Goal: Information Seeking & Learning: Learn about a topic

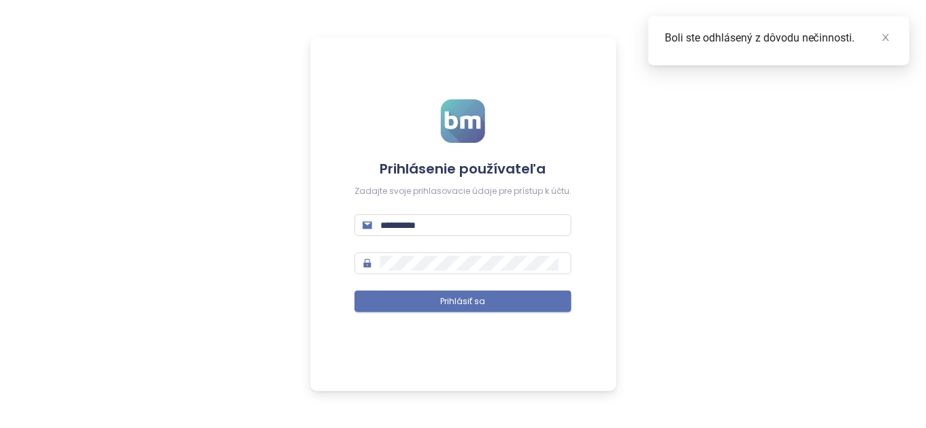
drag, startPoint x: 0, startPoint y: 0, endPoint x: 409, endPoint y: 307, distance: 511.3
click at [409, 307] on button "Prihlásiť sa" at bounding box center [463, 302] width 217 height 22
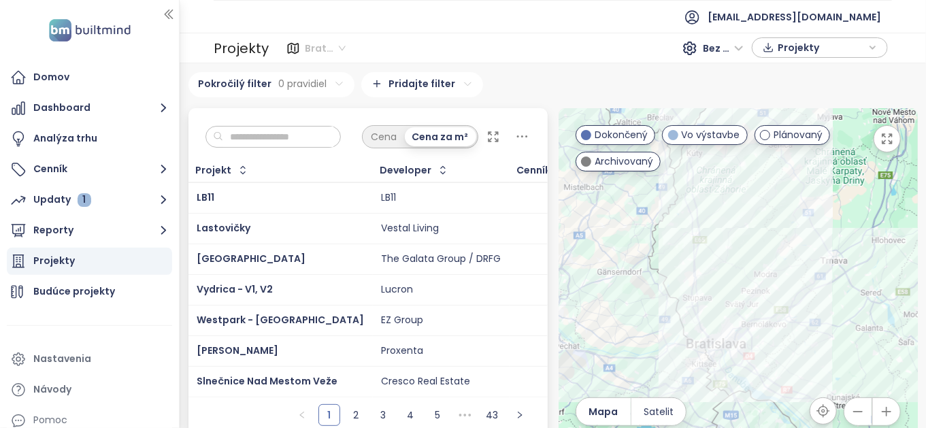
click at [336, 46] on span "Bratislavský kraj" at bounding box center [325, 48] width 41 height 20
click at [376, 29] on ul "[EMAIL_ADDRESS][DOMAIN_NAME]" at bounding box center [553, 16] width 678 height 33
click at [286, 135] on input "text" at bounding box center [278, 137] width 110 height 20
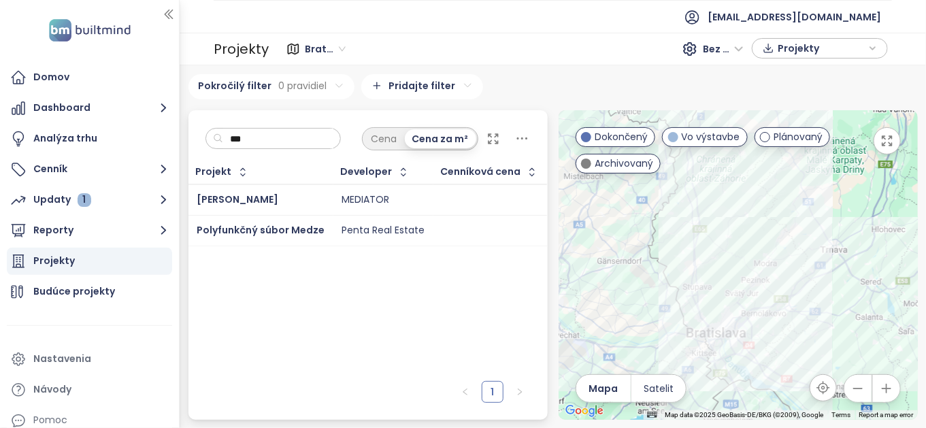
type input "***"
click at [393, 237] on div "Penta Real Estate" at bounding box center [383, 231] width 83 height 12
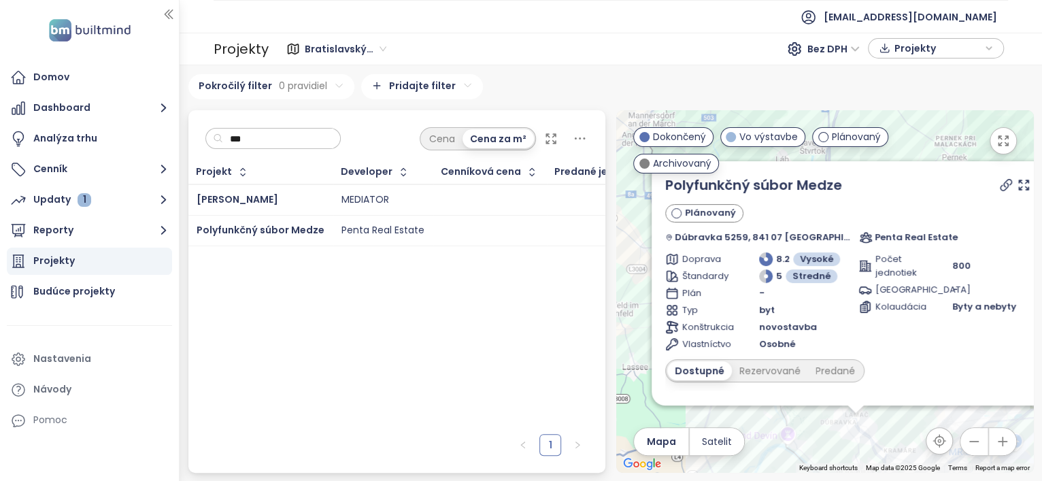
click at [925, 138] on icon "button" at bounding box center [1004, 141] width 10 height 10
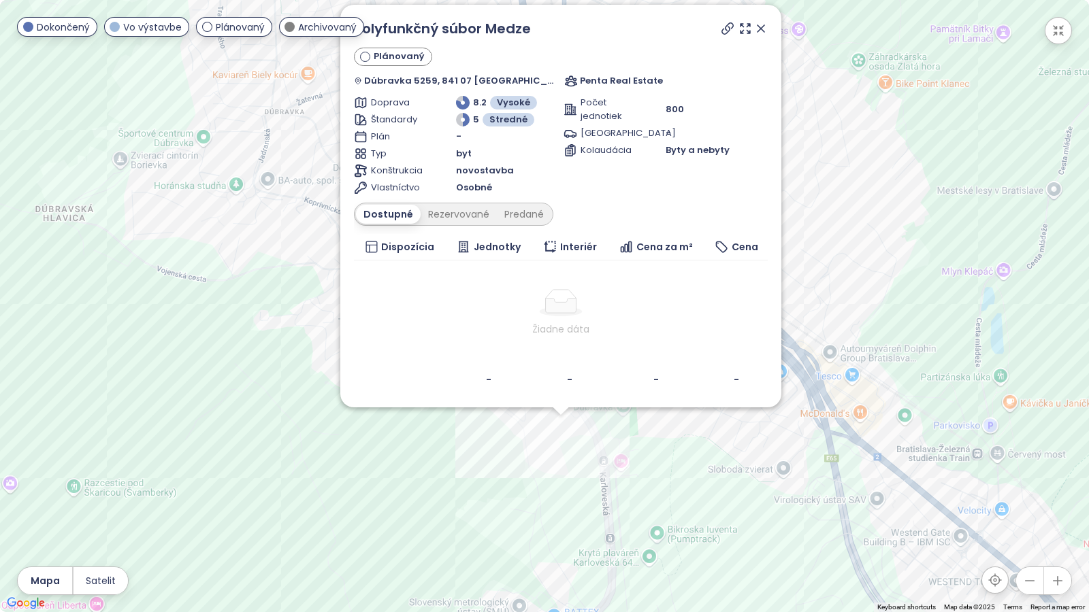
drag, startPoint x: 498, startPoint y: 487, endPoint x: 594, endPoint y: 444, distance: 105.1
click at [594, 427] on div "Polyfunkčný súbor Medze Plánovaný Dúbravka 5259, 841 07 Bratislava, Slovakia Pe…" at bounding box center [544, 306] width 1089 height 612
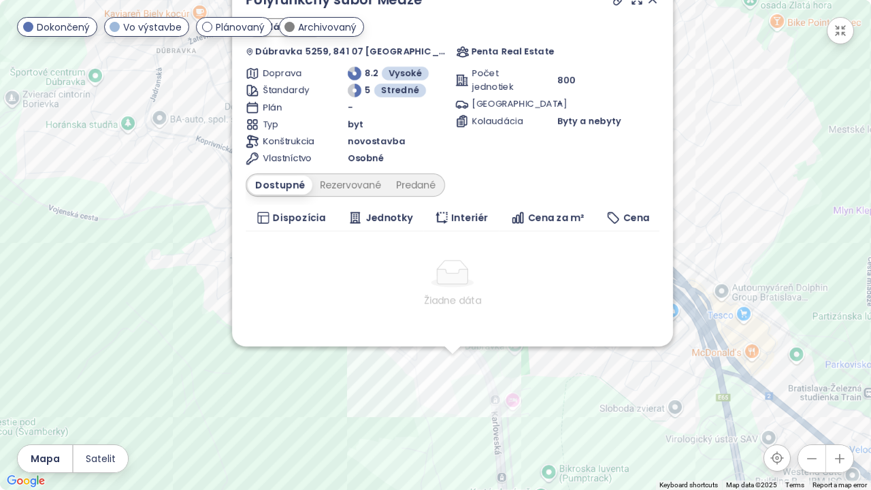
click at [844, 31] on icon "button" at bounding box center [841, 31] width 10 height 10
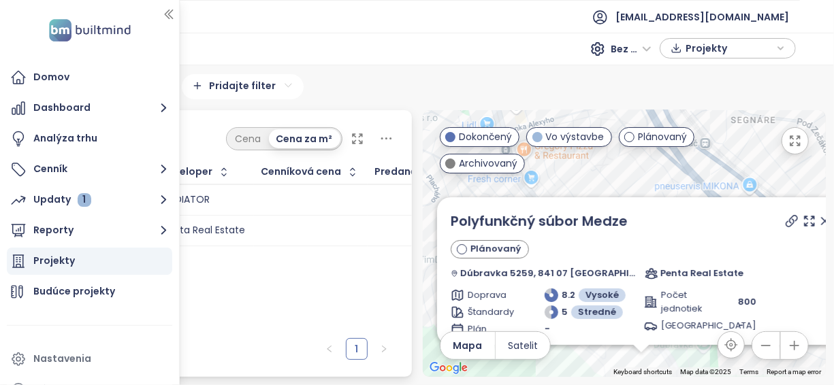
click at [349, 82] on div "Pokročilý filter 0 pravidiel Pridajte filter" at bounding box center [417, 86] width 817 height 25
click at [167, 15] on icon "button" at bounding box center [169, 14] width 14 height 14
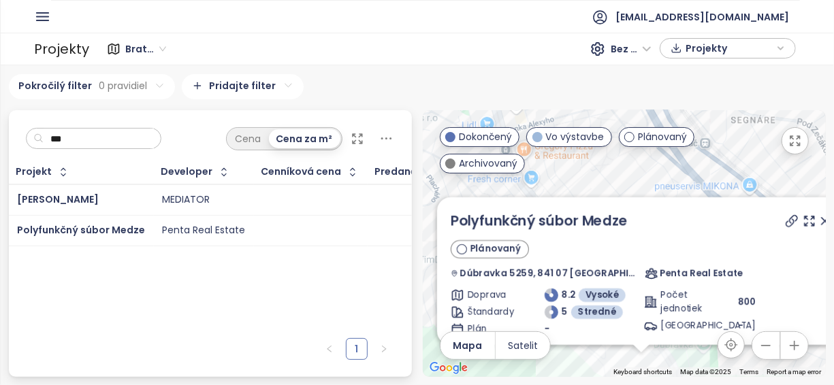
click at [94, 145] on input "***" at bounding box center [99, 139] width 110 height 20
type input "*"
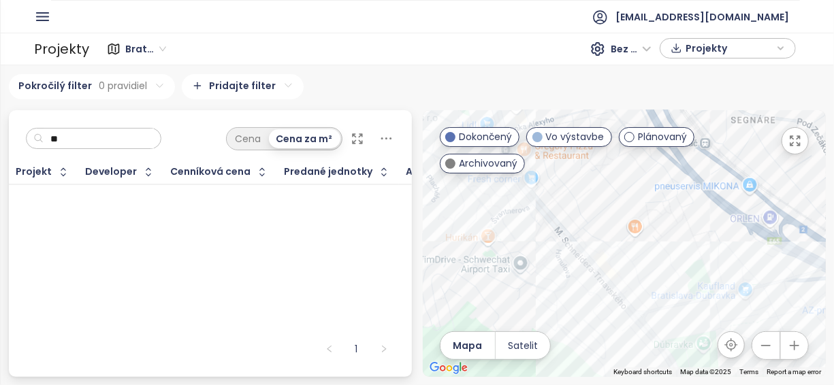
type input "*"
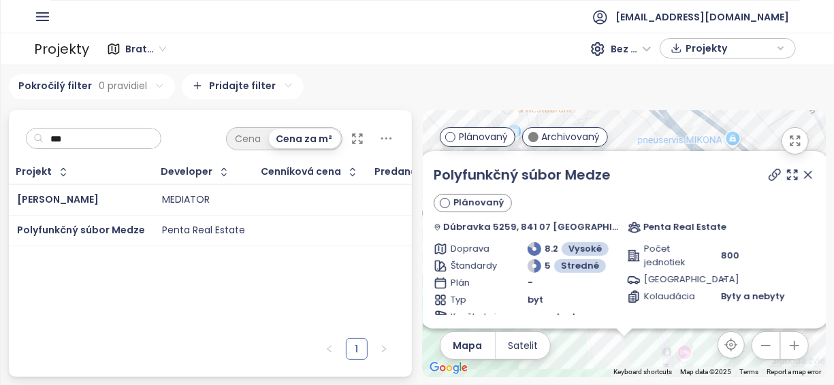
click at [801, 171] on icon at bounding box center [808, 175] width 14 height 14
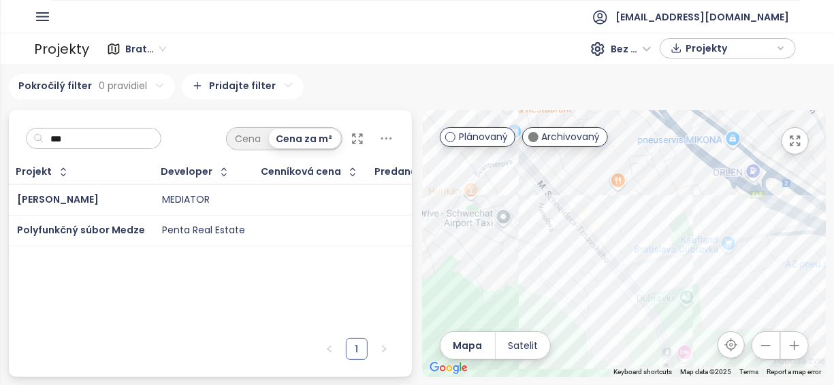
click at [792, 142] on icon "button" at bounding box center [795, 141] width 10 height 10
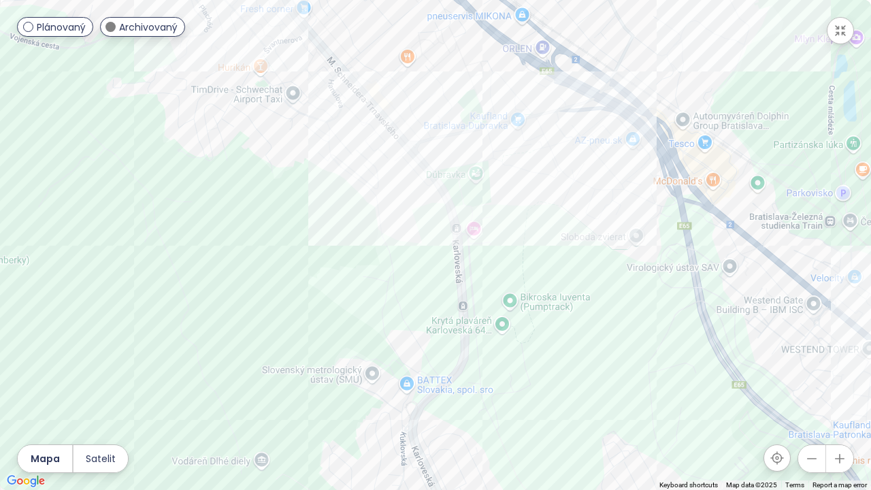
drag, startPoint x: 544, startPoint y: 343, endPoint x: 520, endPoint y: 216, distance: 128.9
click at [520, 216] on div at bounding box center [435, 245] width 871 height 490
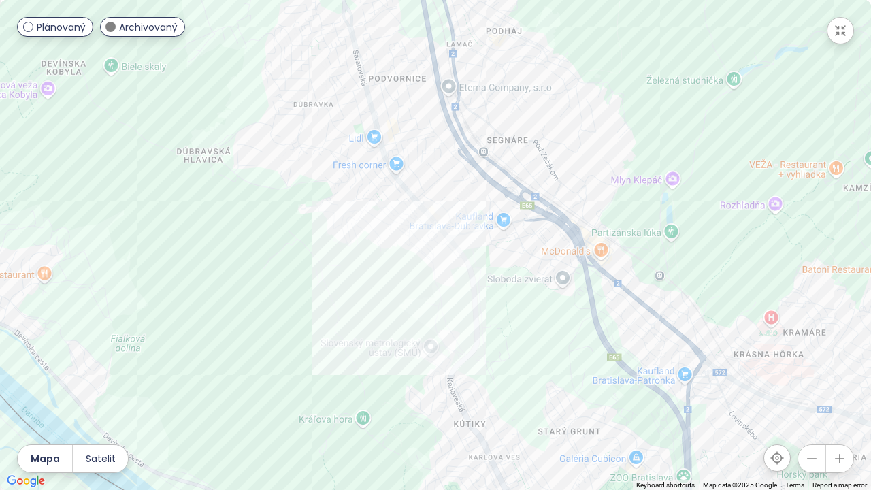
drag, startPoint x: 510, startPoint y: 252, endPoint x: 508, endPoint y: 299, distance: 47.0
click at [508, 299] on div at bounding box center [435, 245] width 871 height 490
click at [840, 33] on icon "button" at bounding box center [841, 31] width 14 height 14
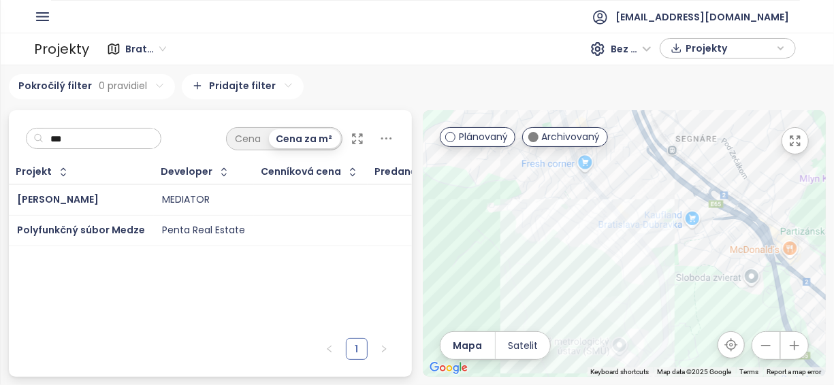
click at [135, 139] on input "***" at bounding box center [99, 139] width 110 height 20
type input "*"
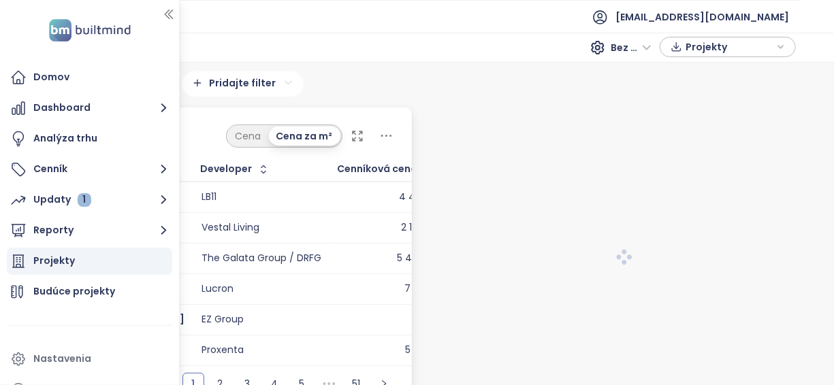
click at [320, 89] on div "Pokročilý filter 0 pravidiel Pridajte filter" at bounding box center [417, 83] width 817 height 25
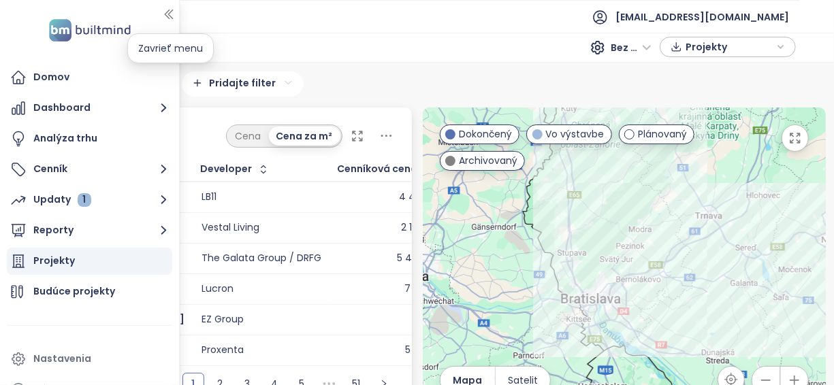
click at [168, 18] on icon "button" at bounding box center [169, 14] width 14 height 14
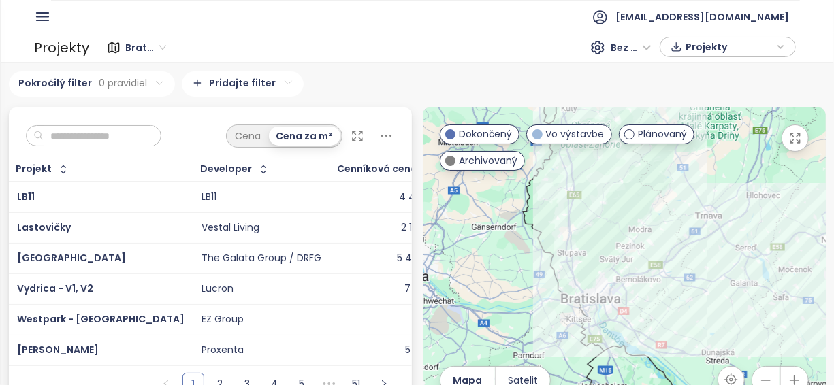
click at [103, 143] on input "text" at bounding box center [99, 136] width 110 height 20
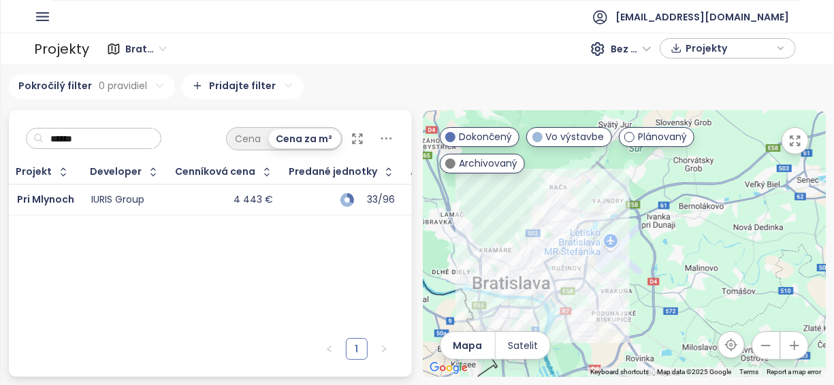
type input "******"
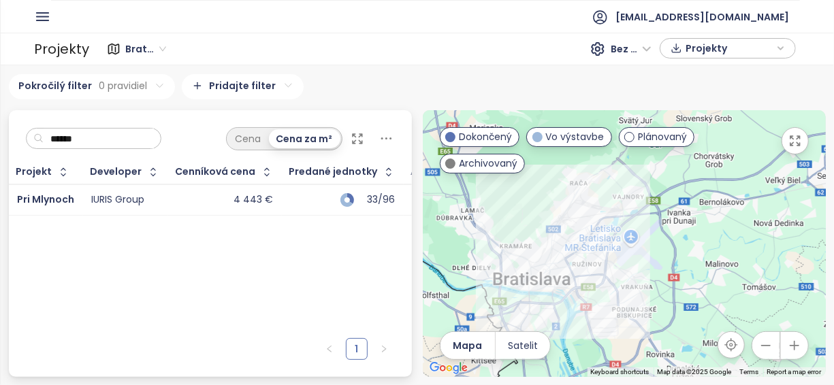
drag, startPoint x: 582, startPoint y: 288, endPoint x: 643, endPoint y: 275, distance: 61.9
click at [643, 275] on div at bounding box center [624, 243] width 403 height 267
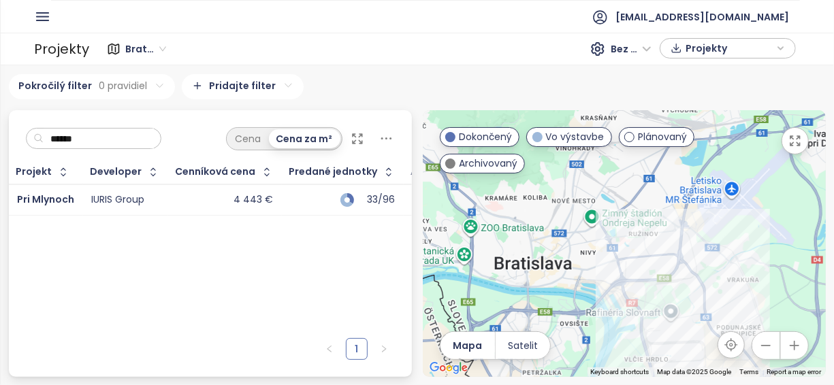
drag, startPoint x: 615, startPoint y: 278, endPoint x: 654, endPoint y: 267, distance: 40.3
click at [654, 267] on div at bounding box center [624, 243] width 403 height 267
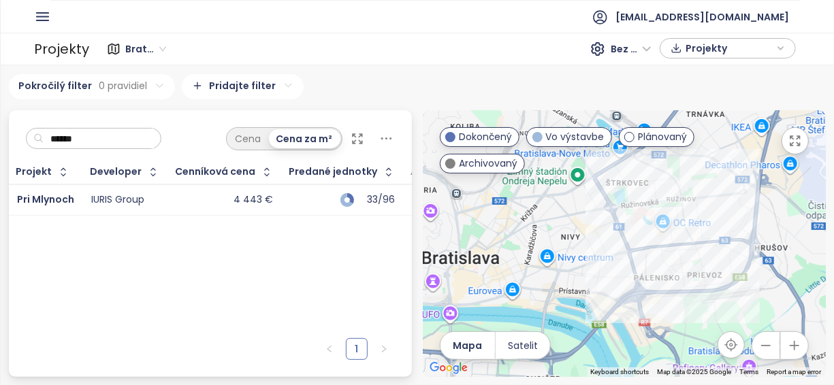
click at [792, 146] on icon "button" at bounding box center [795, 141] width 14 height 14
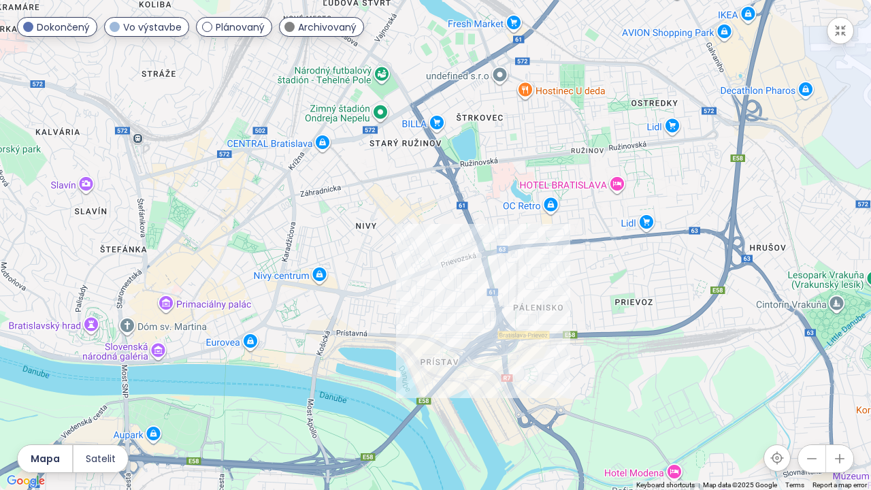
drag, startPoint x: 458, startPoint y: 284, endPoint x: 484, endPoint y: 295, distance: 27.8
click at [484, 295] on div at bounding box center [435, 245] width 871 height 490
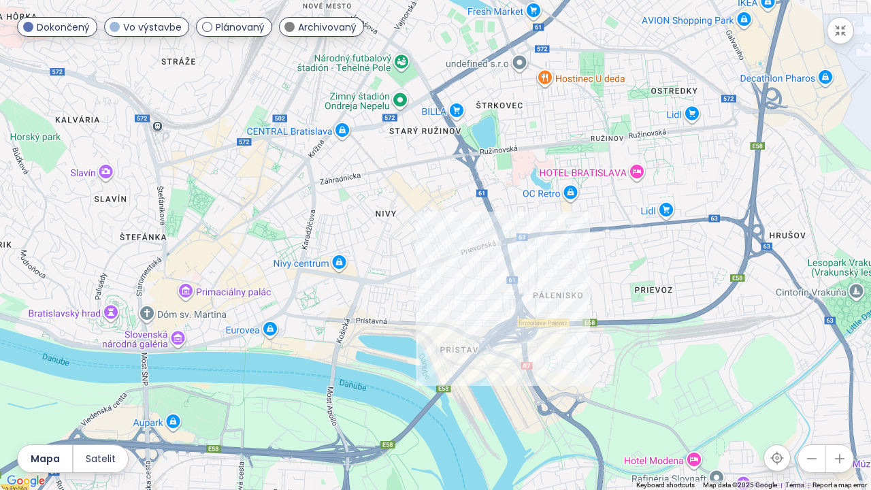
drag, startPoint x: 493, startPoint y: 314, endPoint x: 502, endPoint y: 282, distance: 33.0
click at [502, 282] on div at bounding box center [435, 245] width 871 height 490
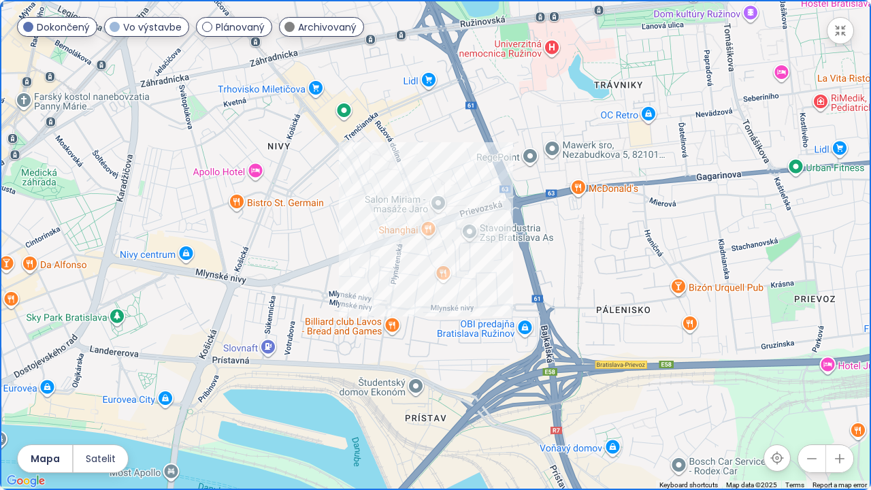
click at [833, 37] on icon "button" at bounding box center [841, 31] width 14 height 14
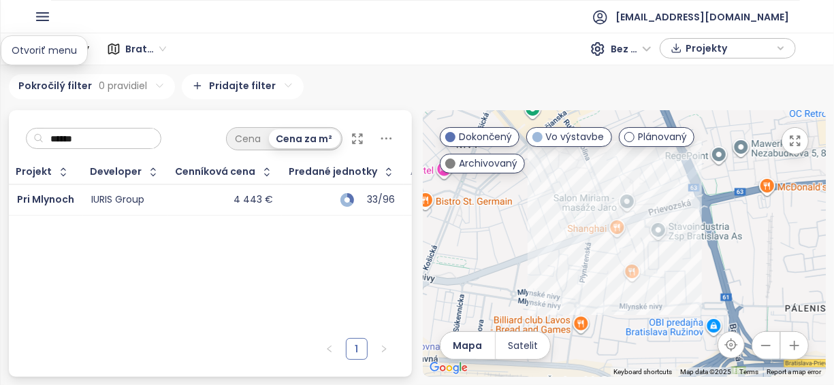
click at [39, 22] on icon "button" at bounding box center [42, 16] width 17 height 17
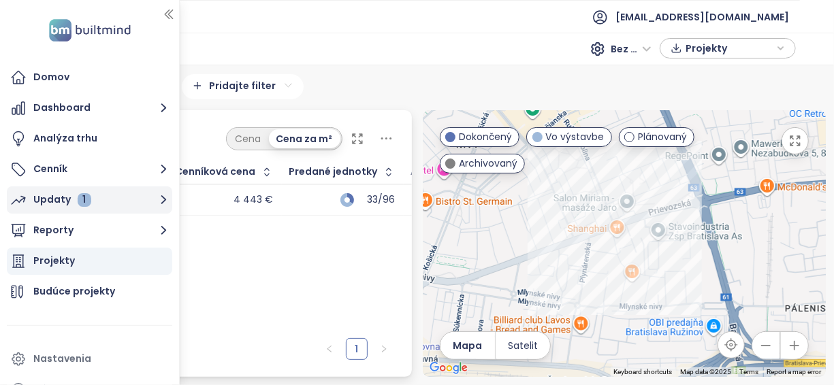
click at [95, 199] on button "Updaty 1" at bounding box center [89, 199] width 165 height 27
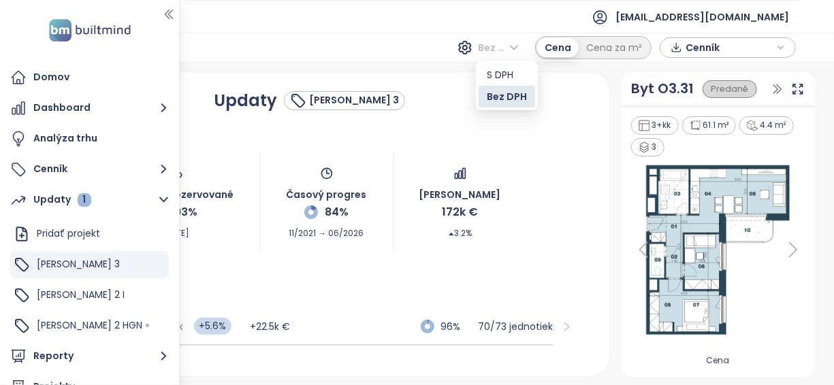
click at [510, 49] on span "Bez DPH" at bounding box center [498, 47] width 41 height 20
click at [504, 70] on div "S DPH" at bounding box center [507, 74] width 40 height 15
click at [371, 51] on div "Cenník / Updaty S DPH S DPH Cena Cena za m² Cenník" at bounding box center [417, 48] width 834 height 30
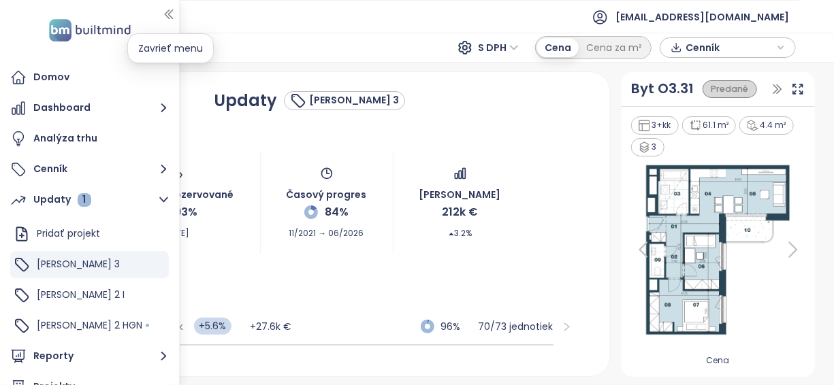
click at [165, 12] on icon "button" at bounding box center [169, 14] width 14 height 14
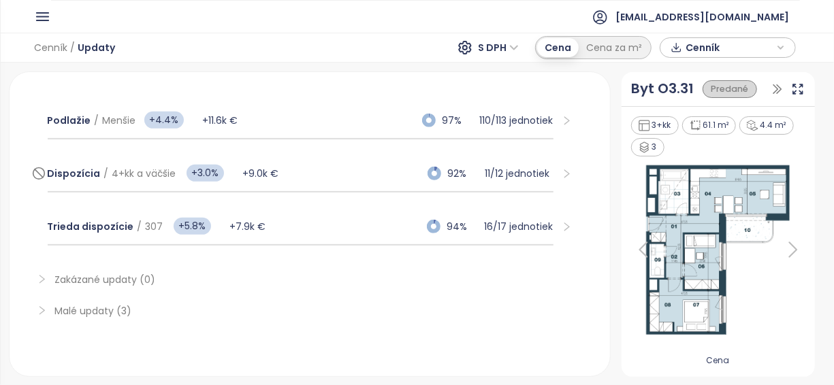
scroll to position [312, 0]
click at [318, 223] on div "Trieda dispozície / 307 +5.8% +7.9k € 94% 16 / 17 jednotiek" at bounding box center [301, 228] width 506 height 37
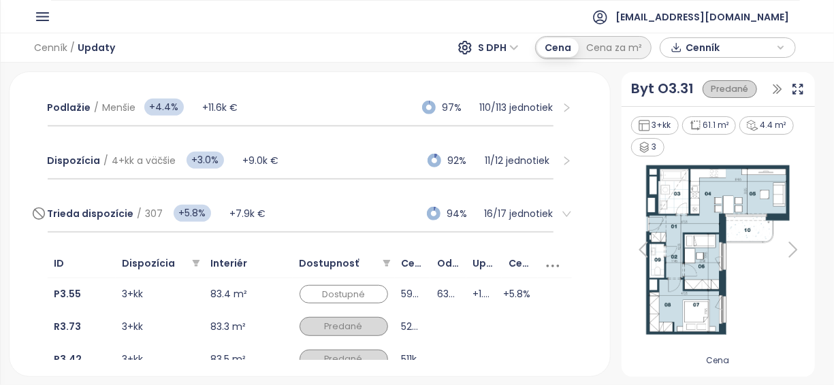
click at [318, 223] on div "Trieda dispozície / 307 +5.8% +7.9k € 94% 16 / 17 jednotiek" at bounding box center [301, 214] width 506 height 37
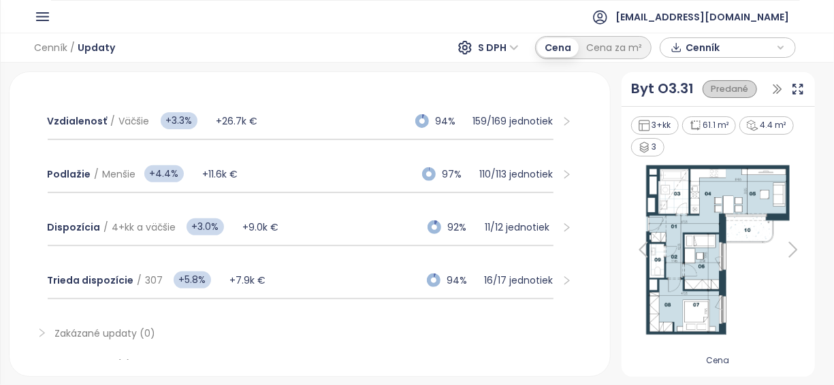
scroll to position [263, 0]
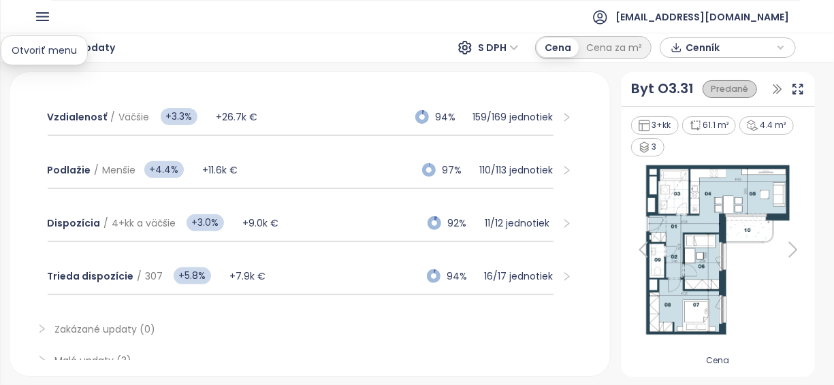
click at [48, 16] on icon "button" at bounding box center [43, 16] width 12 height 7
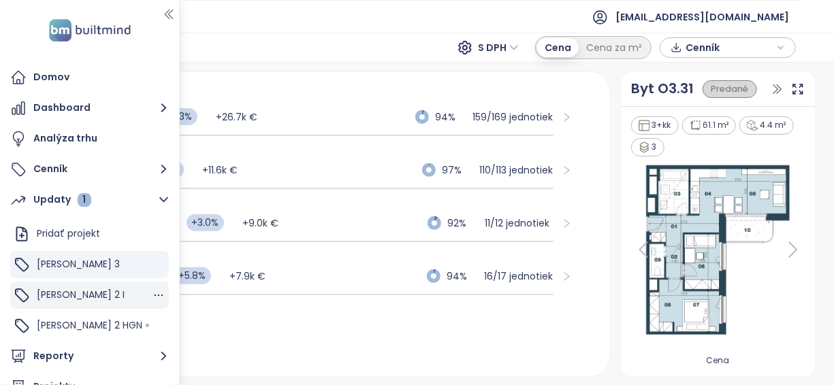
click at [97, 301] on div "Zwirn 2 I" at bounding box center [89, 295] width 159 height 27
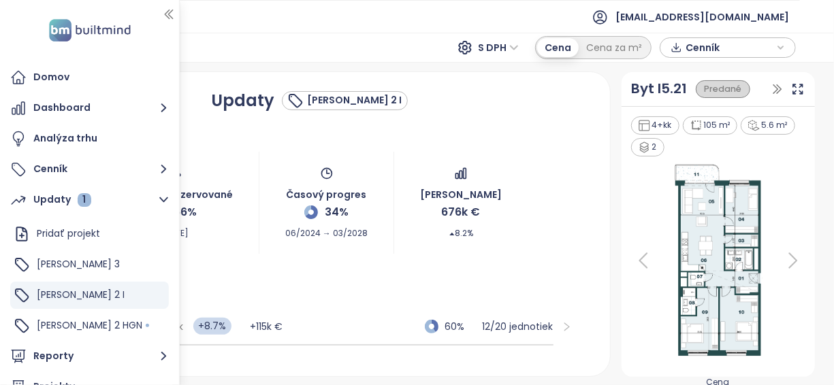
click at [605, 216] on div "Updaty Zwirn 2 I Predané a rezervované 66% Sep 24, 2025 Časový progres 34% 06/2…" at bounding box center [310, 224] width 600 height 304
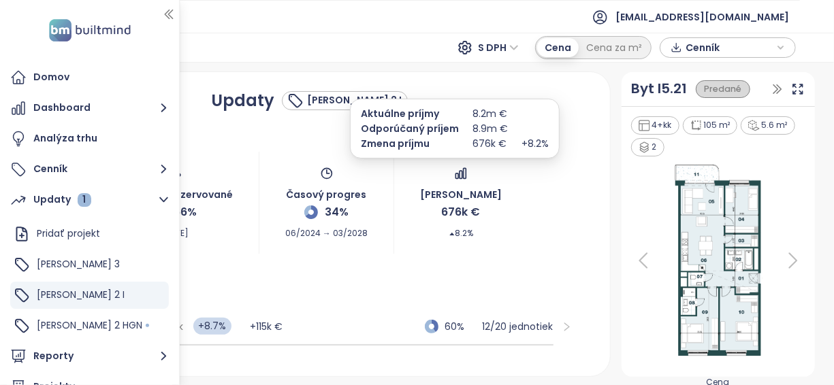
click at [442, 209] on span "676k €" at bounding box center [461, 211] width 39 height 17
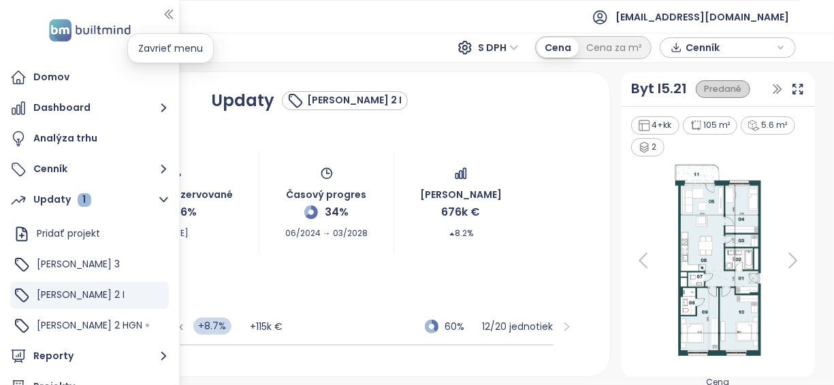
click at [165, 15] on icon "button" at bounding box center [168, 14] width 7 height 9
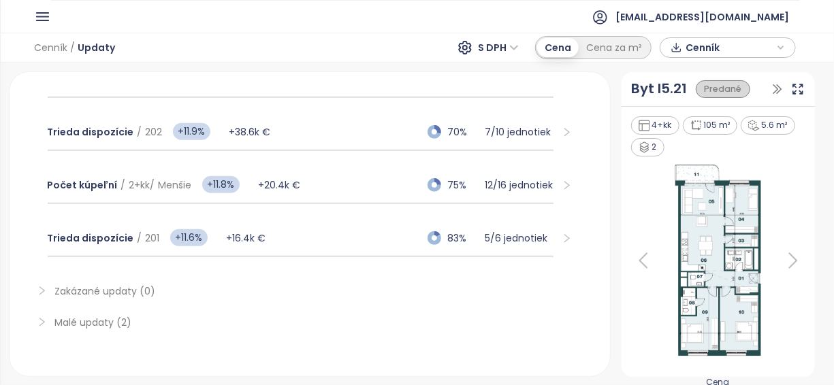
scroll to position [514, 0]
click at [323, 237] on div "Trieda dispozície / 201 +11.6% +16.4k € 83% 5 / 6 jednotiek" at bounding box center [301, 237] width 506 height 37
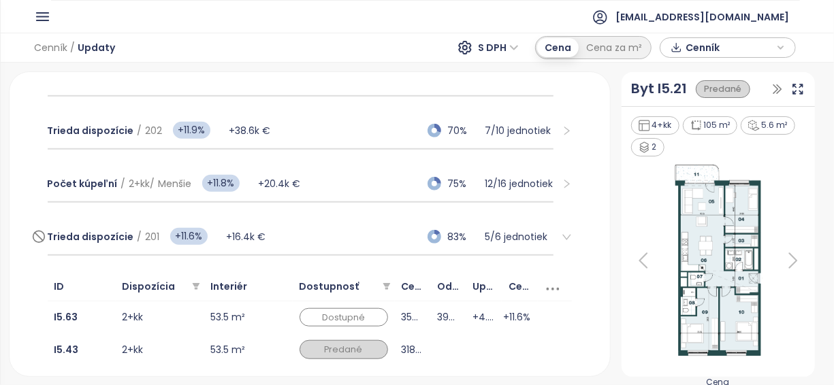
click at [323, 237] on div "Trieda dispozície / 201 +11.6% +16.4k € 83% 5 / 6 jednotiek" at bounding box center [301, 237] width 506 height 37
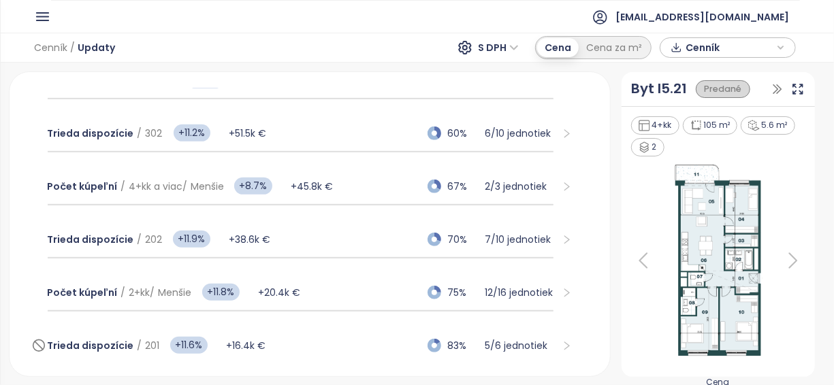
scroll to position [404, 0]
click at [323, 237] on div "Trieda dispozície / 202 +11.9% +38.6k € 70% 7 / 10 jednotiek" at bounding box center [301, 241] width 506 height 37
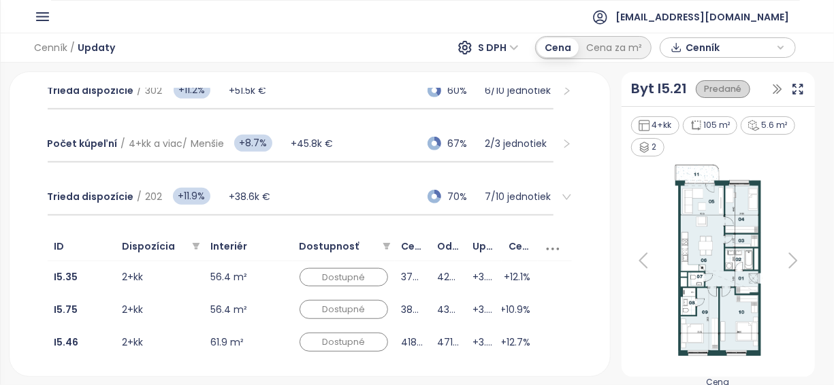
scroll to position [448, 0]
click at [309, 196] on div "Trieda dispozície / 202 +11.9% +38.6k € 70% 7 / 10 jednotiek" at bounding box center [301, 198] width 506 height 37
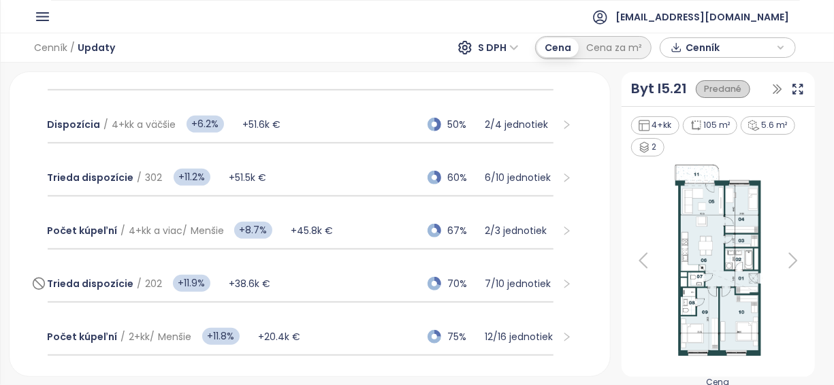
scroll to position [359, 0]
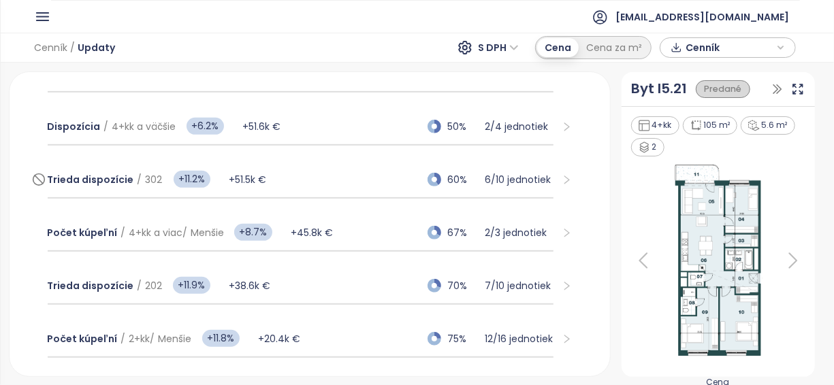
click at [326, 181] on div "Trieda dispozície / 302 +11.2% +51.5k € 60% 6 / 10 jednotiek" at bounding box center [301, 180] width 506 height 37
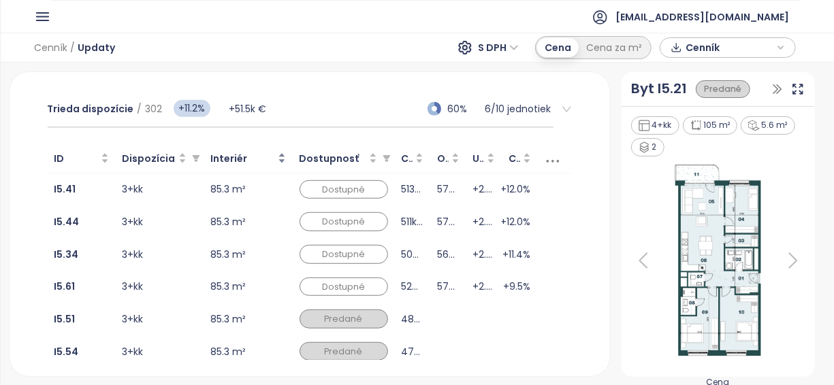
scroll to position [436, 0]
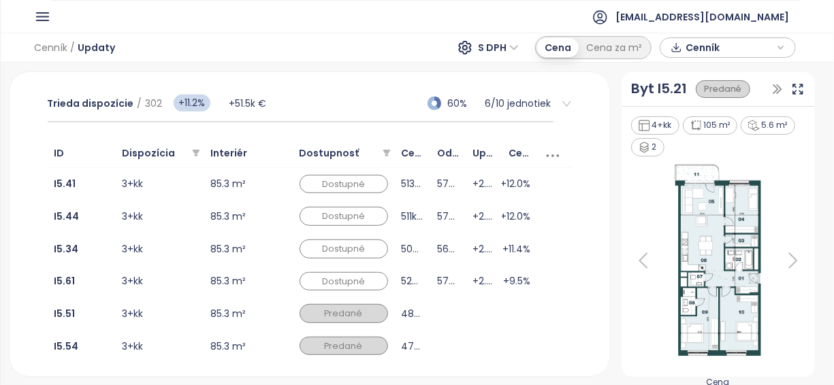
click at [287, 52] on div "Cenník / Updaty S DPH Cena Cena za m² Cenník" at bounding box center [417, 48] width 834 height 30
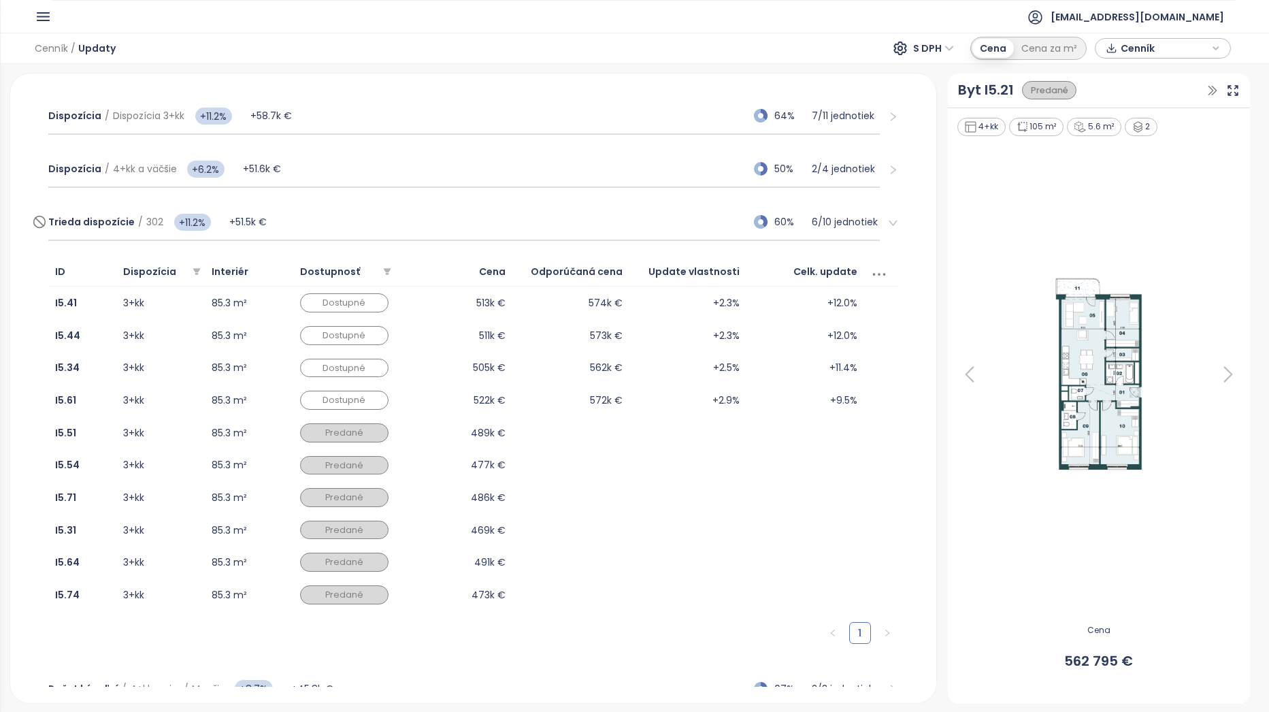
scroll to position [340, 0]
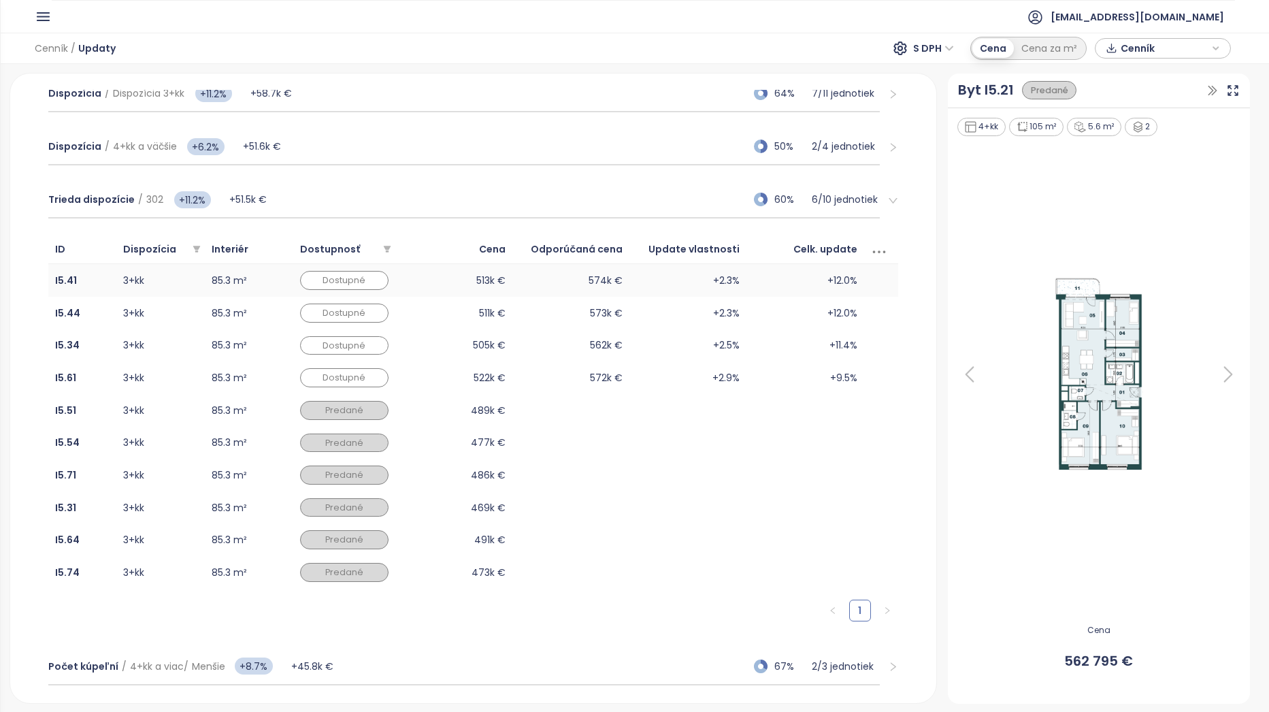
click at [442, 285] on td "513k €" at bounding box center [453, 280] width 117 height 33
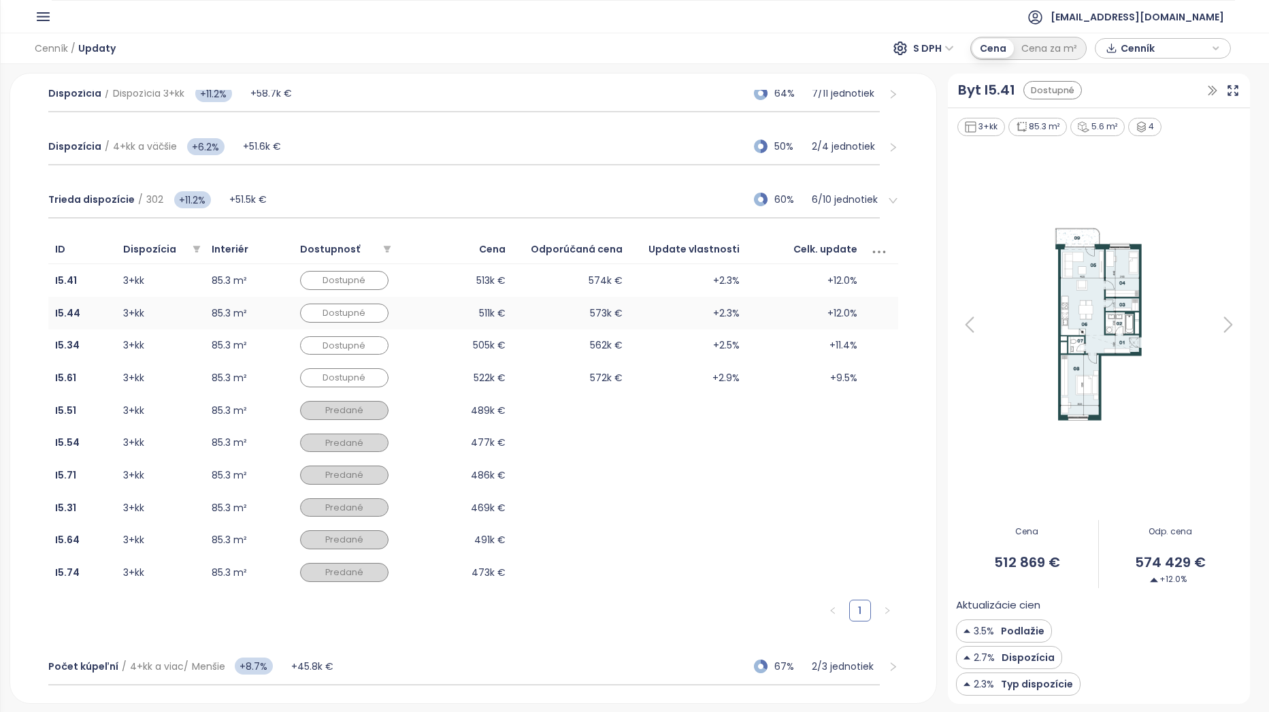
click at [458, 316] on td "511k €" at bounding box center [453, 313] width 117 height 33
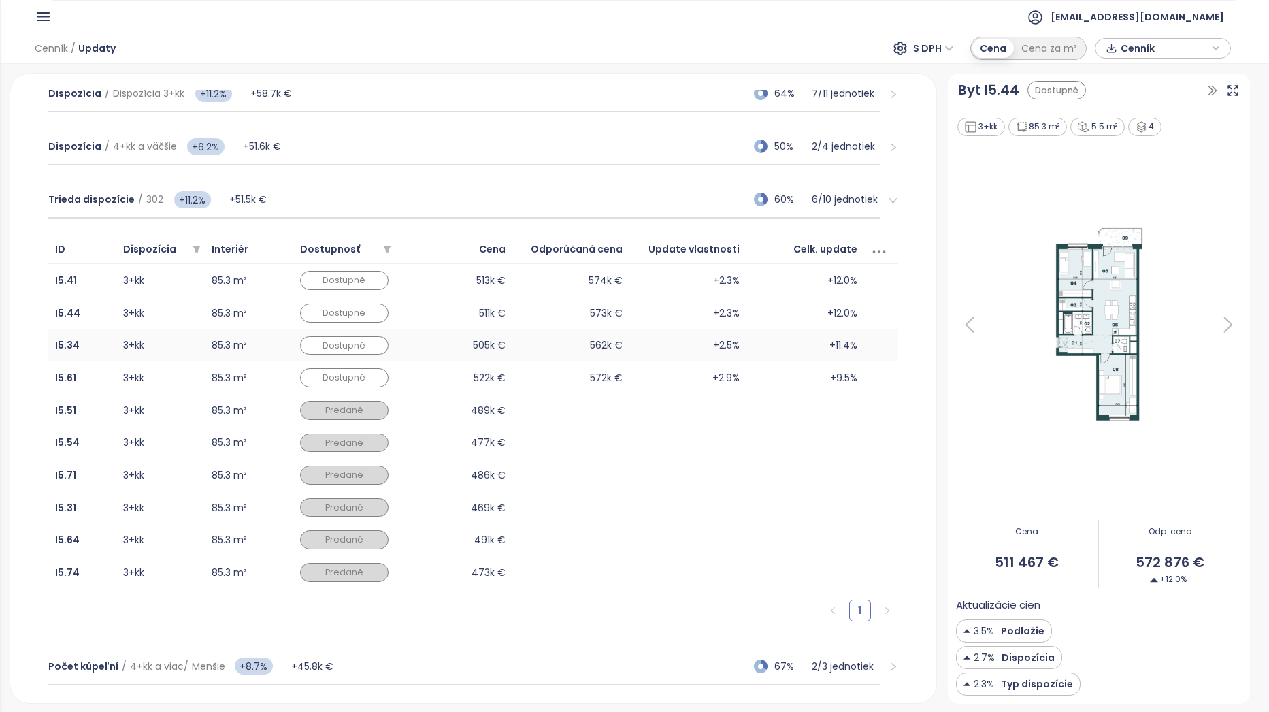
click at [447, 341] on td "505k €" at bounding box center [453, 345] width 117 height 33
click at [452, 365] on td "522k €" at bounding box center [453, 377] width 117 height 33
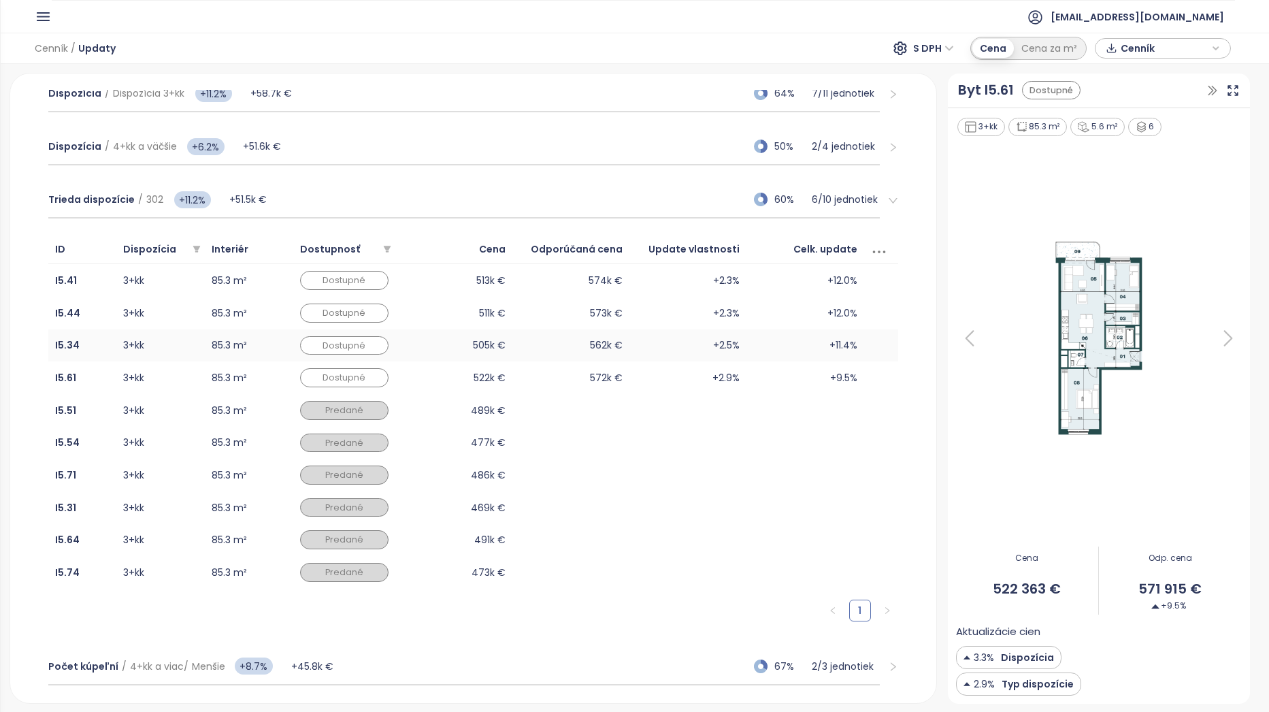
click at [659, 344] on td "+2.5%" at bounding box center [687, 345] width 117 height 33
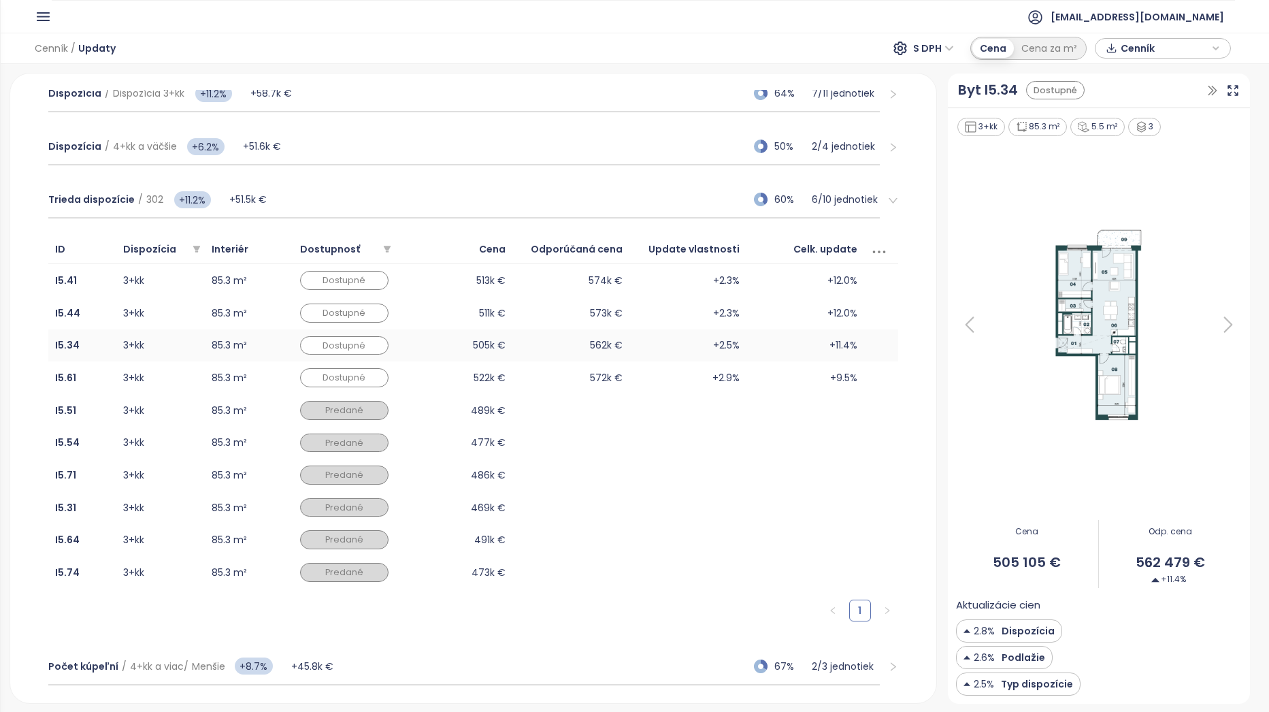
click at [829, 348] on span "+11.4%" at bounding box center [843, 345] width 28 height 15
click at [827, 312] on span "+12.0%" at bounding box center [842, 313] width 30 height 15
click at [639, 352] on td "+2.5%" at bounding box center [687, 345] width 117 height 33
click at [657, 378] on td "+2.9%" at bounding box center [687, 377] width 117 height 33
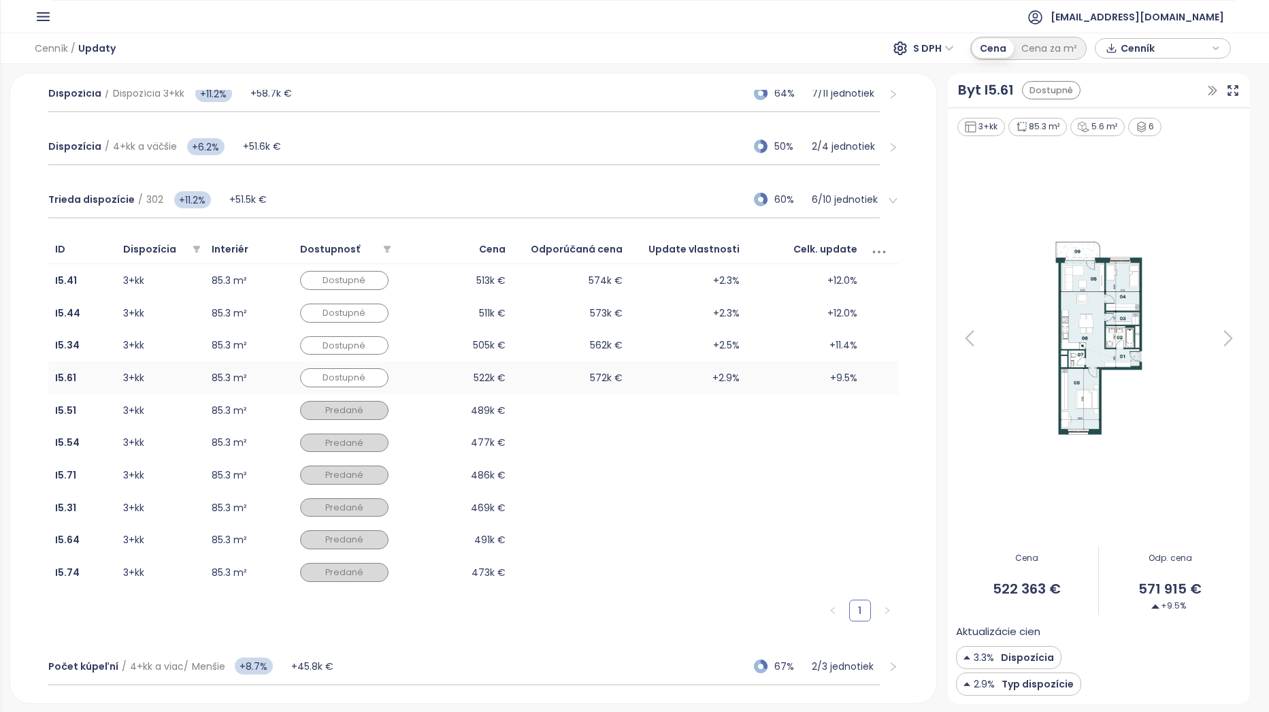
click at [645, 376] on td "+2.9%" at bounding box center [687, 377] width 117 height 33
click at [640, 280] on td "+2.3%" at bounding box center [687, 280] width 117 height 33
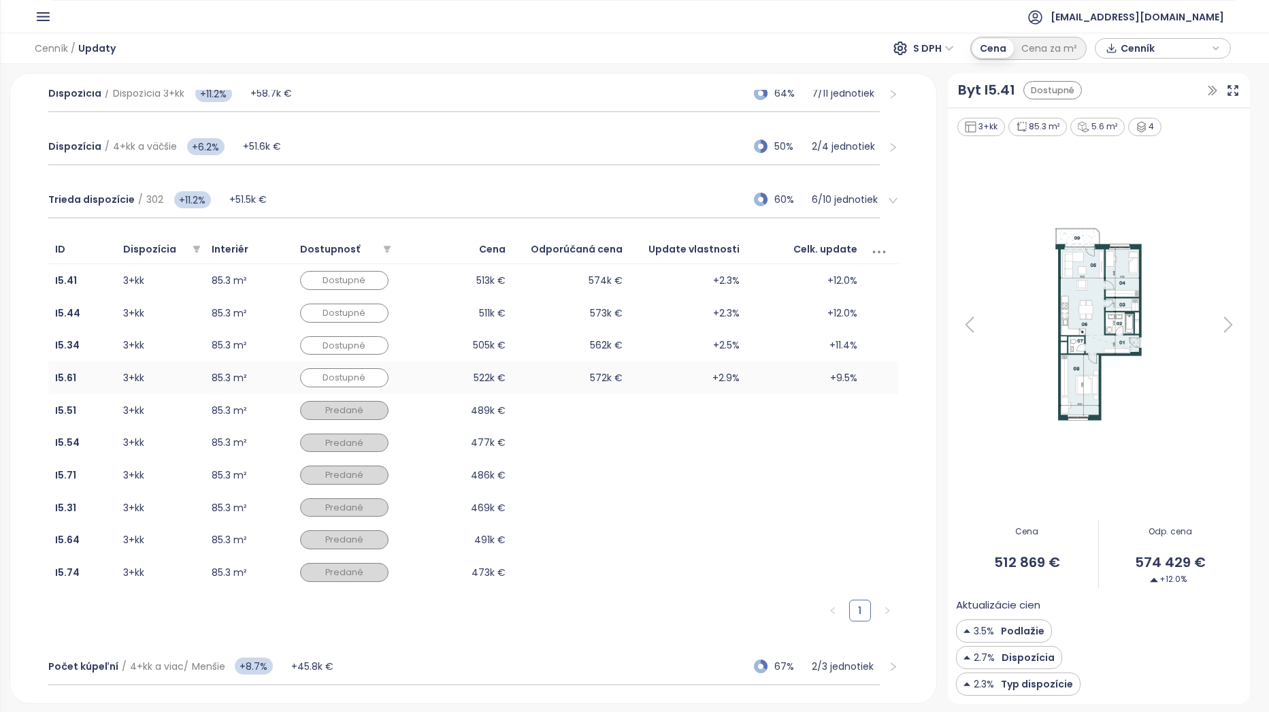
click at [639, 376] on td "+2.9%" at bounding box center [687, 377] width 117 height 33
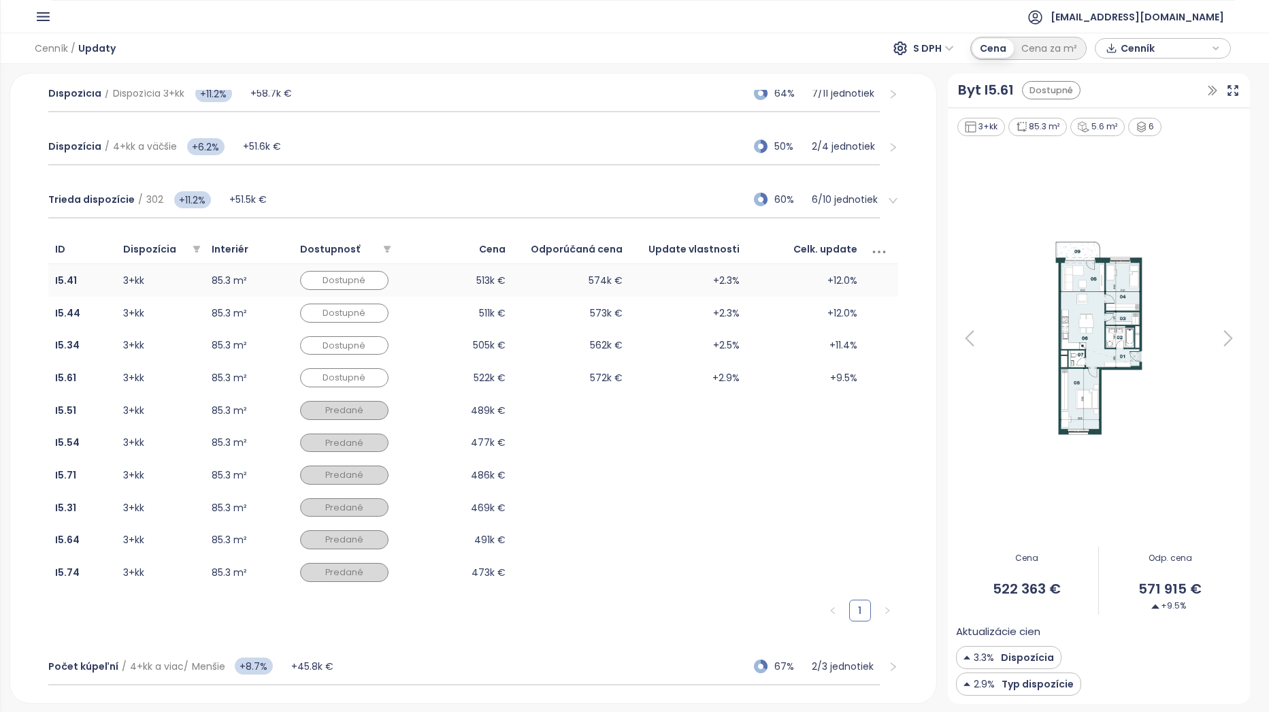
click at [635, 275] on td "+2.3%" at bounding box center [687, 280] width 117 height 33
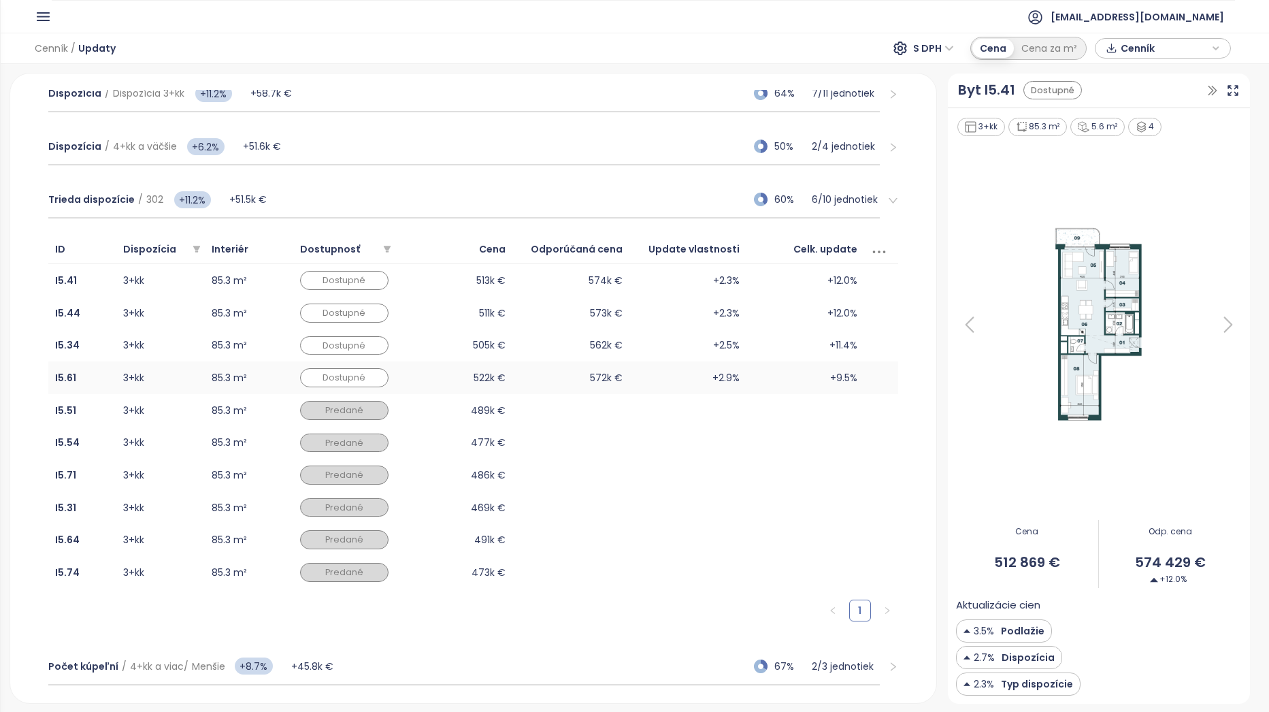
click at [655, 378] on td "+2.9%" at bounding box center [687, 377] width 117 height 33
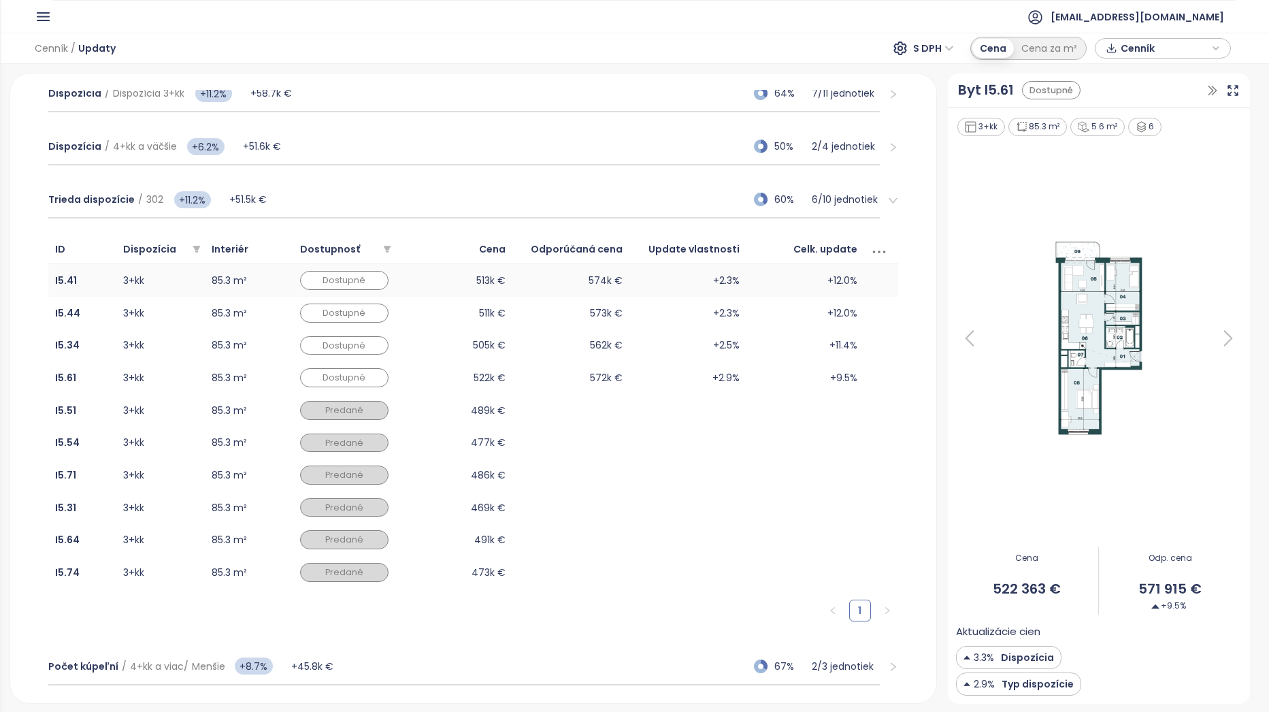
click at [512, 277] on td "574k €" at bounding box center [570, 280] width 117 height 33
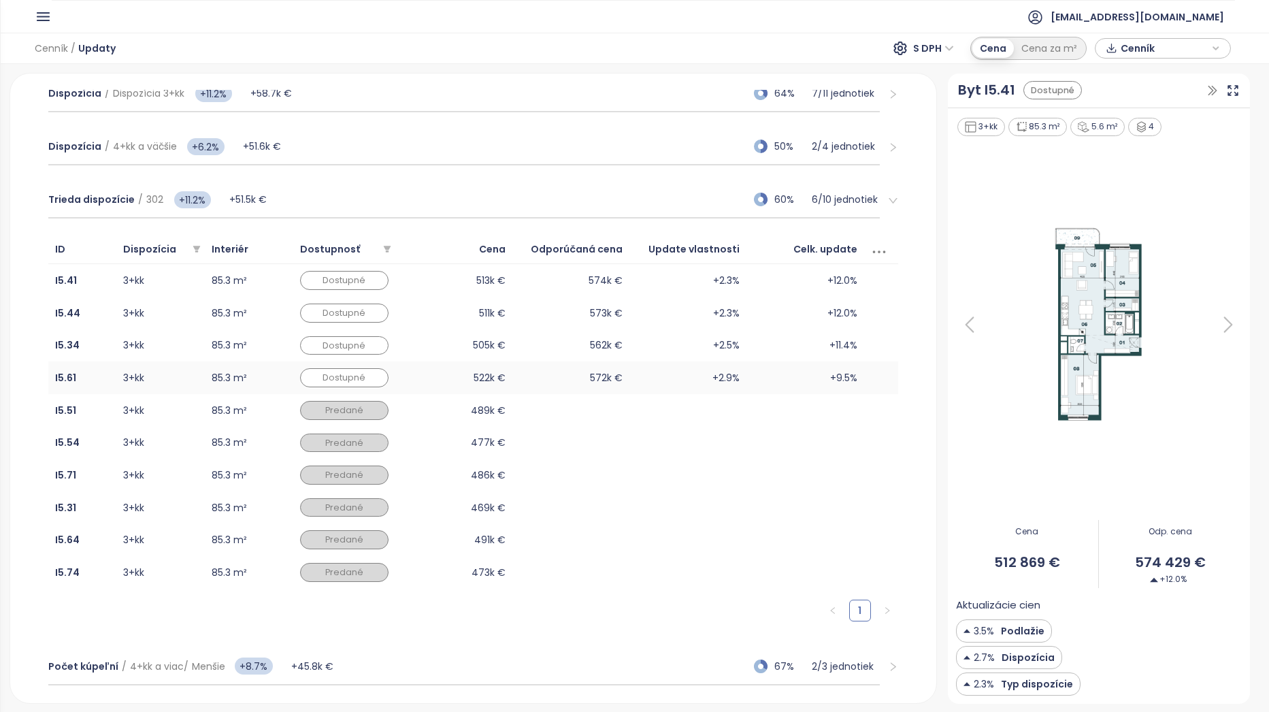
click at [594, 370] on td "572k €" at bounding box center [570, 377] width 117 height 33
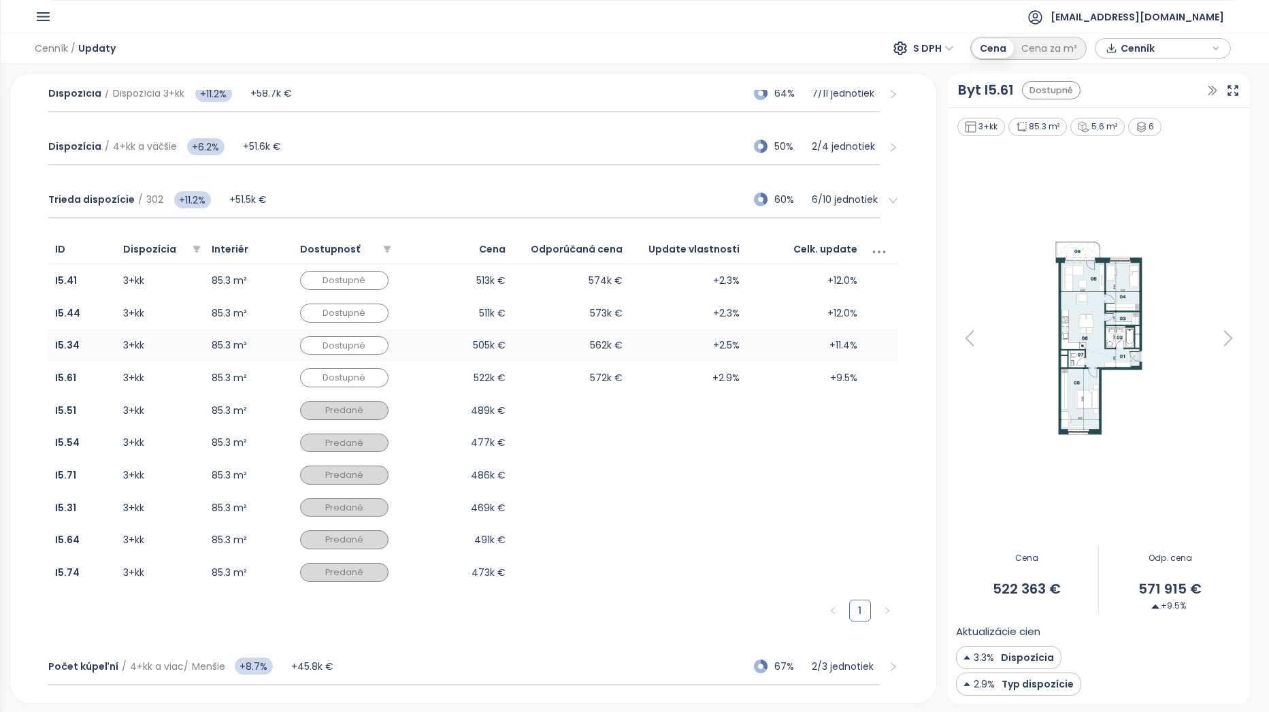
click at [611, 337] on td "562k €" at bounding box center [570, 345] width 117 height 33
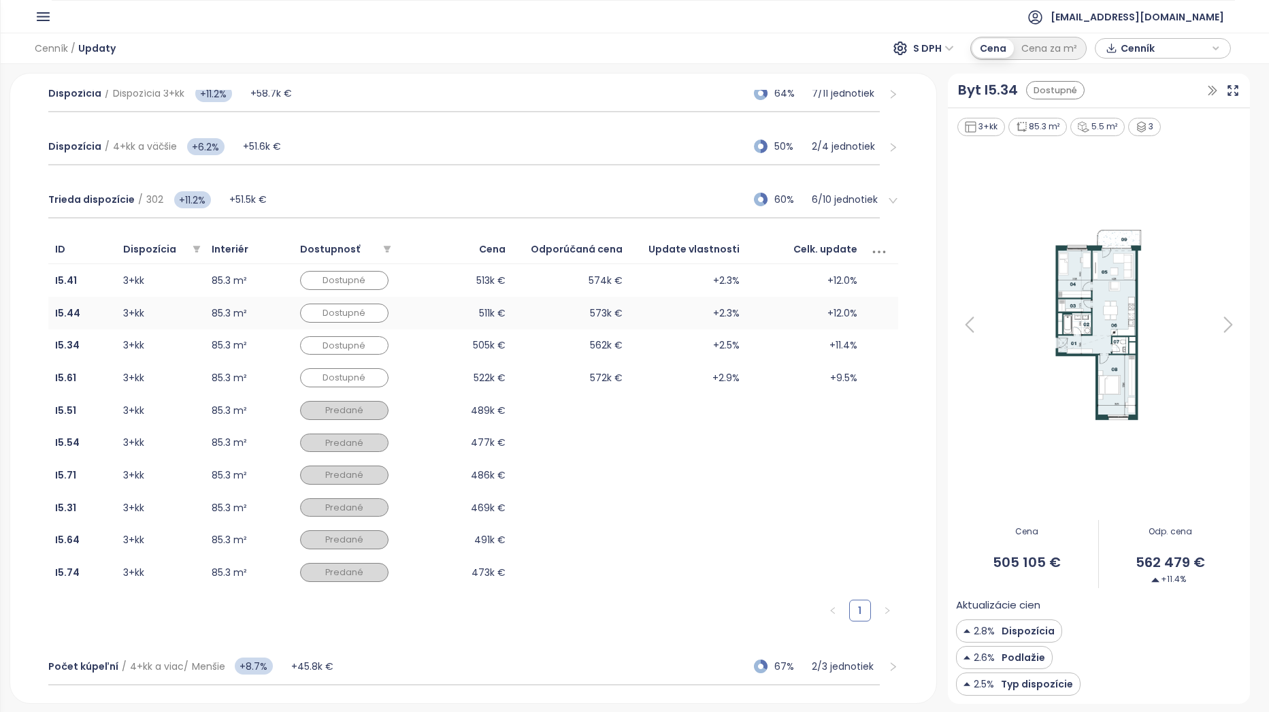
click at [194, 314] on td "3+kk" at bounding box center [160, 313] width 88 height 33
click at [623, 384] on div "ID Dispozícia Interiér Dostupnosť Cena Odporúčaná cena Update vlastnosti Celk. …" at bounding box center [473, 433] width 850 height 397
click at [43, 24] on icon "button" at bounding box center [43, 16] width 17 height 17
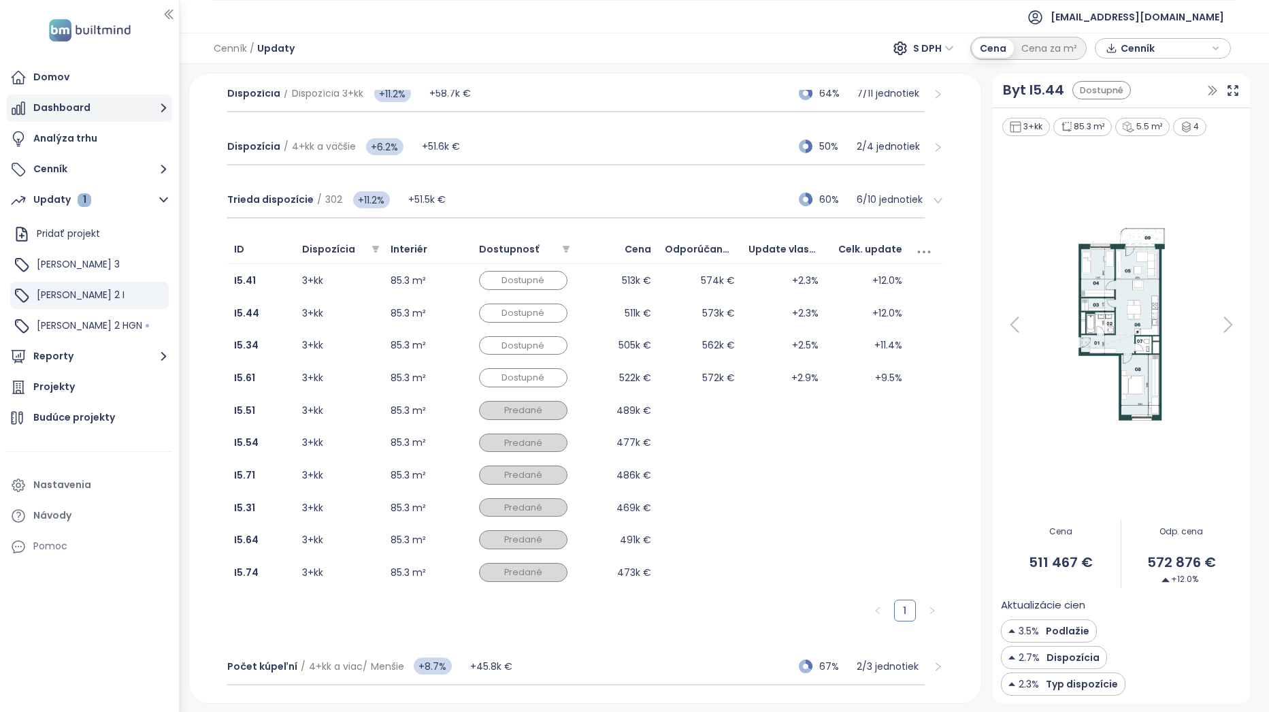
click at [102, 110] on button "Dashboard" at bounding box center [89, 108] width 165 height 27
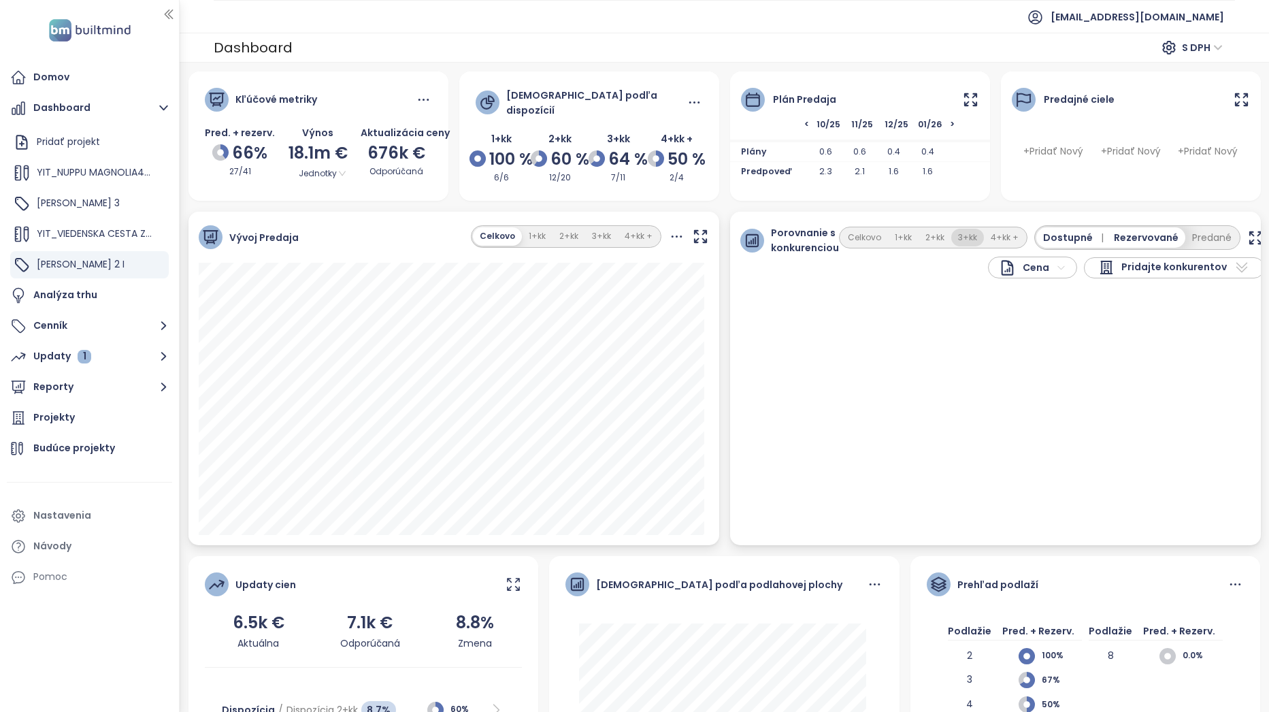
click at [833, 233] on button "3+kk" at bounding box center [967, 238] width 33 height 18
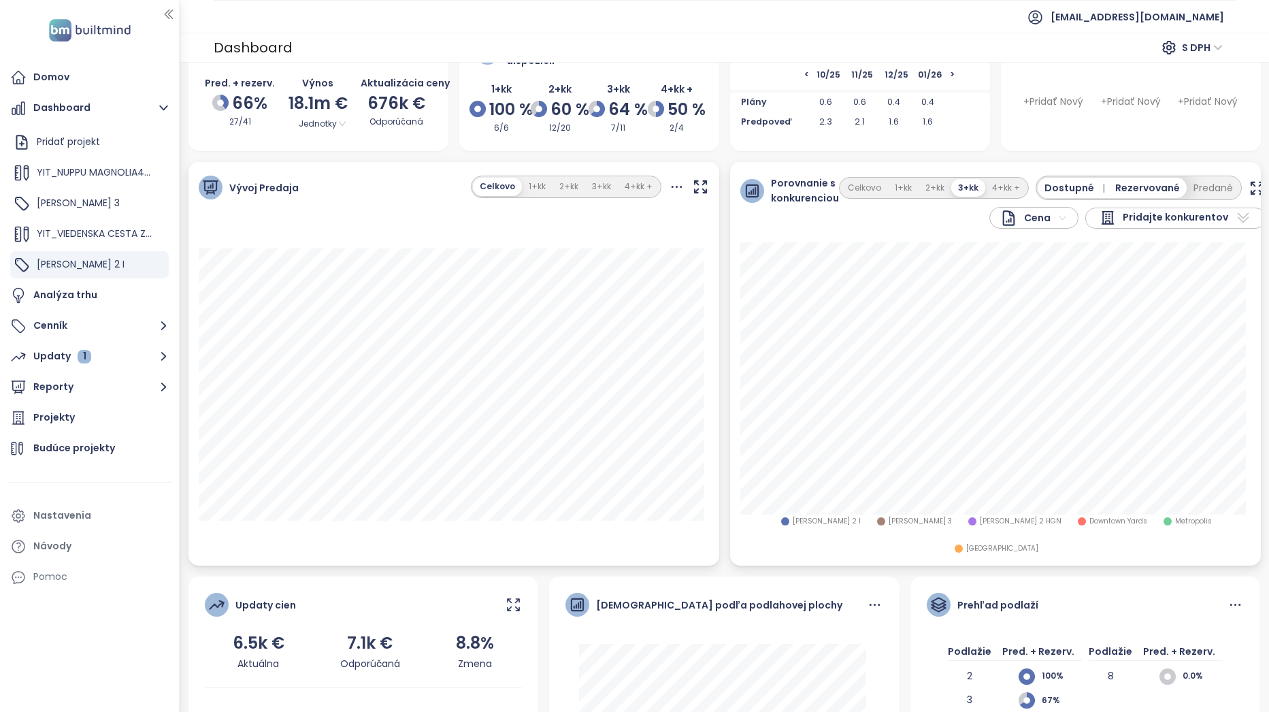
scroll to position [68, 0]
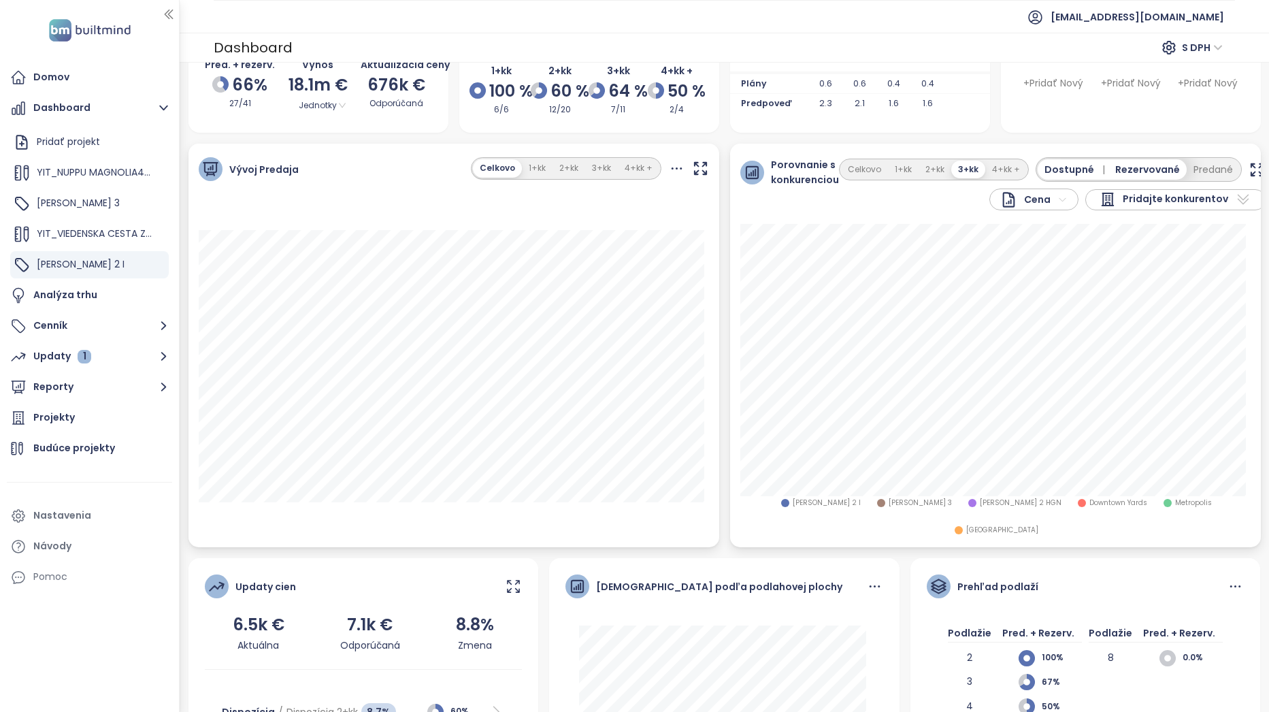
click at [833, 169] on icon "button" at bounding box center [1257, 169] width 17 height 17
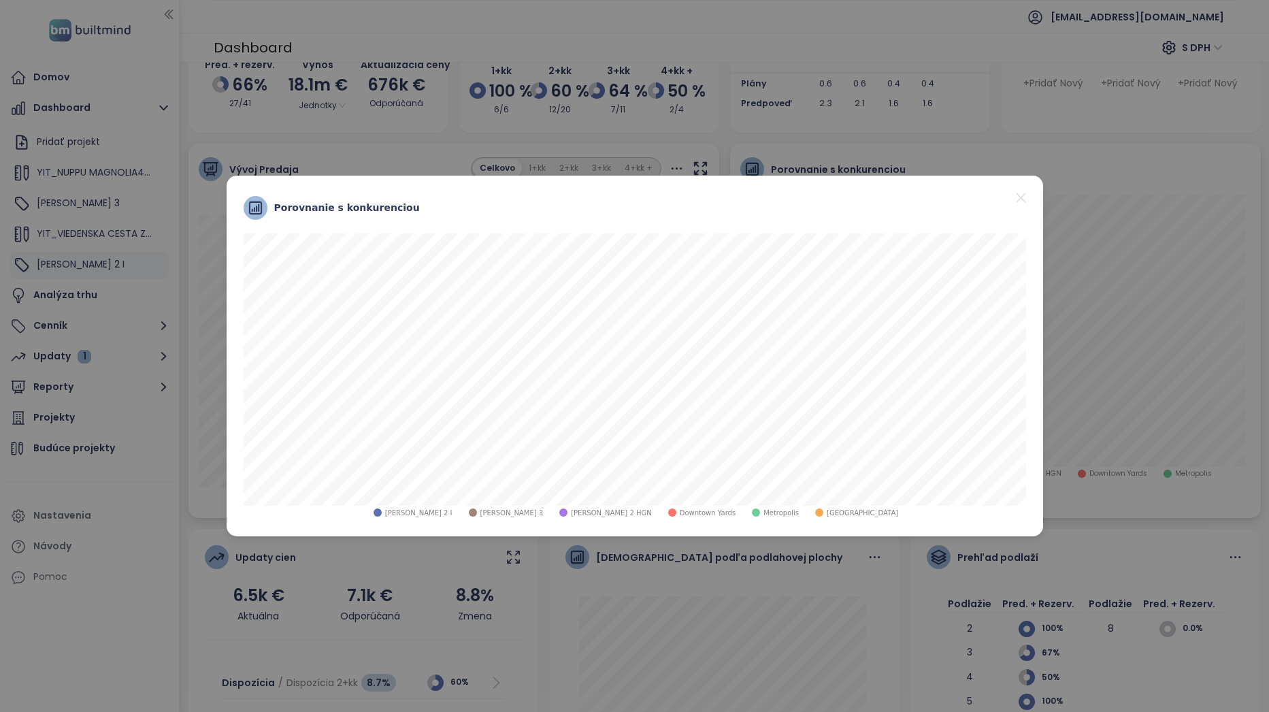
click at [833, 202] on icon "close" at bounding box center [1021, 197] width 17 height 17
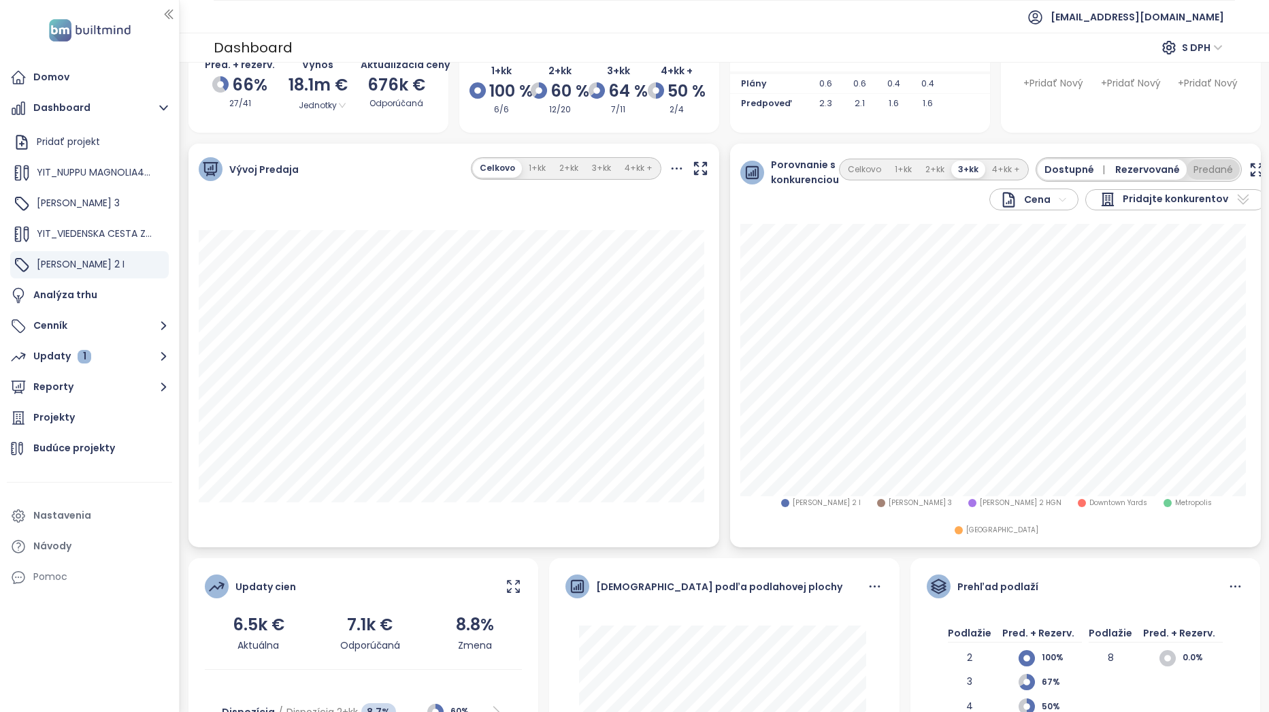
click at [833, 165] on button "Predané" at bounding box center [1213, 169] width 53 height 20
click at [833, 161] on icon "button" at bounding box center [1268, 169] width 17 height 17
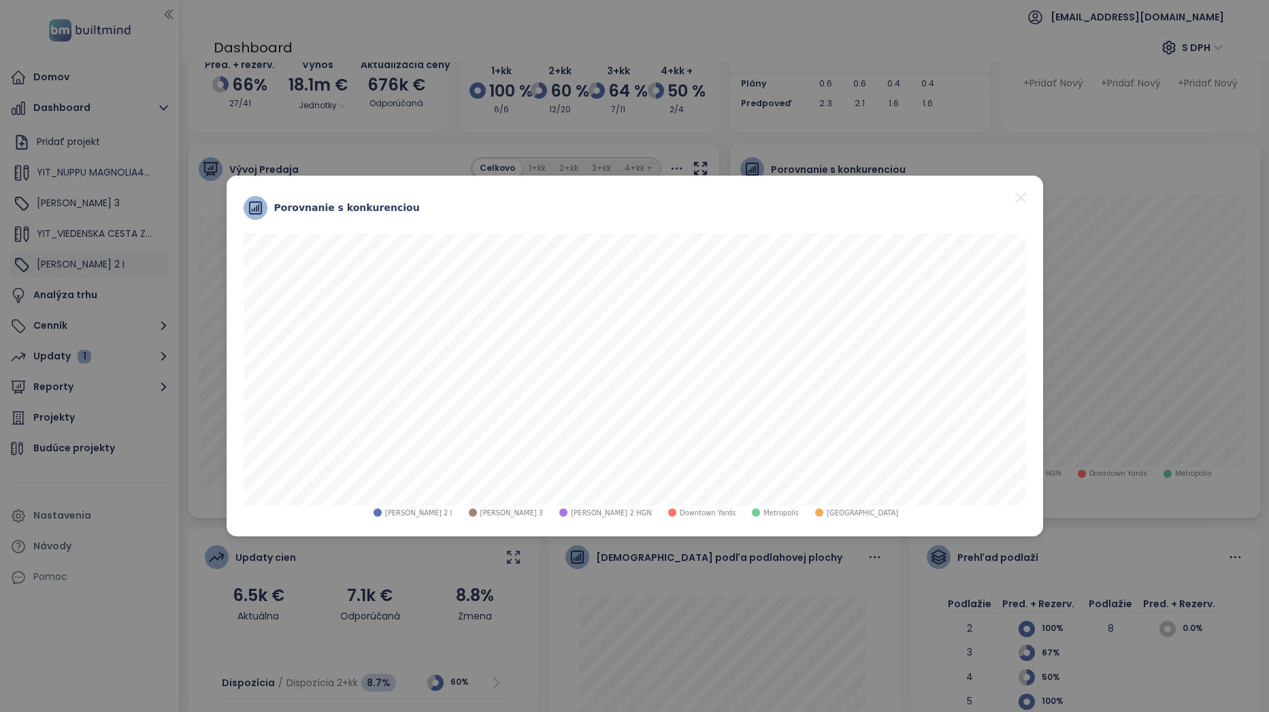
click at [833, 199] on icon "close" at bounding box center [1021, 197] width 17 height 17
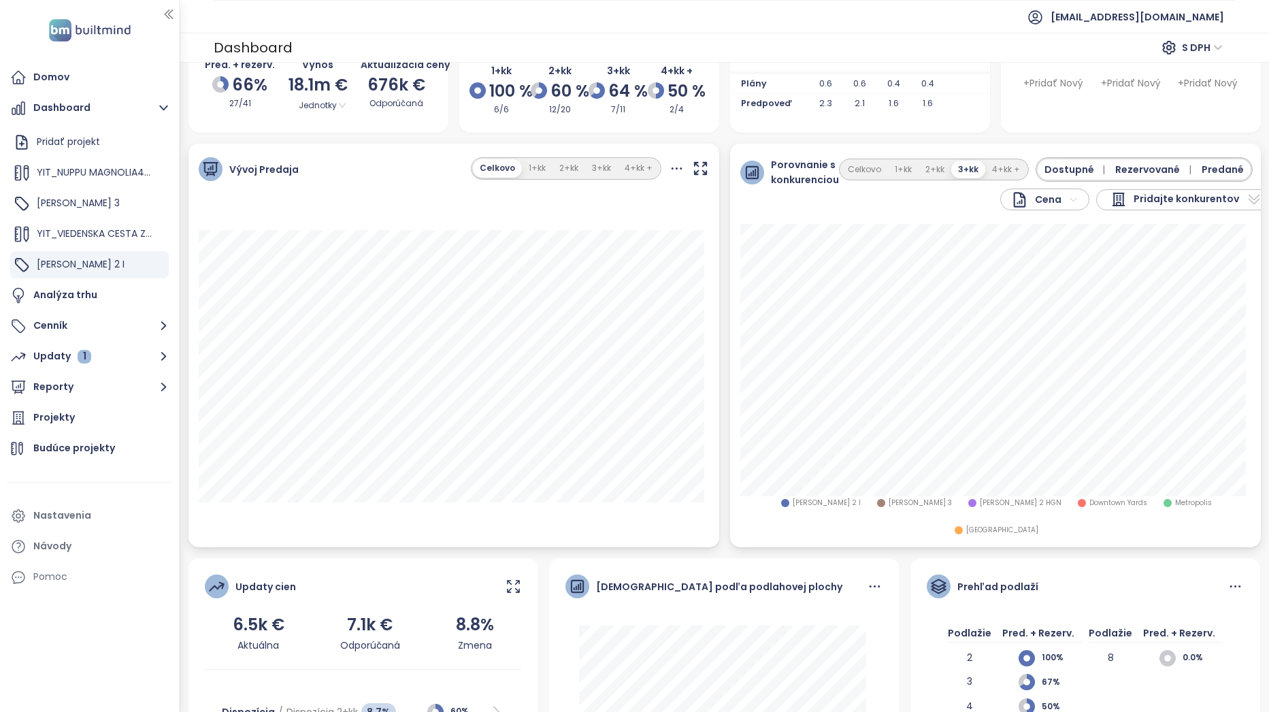
click at [421, 152] on div "Vývoj Predaja Celkovo 1+kk 2+kk 3+kk 4+kk +" at bounding box center [453, 169] width 531 height 51
click at [394, 167] on div "Vývoj Predaja Celkovo 1+kk 2+kk 3+kk 4+kk +" at bounding box center [453, 169] width 531 height 51
click at [105, 323] on button "Cenník" at bounding box center [89, 325] width 165 height 27
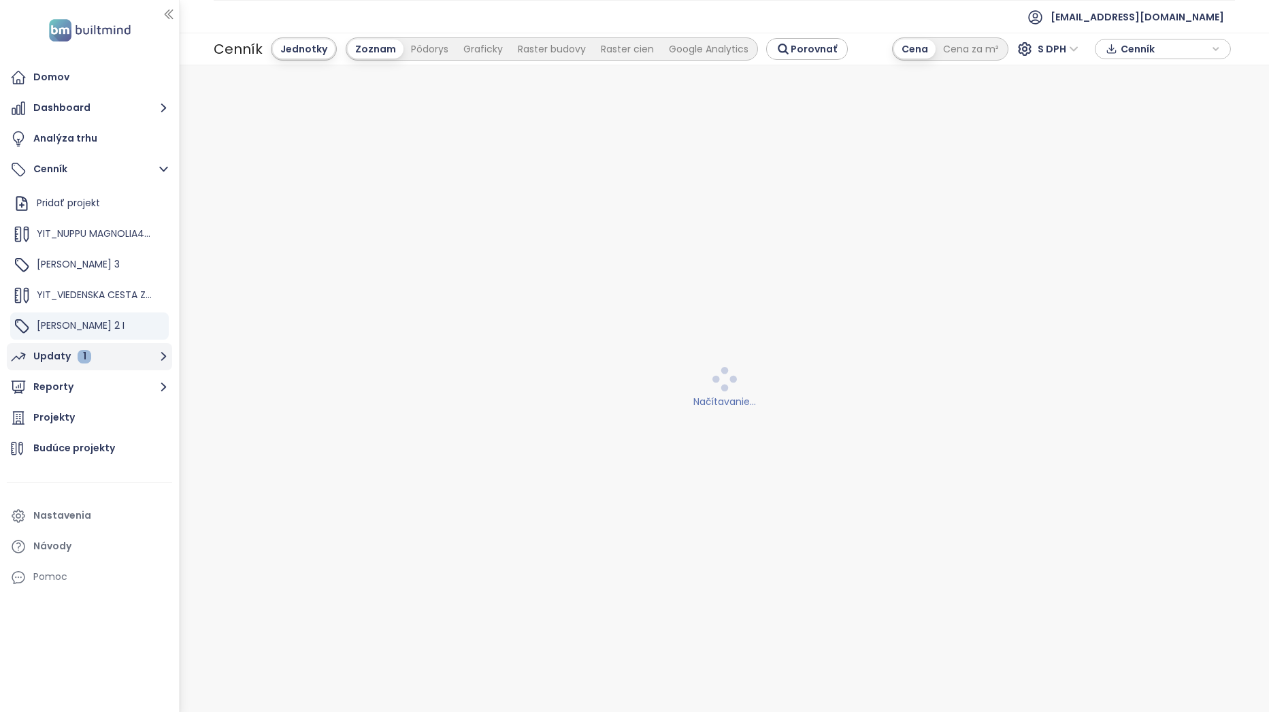
click at [113, 361] on button "Updaty 1" at bounding box center [89, 356] width 165 height 27
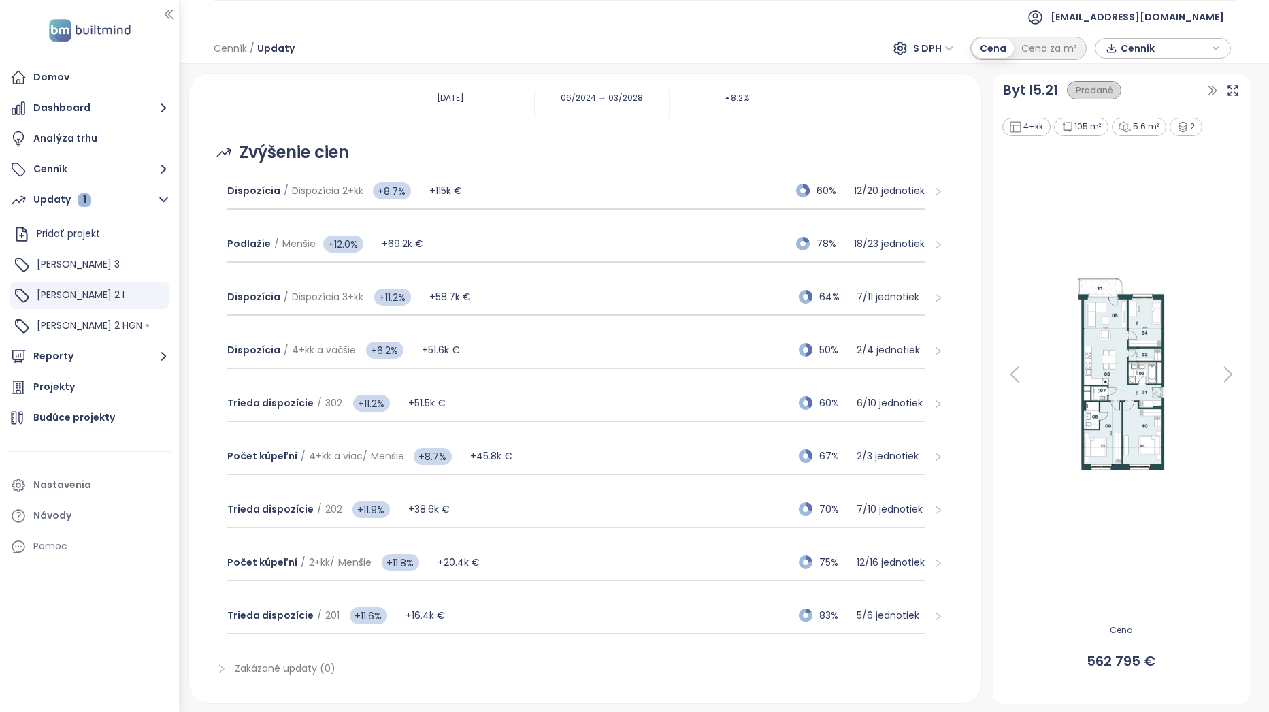
scroll to position [199, 0]
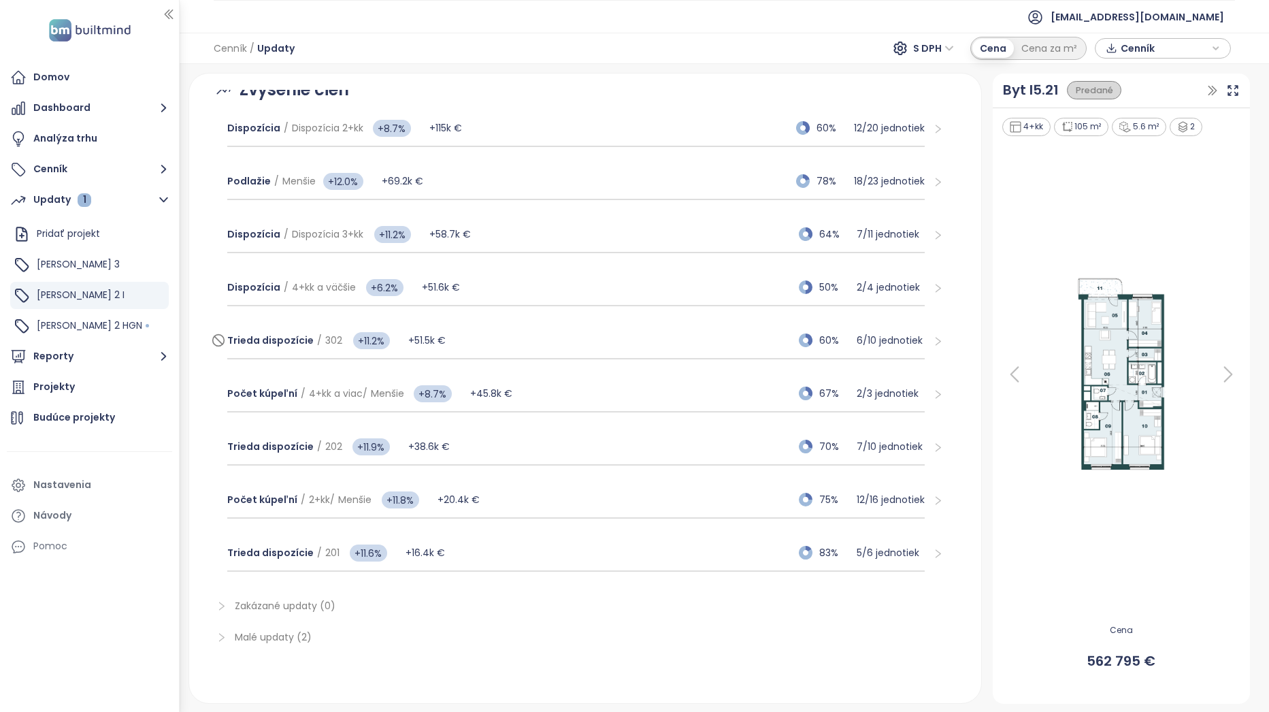
click at [547, 341] on div "Trieda dispozície / 302 +11.2% +51.5k € 60% 6 / 10 jednotiek" at bounding box center [575, 341] width 697 height 37
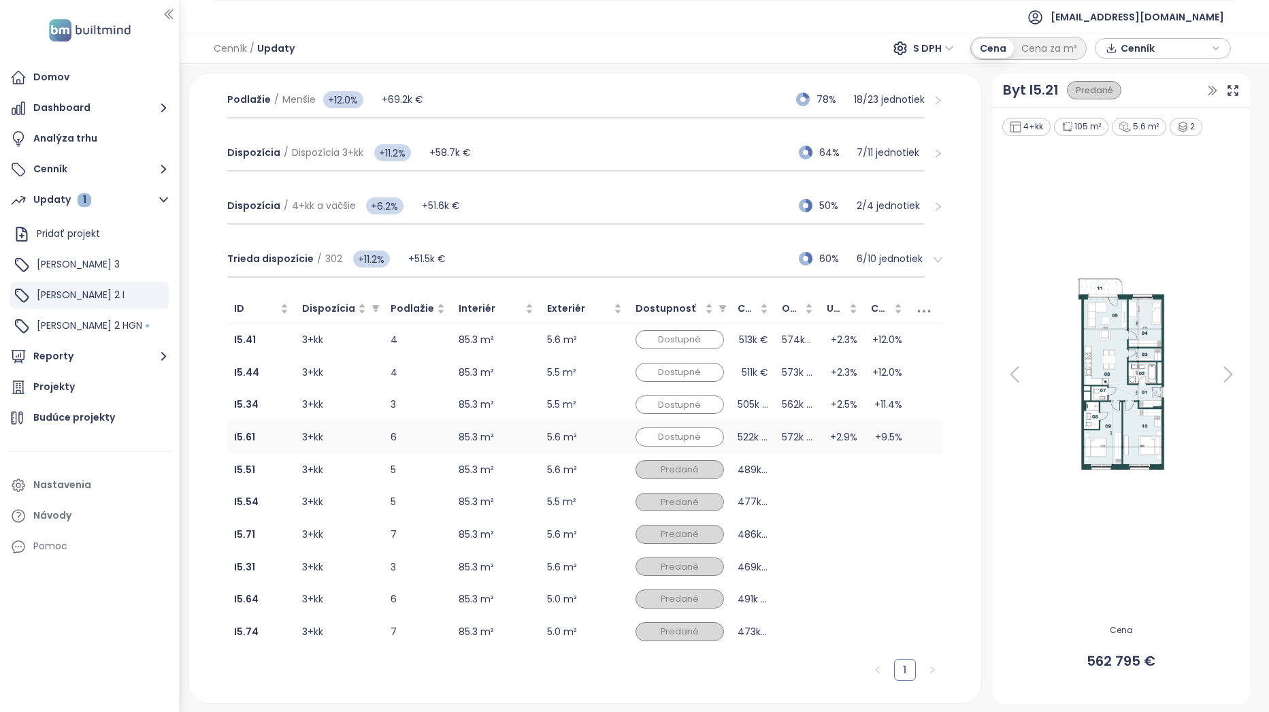
scroll to position [335, 0]
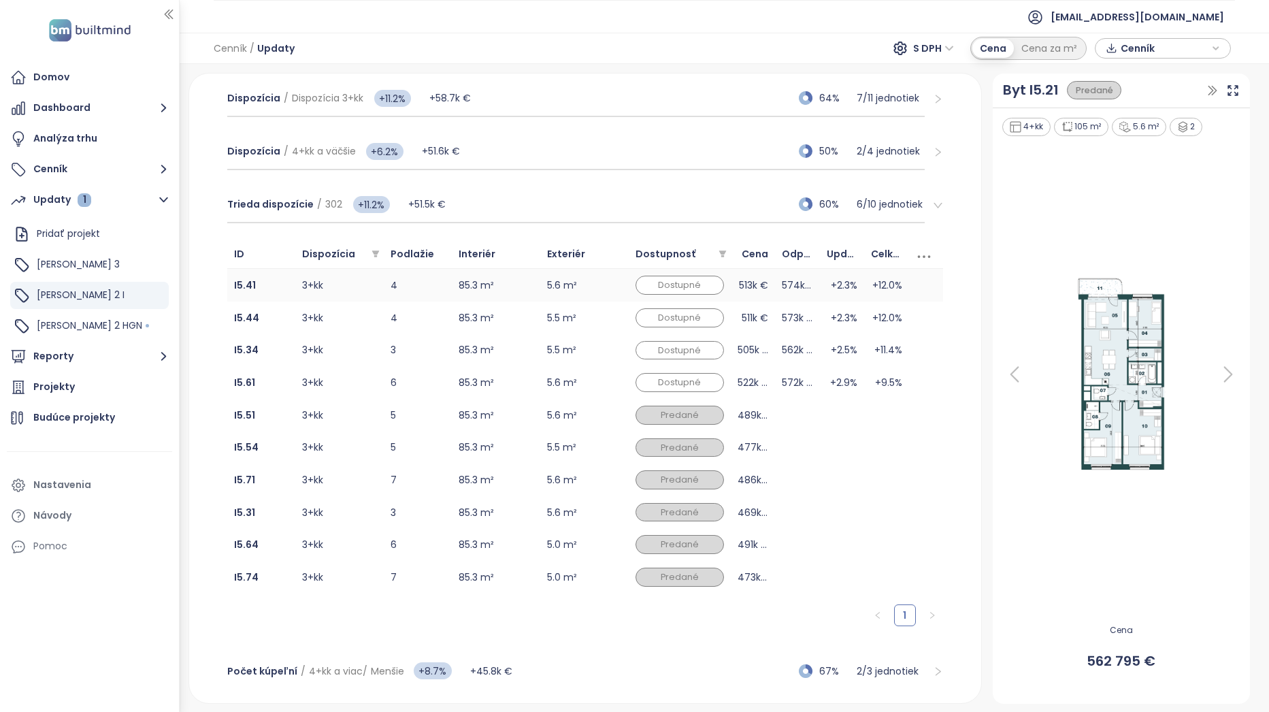
click at [533, 272] on td "85.3 m²" at bounding box center [496, 285] width 88 height 33
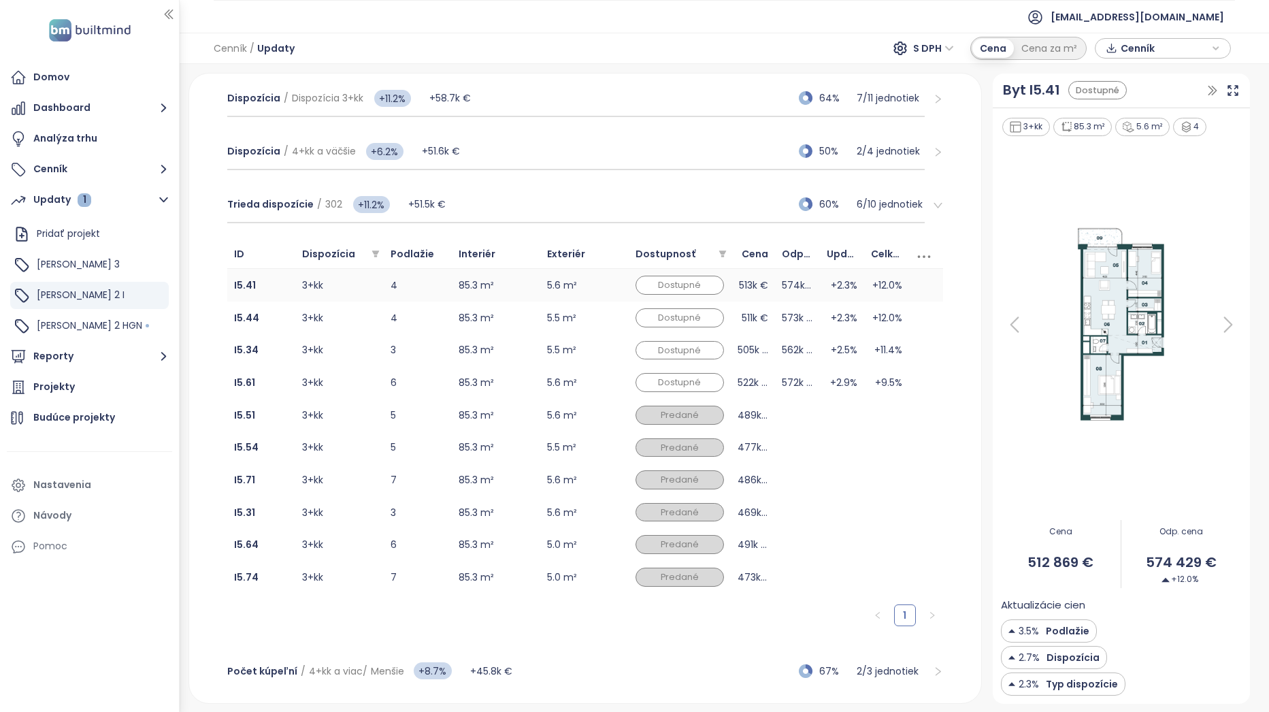
click at [613, 281] on td "5.6 m²" at bounding box center [584, 285] width 88 height 33
click at [833, 90] on icon at bounding box center [1233, 91] width 14 height 14
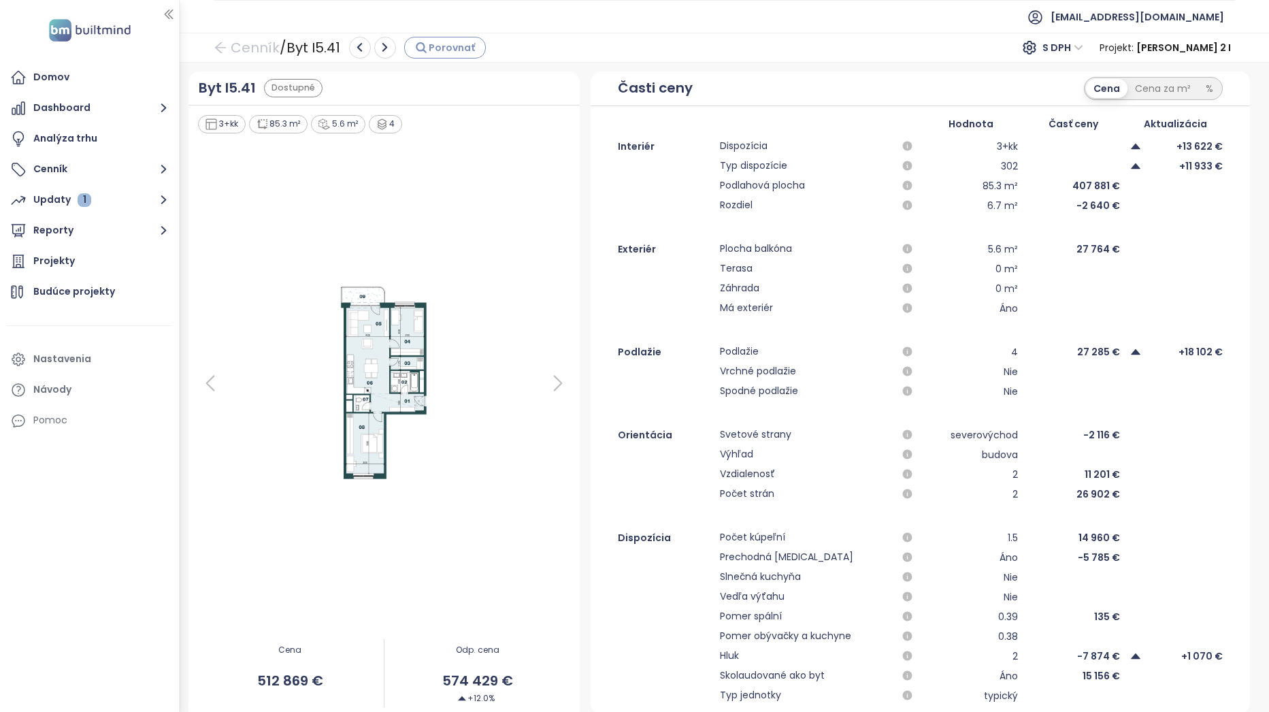
click at [442, 40] on span "Porovnať" at bounding box center [452, 47] width 46 height 15
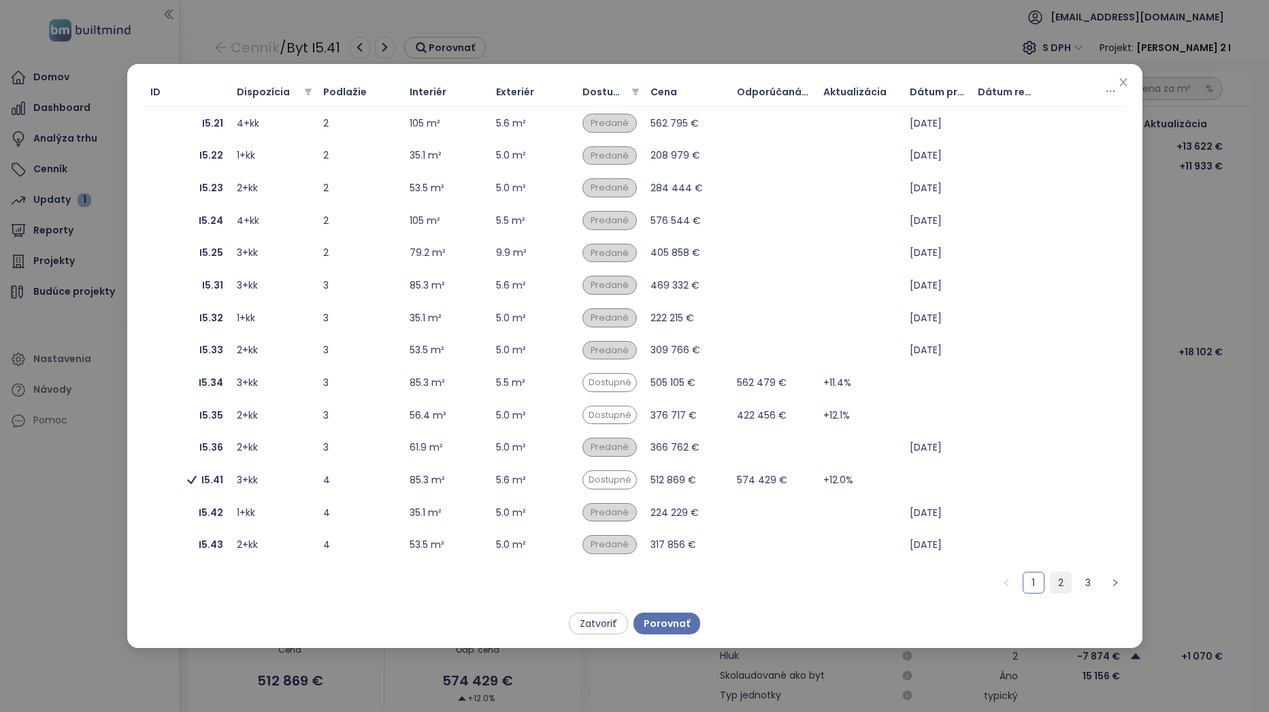
click at [833, 384] on link "2" at bounding box center [1061, 582] width 20 height 20
click at [274, 384] on div "3+kk" at bounding box center [273, 415] width 73 height 15
click at [676, 384] on span "Porovnať" at bounding box center [667, 623] width 46 height 15
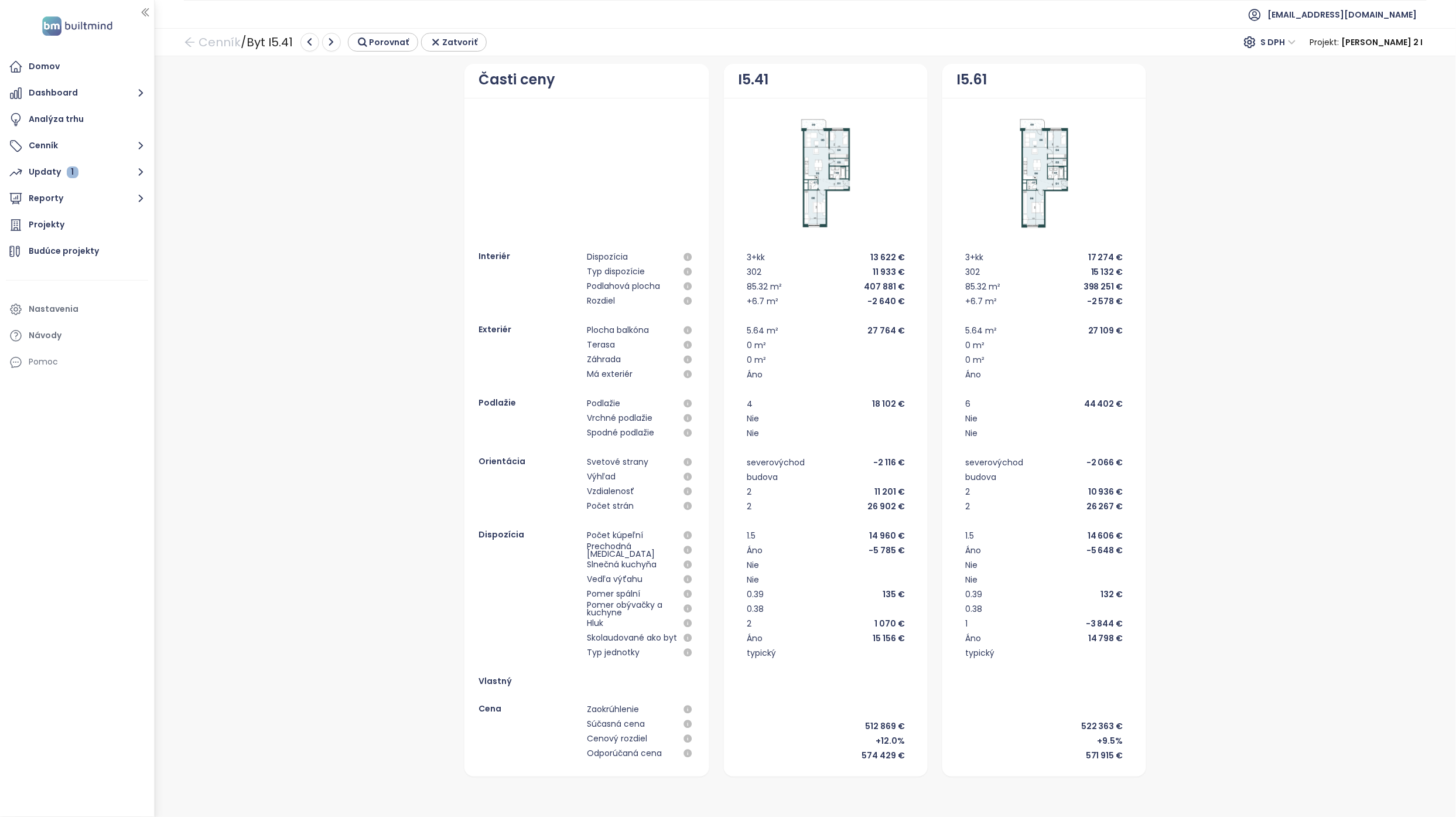
drag, startPoint x: 195, startPoint y: 36, endPoint x: 144, endPoint y: 159, distance: 133.2
click at [195, 36] on icon "arrow-left" at bounding box center [190, 42] width 12 height 12
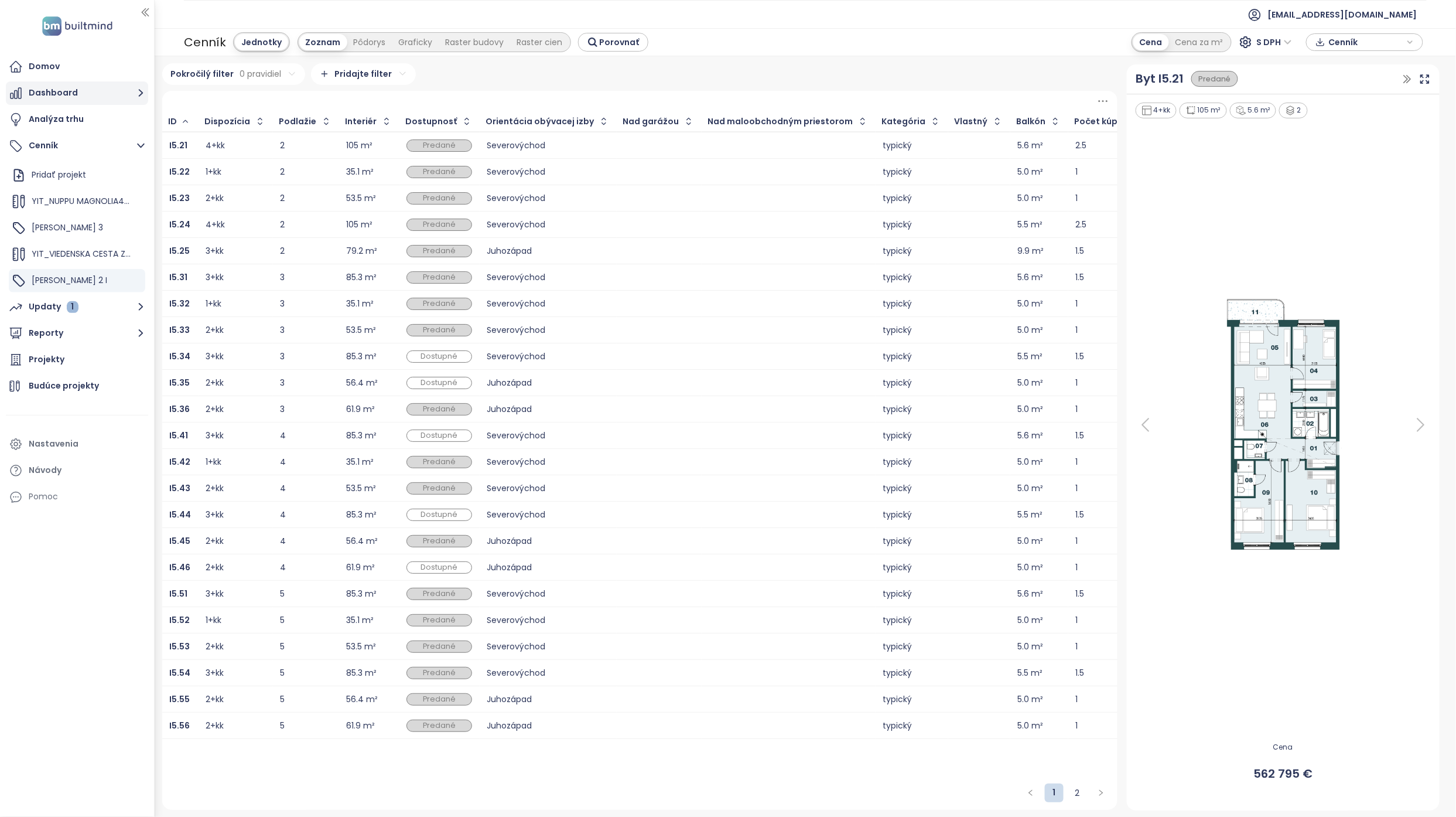
click at [83, 90] on button "Dashboard" at bounding box center [77, 93] width 142 height 23
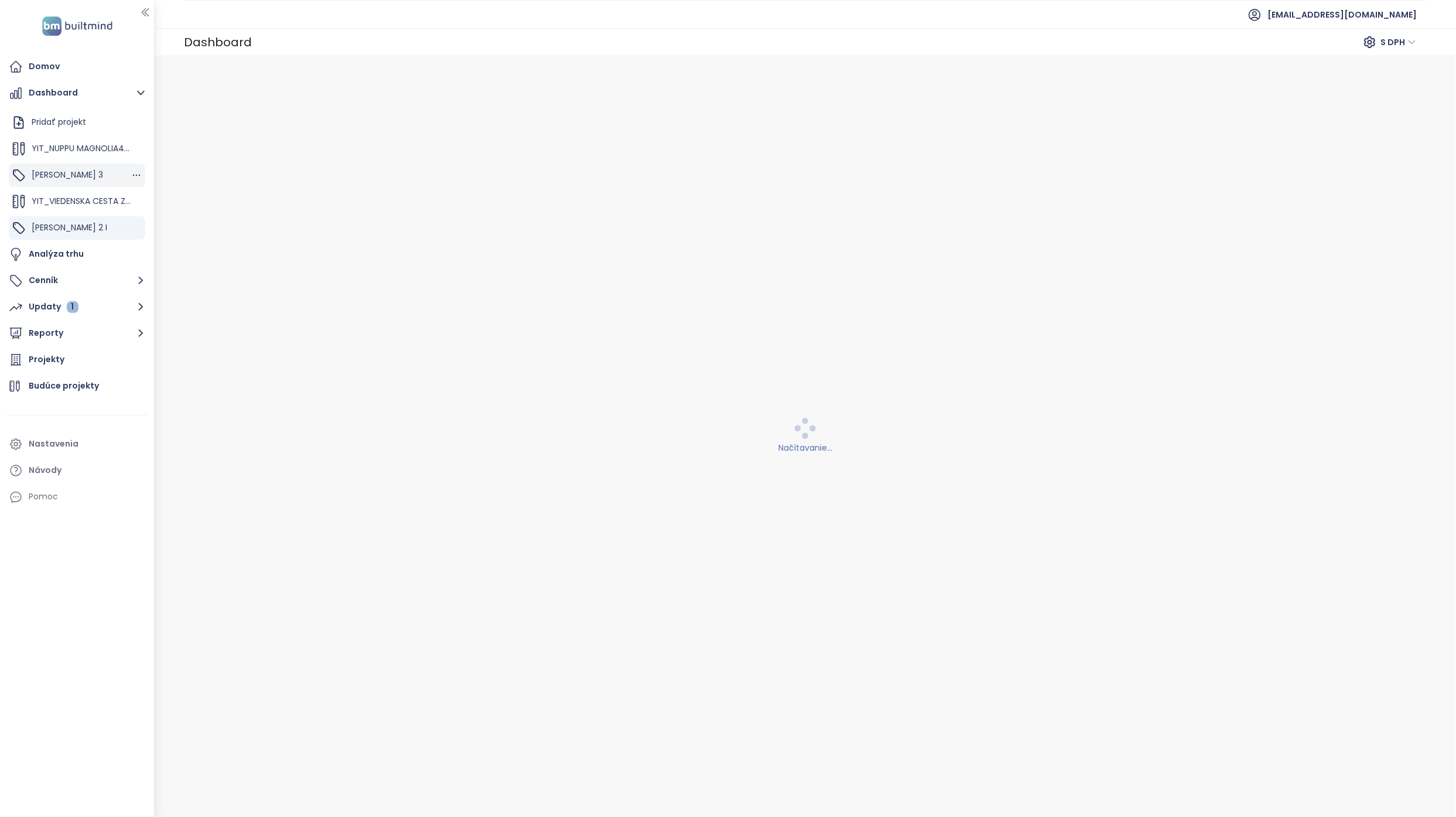
click at [71, 179] on div "Zwirn 3" at bounding box center [77, 175] width 137 height 23
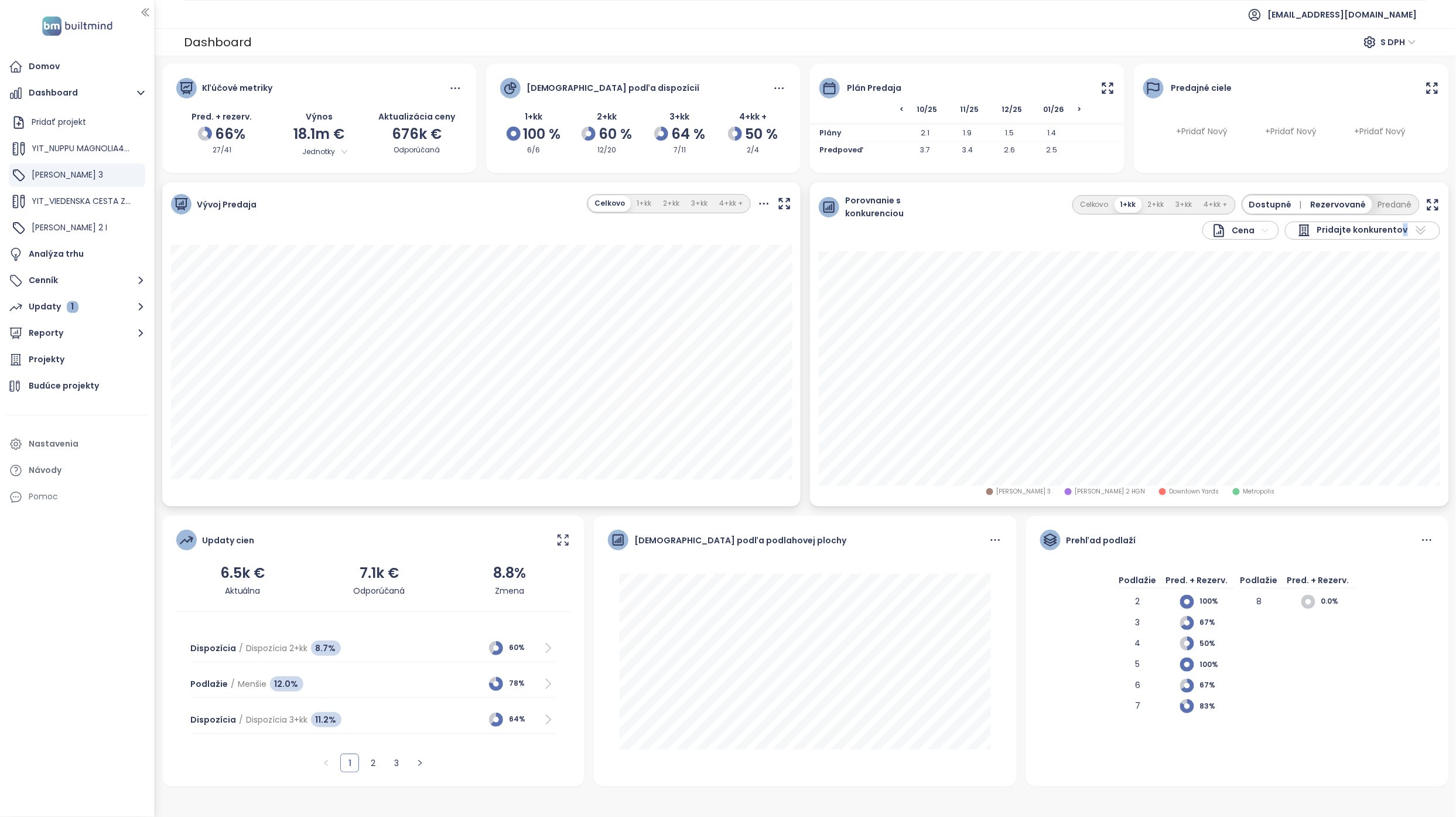
click at [717, 226] on span "Pridajte konkurentov" at bounding box center [1361, 230] width 90 height 14
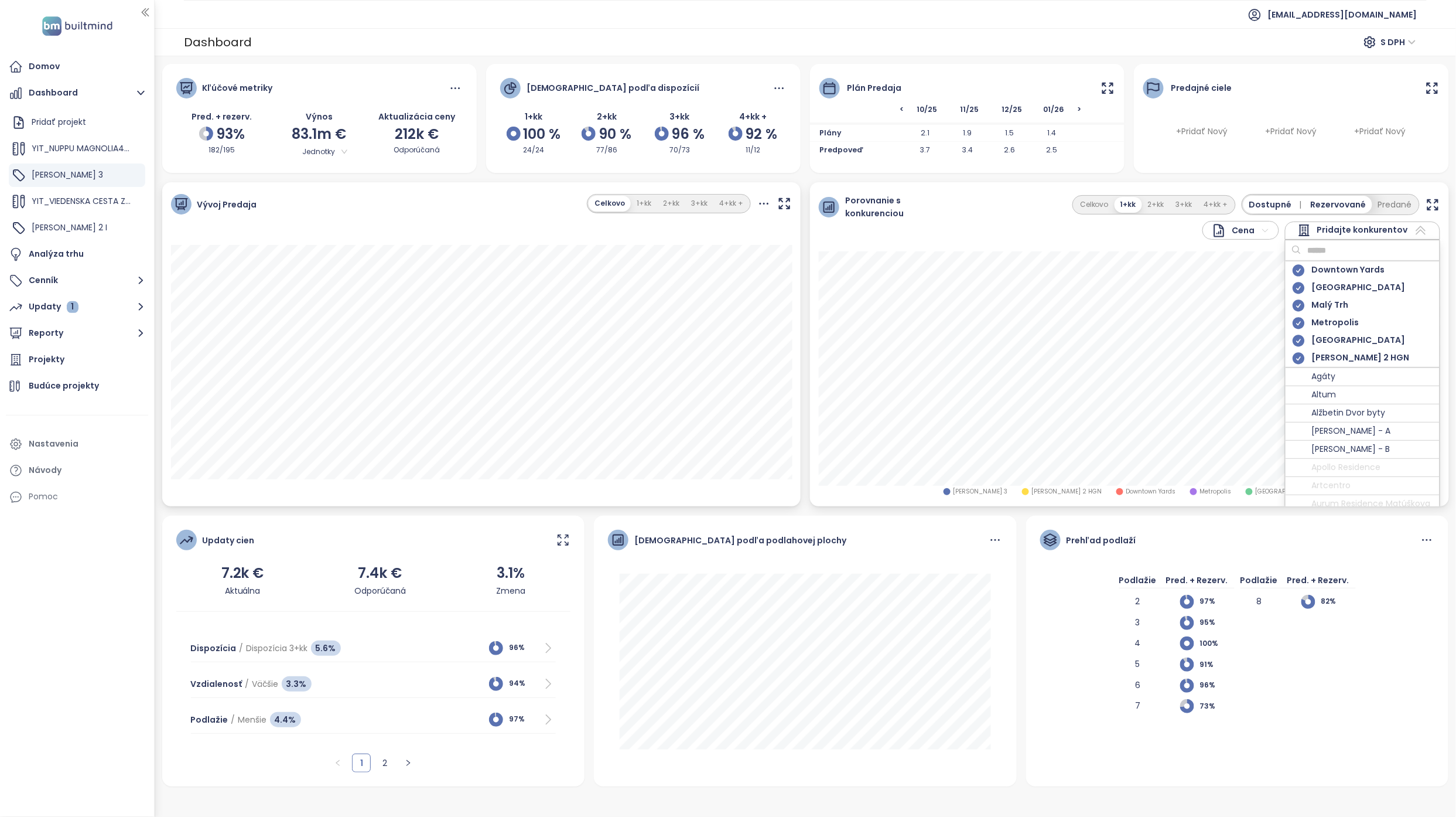
click at [717, 231] on span "Pridajte konkurentov" at bounding box center [1361, 230] width 90 height 14
click at [717, 204] on button "3+kk" at bounding box center [1184, 205] width 28 height 15
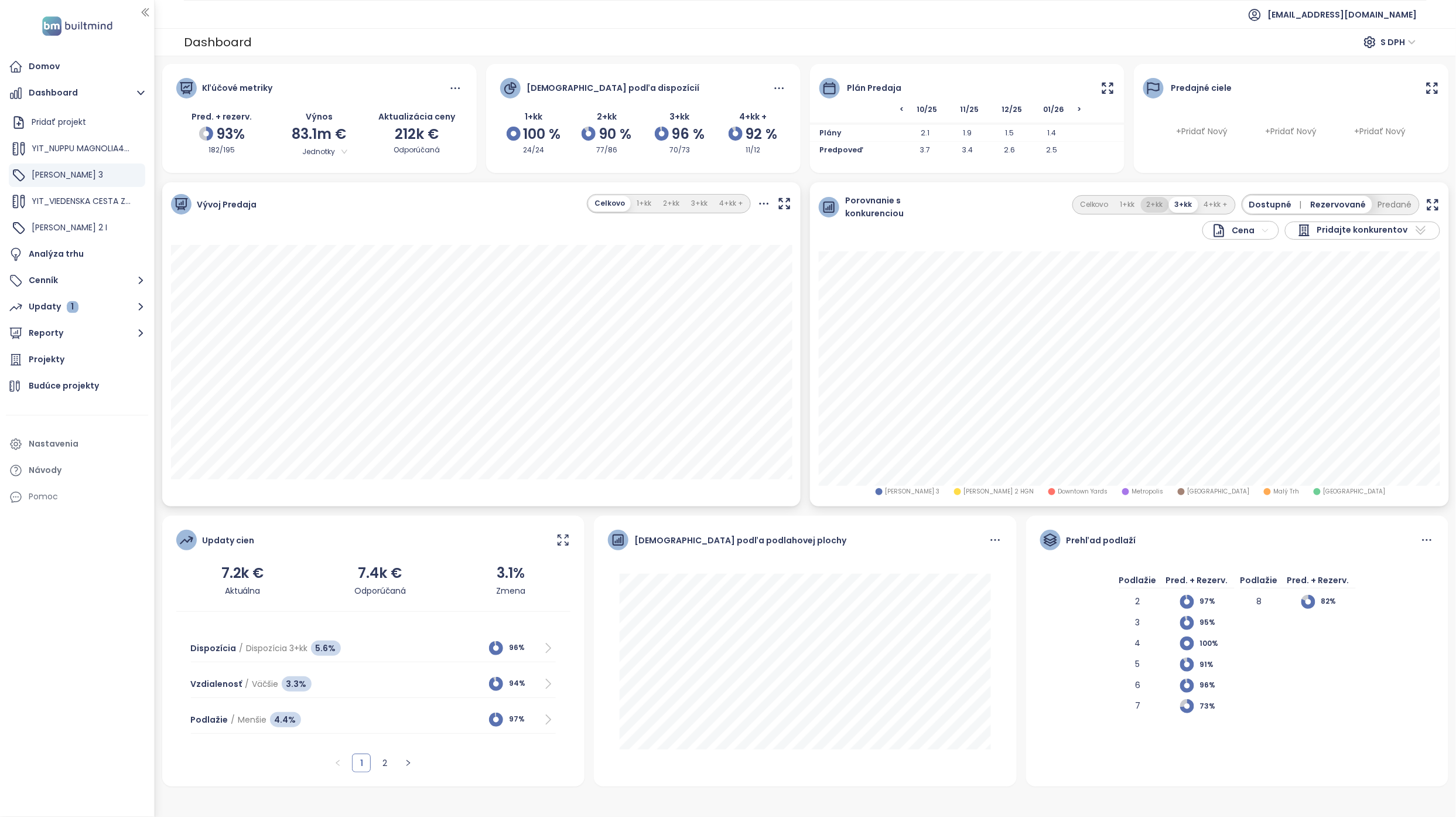
click at [717, 207] on button "2+kk" at bounding box center [1155, 205] width 28 height 15
click at [717, 207] on icon "button" at bounding box center [1432, 204] width 15 height 15
click at [717, 207] on button "3+kk" at bounding box center [1184, 205] width 28 height 15
click at [717, 209] on icon "button" at bounding box center [1432, 205] width 10 height 10
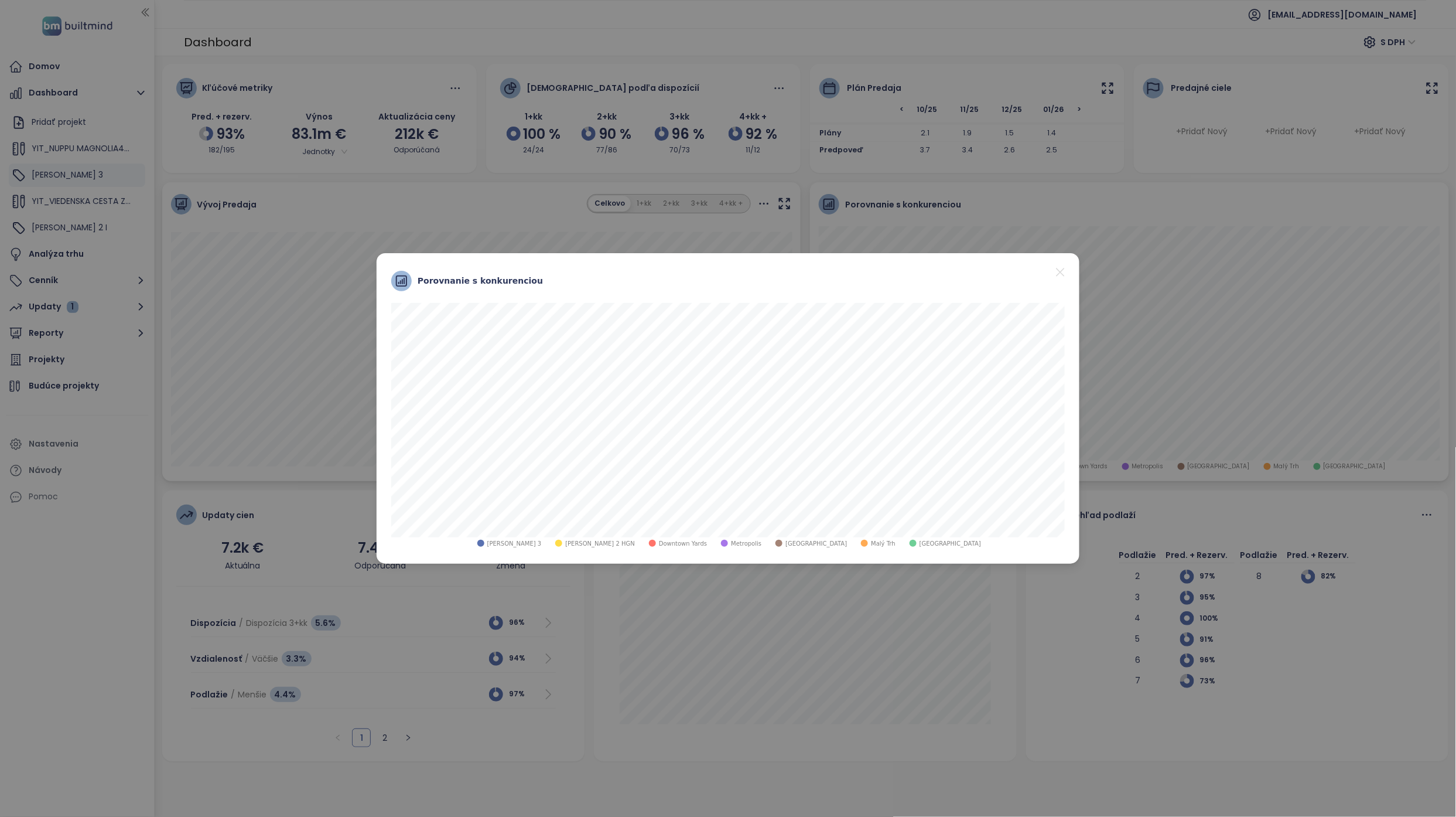
click at [671, 331] on span "Downtown Yards" at bounding box center [683, 543] width 48 height 9
click at [717, 331] on span "Ister Tower" at bounding box center [949, 543] width 61 height 9
click at [717, 274] on icon "close" at bounding box center [1059, 272] width 15 height 15
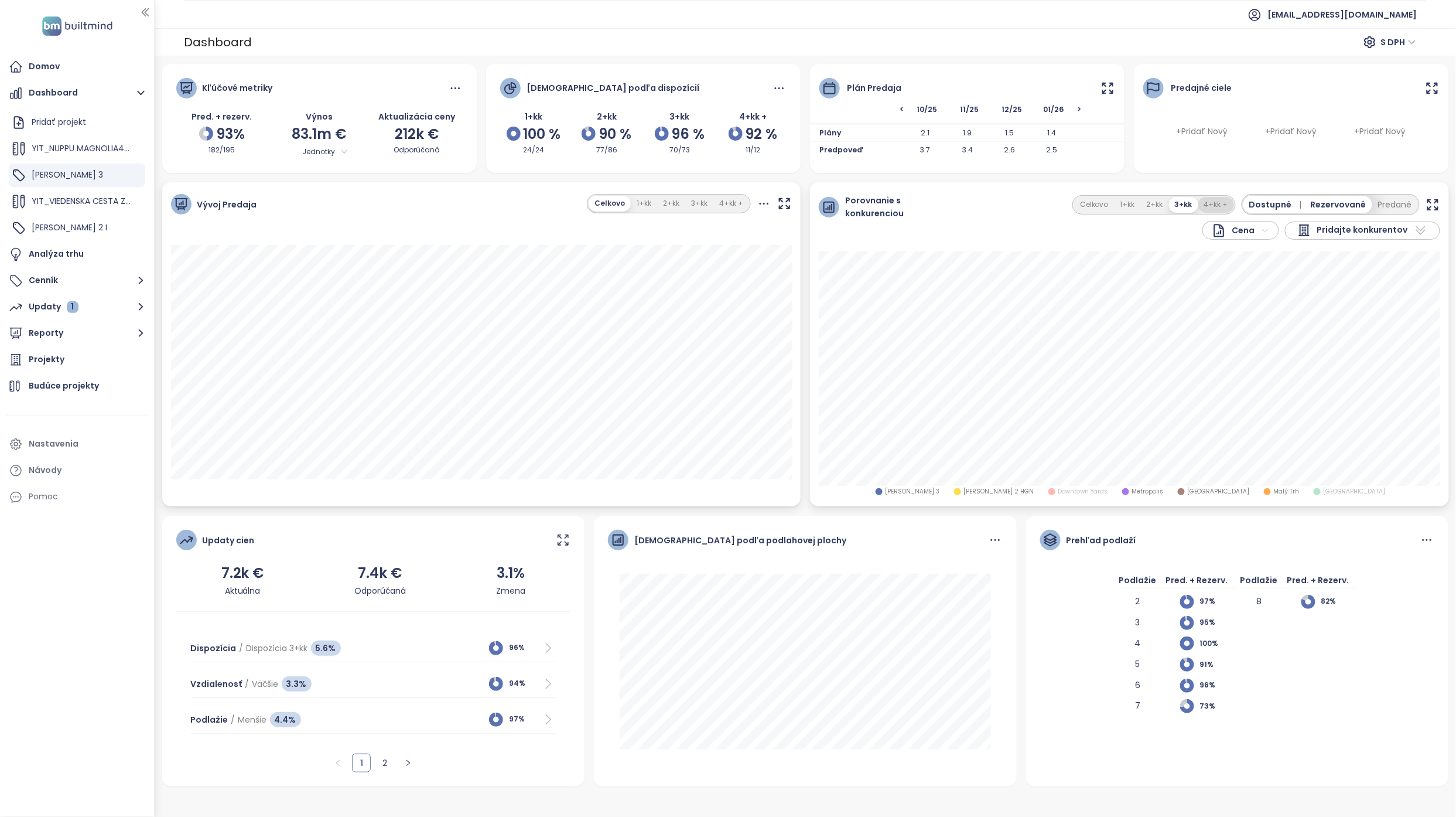
click at [717, 199] on button "4+kk +" at bounding box center [1216, 205] width 36 height 15
click at [717, 331] on div "Ister Tower" at bounding box center [1280, 492] width 74 height 12
click at [717, 331] on span "Downtown Yards" at bounding box center [1151, 491] width 50 height 9
click at [717, 201] on icon "button" at bounding box center [1432, 205] width 10 height 10
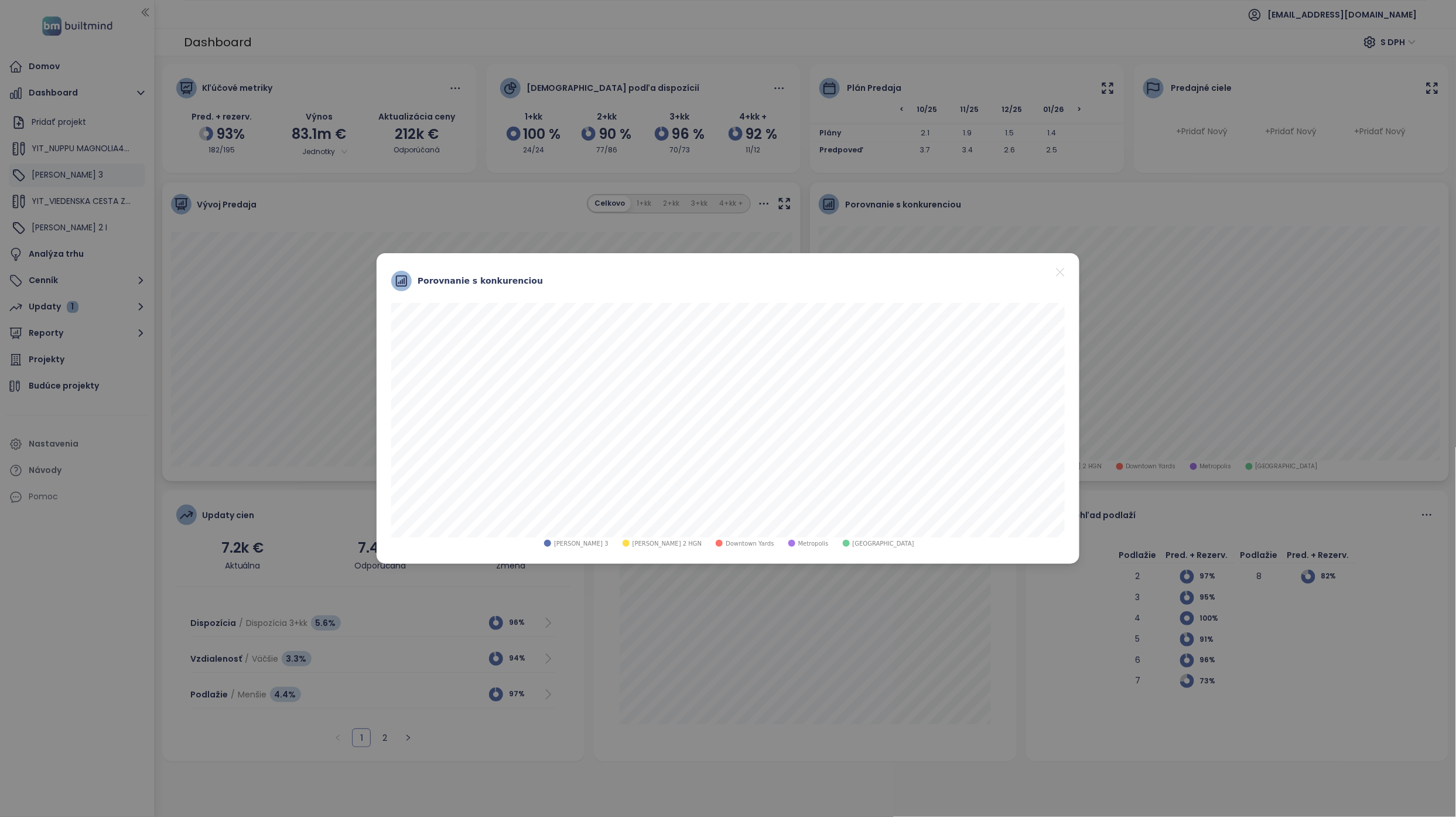
click at [717, 270] on icon "close" at bounding box center [1059, 272] width 15 height 15
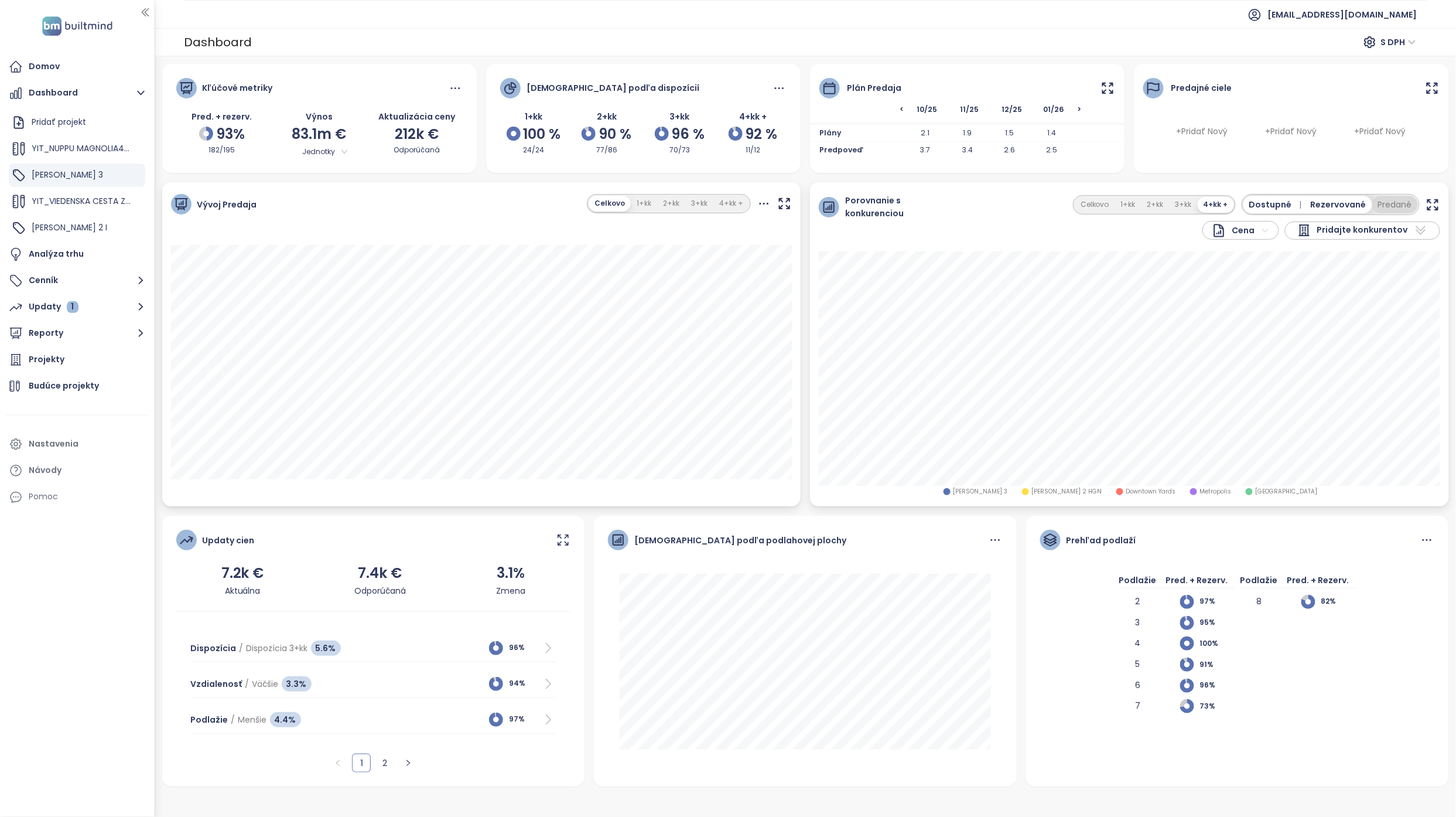
click at [717, 204] on button "Predané" at bounding box center [1394, 204] width 46 height 17
click at [717, 202] on icon "button" at bounding box center [1432, 205] width 10 height 10
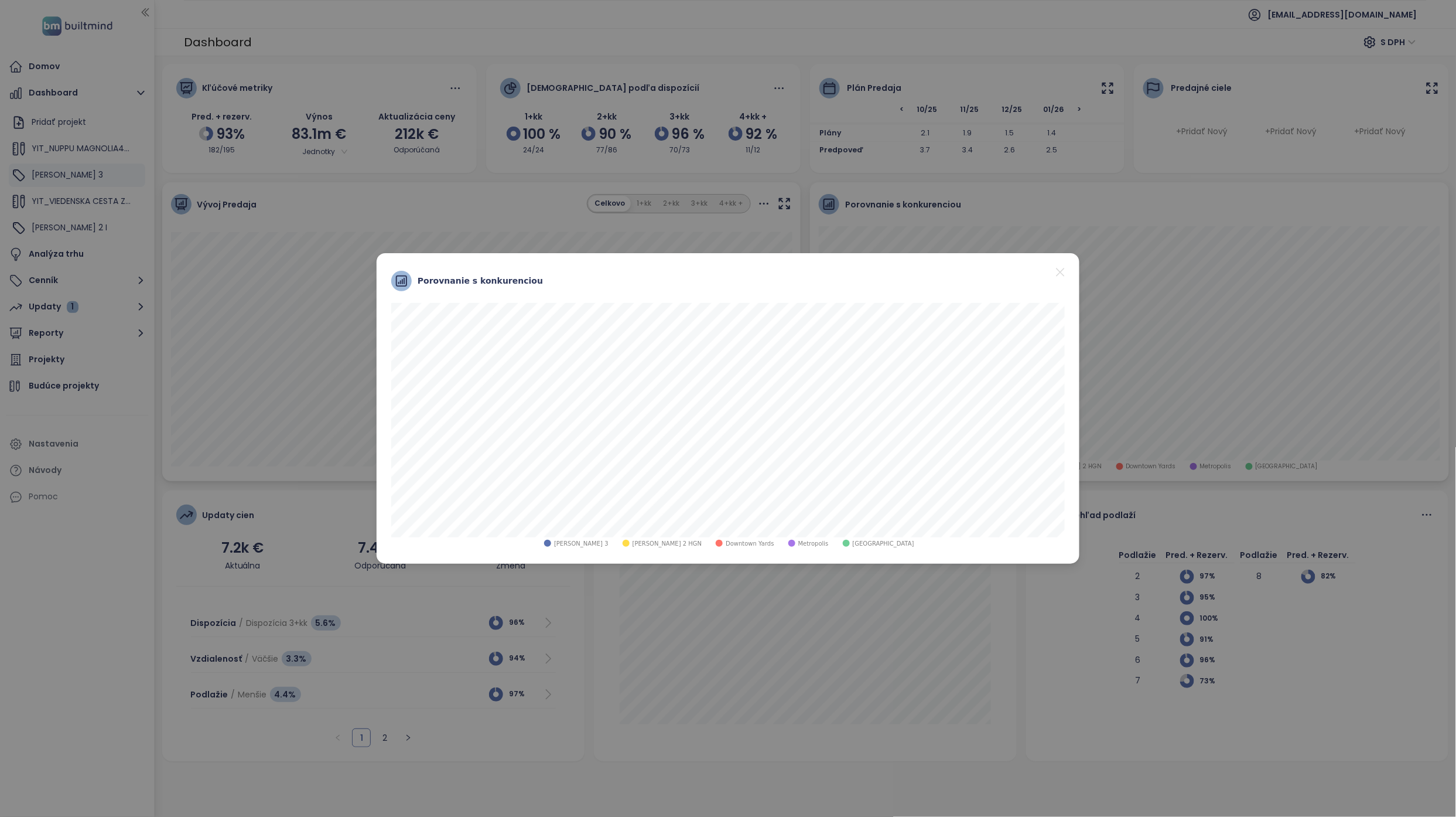
click at [717, 272] on icon "close" at bounding box center [1059, 272] width 15 height 15
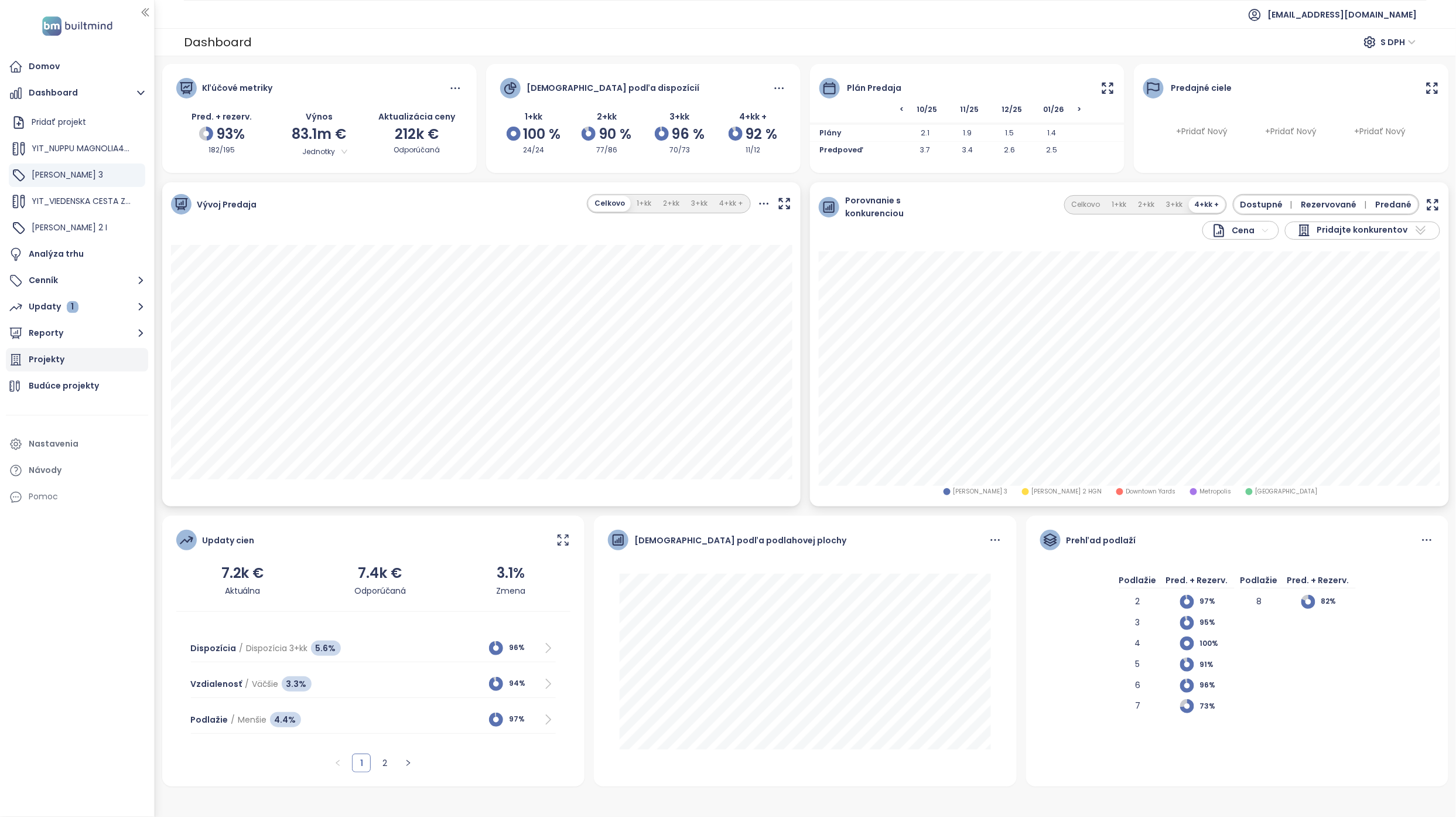
drag, startPoint x: 77, startPoint y: 303, endPoint x: 85, endPoint y: 329, distance: 27.2
click at [77, 303] on button "Updaty 1" at bounding box center [77, 306] width 142 height 23
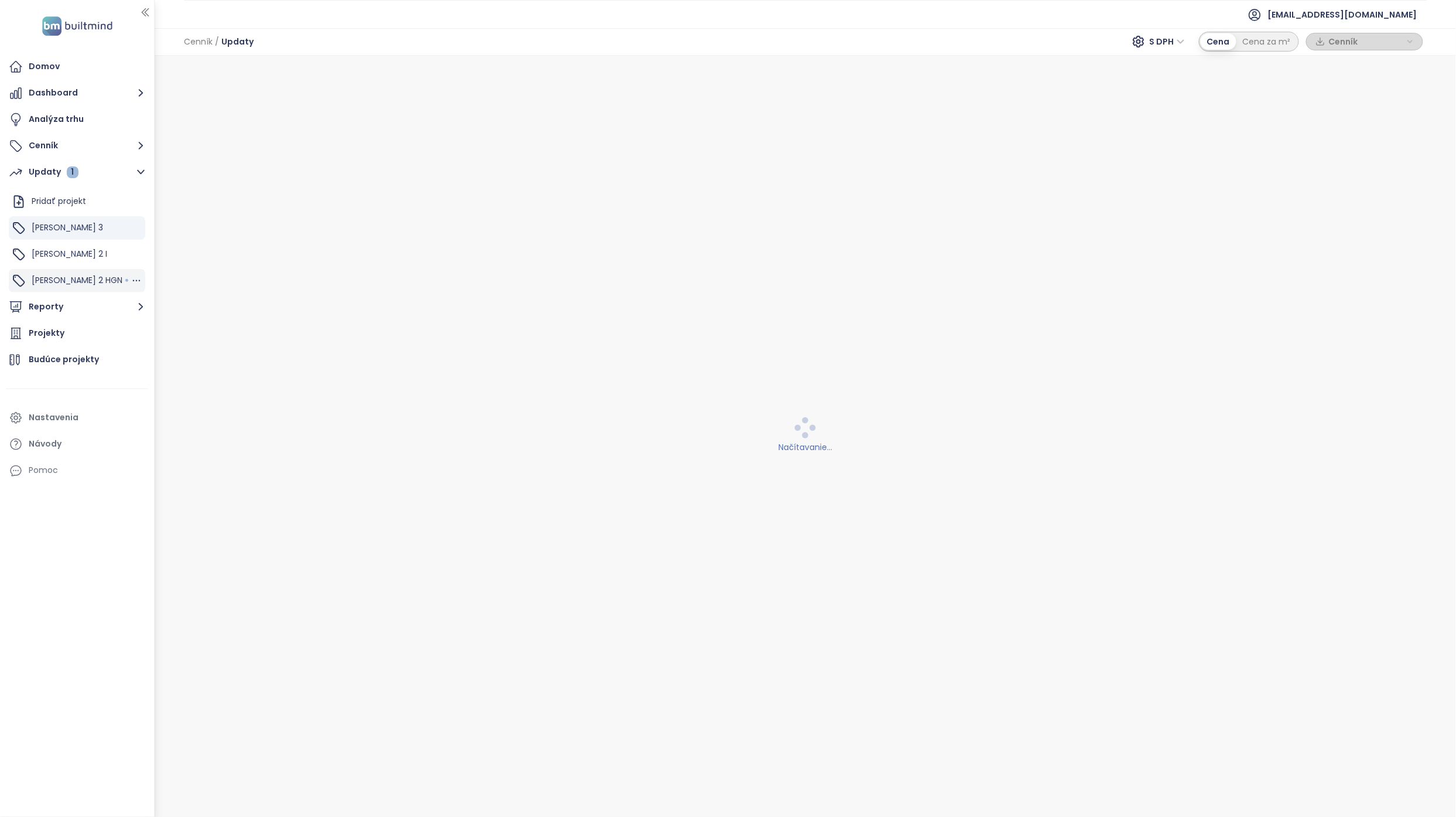
click at [85, 275] on div "Zwirn 2 HGN" at bounding box center [77, 280] width 137 height 23
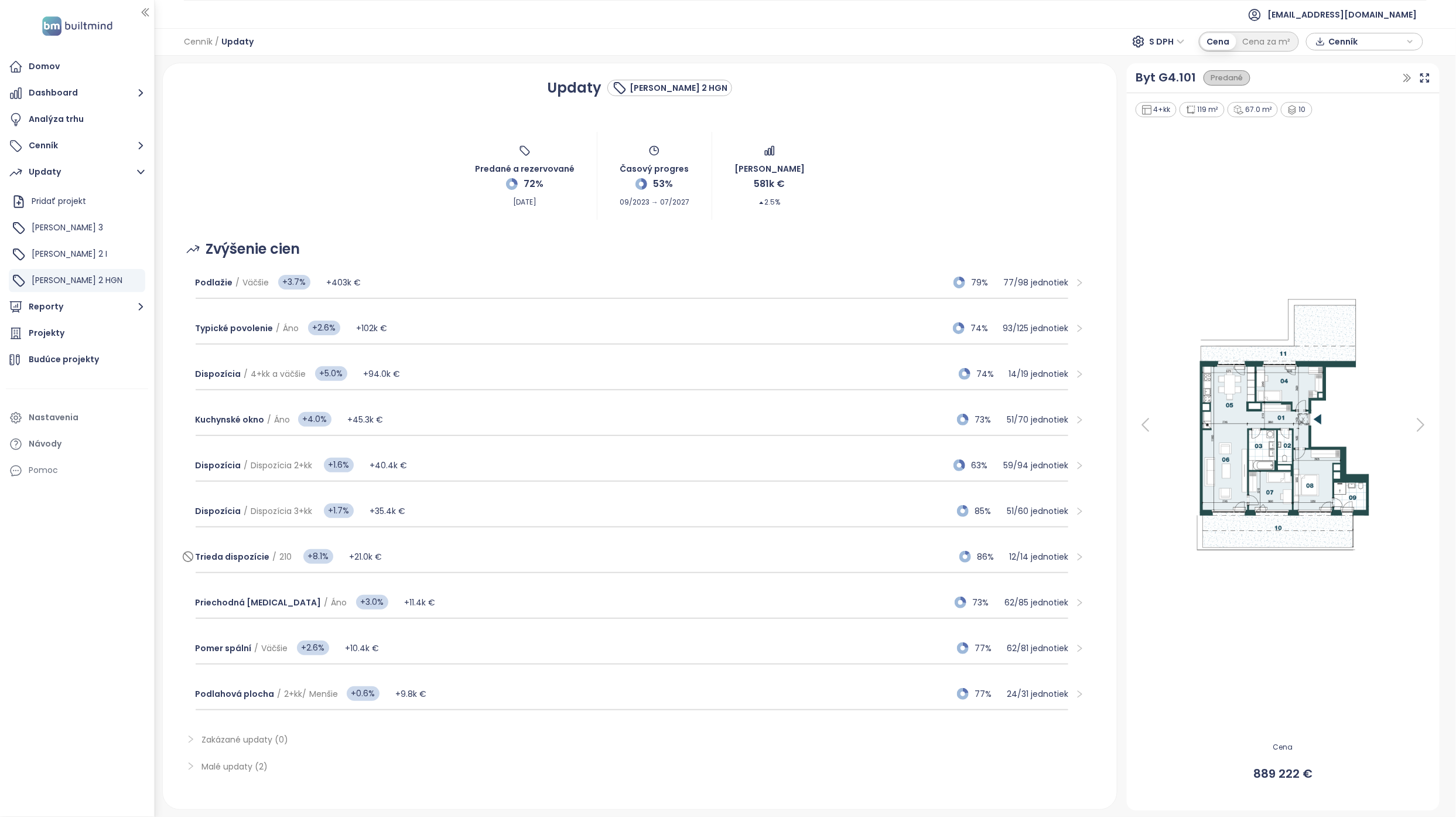
click at [439, 331] on div "Trieda dispozície / 210 +8.1% +21.0k € 86% 12 / 14 jednotiek" at bounding box center [632, 557] width 873 height 32
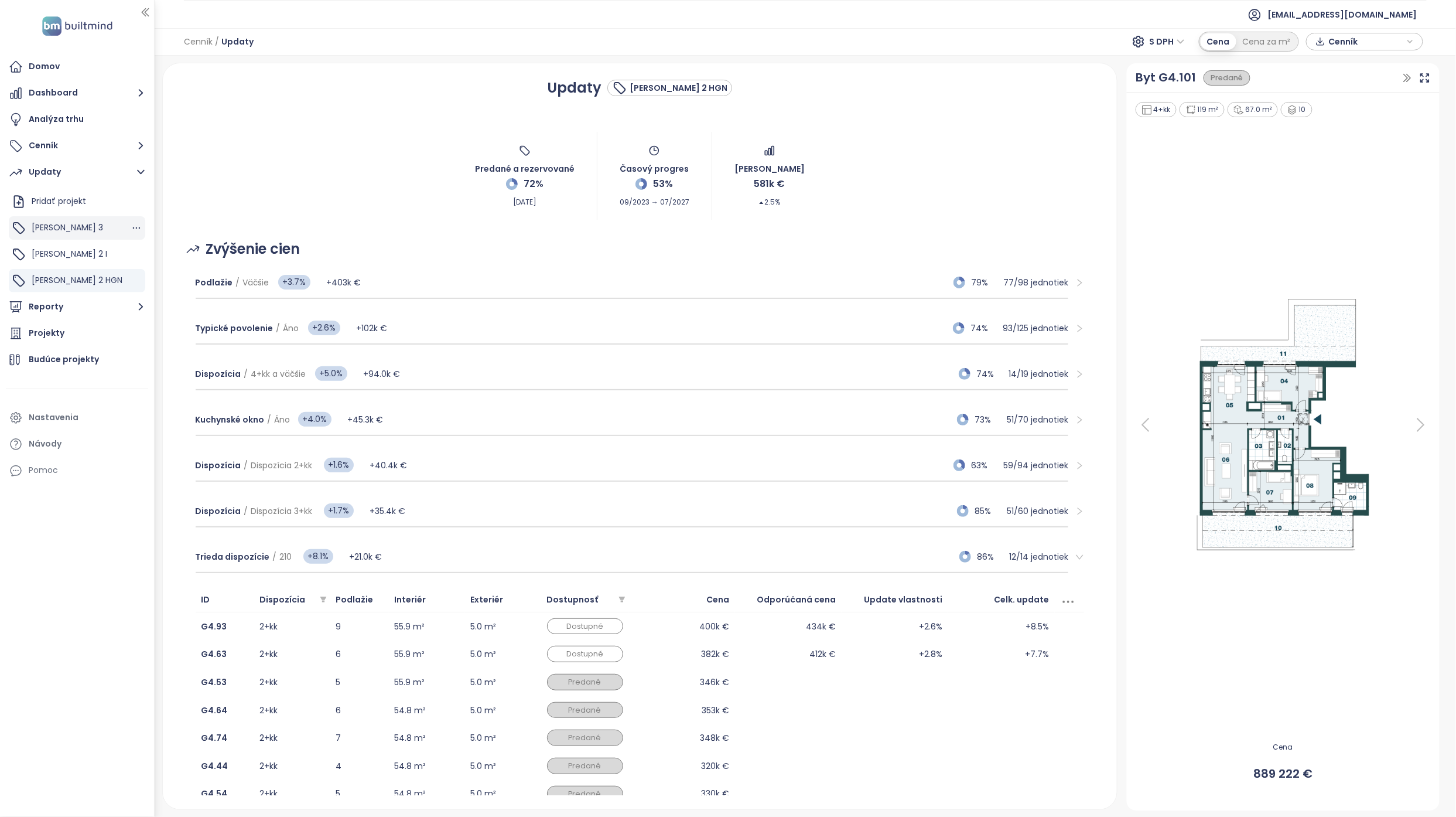
click at [72, 231] on div "Zwirn 3" at bounding box center [77, 227] width 137 height 23
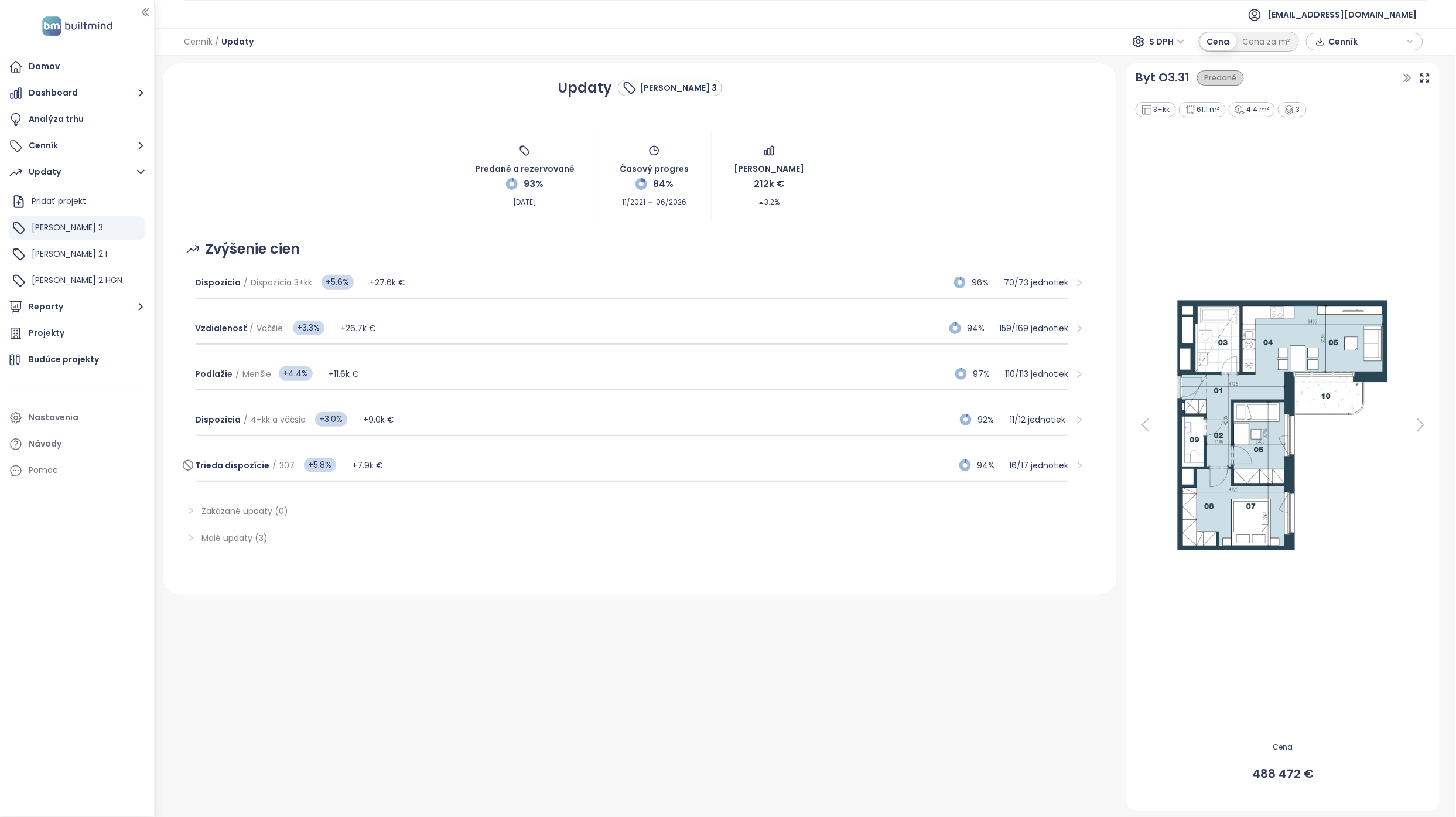
click at [422, 331] on div "Trieda dispozície / 307 +5.8% +7.9k € 94% 16 / 17 jednotiek" at bounding box center [632, 466] width 873 height 32
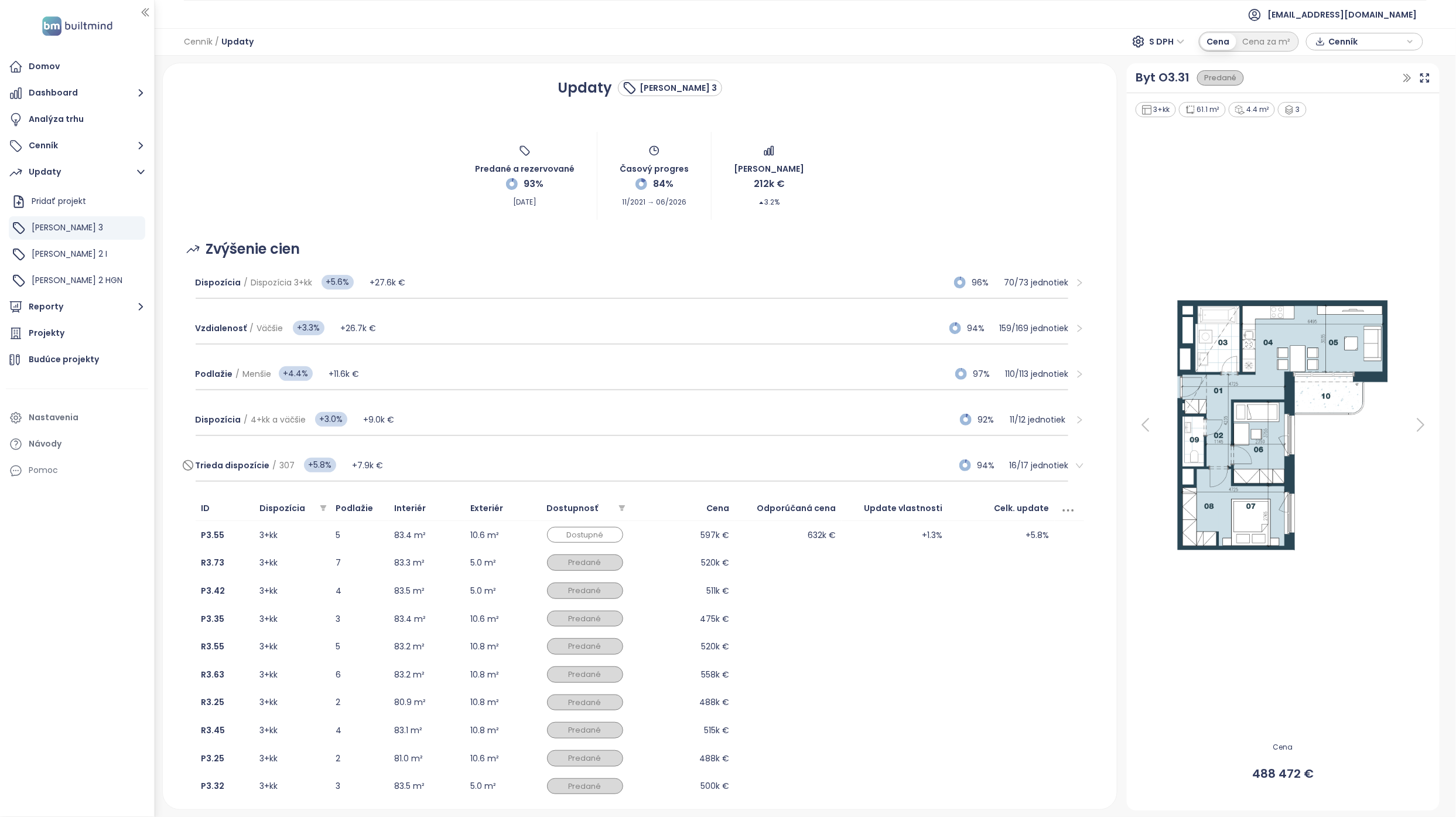
scroll to position [78, 0]
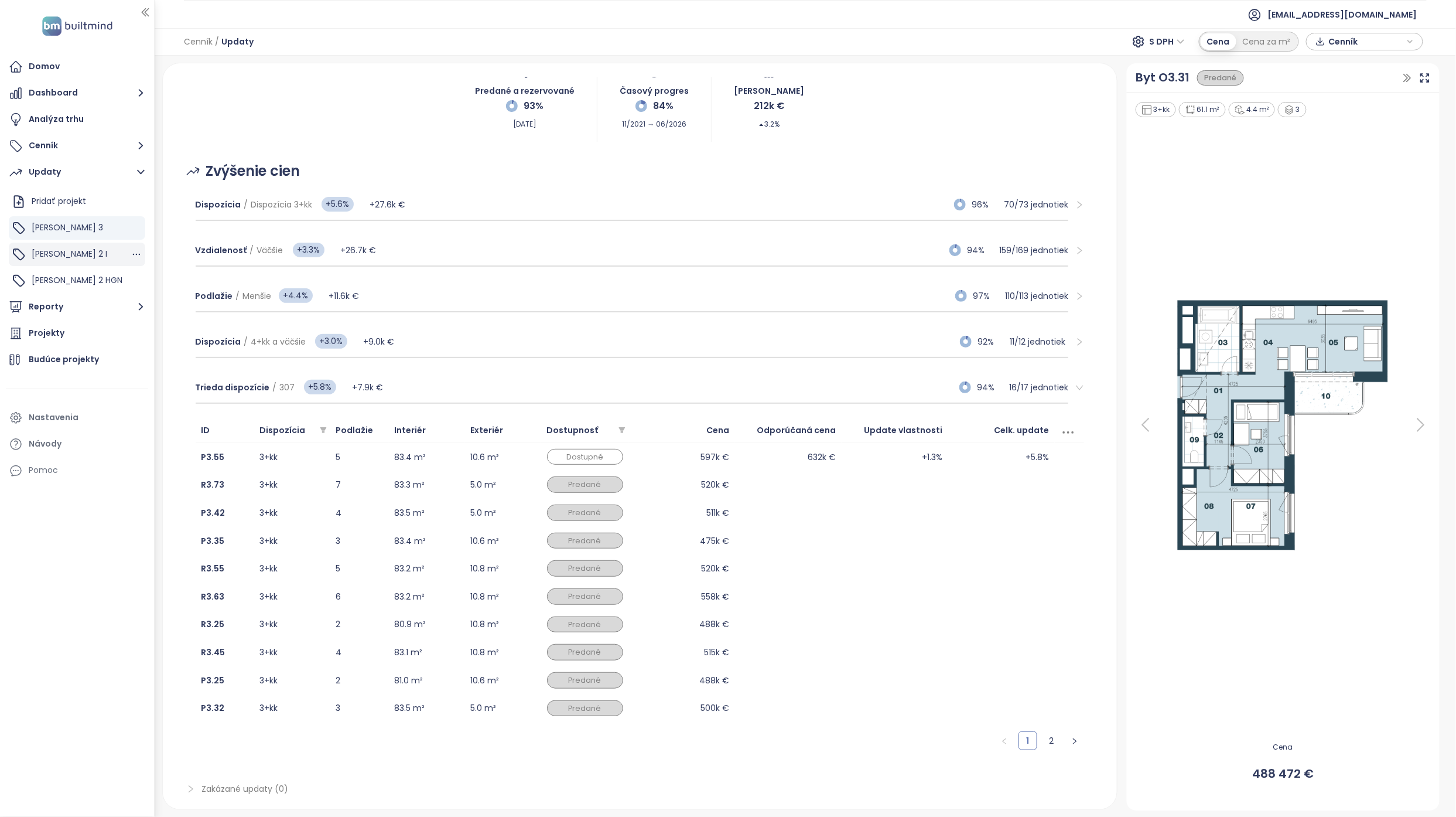
click at [88, 252] on div "Zwirn 2 I" at bounding box center [77, 254] width 137 height 23
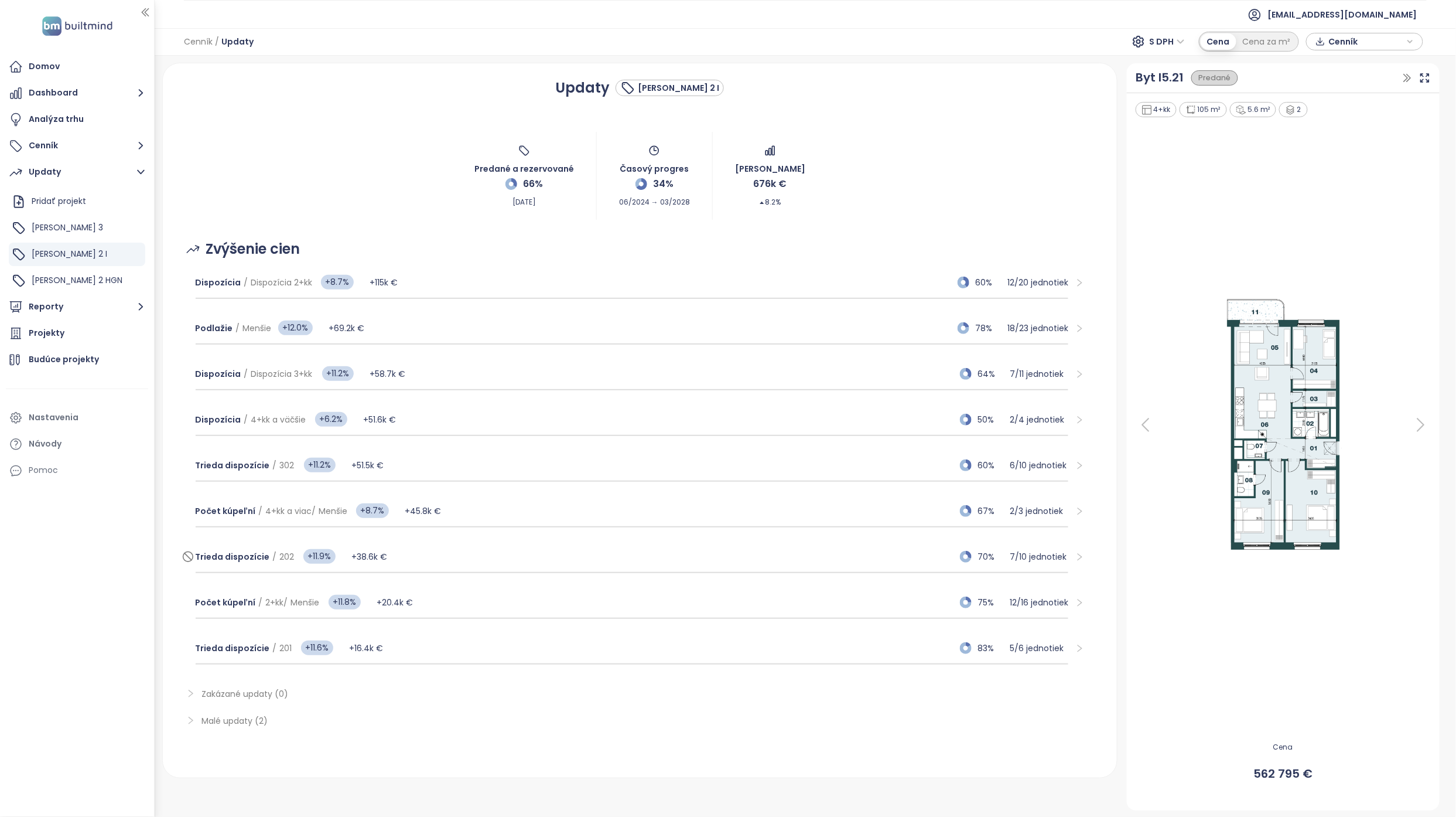
click at [554, 331] on div "Trieda dispozície / 202 +11.9% +38.6k € 70% 7 / 10 jednotiek" at bounding box center [632, 557] width 873 height 32
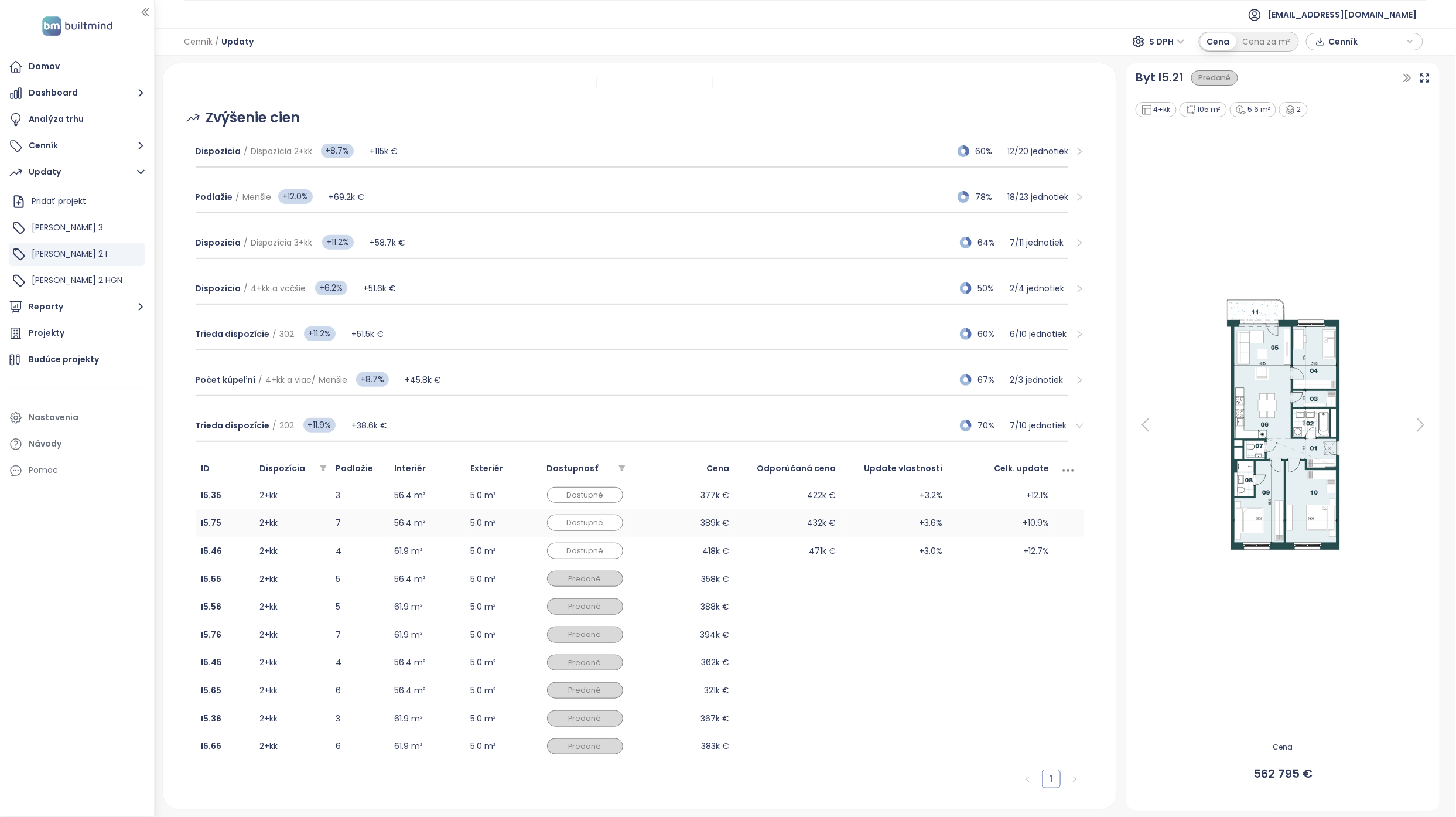
scroll to position [156, 0]
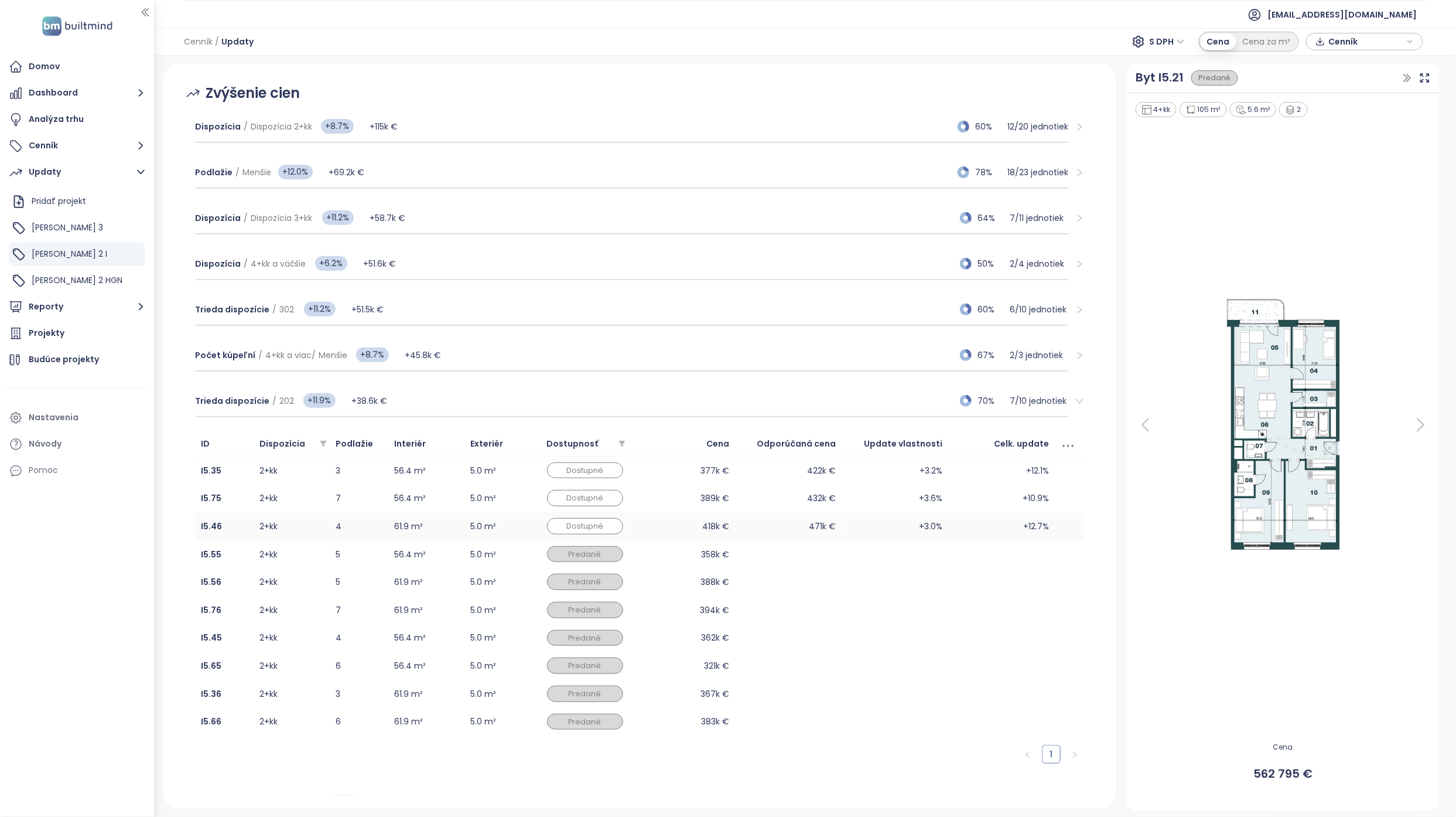
click at [717, 331] on td "471k €" at bounding box center [788, 526] width 107 height 28
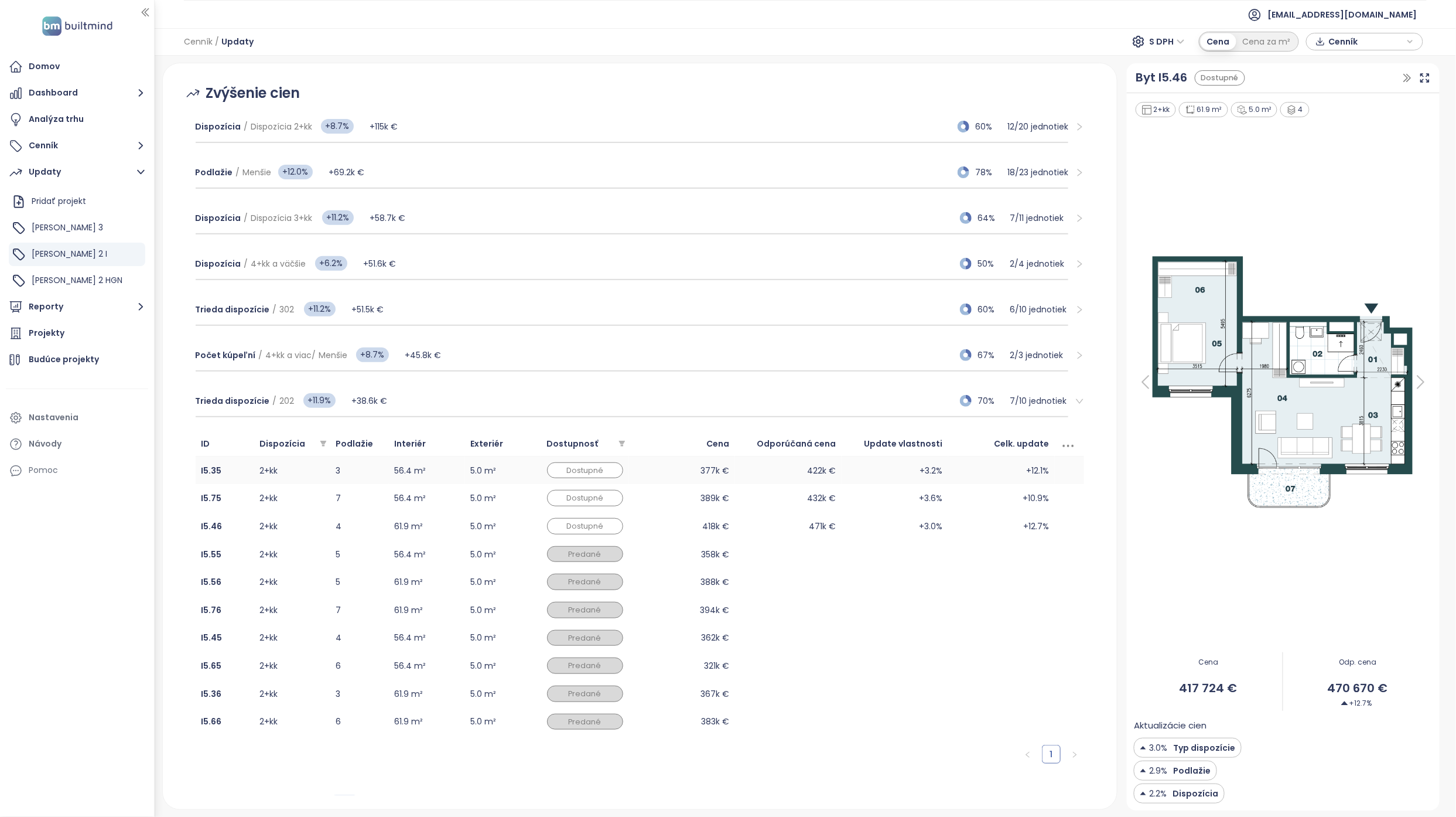
click at [717, 331] on td "422k €" at bounding box center [788, 470] width 107 height 28
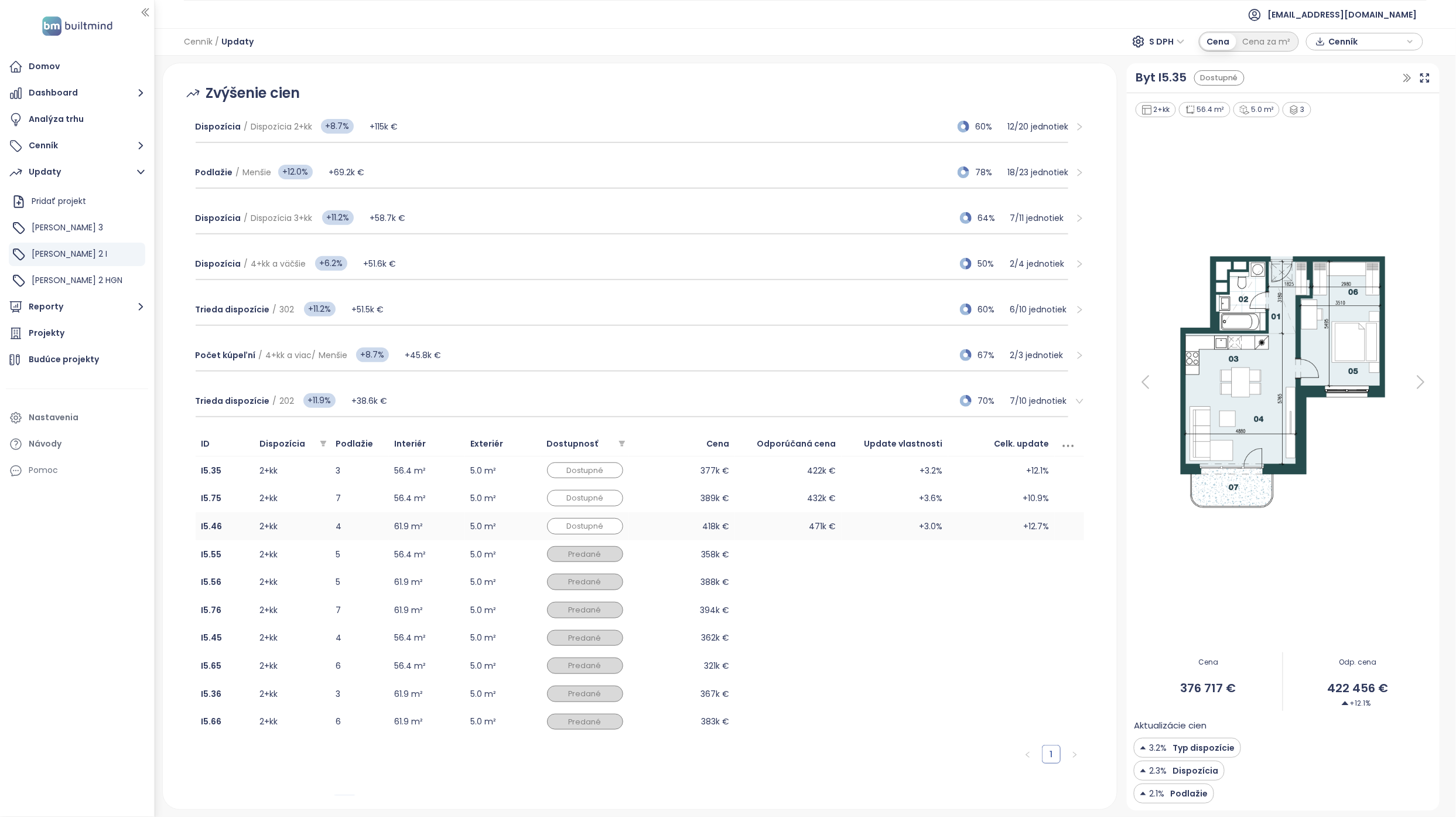
click at [717, 331] on td "471k €" at bounding box center [788, 526] width 107 height 28
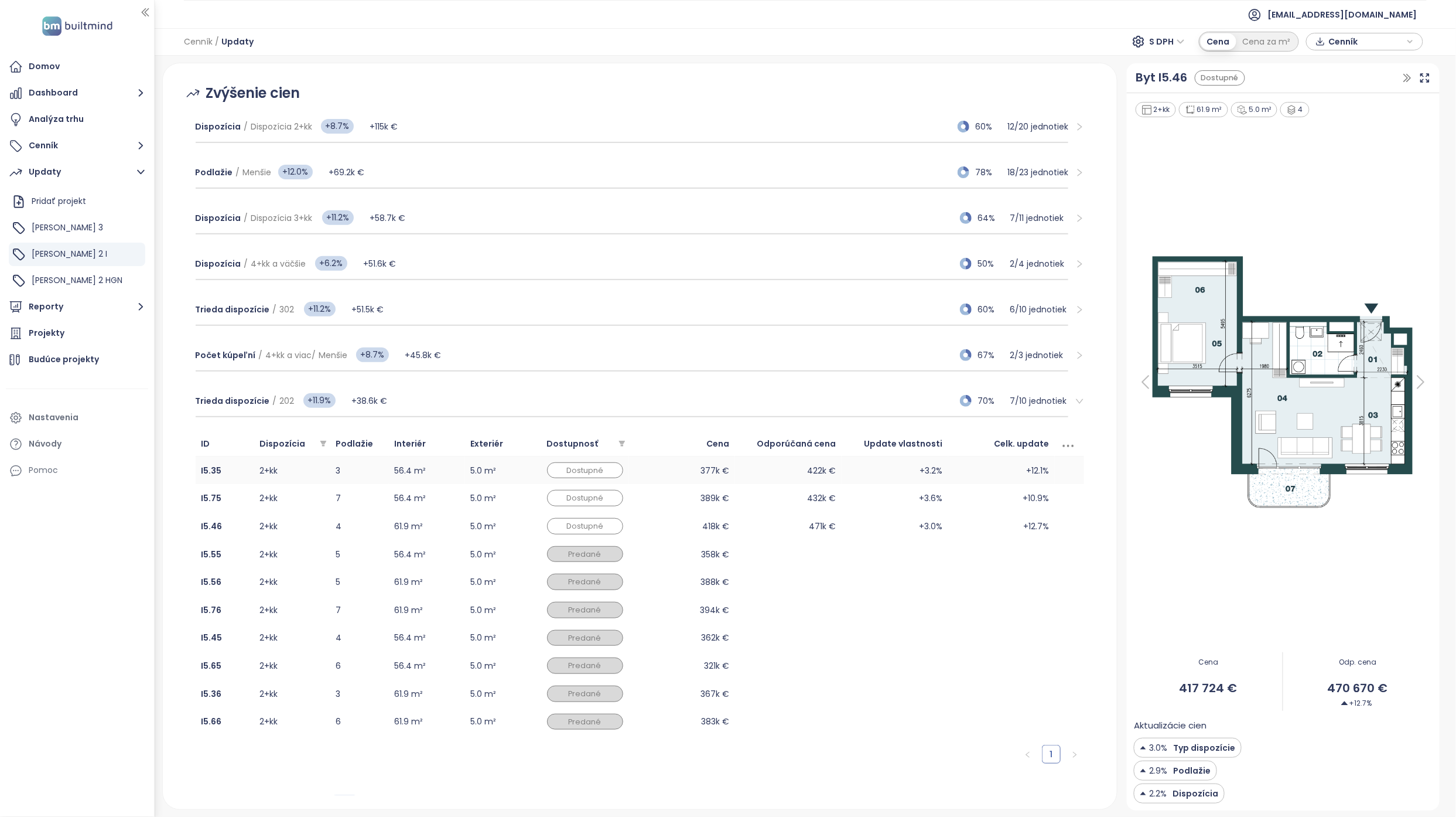
click at [717, 331] on td "422k €" at bounding box center [788, 470] width 107 height 28
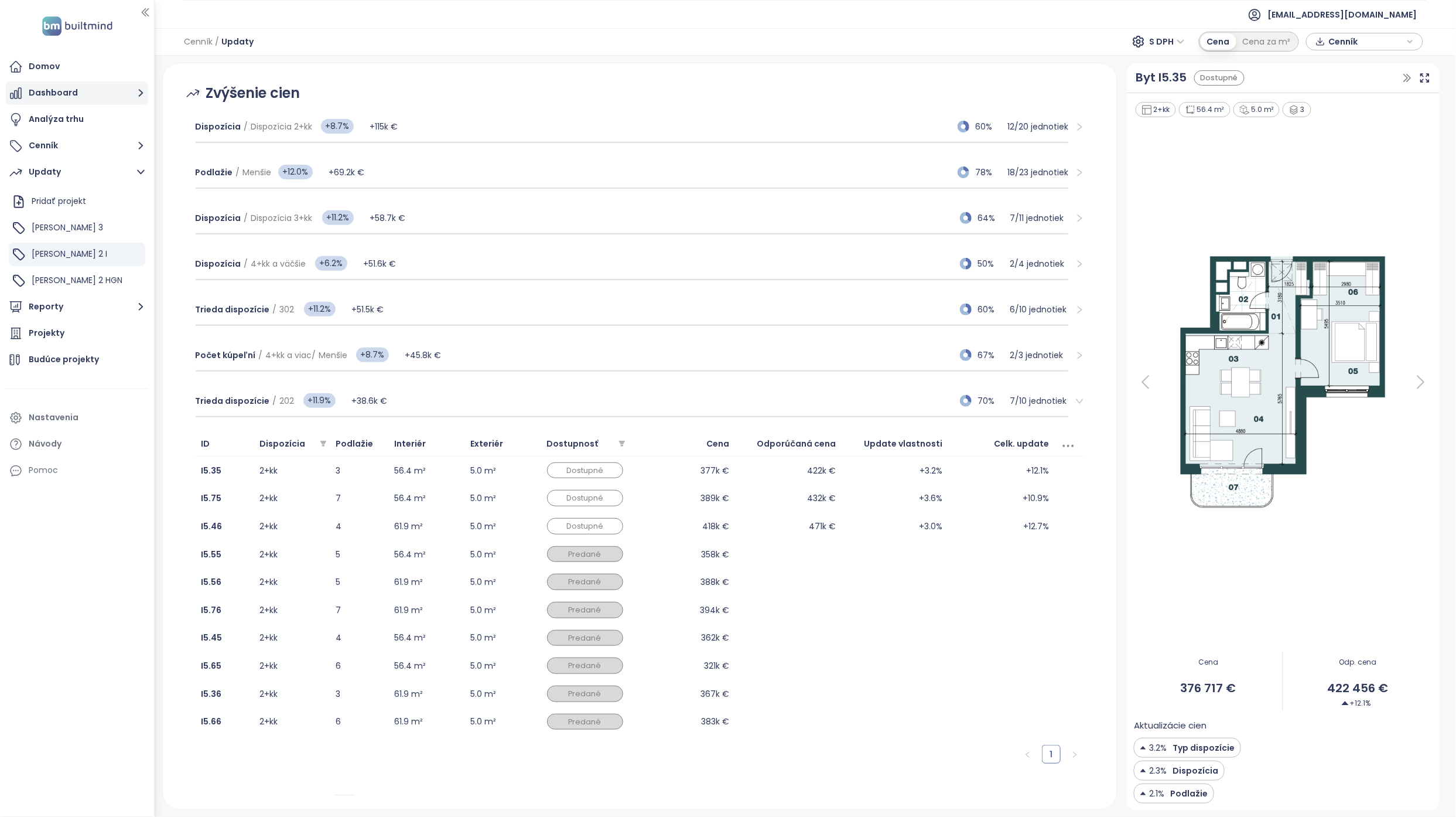
click at [85, 85] on button "Dashboard" at bounding box center [77, 93] width 142 height 23
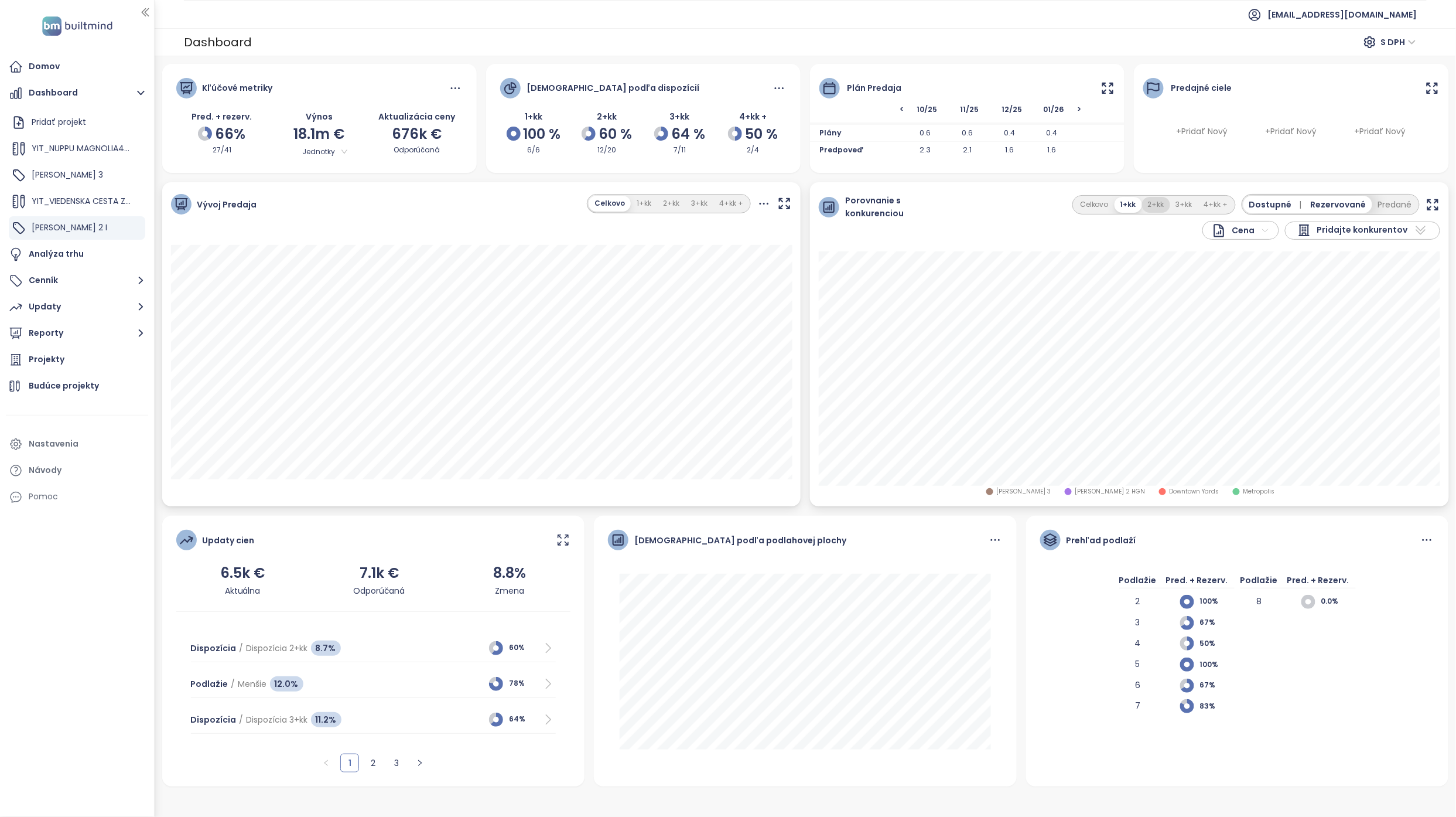
click at [717, 205] on button "2+kk" at bounding box center [1156, 205] width 28 height 15
click at [717, 199] on icon "button" at bounding box center [1432, 204] width 15 height 15
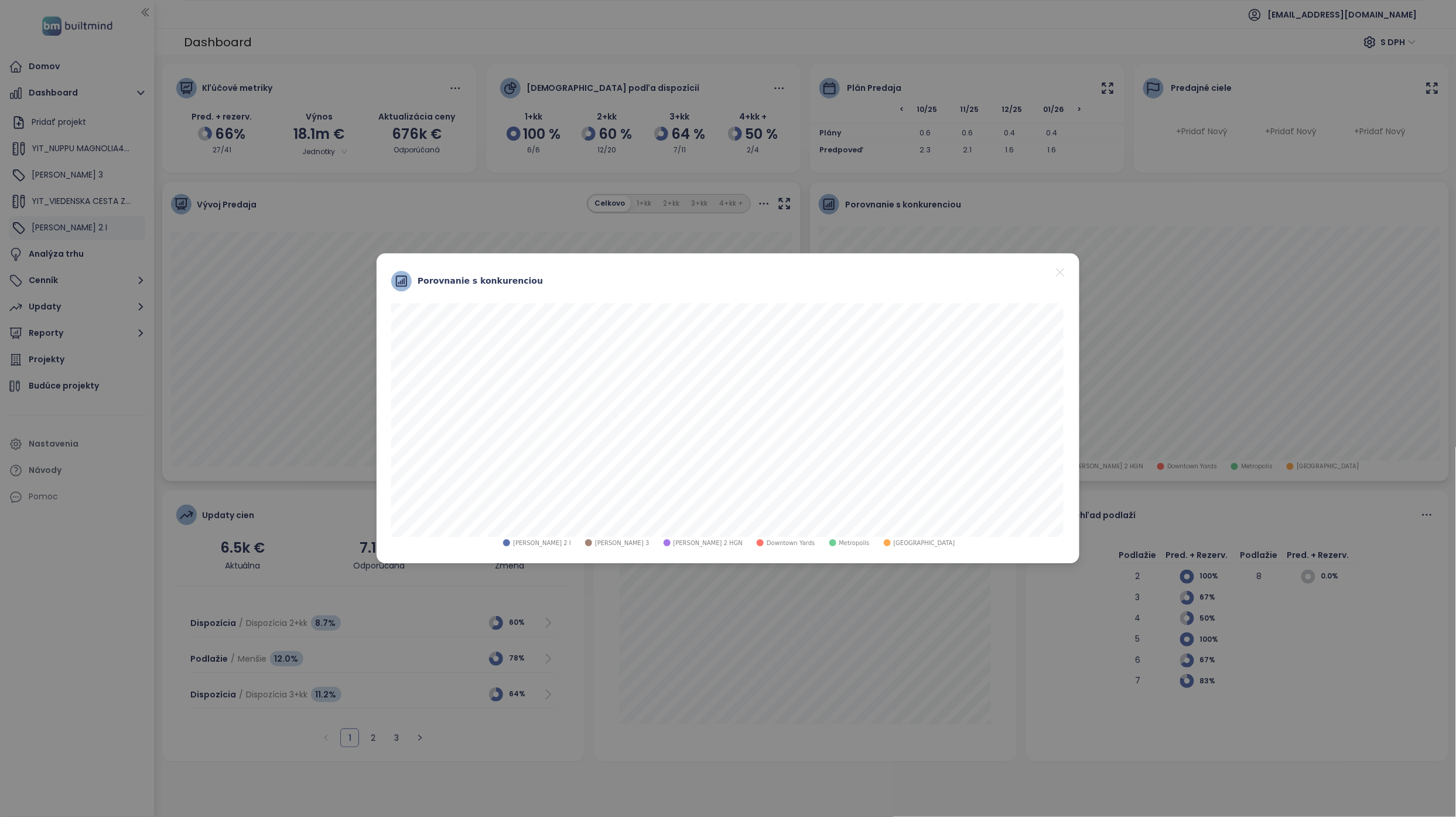
click at [717, 268] on icon "close" at bounding box center [1059, 272] width 15 height 15
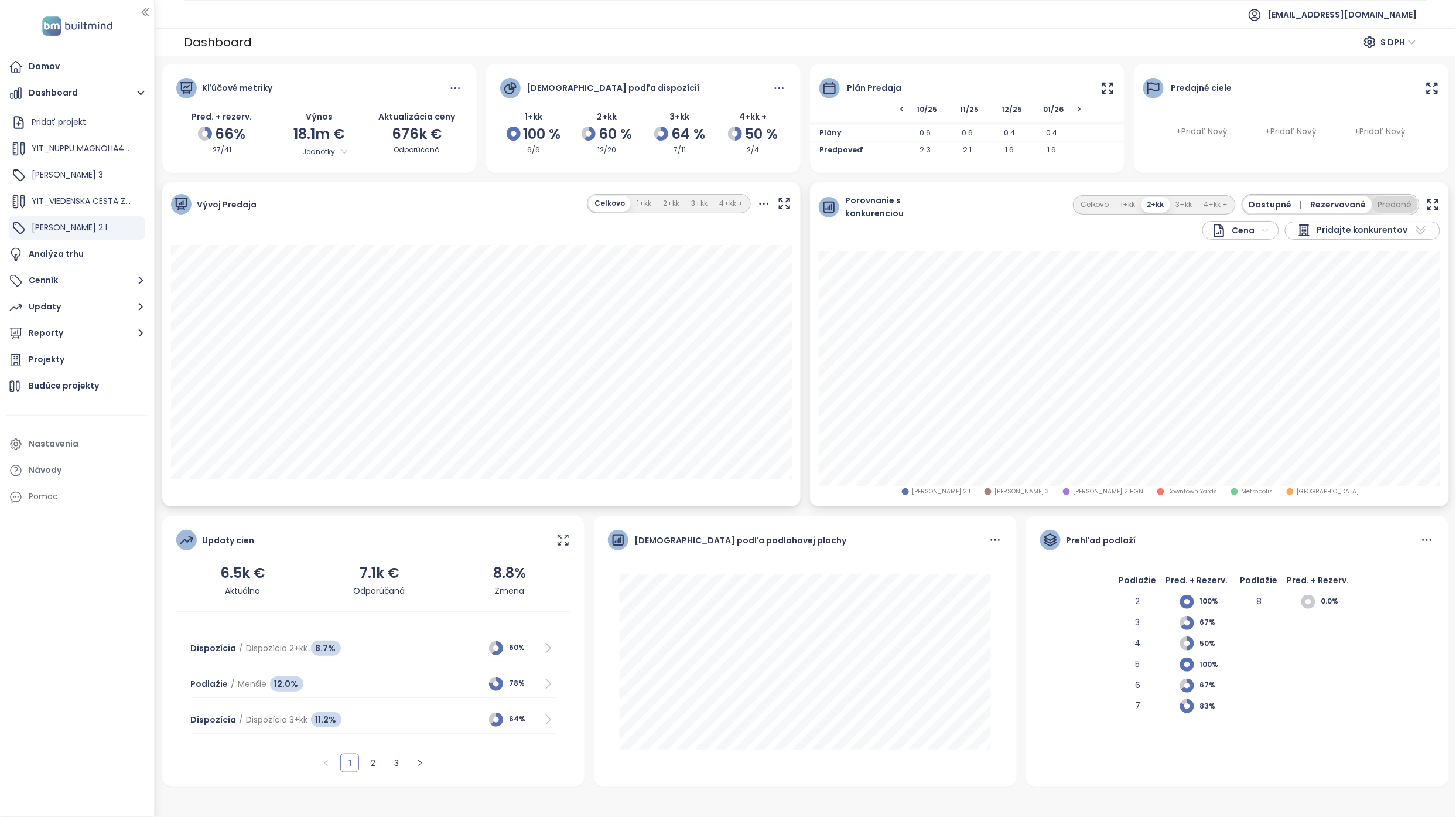
click at [717, 199] on button "Predané" at bounding box center [1394, 204] width 46 height 17
click at [717, 204] on icon "button" at bounding box center [1432, 204] width 15 height 15
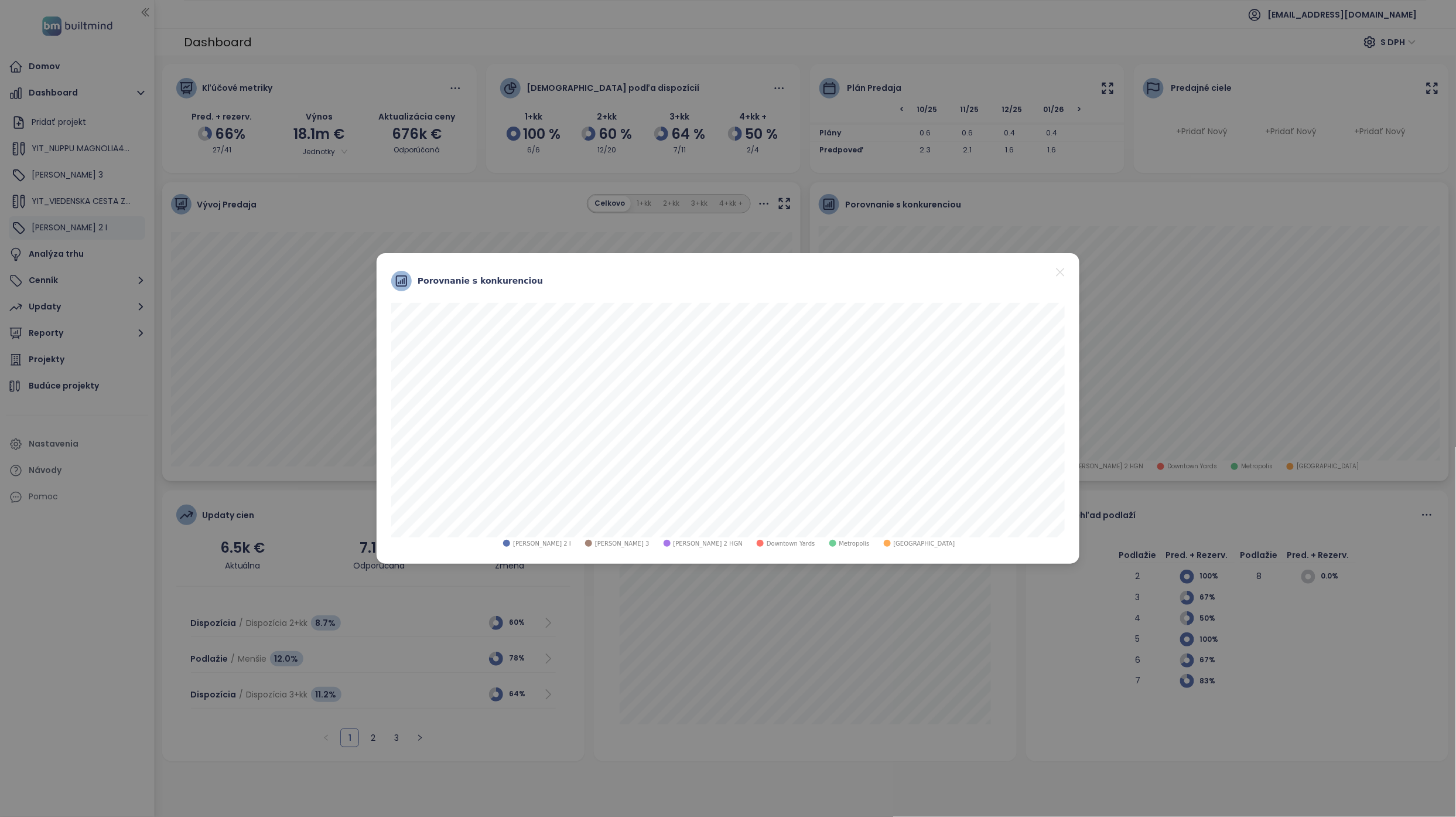
click at [717, 331] on span "Downtown Yards" at bounding box center [791, 543] width 48 height 9
click at [691, 331] on span "Zwirn 2 HGN" at bounding box center [708, 543] width 70 height 9
click at [690, 331] on span "Zwirn 2 HGN" at bounding box center [708, 543] width 70 height 9
click at [717, 270] on div "Porovnanie s konkurenciou" at bounding box center [727, 281] width 691 height 44
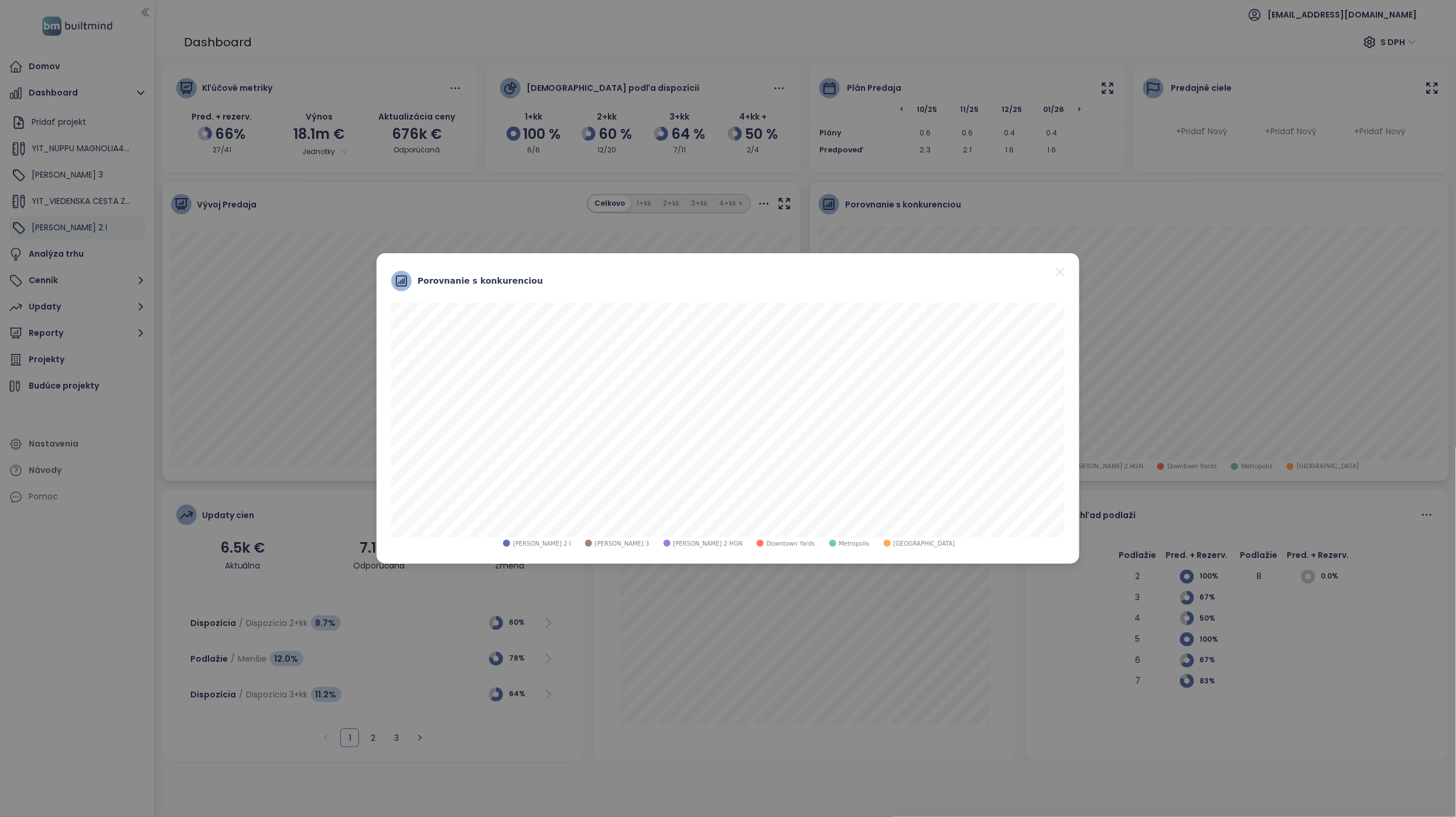
click at [717, 272] on icon "close" at bounding box center [1060, 272] width 9 height 9
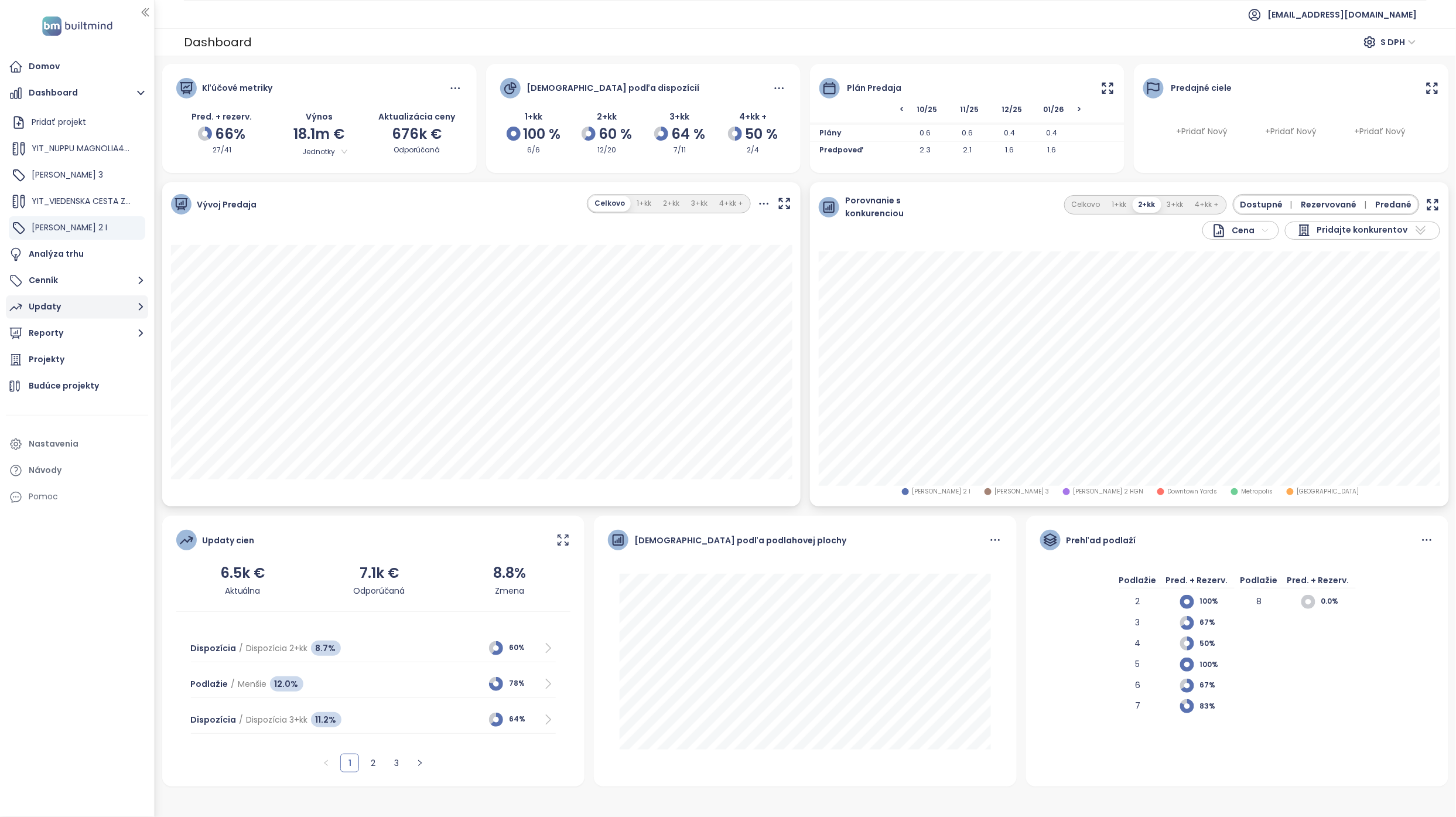
click at [69, 300] on button "Updaty" at bounding box center [77, 306] width 142 height 23
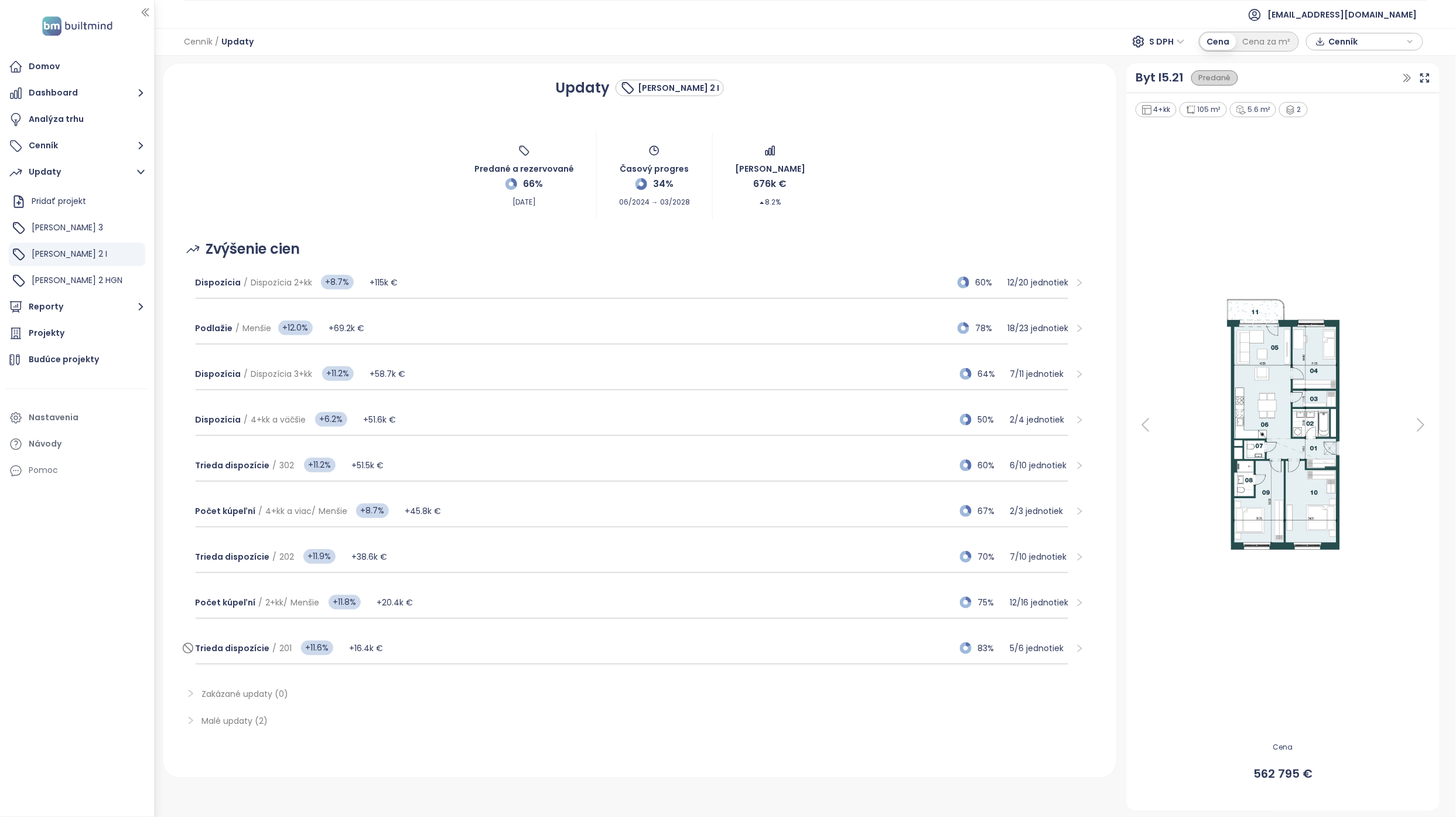
click at [478, 331] on div "Trieda dispozície / 201 +11.6% +16.4k € 83% 5 / 6 jednotiek" at bounding box center [632, 648] width 873 height 32
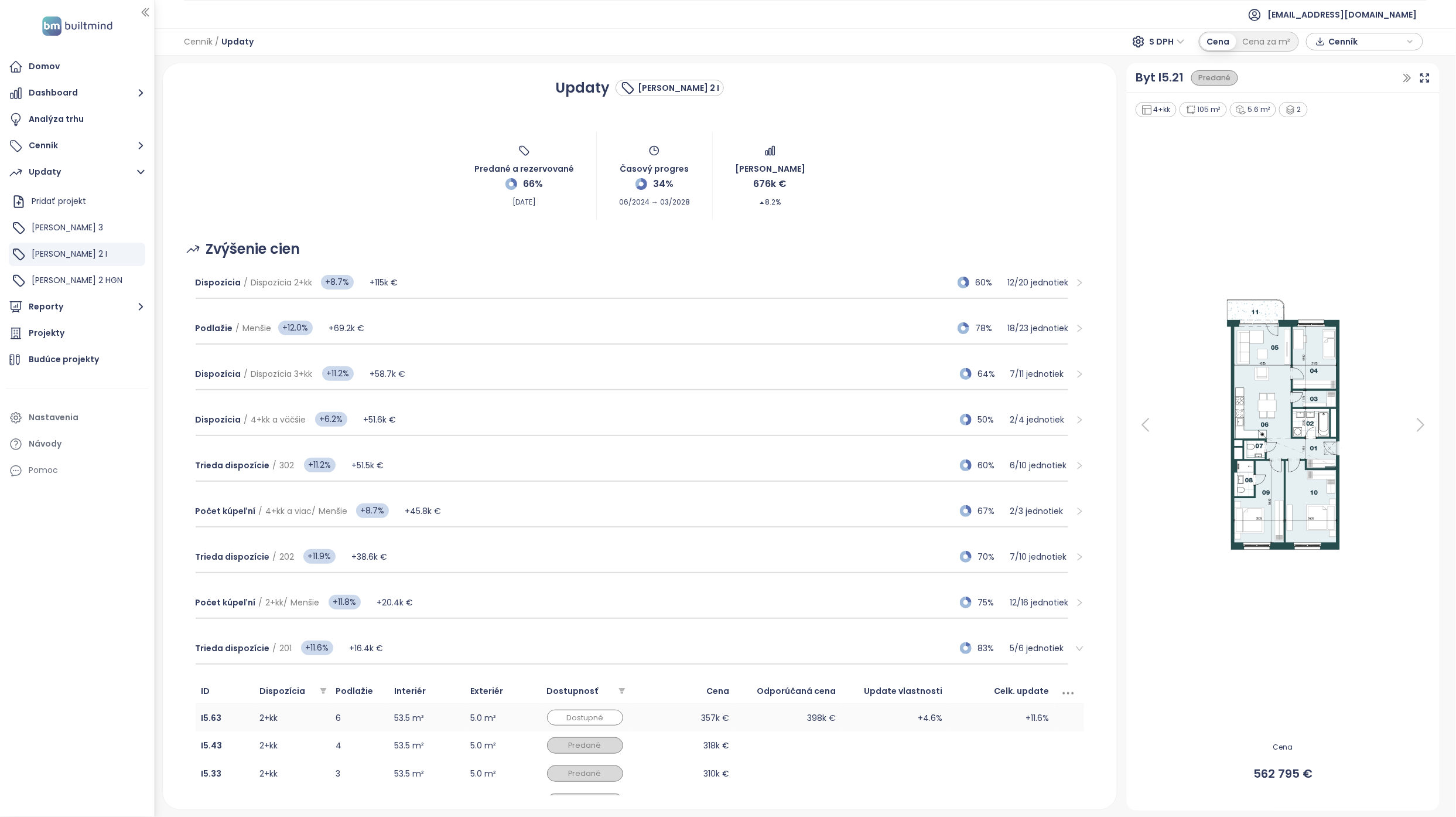
click at [457, 331] on td "53.5 m²" at bounding box center [427, 717] width 76 height 28
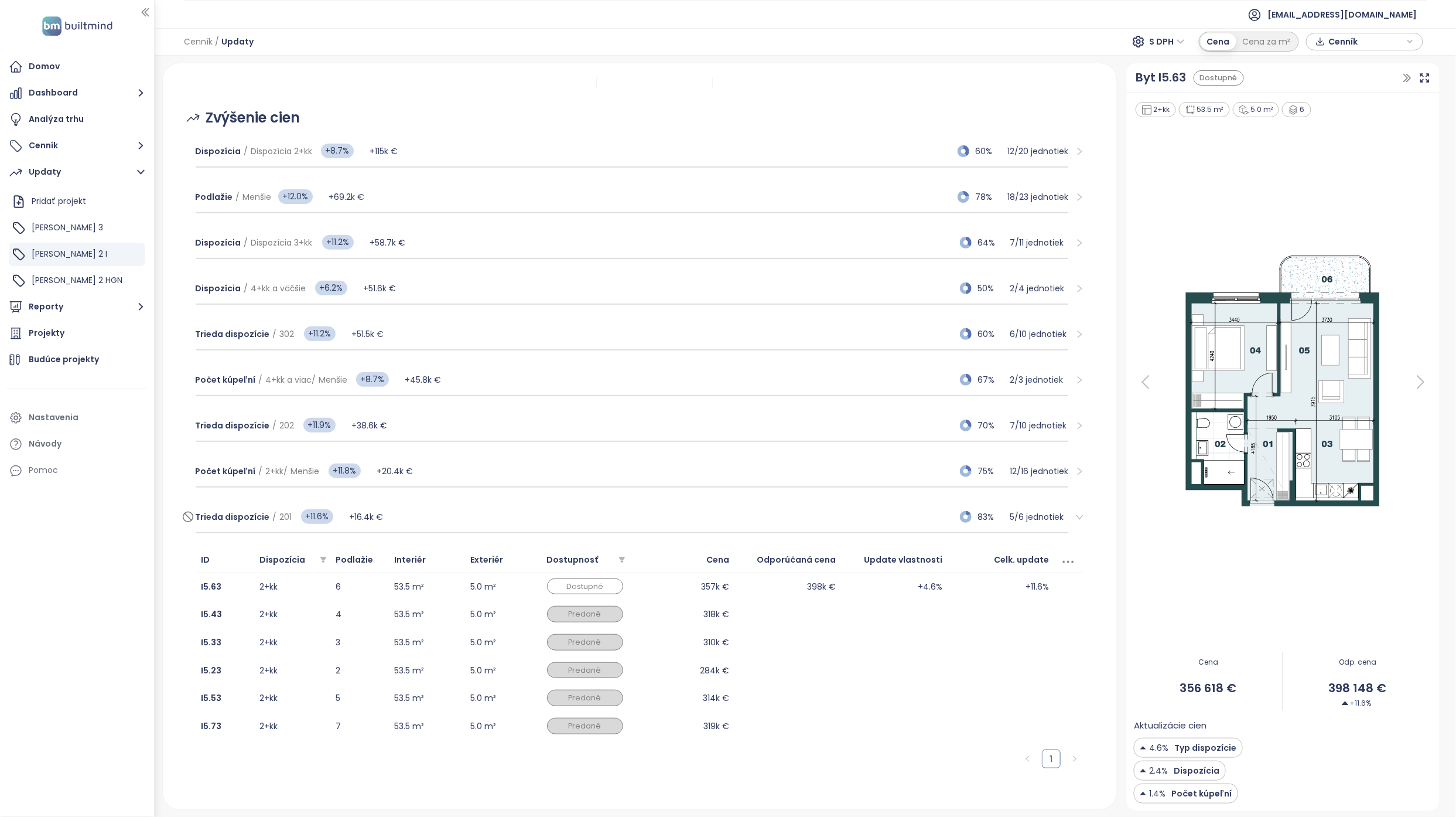
scroll to position [156, 0]
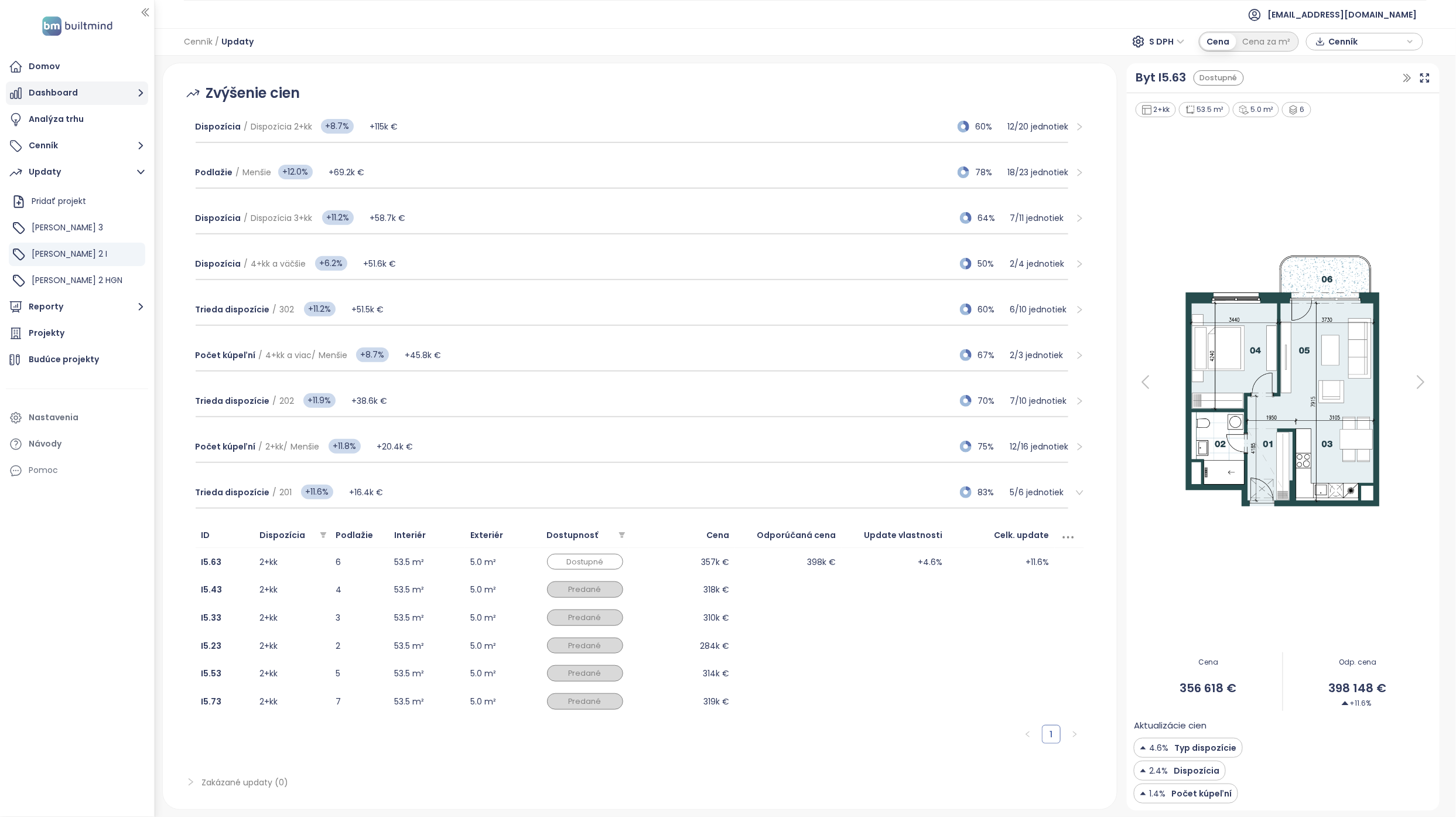
click at [76, 92] on button "Dashboard" at bounding box center [77, 93] width 142 height 23
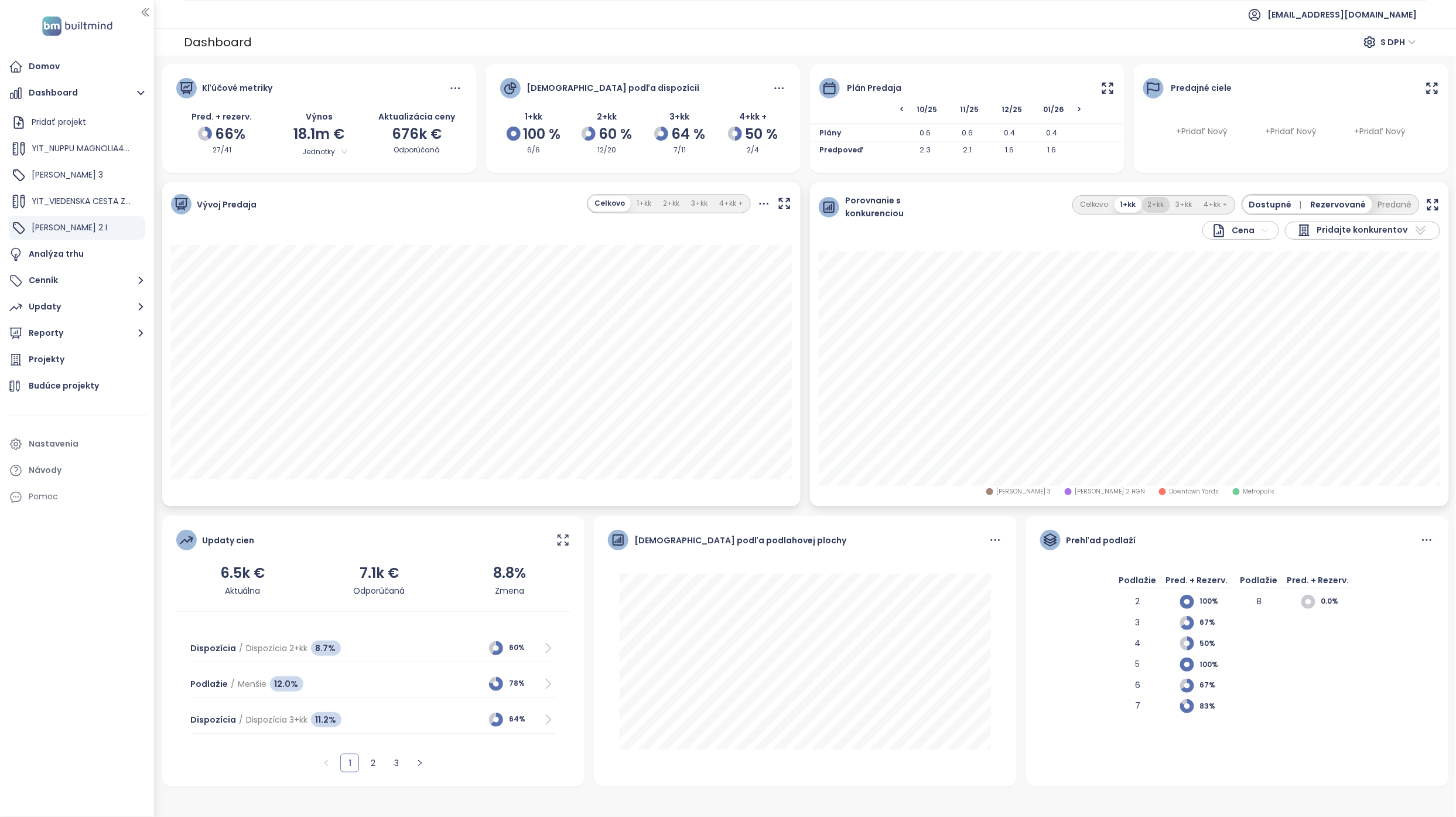
click at [717, 200] on button "2+kk" at bounding box center [1156, 205] width 28 height 15
click at [78, 311] on button "Updaty" at bounding box center [77, 306] width 142 height 23
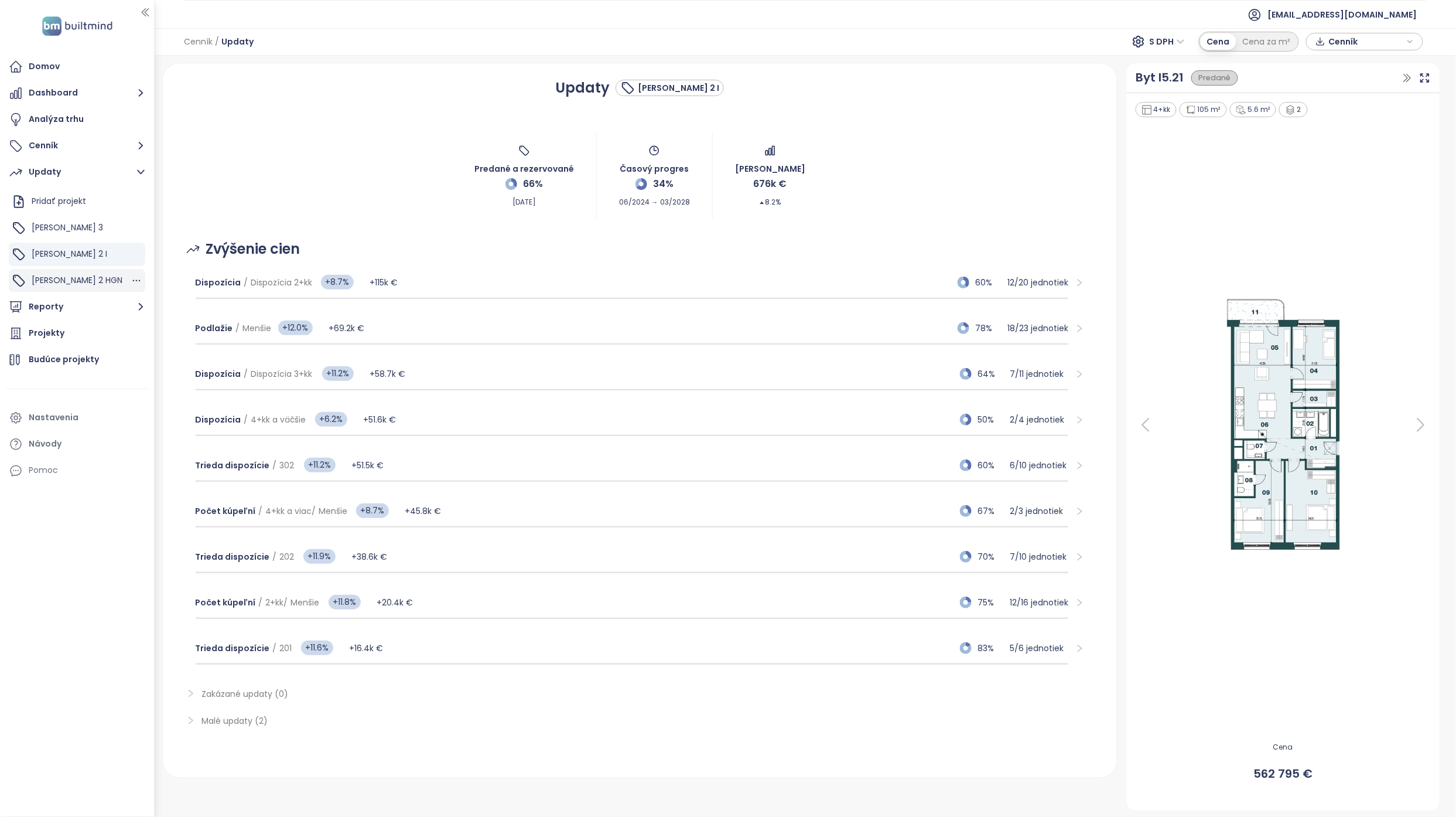
click at [52, 280] on span "Zwirn 2 HGN" at bounding box center [77, 280] width 90 height 12
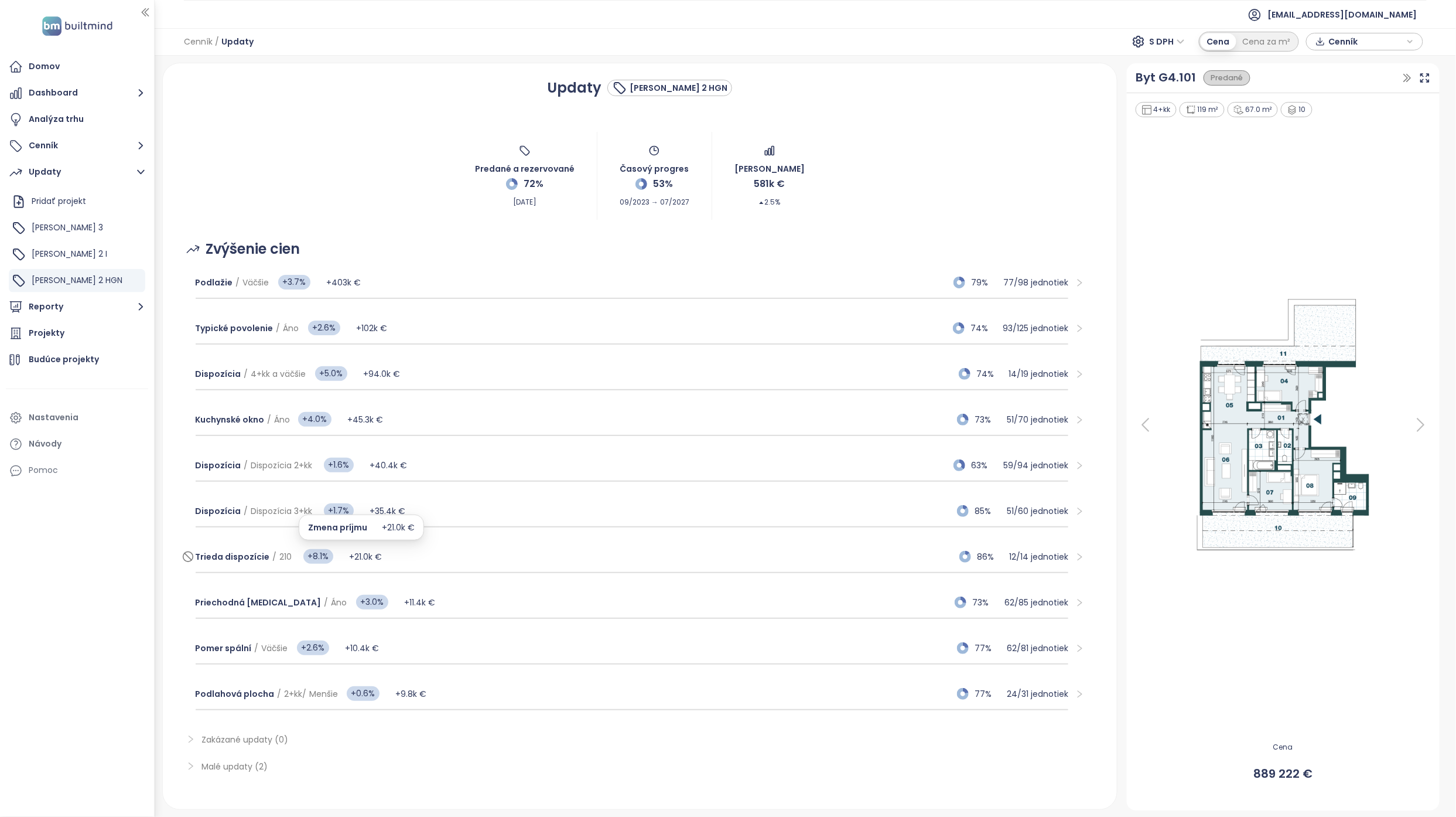
scroll to position [10, 0]
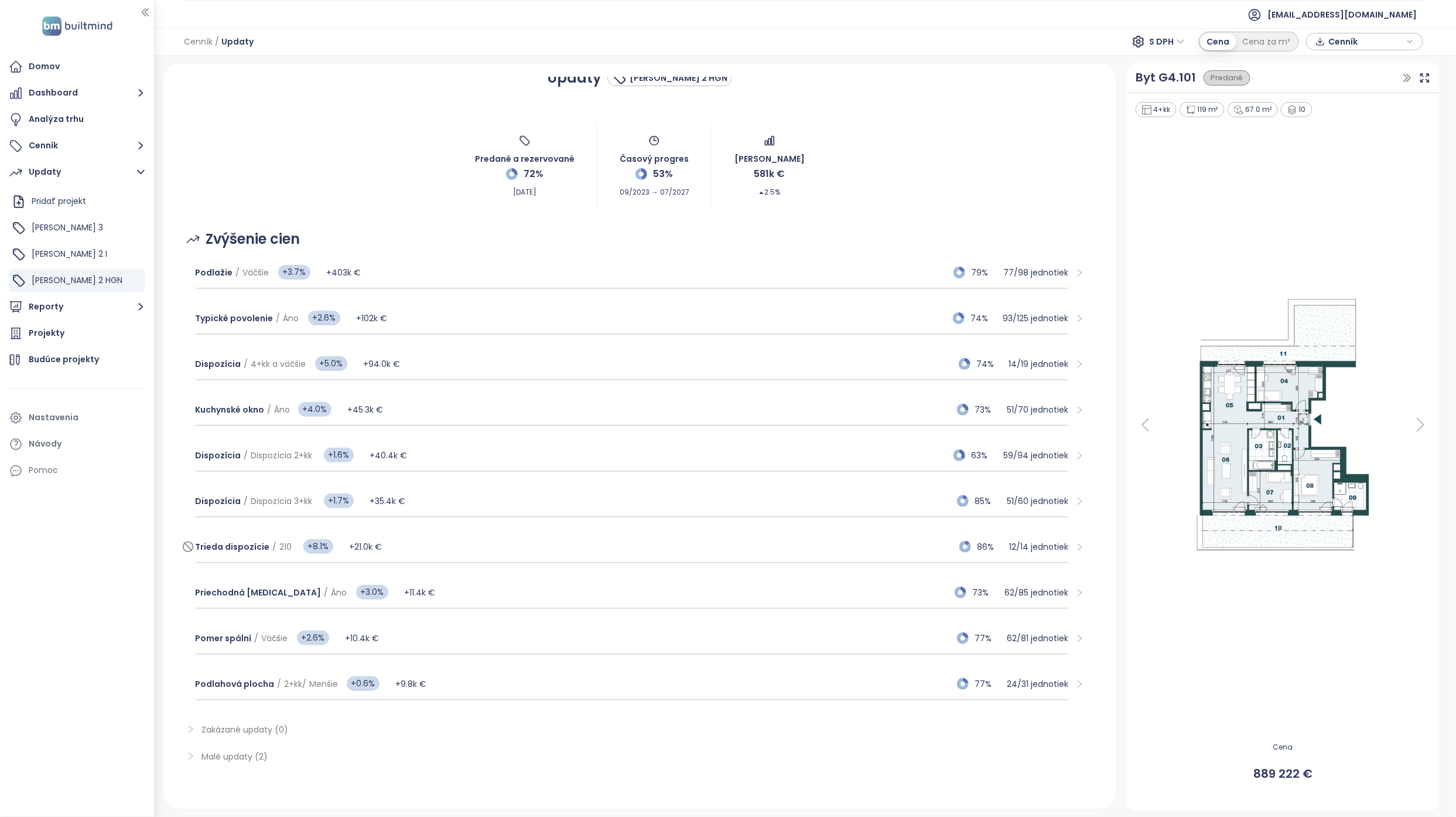
click at [428, 331] on div "Trieda dispozície / 210 +8.1% +21.0k € 86% 12 / 14 jednotiek" at bounding box center [632, 547] width 873 height 32
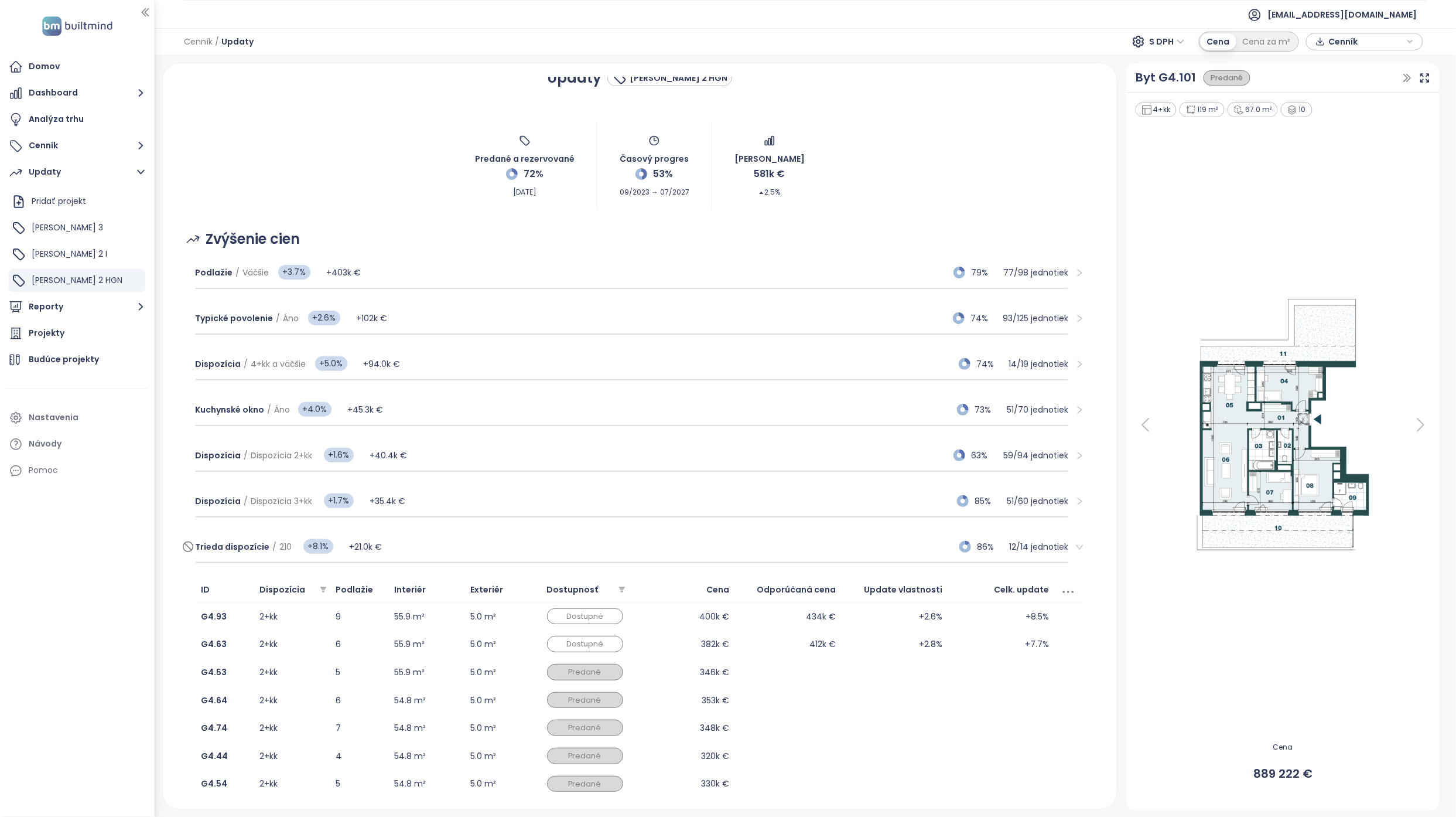
click at [470, 331] on div "Trieda dispozície / 210 +8.1% +21.0k € 86% 12 / 14 jednotiek" at bounding box center [632, 547] width 873 height 32
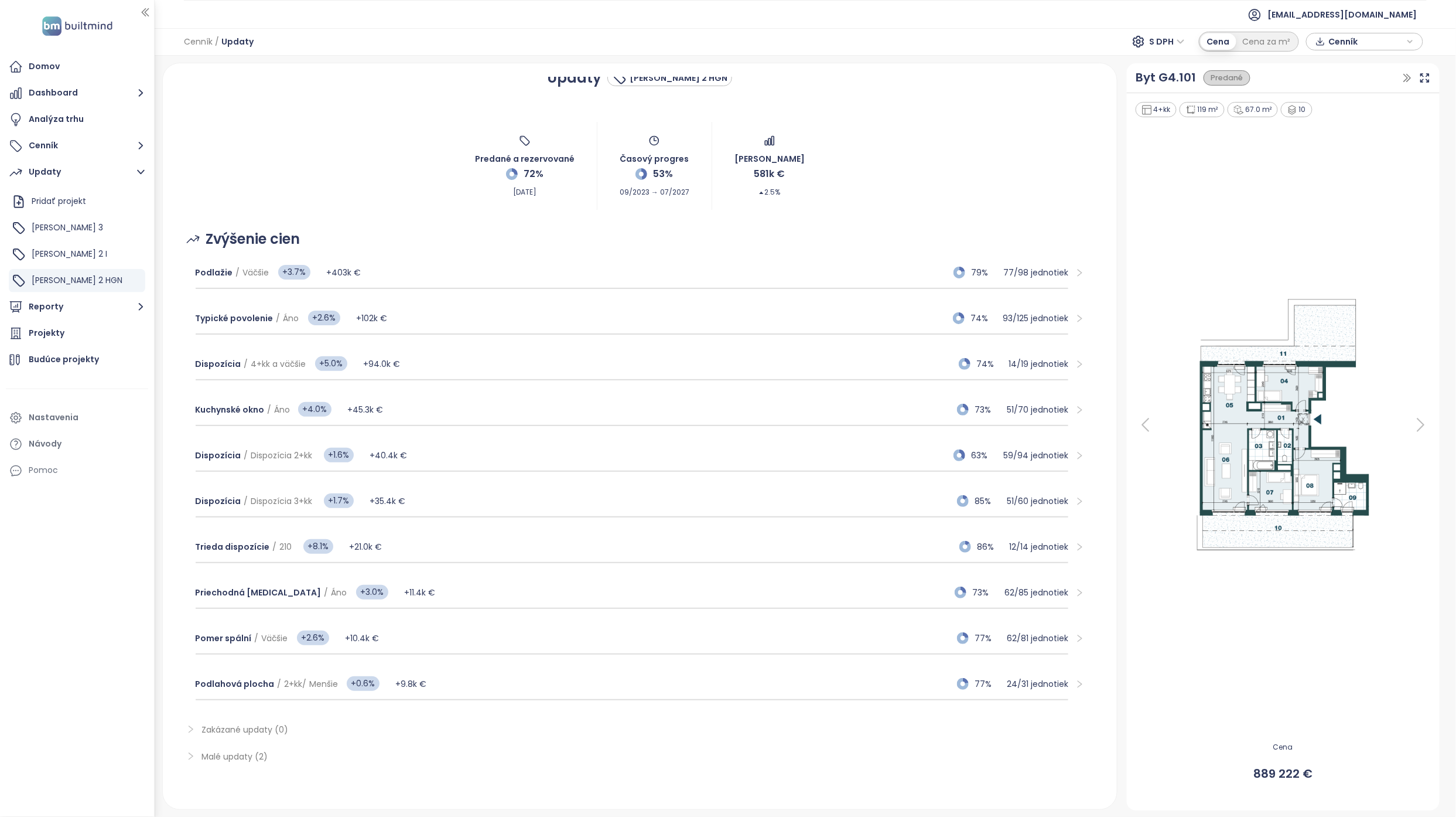
click at [393, 199] on div "Predané a rezervované 72% Oct 03, 2025 Časový progres 53% 09/2023 → 07/2027 Zme…" at bounding box center [640, 166] width 927 height 88
click at [455, 331] on div "Trieda dispozície / 210 +8.1% +21.0k € 86% 12 / 14 jednotiek" at bounding box center [632, 547] width 873 height 32
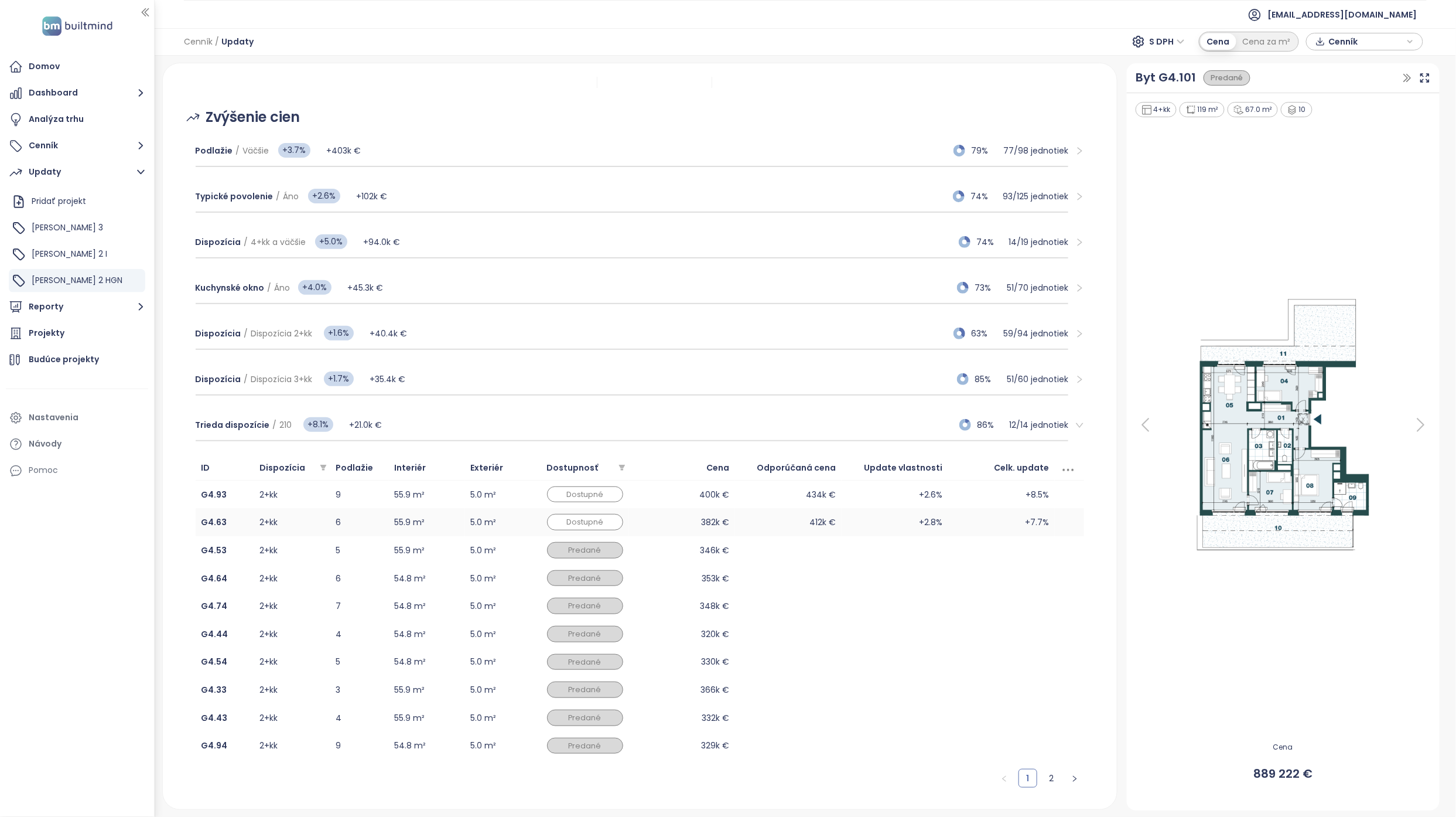
scroll to position [166, 0]
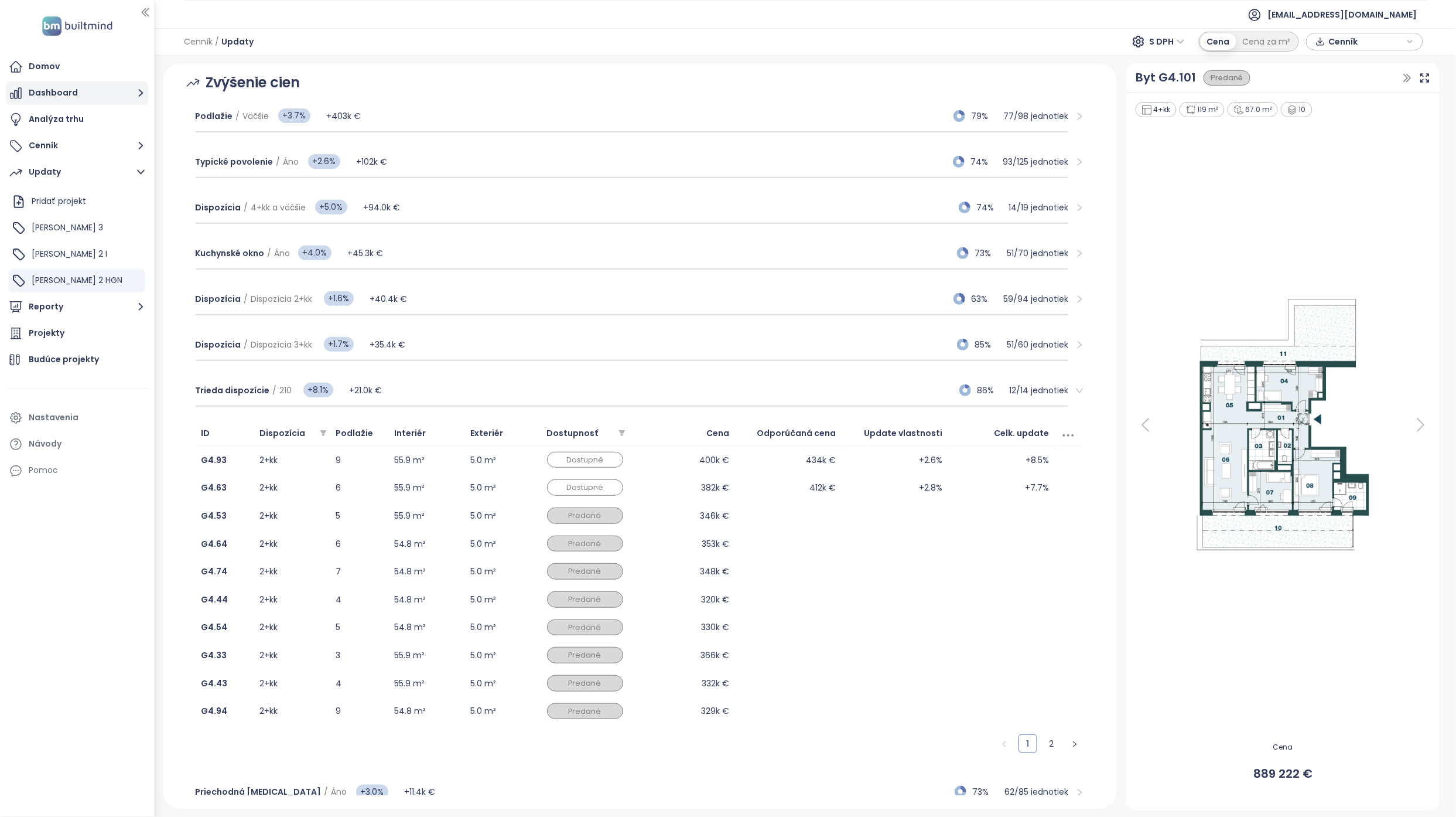
click at [96, 84] on button "Dashboard" at bounding box center [77, 93] width 142 height 23
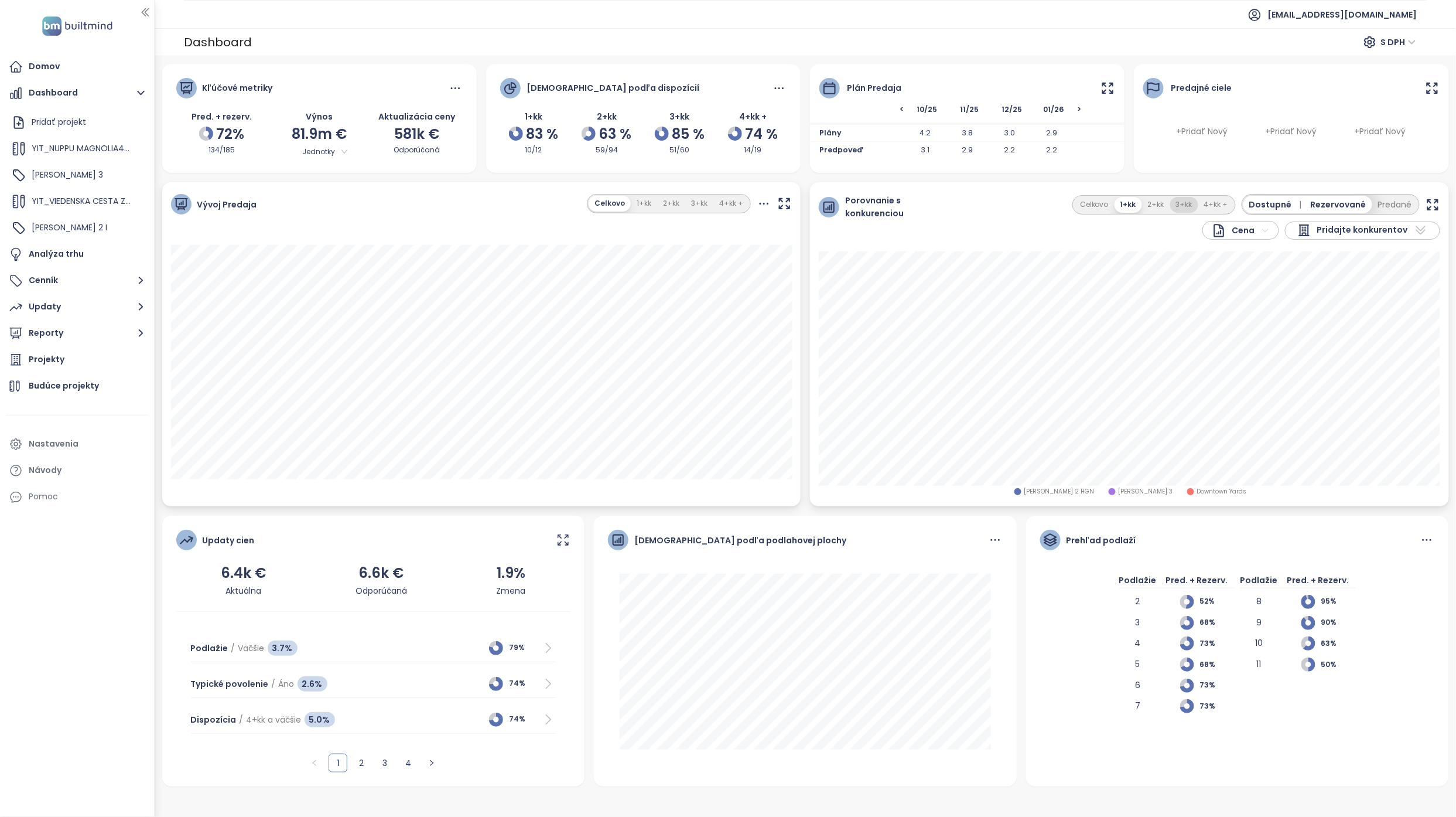
click at [717, 207] on button "3+kk" at bounding box center [1184, 205] width 28 height 15
drag, startPoint x: 87, startPoint y: 280, endPoint x: 89, endPoint y: 294, distance: 14.1
click at [87, 280] on button "Cenník" at bounding box center [77, 280] width 142 height 23
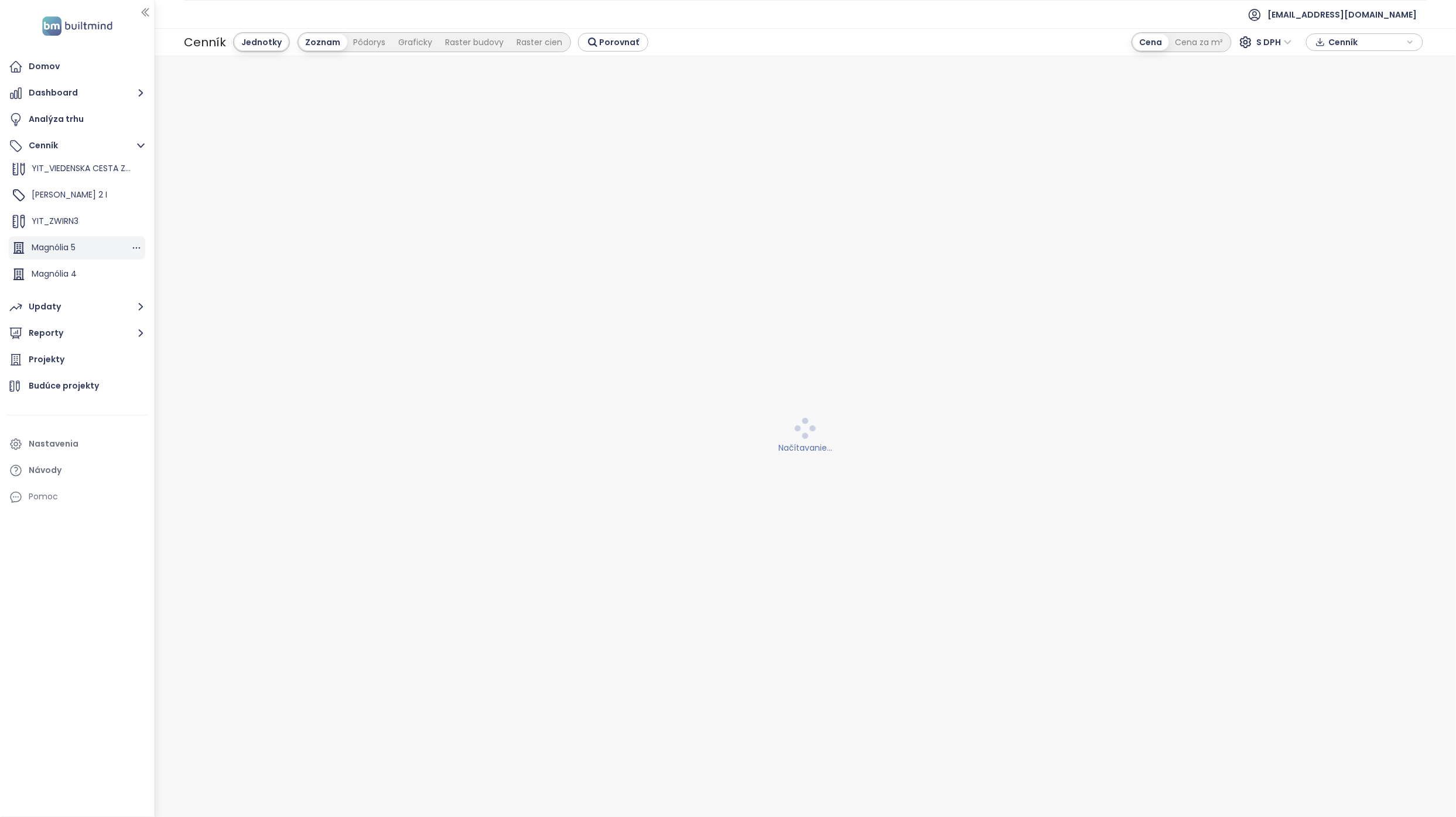
scroll to position [132, 0]
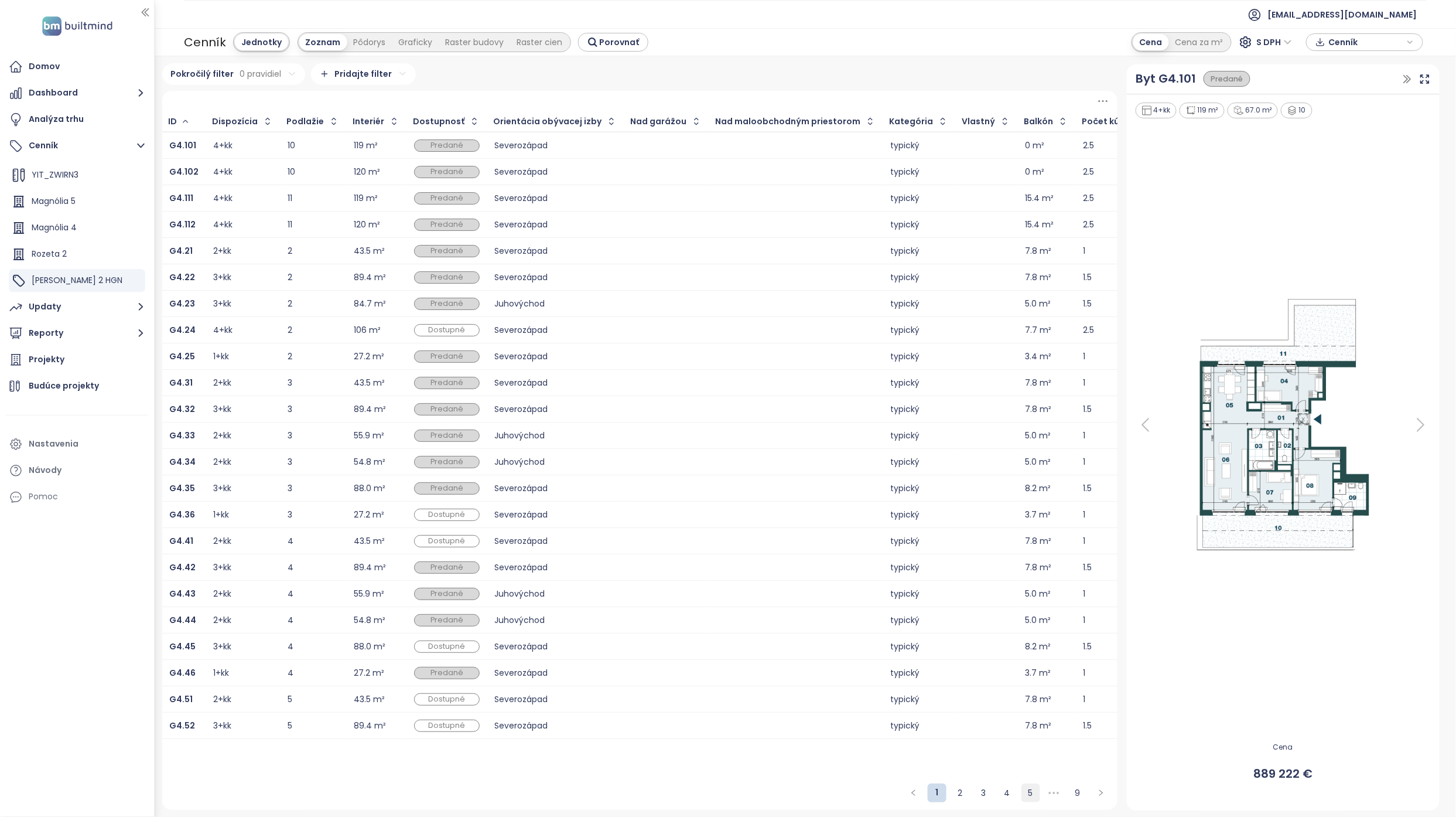
click at [717, 331] on link "5" at bounding box center [1030, 792] width 17 height 17
click at [717, 331] on link "6" at bounding box center [1007, 792] width 17 height 17
click at [213, 331] on div "3+kk" at bounding box center [220, 382] width 18 height 8
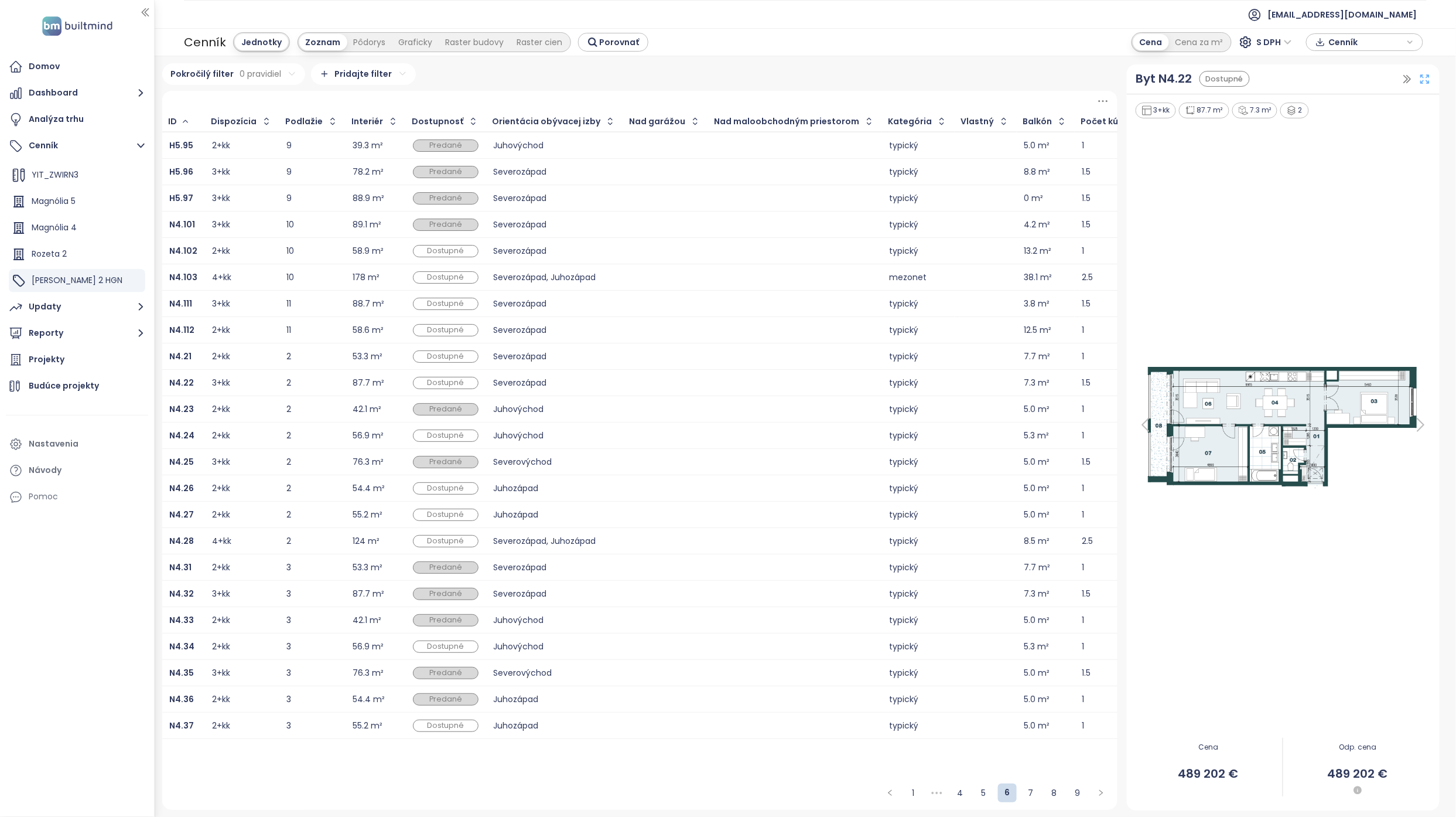
click at [717, 82] on icon at bounding box center [1425, 79] width 12 height 12
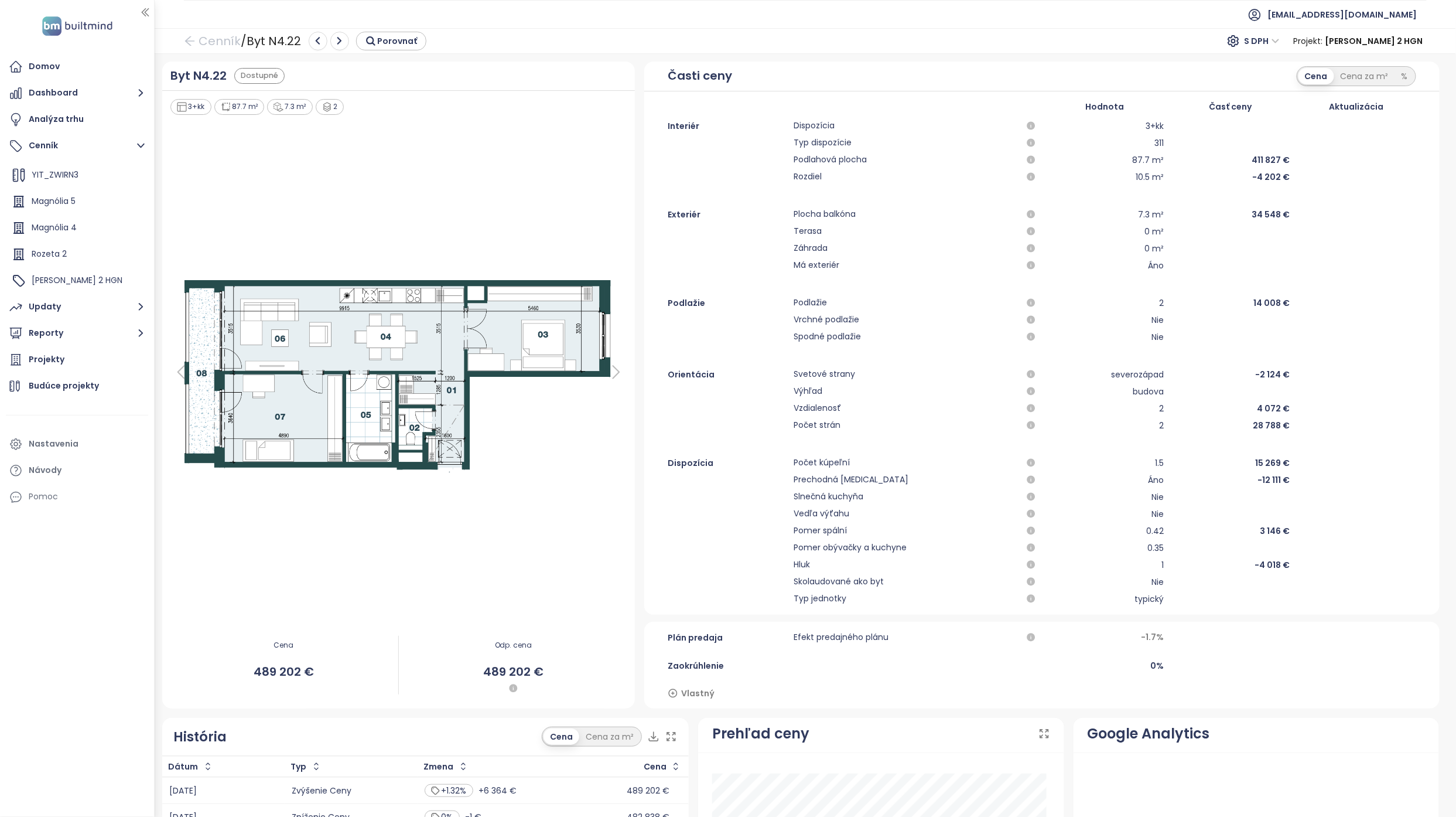
click at [173, 331] on icon at bounding box center [181, 371] width 23 height 23
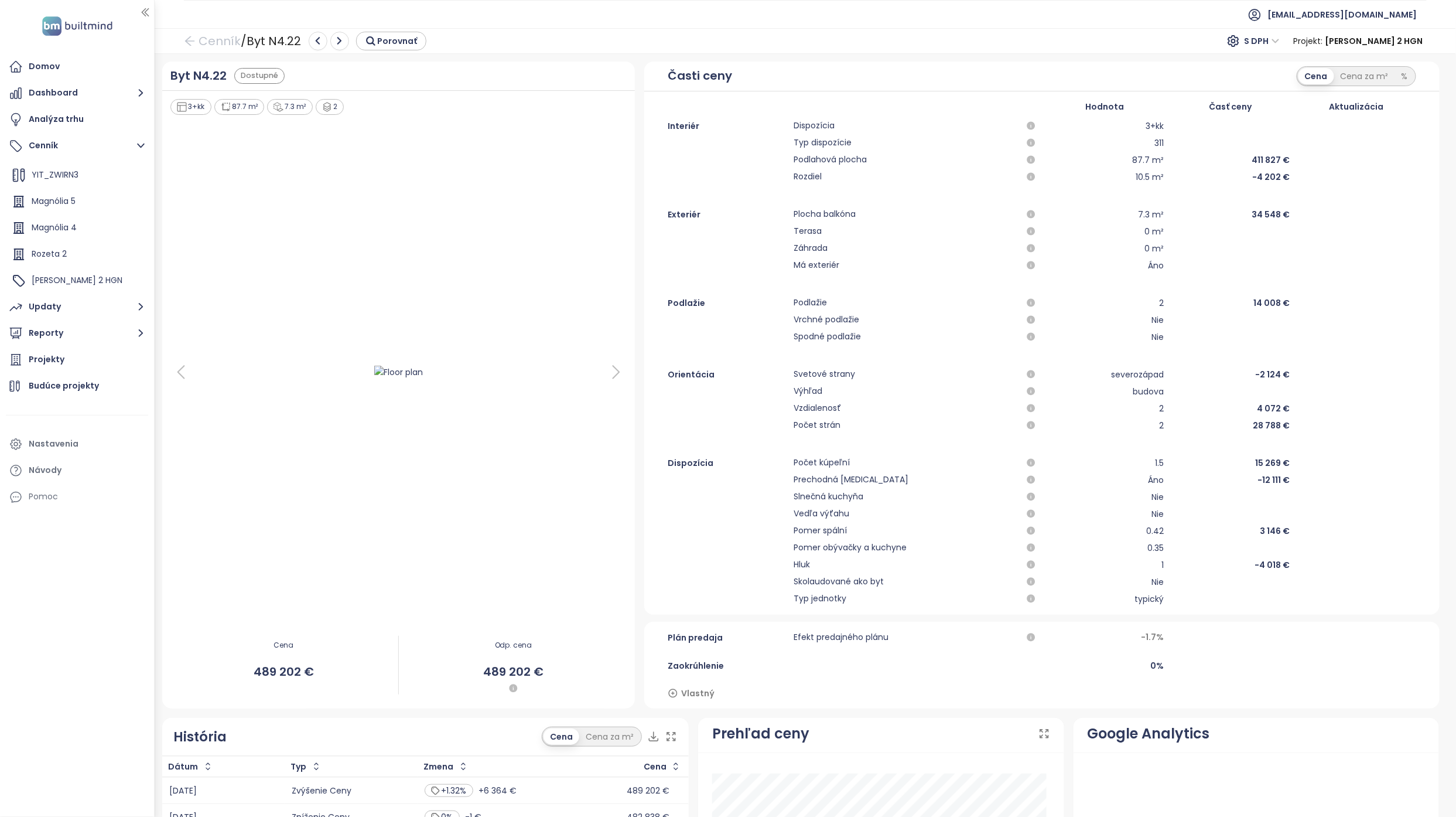
click at [188, 331] on icon at bounding box center [181, 371] width 23 height 23
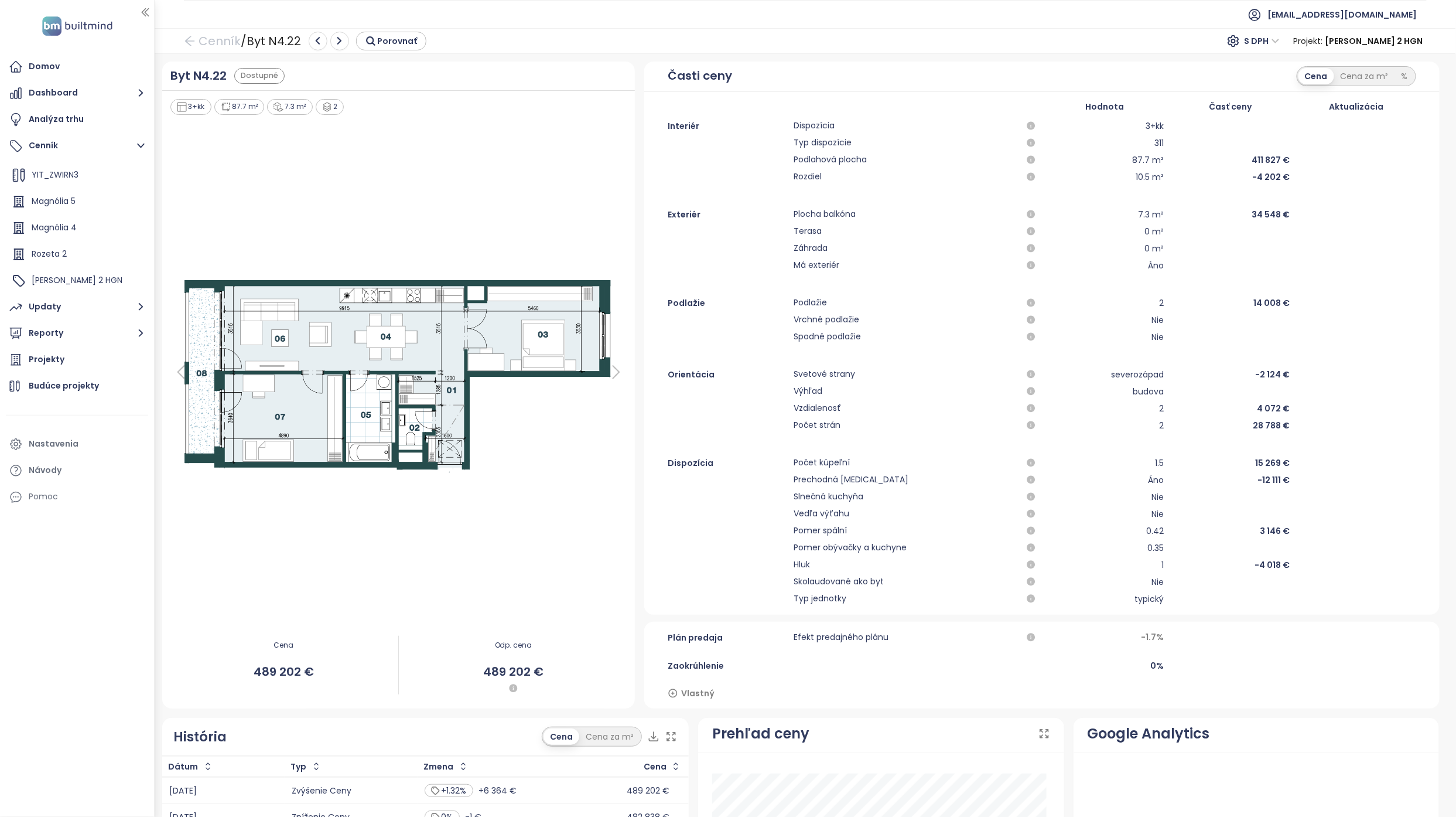
click at [188, 331] on icon at bounding box center [181, 371] width 23 height 23
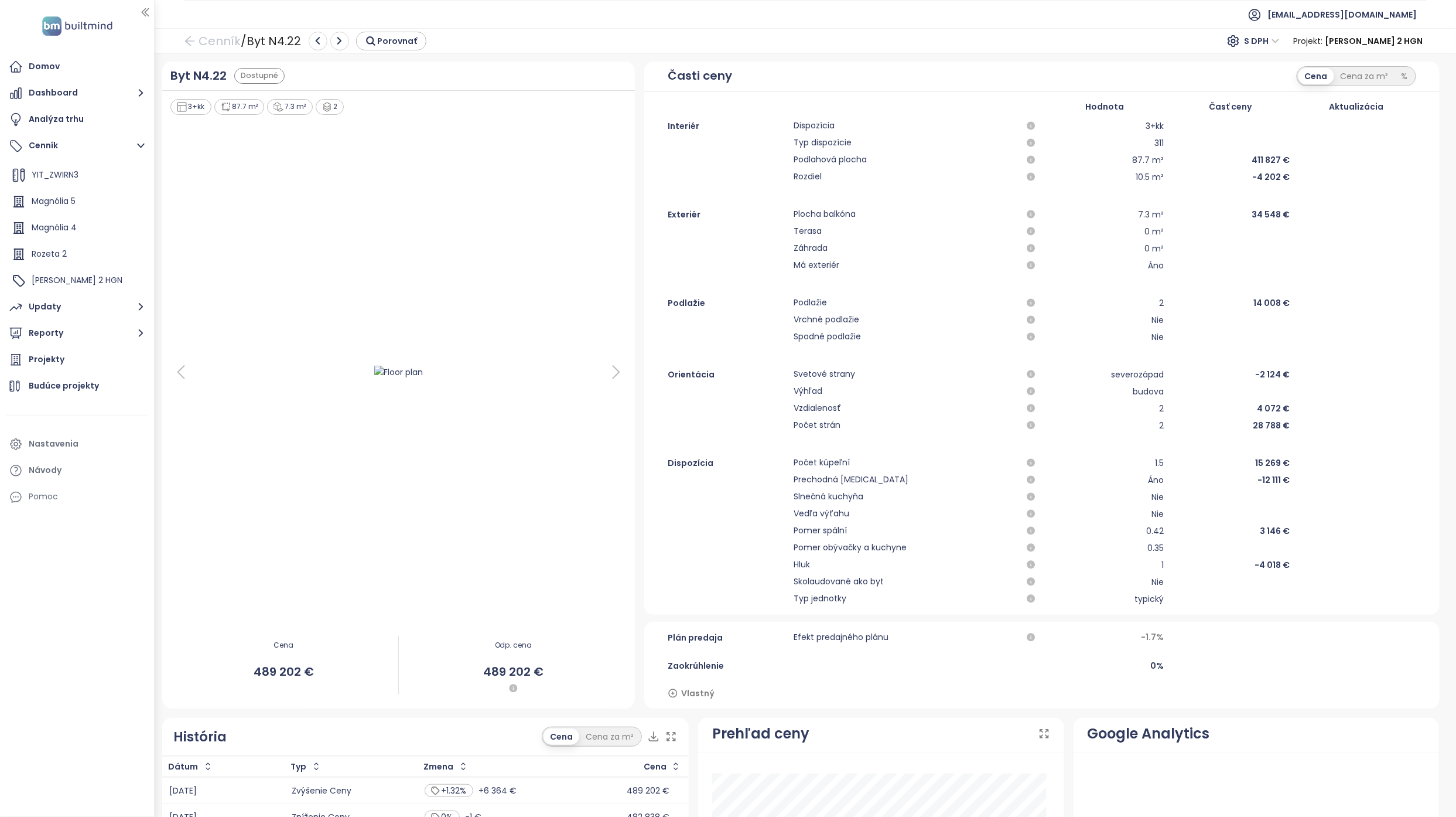
click at [188, 331] on icon at bounding box center [181, 371] width 23 height 23
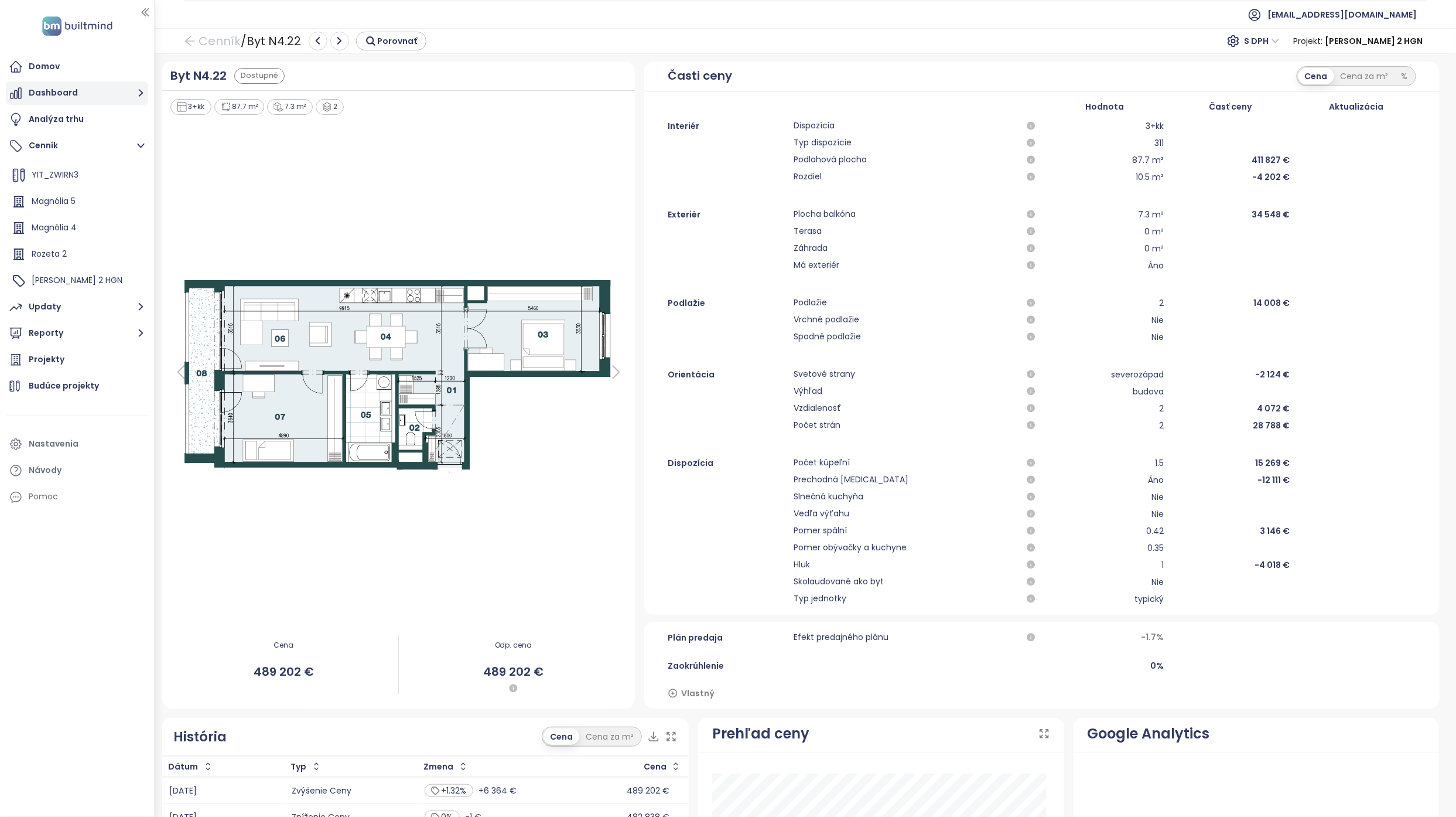
click at [98, 91] on button "Dashboard" at bounding box center [77, 93] width 142 height 23
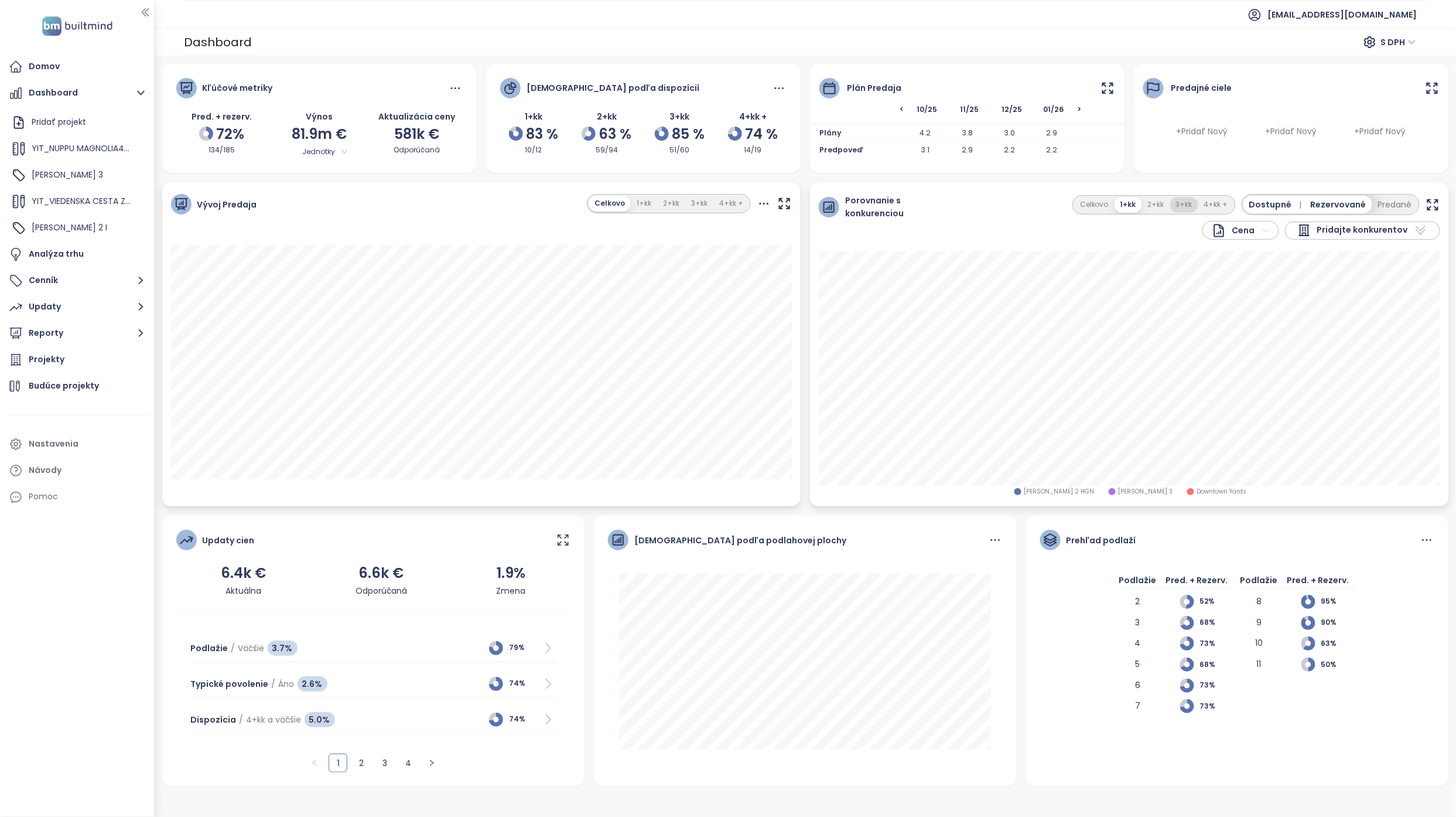
click at [717, 207] on button "3+kk" at bounding box center [1184, 205] width 28 height 15
click at [717, 210] on button "2+kk" at bounding box center [1155, 205] width 28 height 15
click at [717, 199] on button "4+kk +" at bounding box center [1216, 205] width 36 height 15
click at [65, 275] on button "Cenník" at bounding box center [77, 280] width 142 height 23
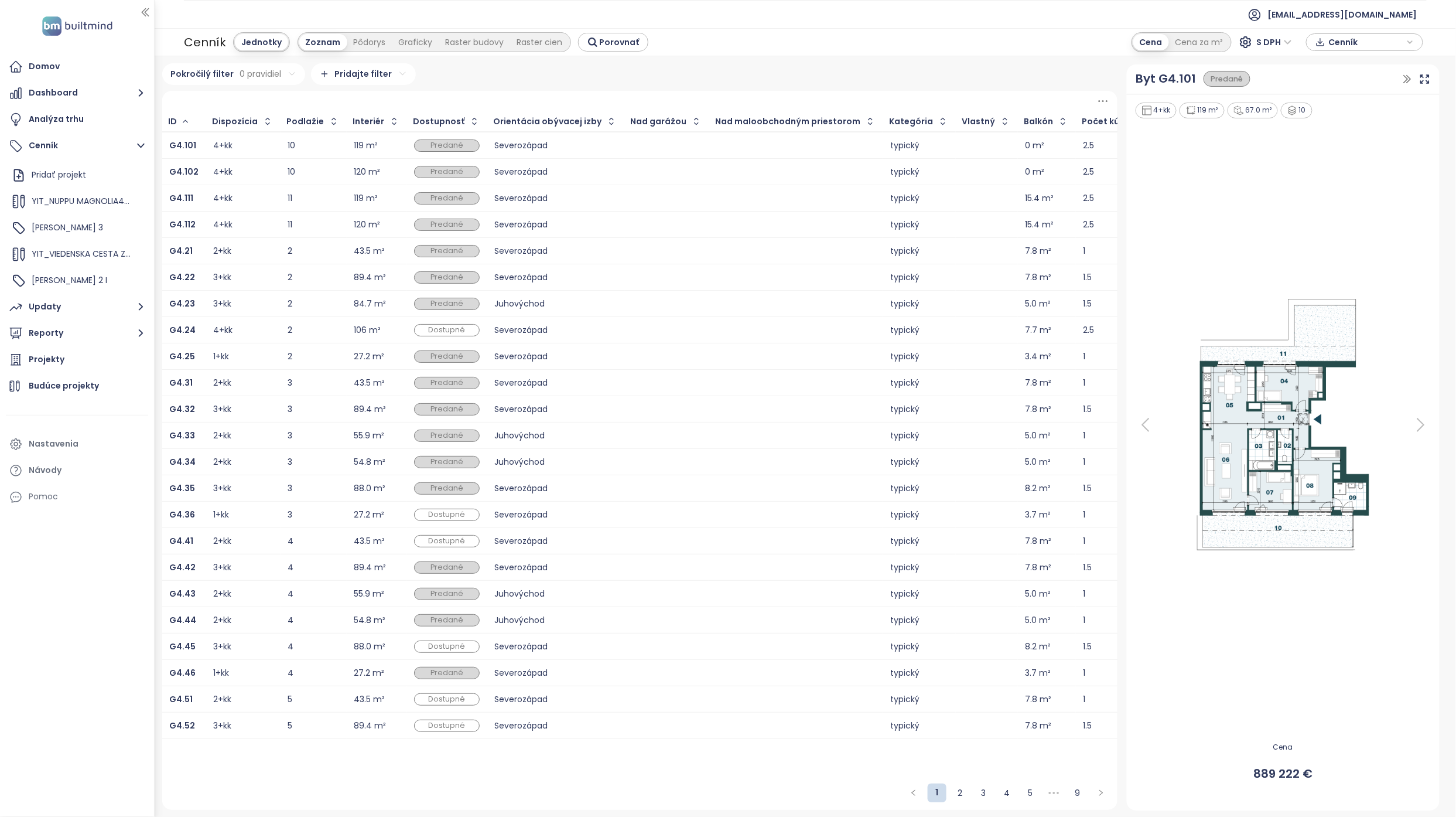
click at [226, 326] on div "4+kk" at bounding box center [223, 330] width 19 height 8
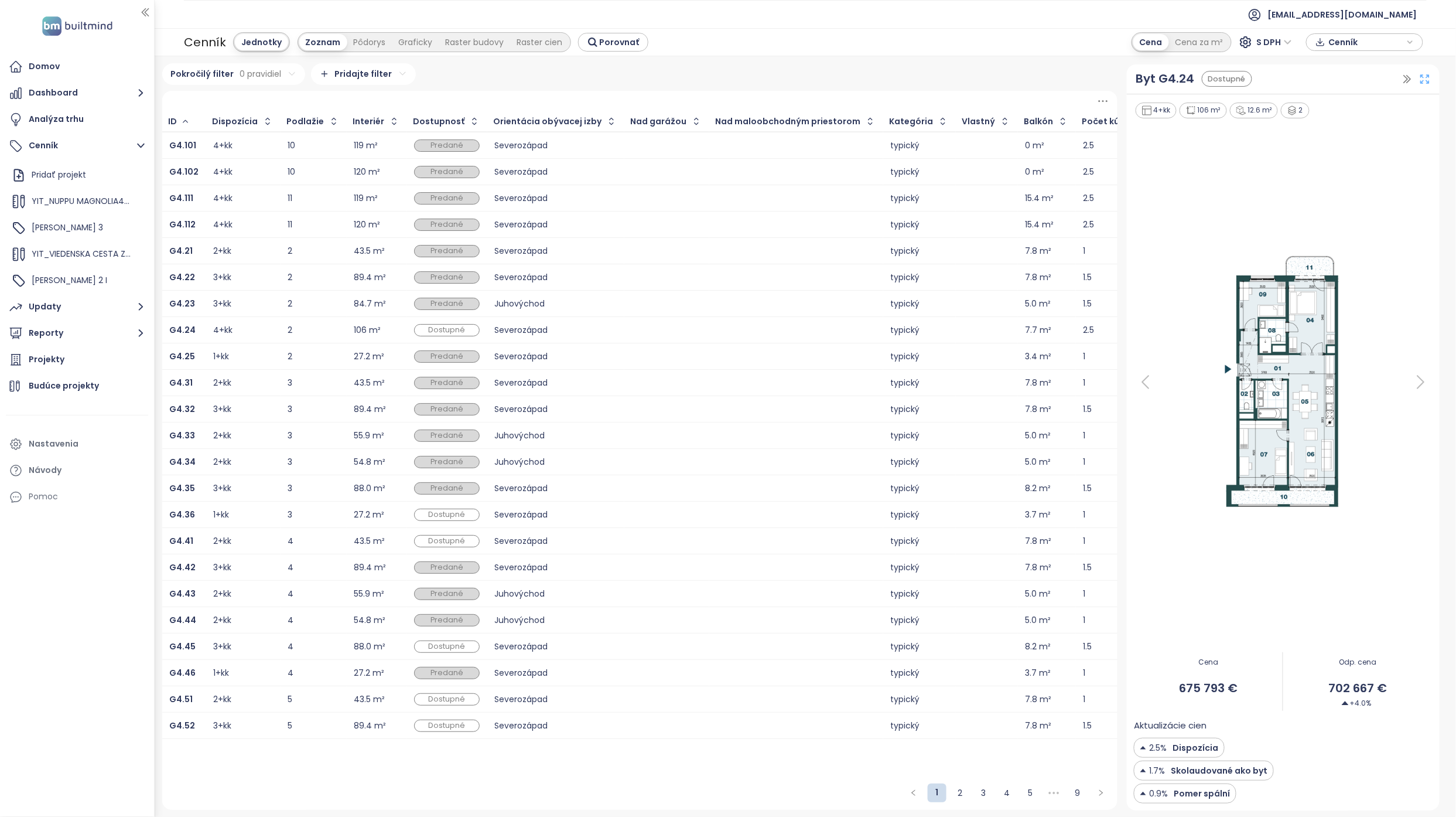
click at [717, 78] on icon at bounding box center [1425, 79] width 12 height 12
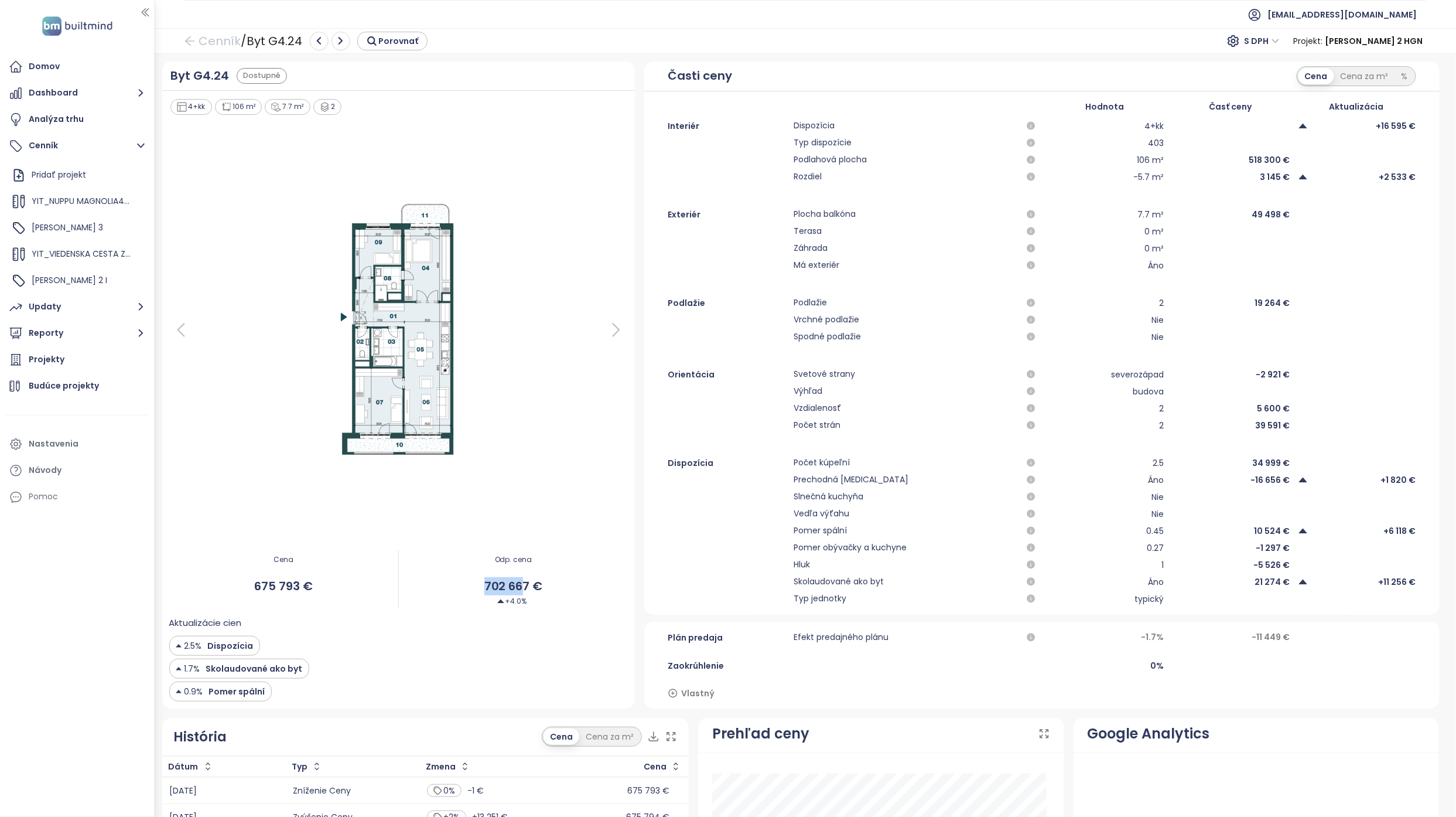
drag, startPoint x: 481, startPoint y: 591, endPoint x: 523, endPoint y: 588, distance: 42.1
click at [523, 331] on span "702 667 €" at bounding box center [513, 585] width 229 height 18
drag, startPoint x: 523, startPoint y: 588, endPoint x: 521, endPoint y: 600, distance: 12.2
click at [521, 331] on span "+4.0%" at bounding box center [512, 601] width 30 height 11
click at [87, 96] on button "Dashboard" at bounding box center [77, 93] width 142 height 23
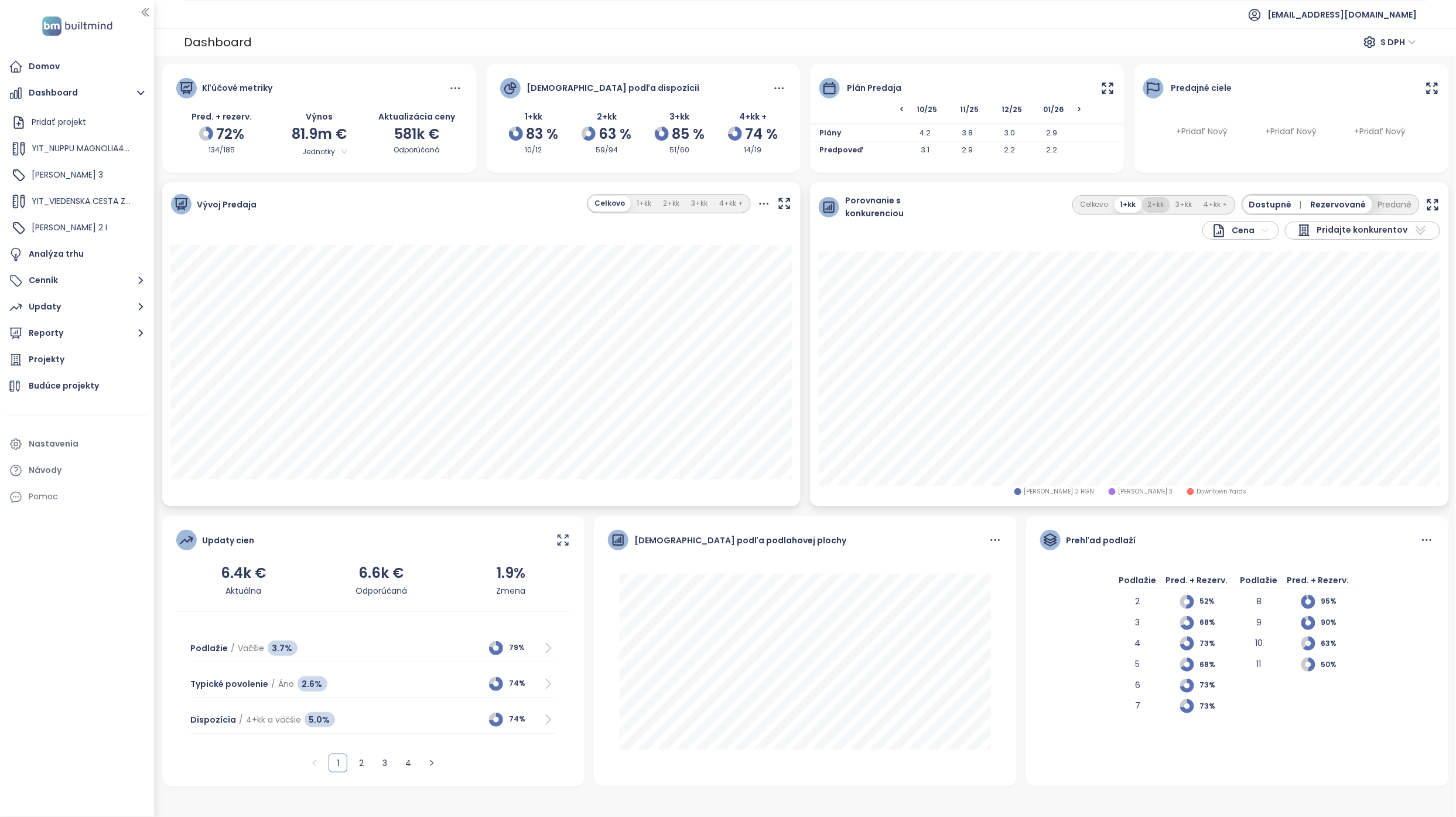
click at [717, 210] on button "2+kk" at bounding box center [1156, 205] width 28 height 15
click at [717, 201] on button "3+kk" at bounding box center [1184, 205] width 28 height 15
click at [717, 204] on button "4+kk +" at bounding box center [1216, 205] width 36 height 15
click at [717, 207] on button "3+kk" at bounding box center [1183, 205] width 28 height 15
click at [717, 208] on button "2+kk" at bounding box center [1155, 205] width 28 height 15
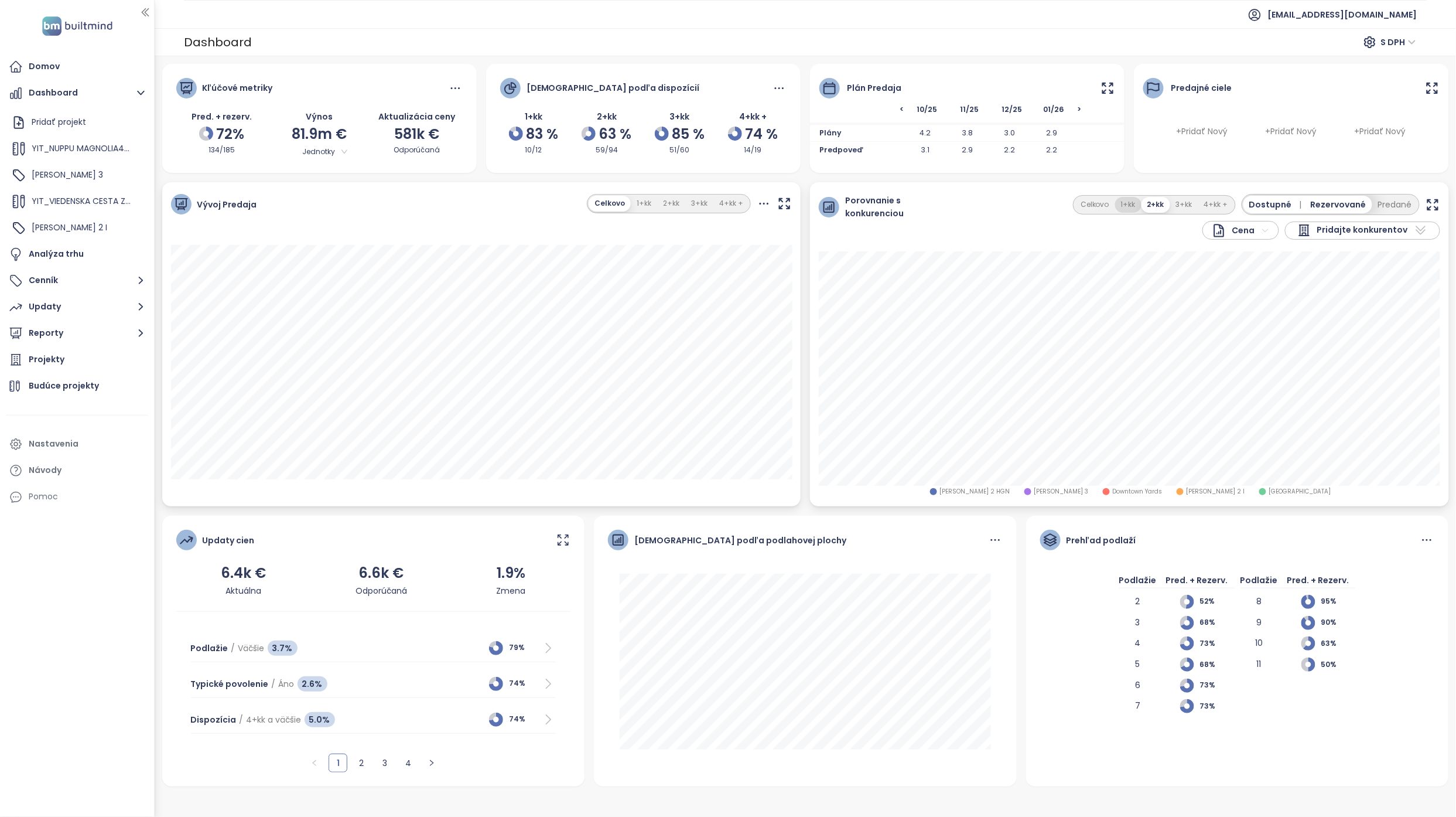
click at [717, 211] on button "1+kk" at bounding box center [1128, 205] width 27 height 15
click at [717, 204] on button "2+kk" at bounding box center [1156, 205] width 28 height 15
click at [717, 204] on button "4+kk +" at bounding box center [1216, 205] width 36 height 15
click at [77, 331] on div "Projekty" at bounding box center [77, 359] width 142 height 23
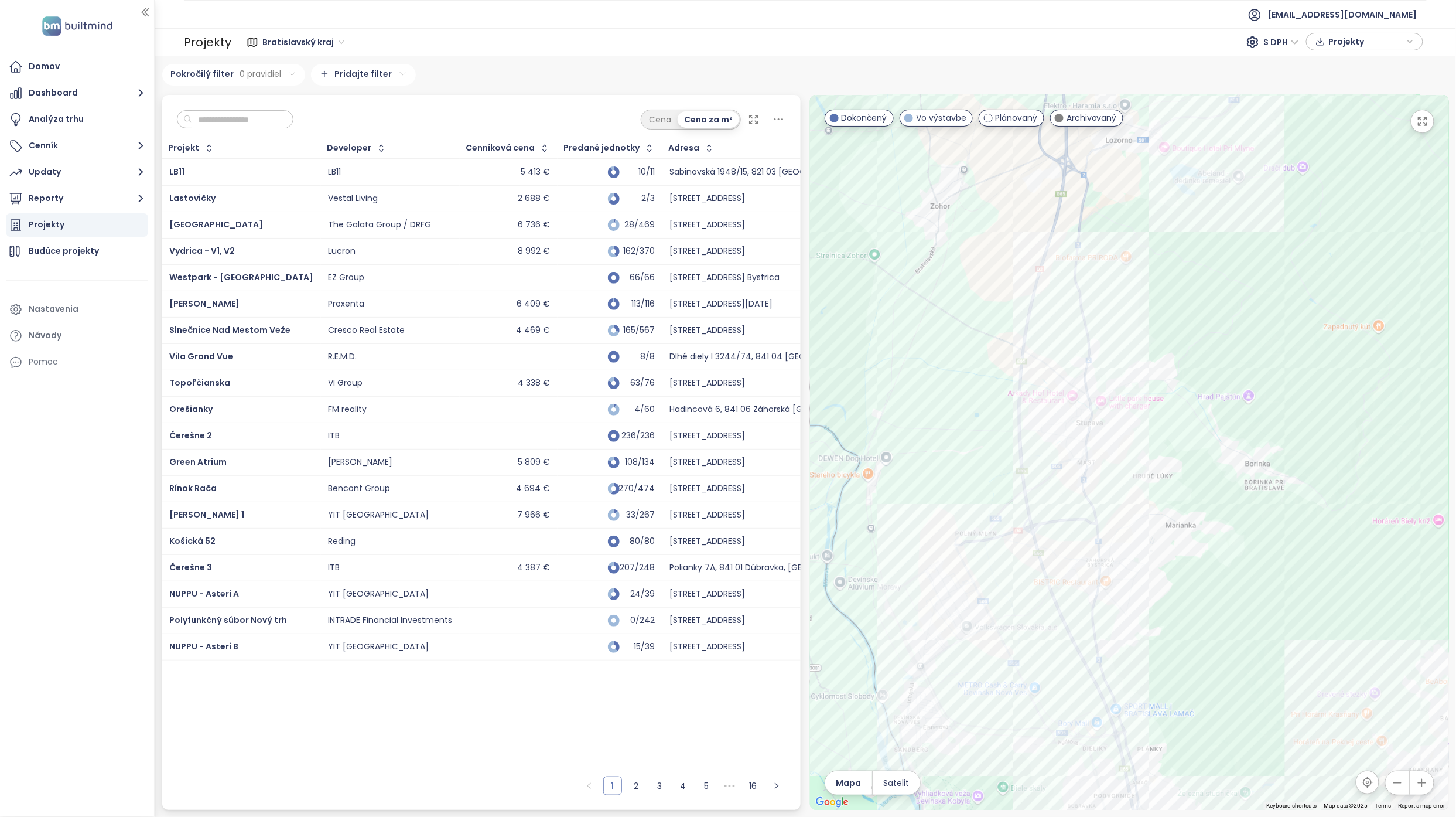
drag, startPoint x: 1074, startPoint y: 562, endPoint x: 1068, endPoint y: 455, distance: 107.2
click at [717, 331] on div at bounding box center [1129, 452] width 639 height 715
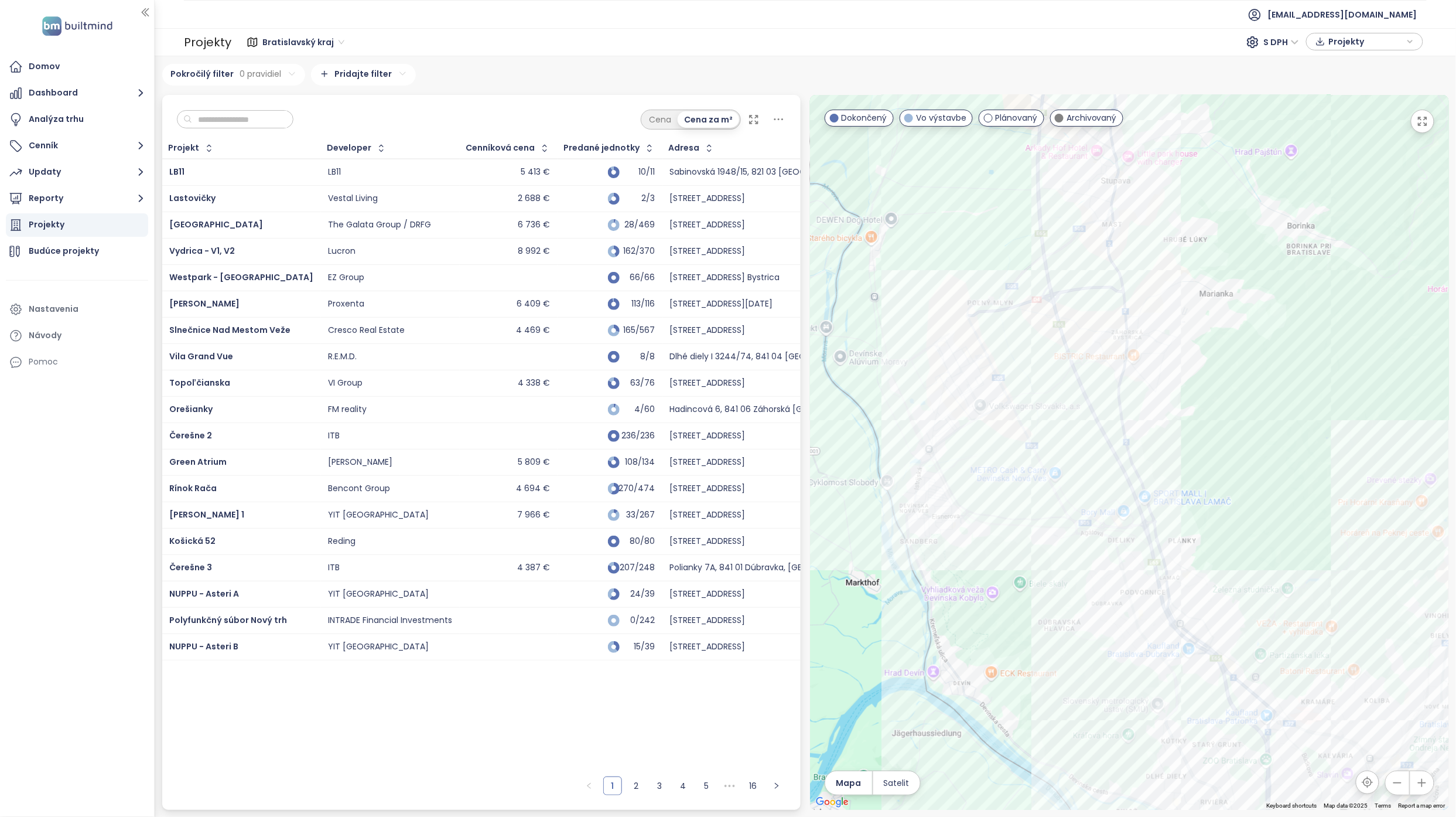
drag, startPoint x: 1065, startPoint y: 628, endPoint x: 1097, endPoint y: 412, distance: 218.4
click at [717, 331] on div at bounding box center [1129, 452] width 639 height 715
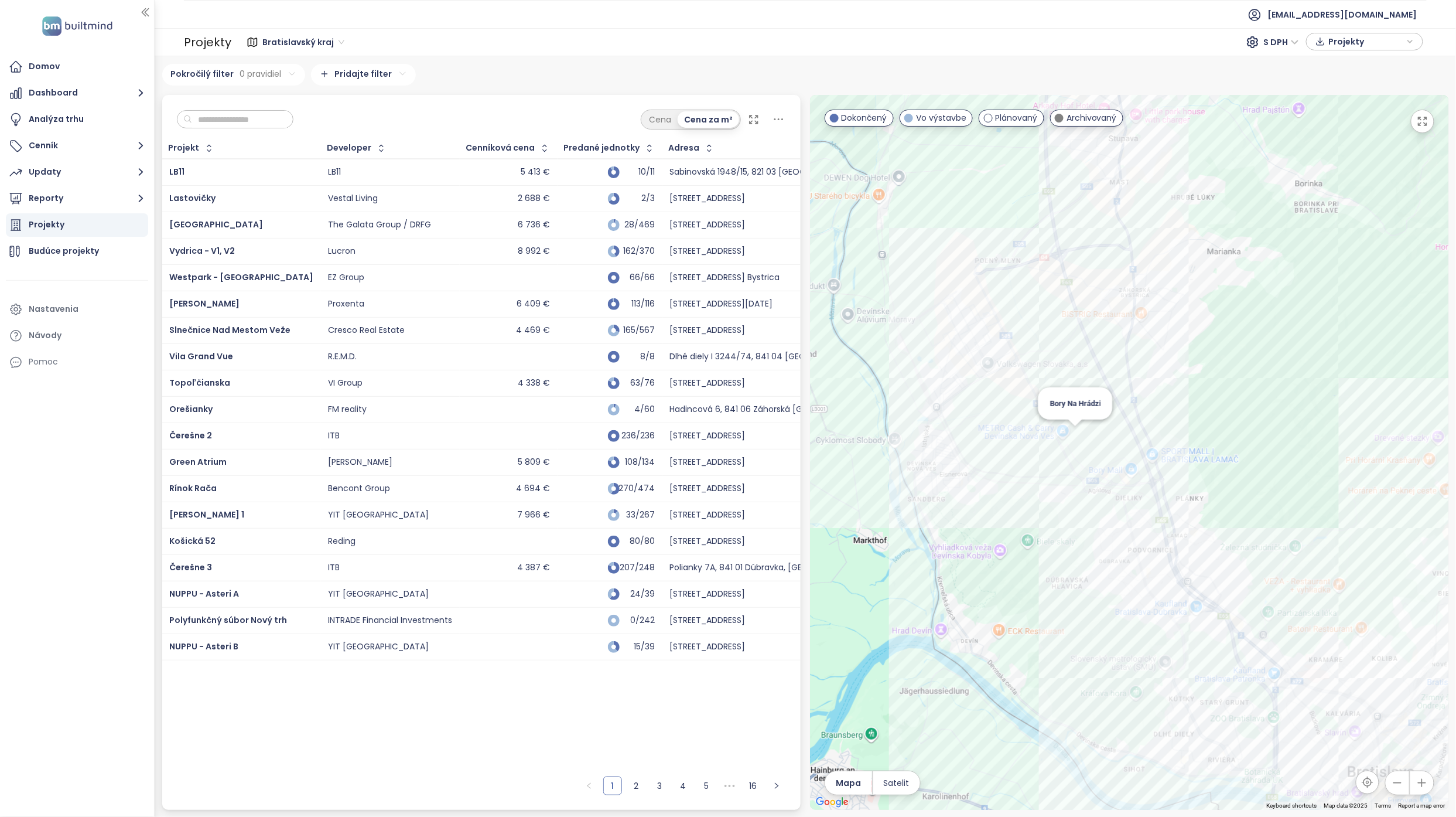
click at [717, 331] on div "Bory Na Hrádzi" at bounding box center [1129, 452] width 639 height 715
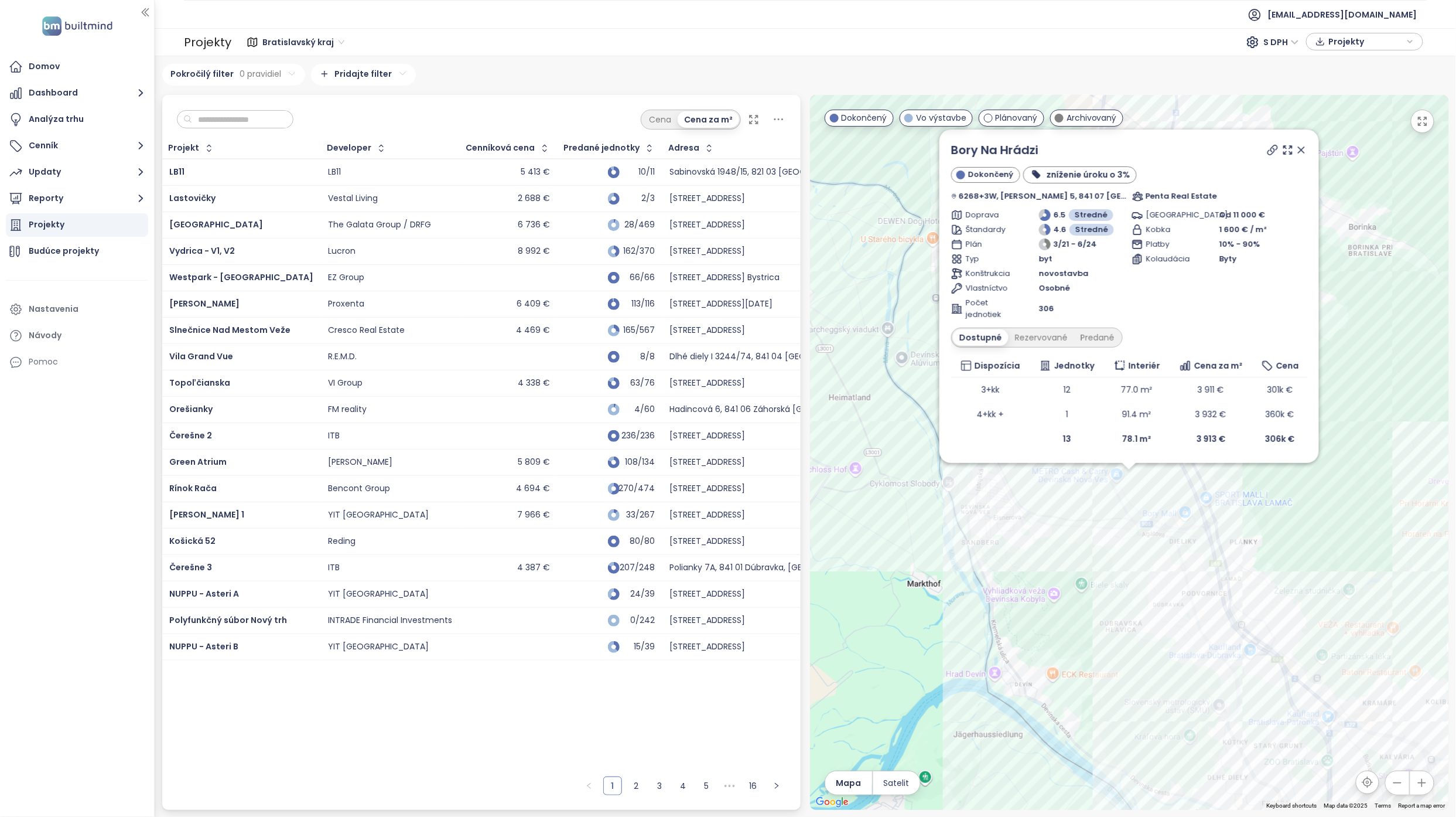
click at [717, 152] on icon at bounding box center [1301, 150] width 6 height 6
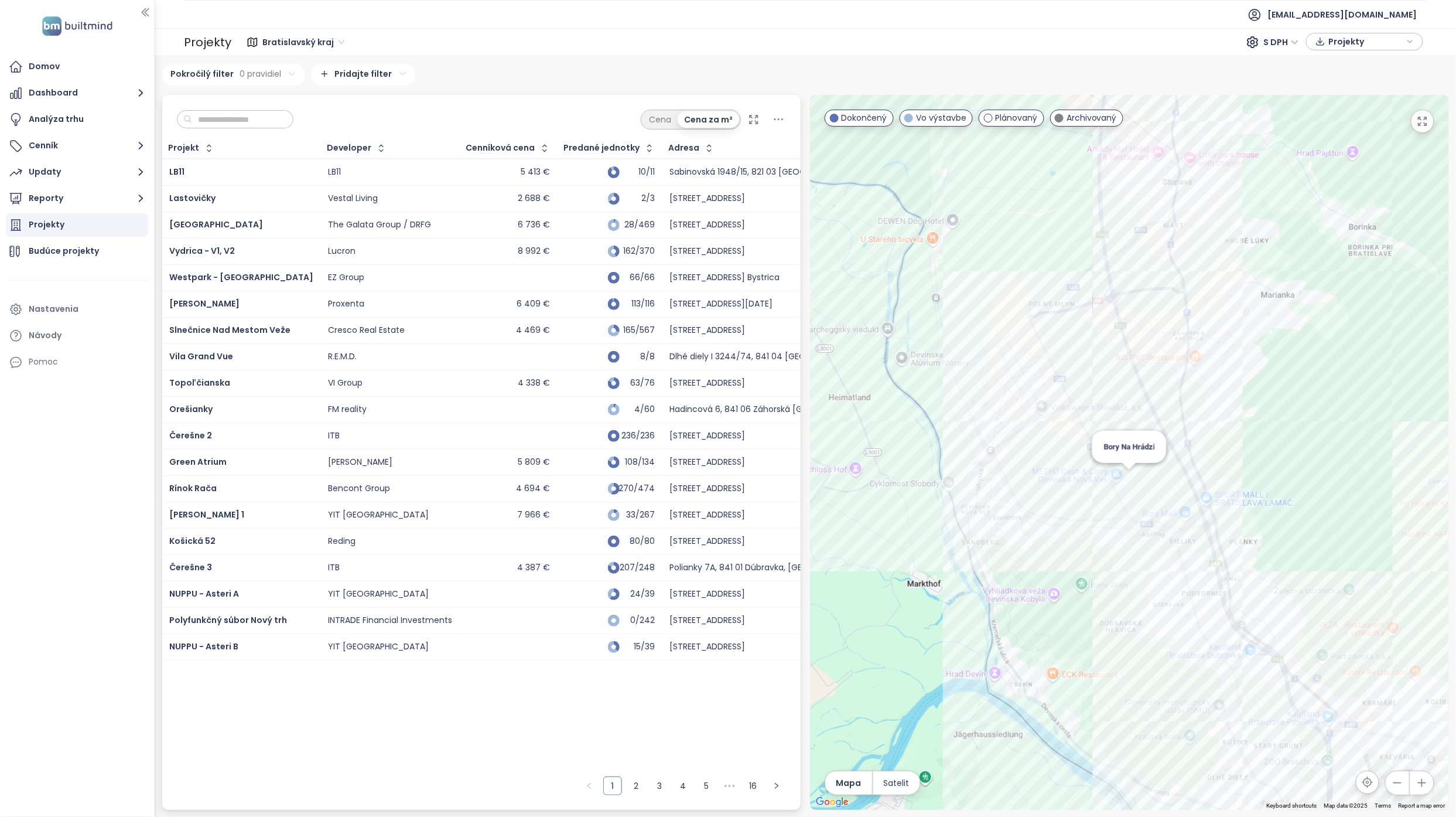
click at [717, 331] on div "Bory Na Hrádzi" at bounding box center [1129, 452] width 639 height 715
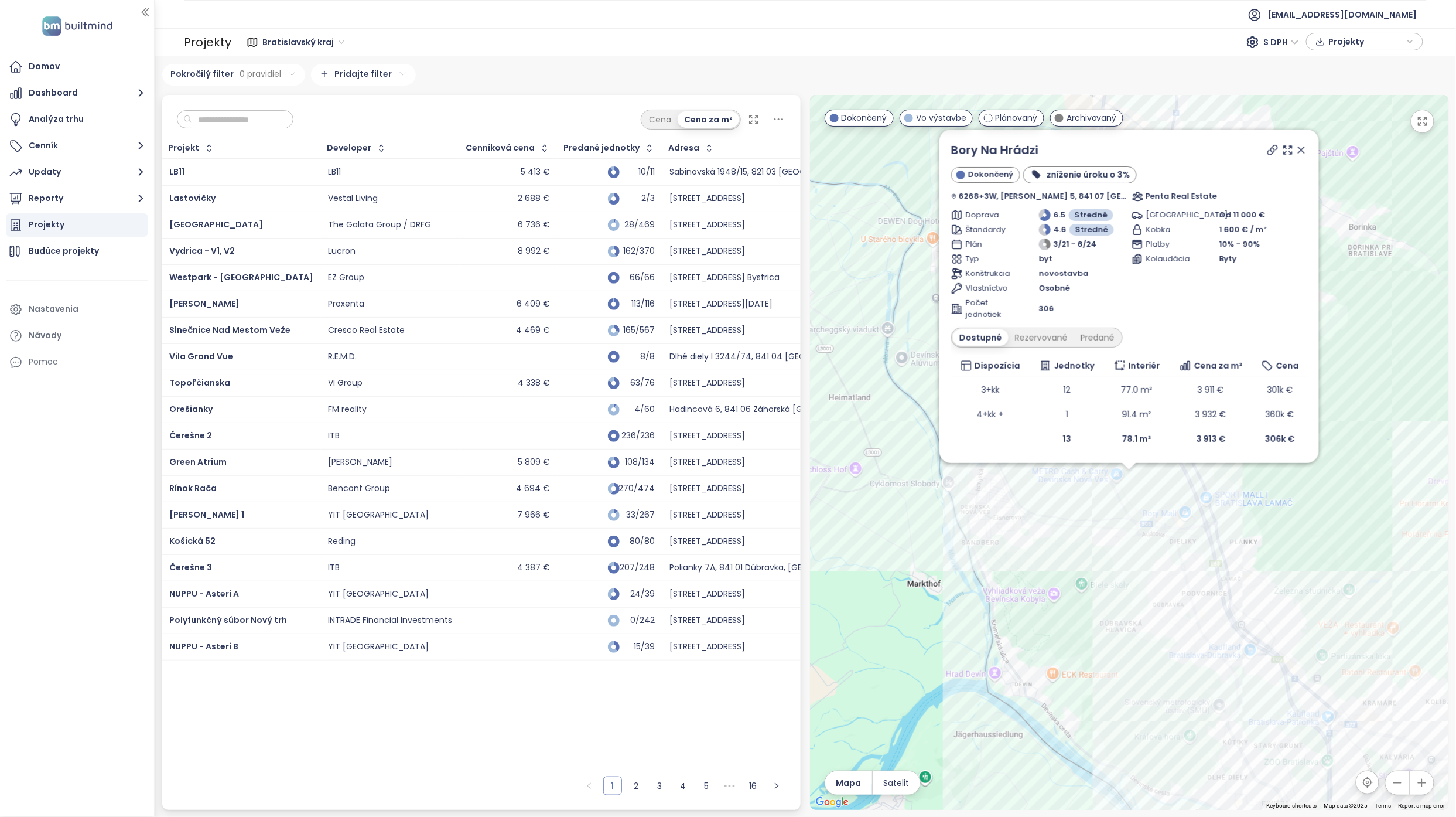
drag, startPoint x: 1300, startPoint y: 149, endPoint x: 528, endPoint y: 207, distance: 774.2
click at [717, 149] on icon at bounding box center [1301, 150] width 12 height 12
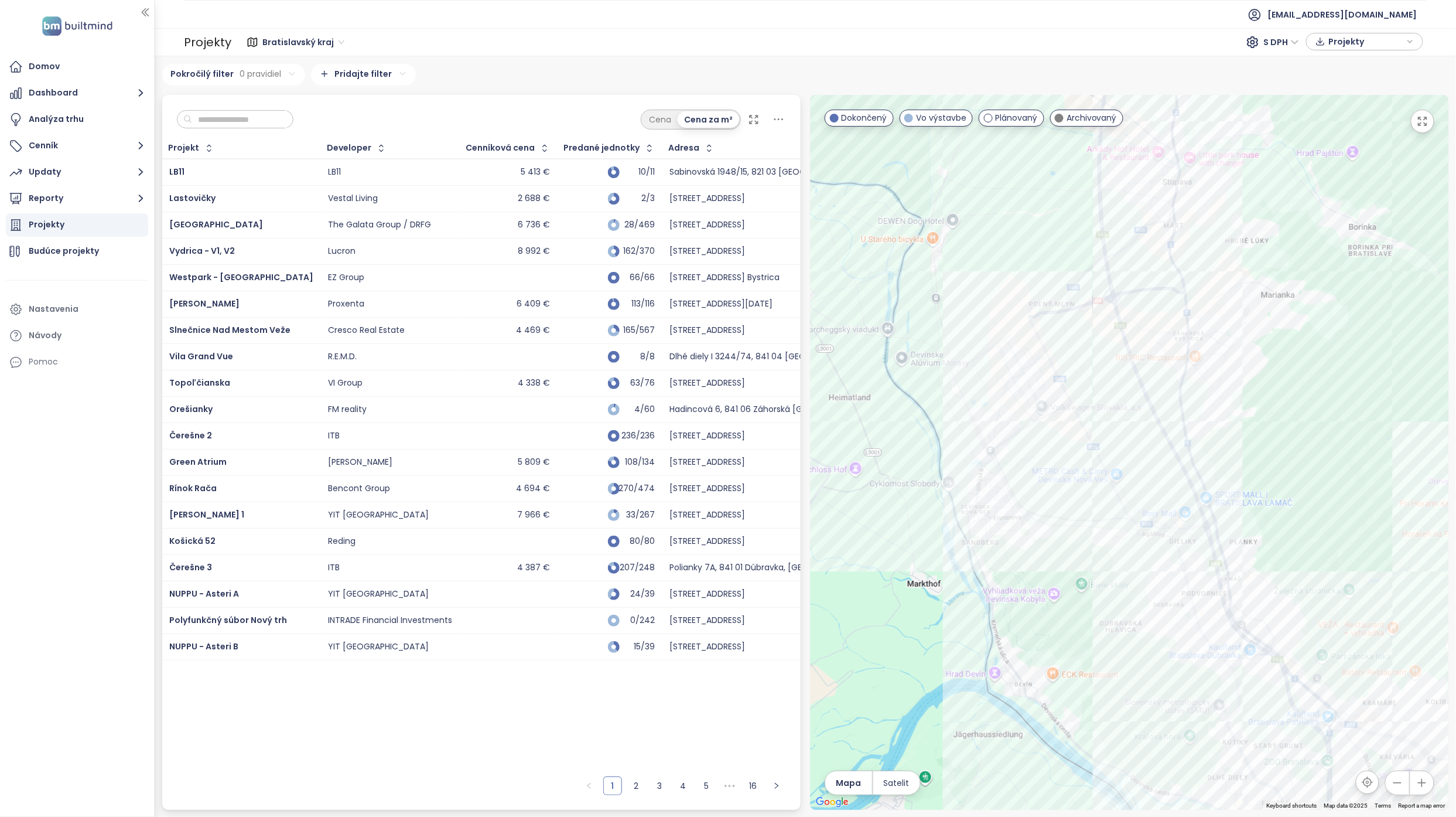
click at [259, 121] on input "text" at bounding box center [239, 120] width 95 height 17
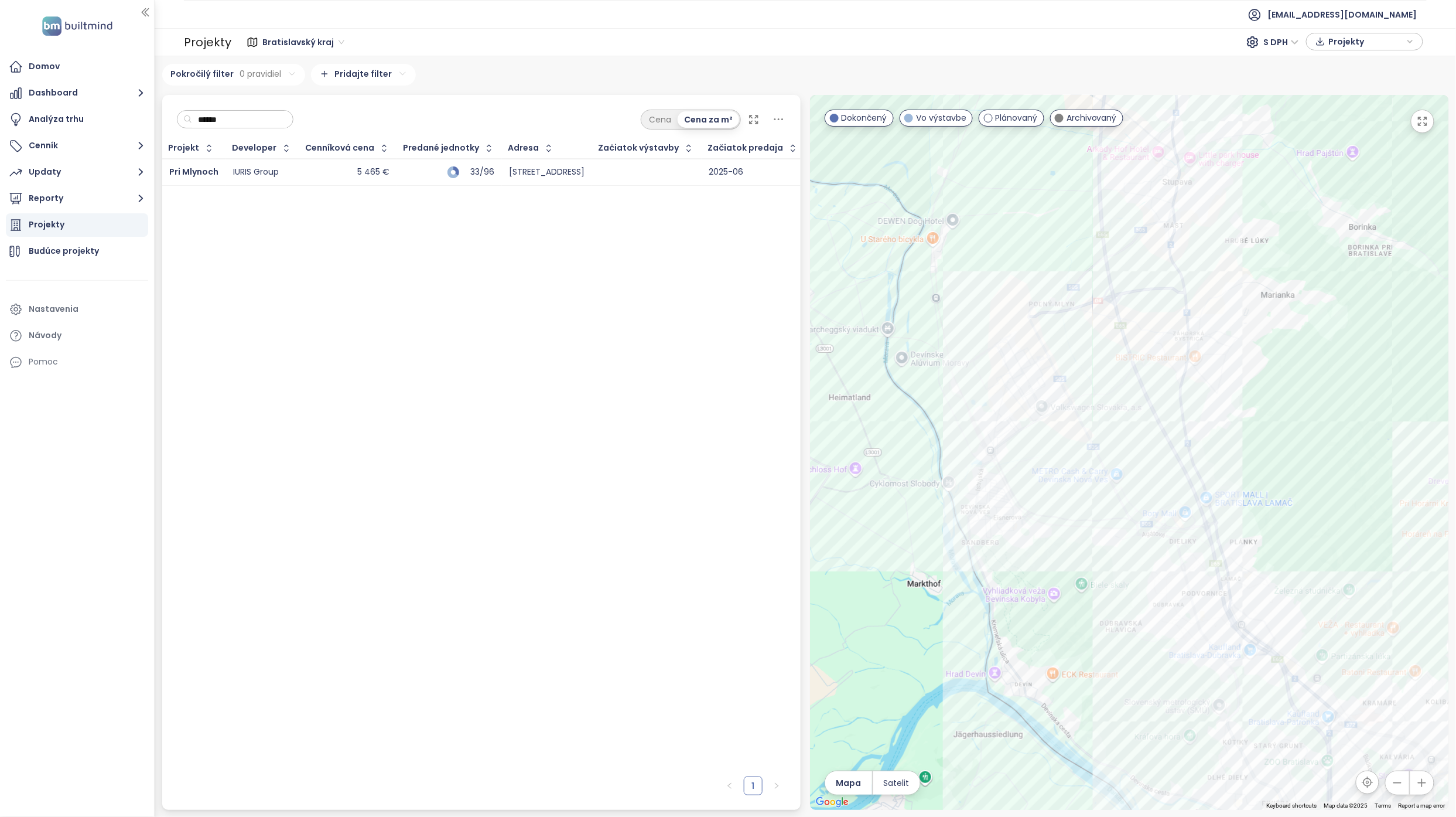
type input "******"
click at [277, 172] on div "IURIS Group" at bounding box center [256, 172] width 46 height 10
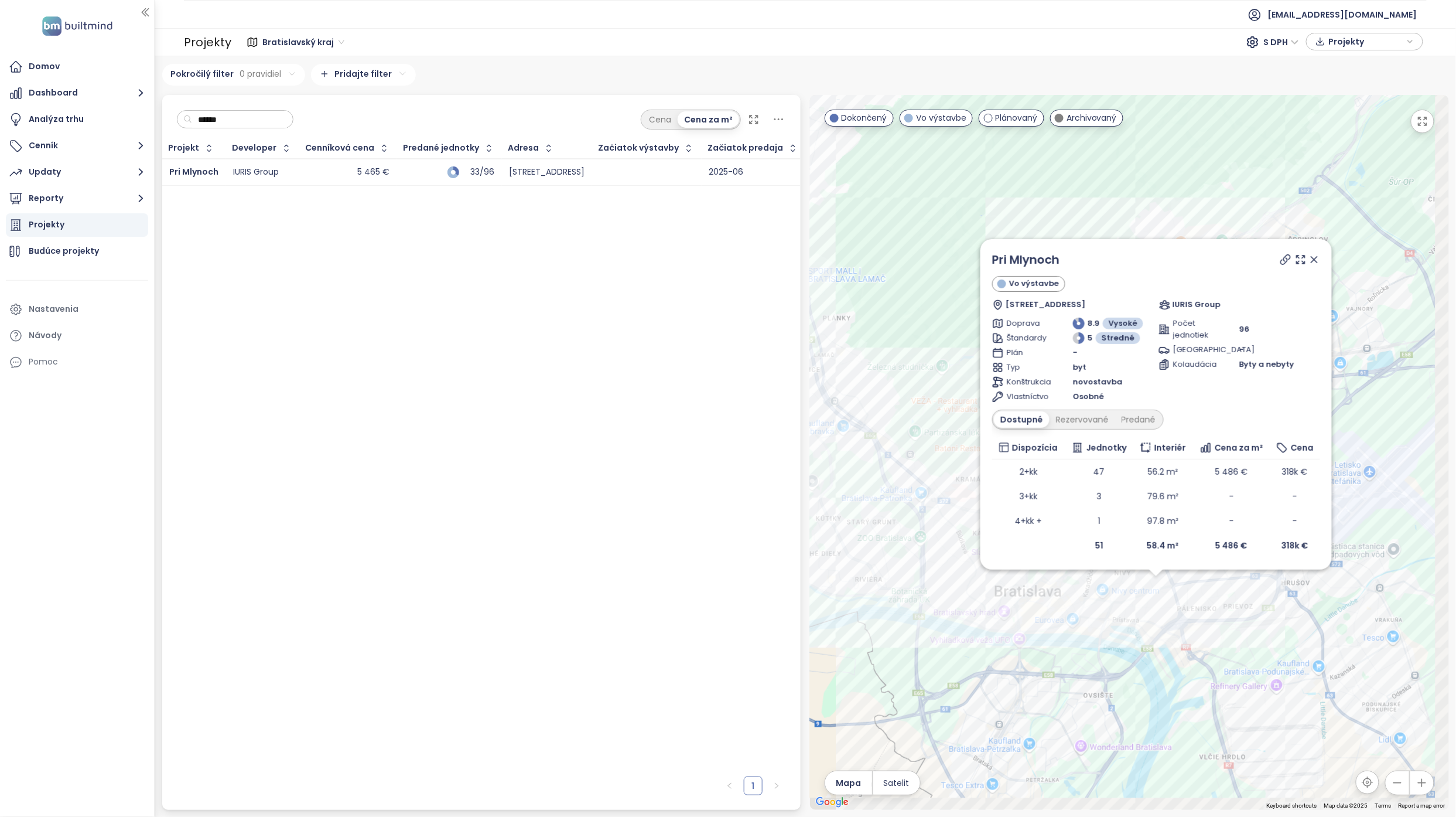
drag, startPoint x: 1023, startPoint y: 666, endPoint x: 916, endPoint y: 462, distance: 230.4
click at [717, 331] on div "Pri Mlynoch Vo výstavbe Jarabinková 6, 821 09 Bratislava, Slovakia IURIS Group …" at bounding box center [1129, 452] width 639 height 715
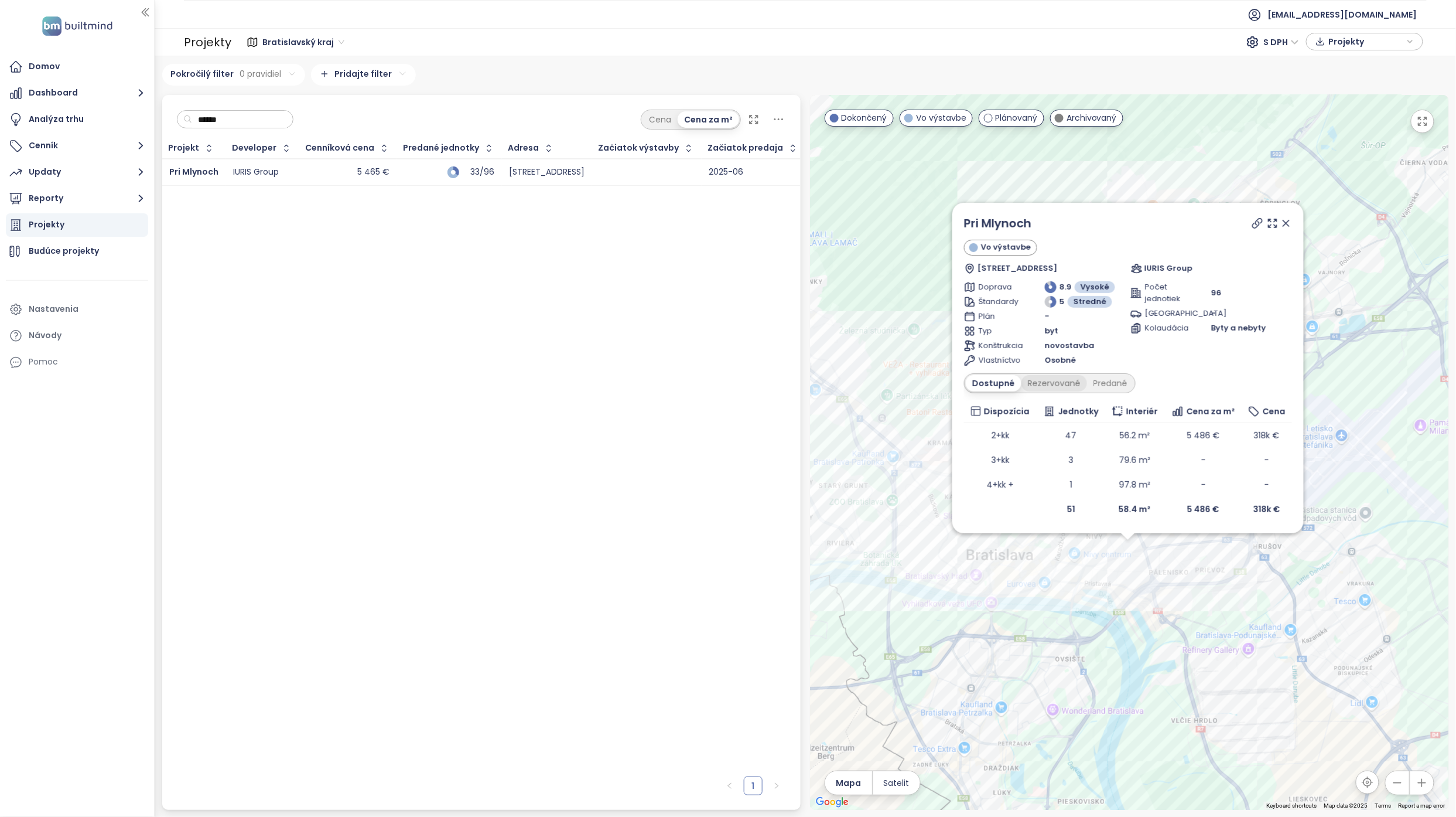
click at [717, 331] on div "Rezervované" at bounding box center [1054, 383] width 65 height 16
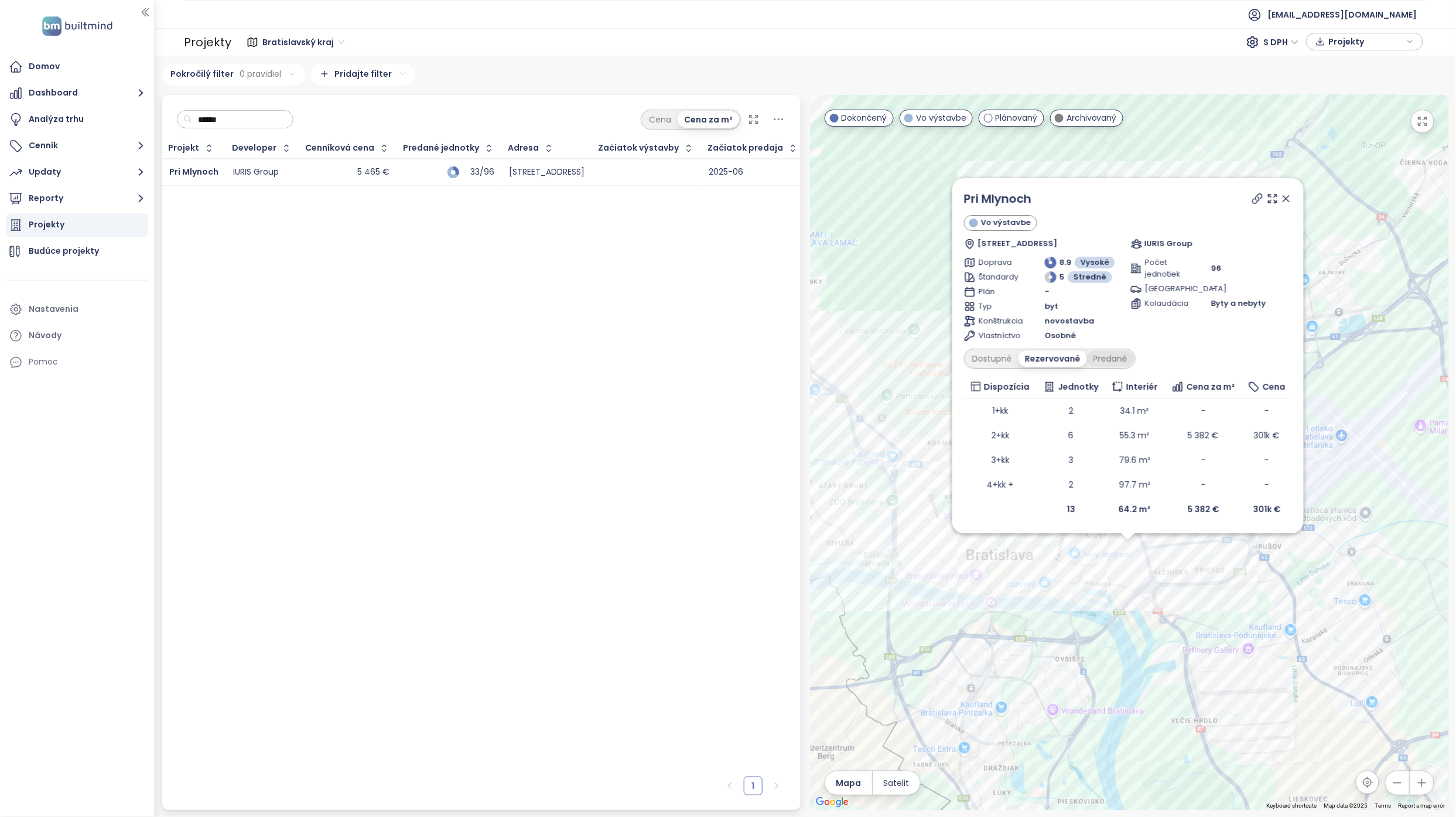
click at [717, 331] on div "Predané" at bounding box center [1110, 358] width 46 height 16
click at [717, 331] on div "Rezervované" at bounding box center [1051, 358] width 65 height 16
click at [717, 331] on div "Dostupné" at bounding box center [991, 358] width 52 height 16
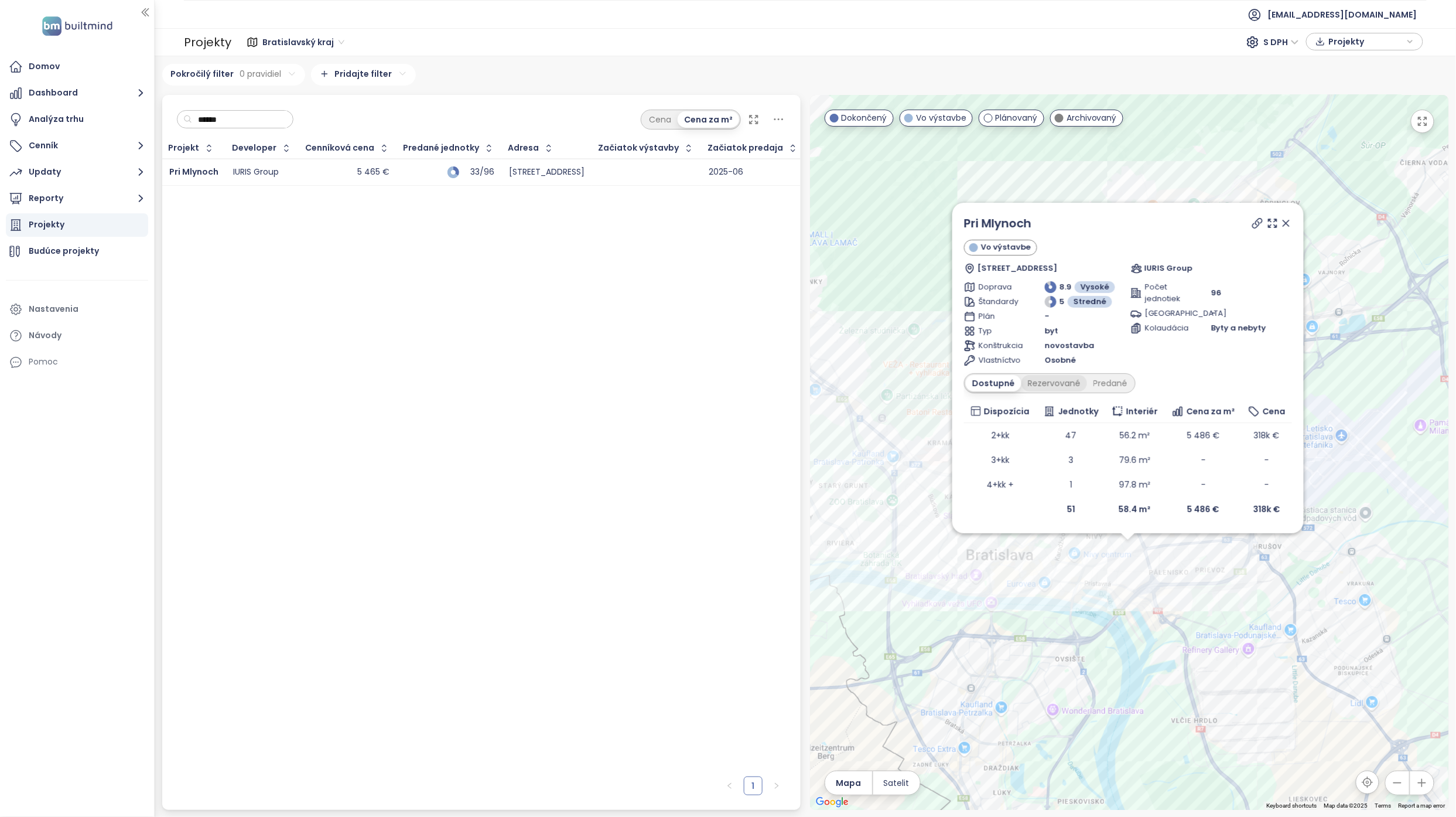
click at [717, 331] on div "Rezervované" at bounding box center [1054, 383] width 65 height 16
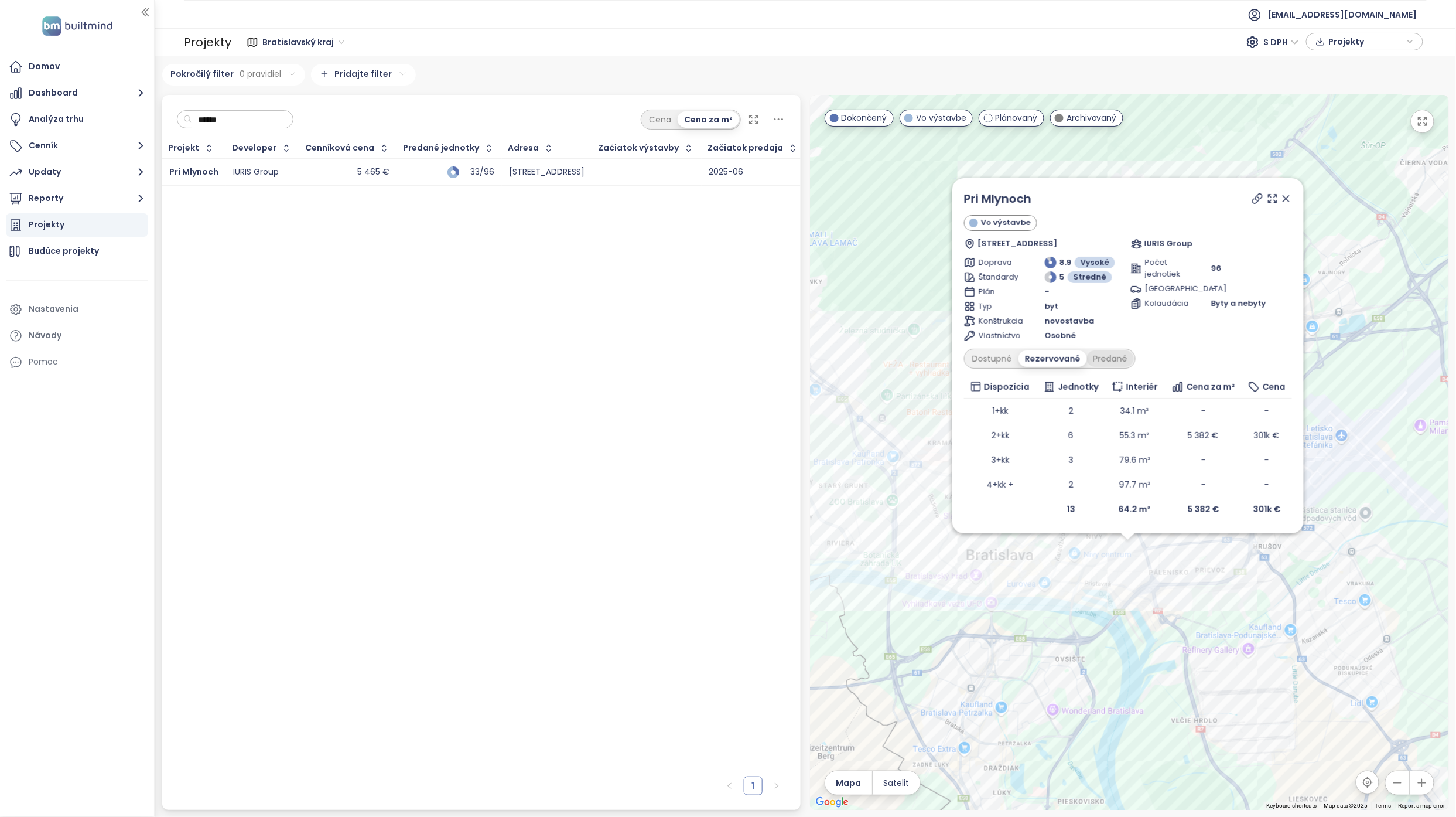
click at [717, 331] on div "Predané" at bounding box center [1110, 358] width 46 height 16
click at [717, 331] on div "Dostupné" at bounding box center [991, 358] width 52 height 16
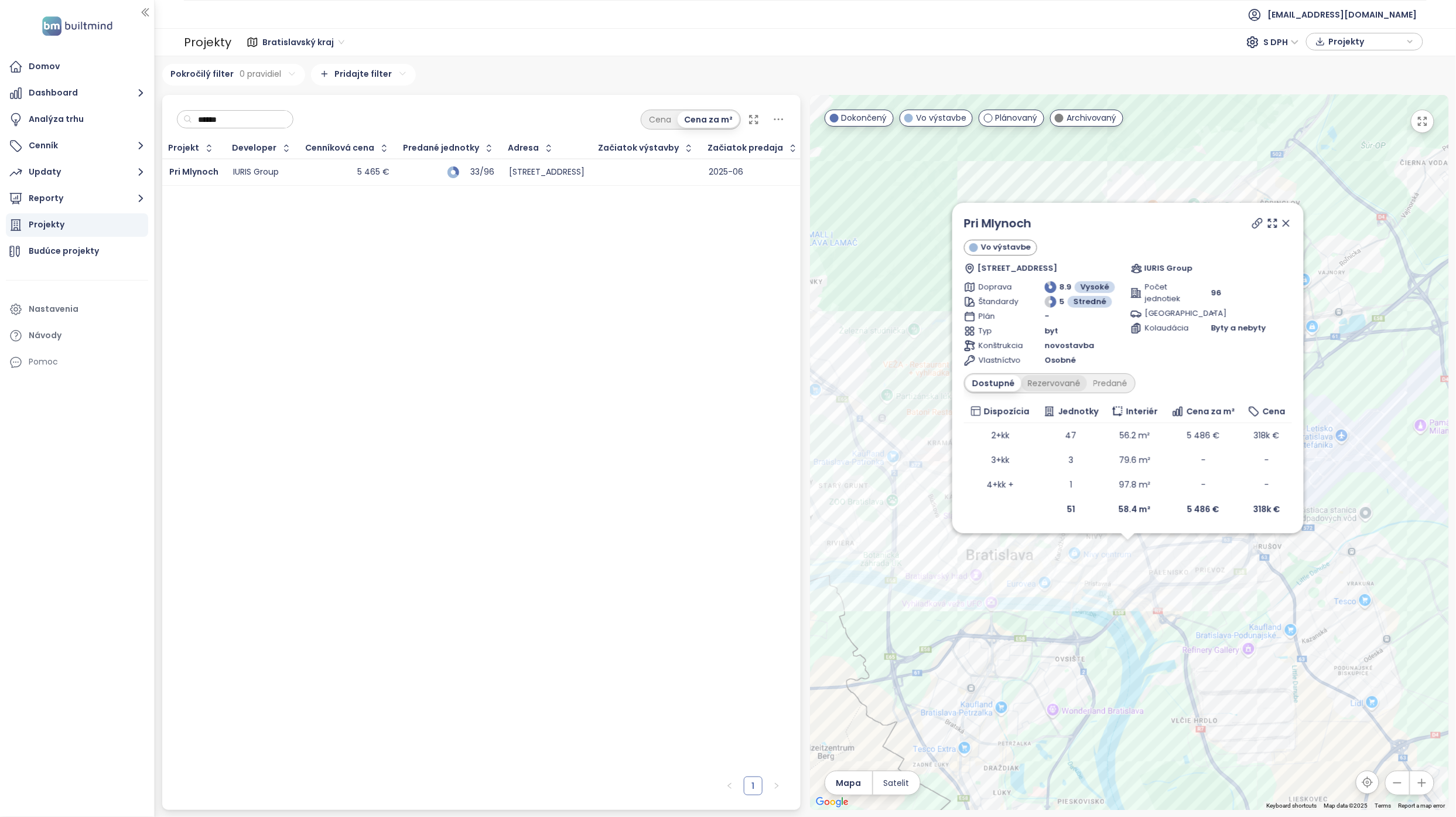
click at [717, 331] on div "Rezervované" at bounding box center [1054, 383] width 65 height 16
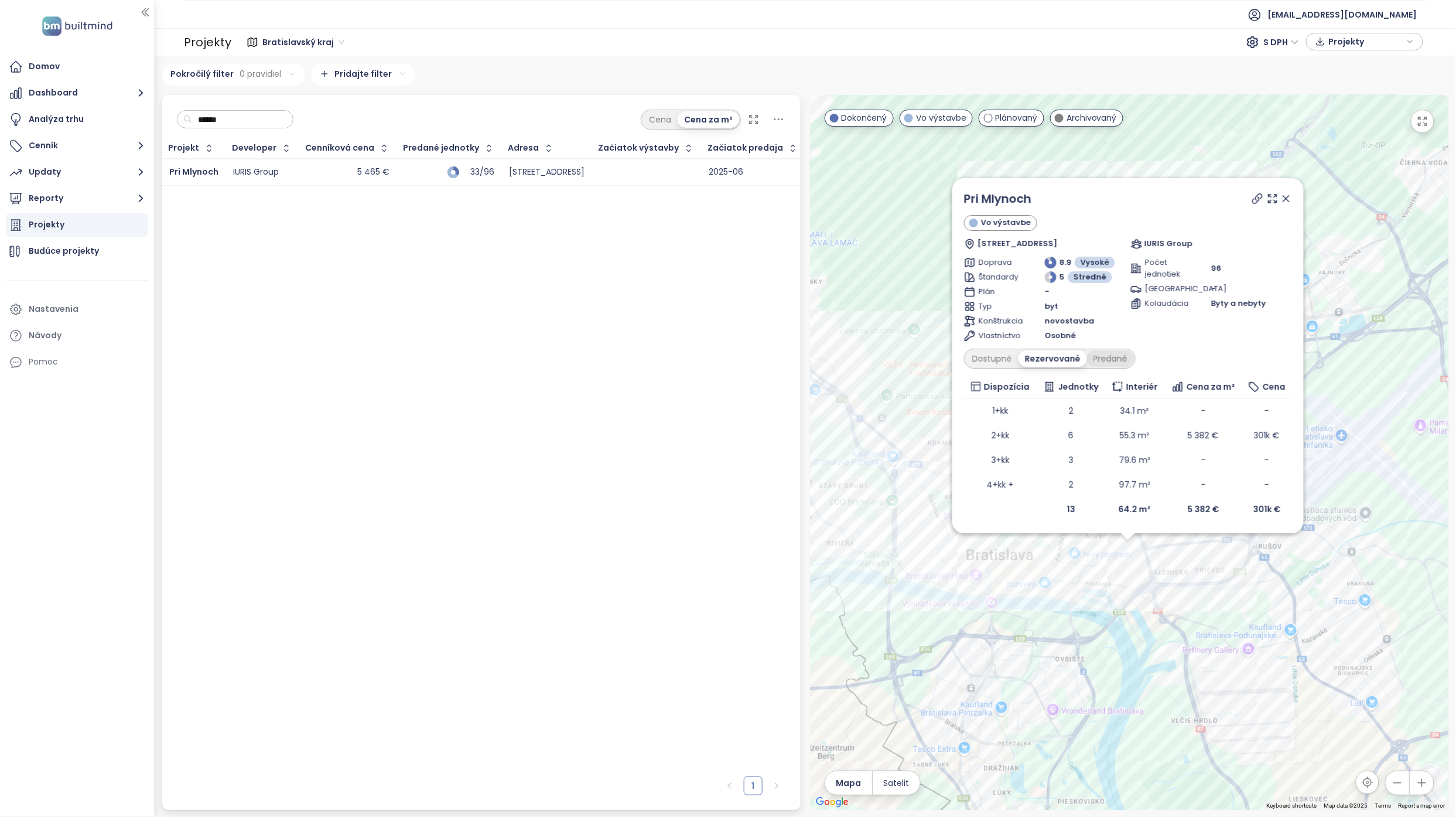
click at [717, 331] on div "Predané" at bounding box center [1110, 358] width 46 height 16
click at [717, 331] on div "Rezervované" at bounding box center [1051, 358] width 65 height 16
click at [717, 331] on div "Dostupné" at bounding box center [991, 358] width 52 height 16
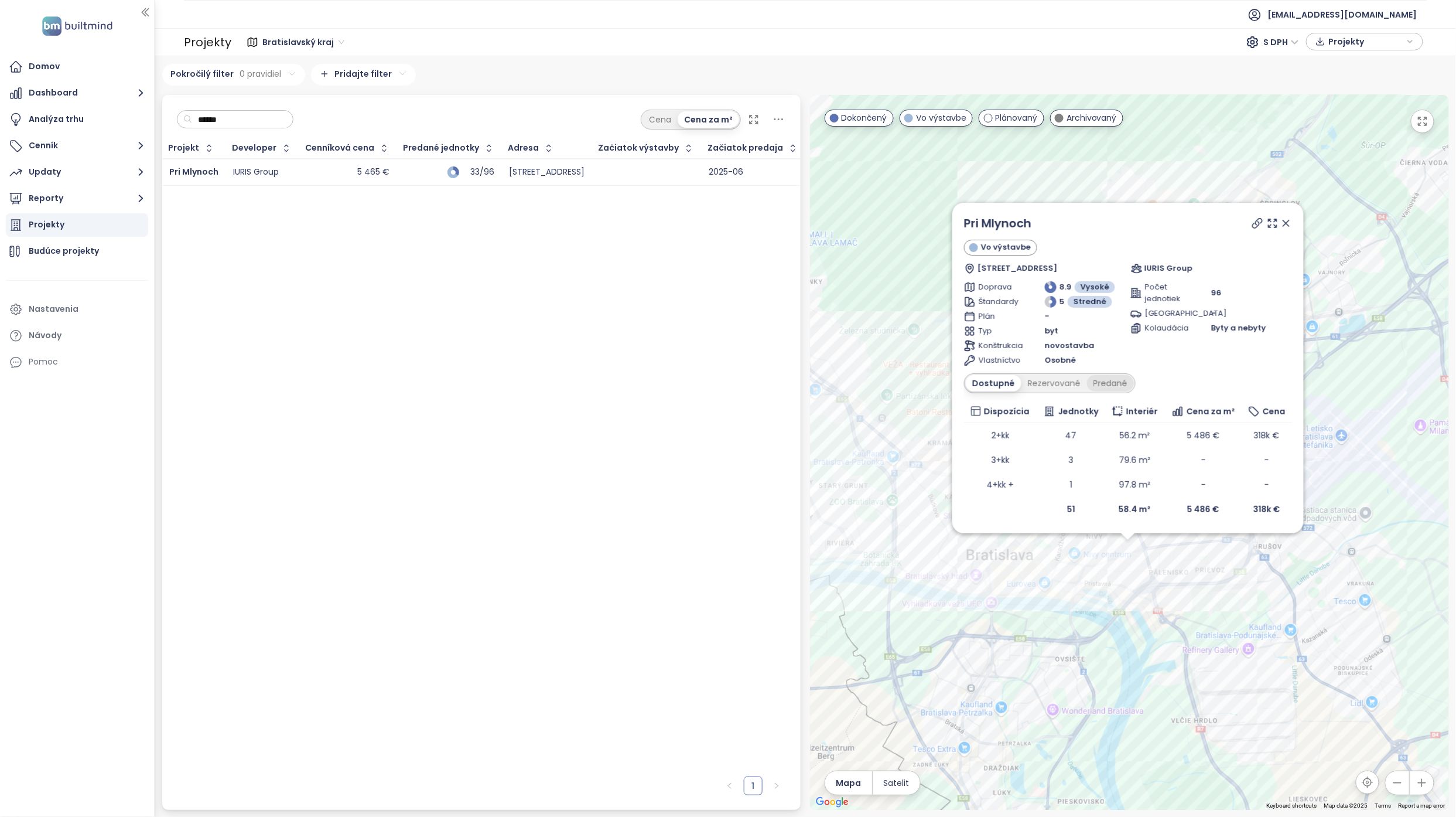
click at [717, 331] on div "Predané" at bounding box center [1110, 383] width 46 height 16
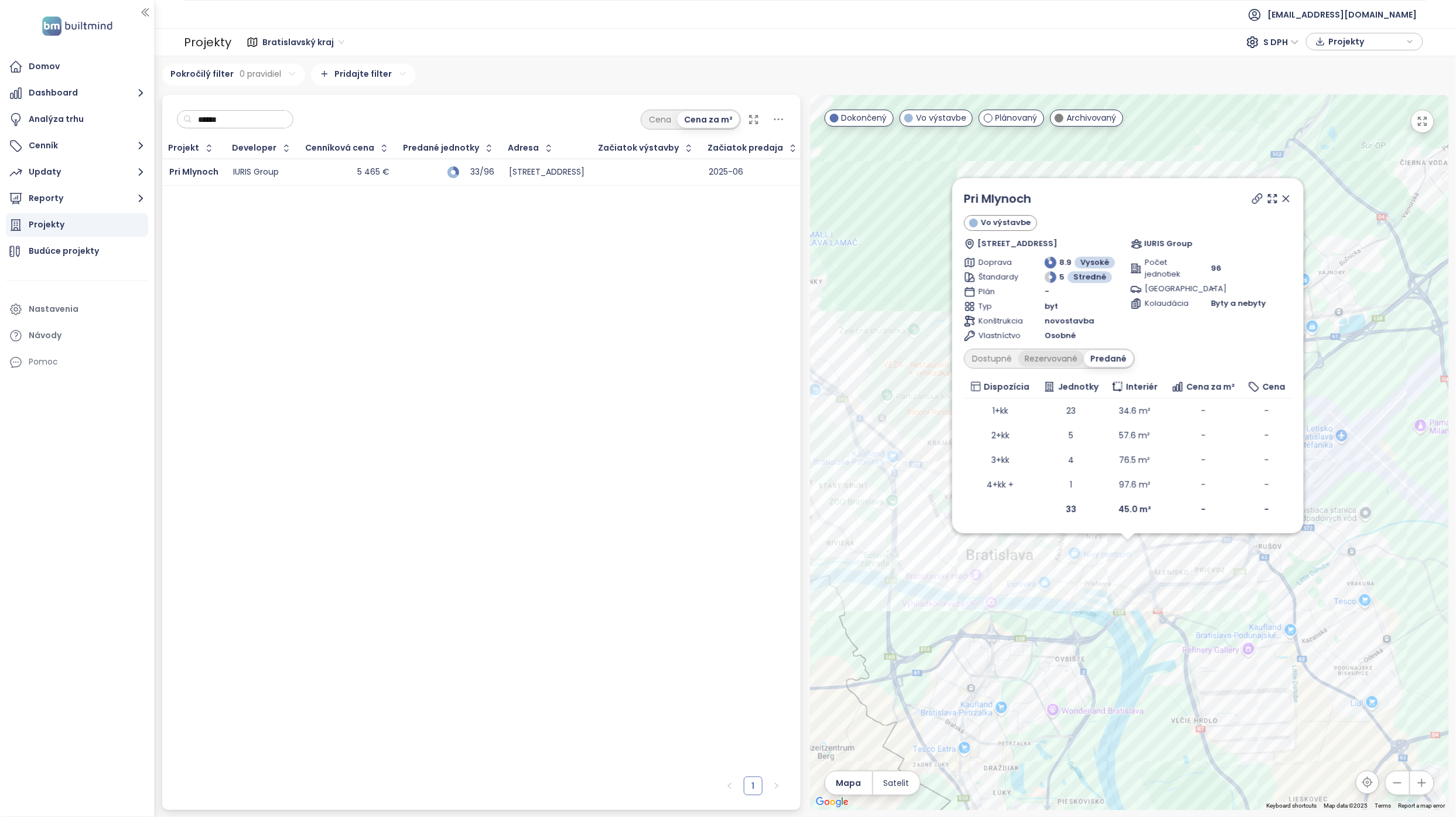
click at [717, 331] on div "Rezervované" at bounding box center [1051, 358] width 65 height 16
click at [717, 331] on div "Dostupné" at bounding box center [991, 358] width 52 height 16
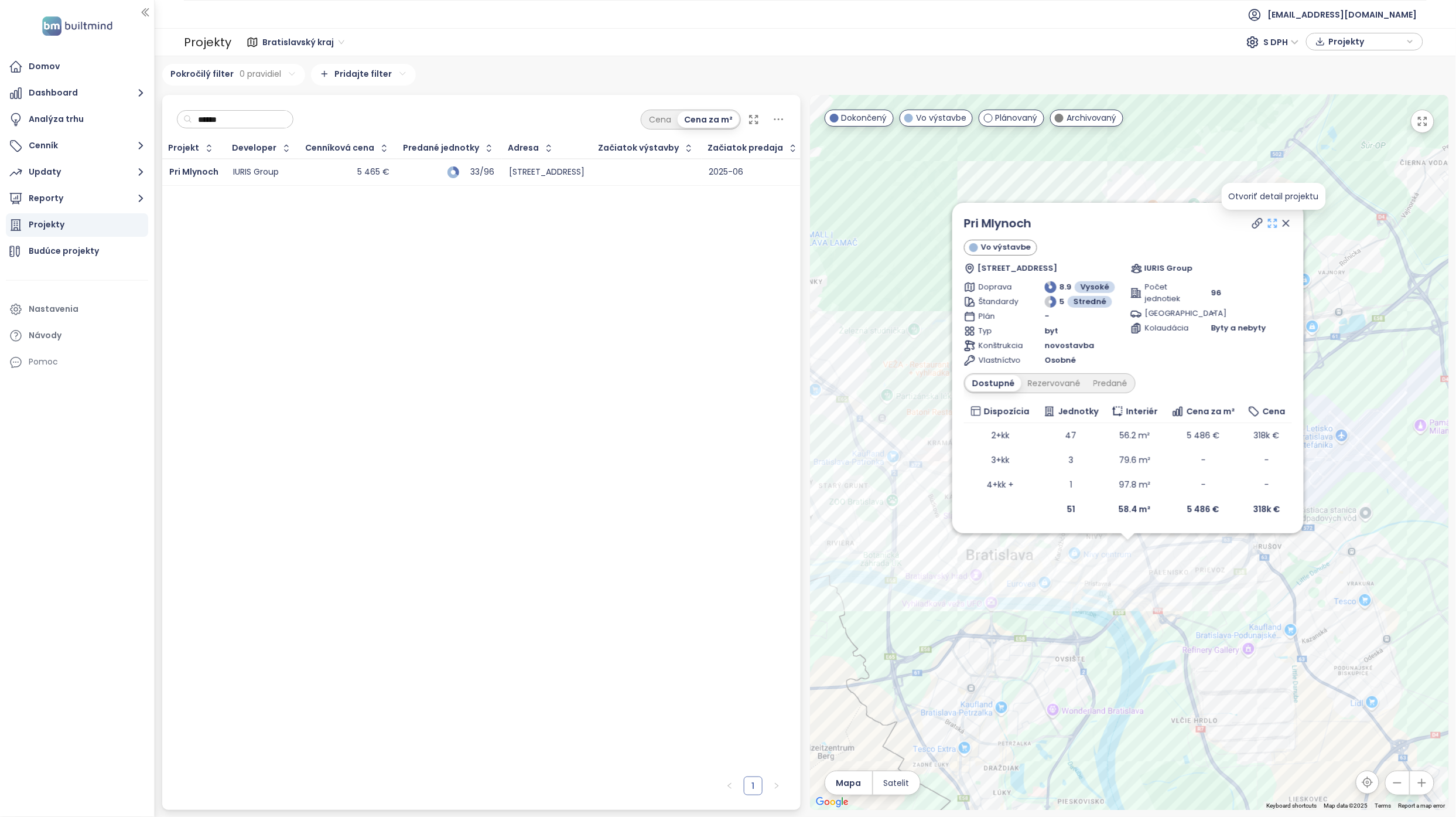
click at [717, 226] on icon at bounding box center [1273, 223] width 12 height 12
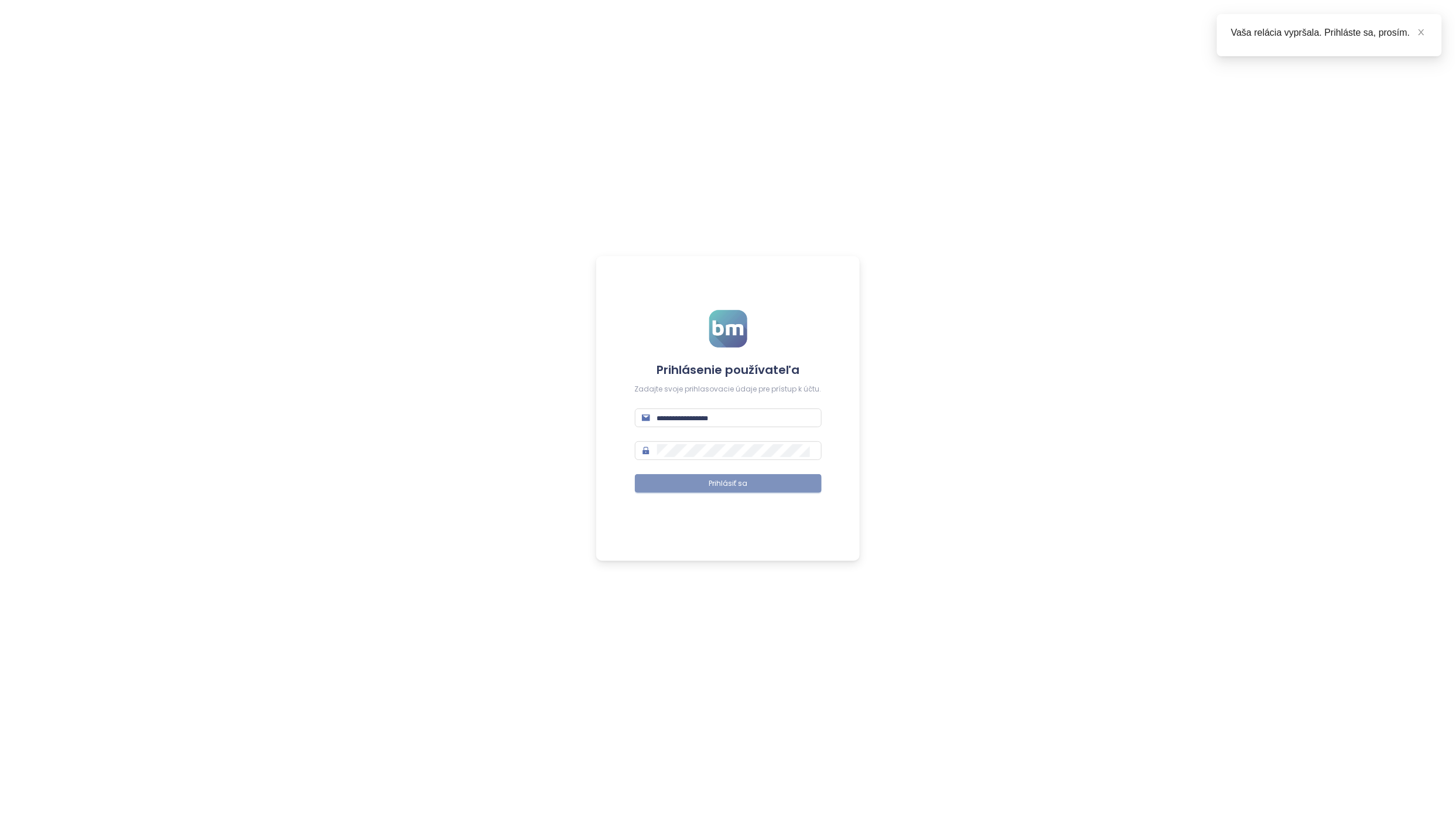
type input "**********"
click at [687, 486] on button "Prihlásiť sa" at bounding box center [728, 484] width 187 height 19
click at [1421, 34] on icon "close" at bounding box center [1422, 33] width 9 height 9
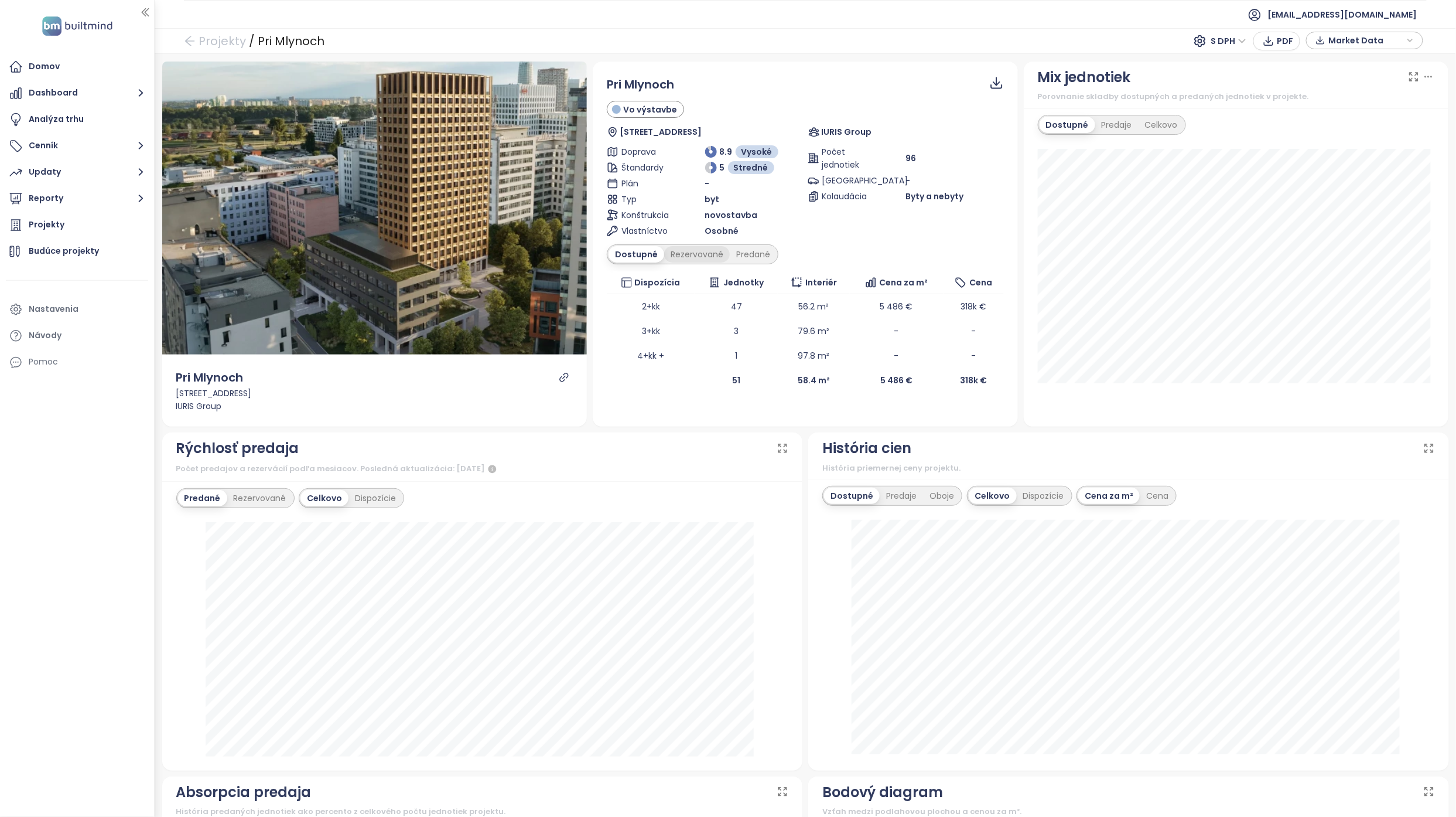
click at [692, 257] on div "Rezervované" at bounding box center [697, 254] width 65 height 16
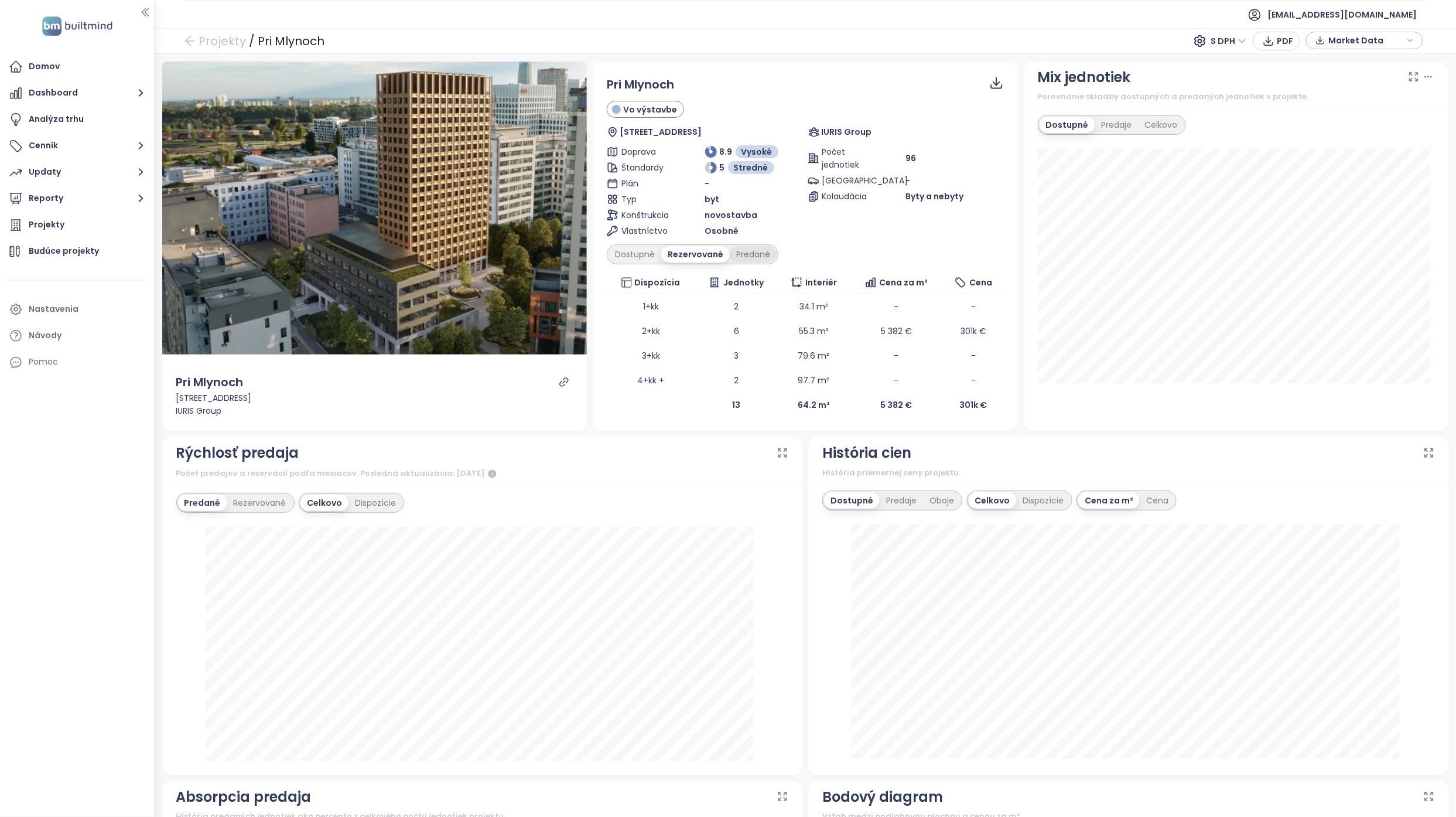
click at [754, 260] on div "Predané" at bounding box center [753, 254] width 46 height 16
click at [633, 257] on div "Dostupné" at bounding box center [634, 254] width 52 height 16
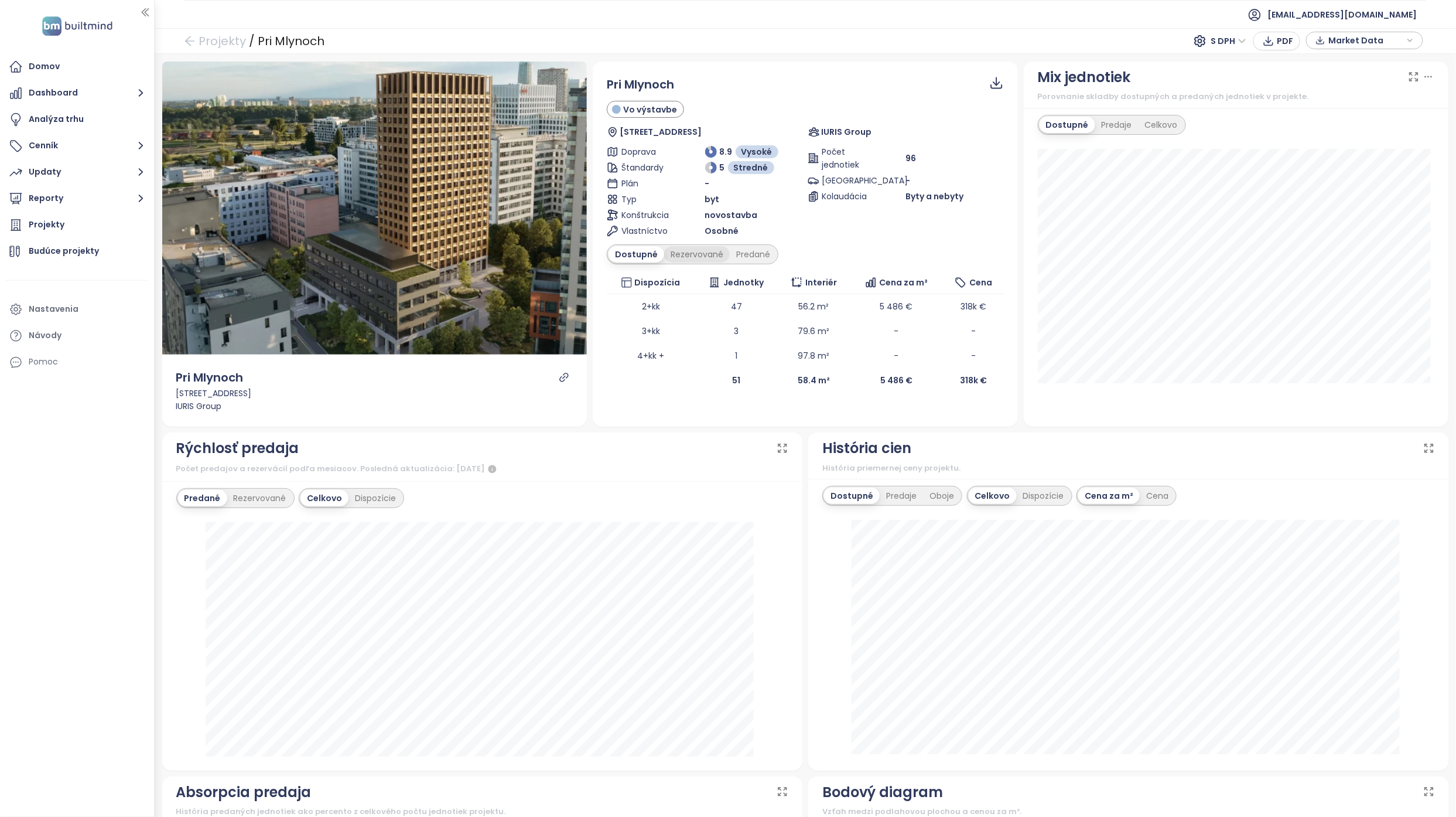
click at [708, 249] on div "Rezervované" at bounding box center [697, 254] width 65 height 16
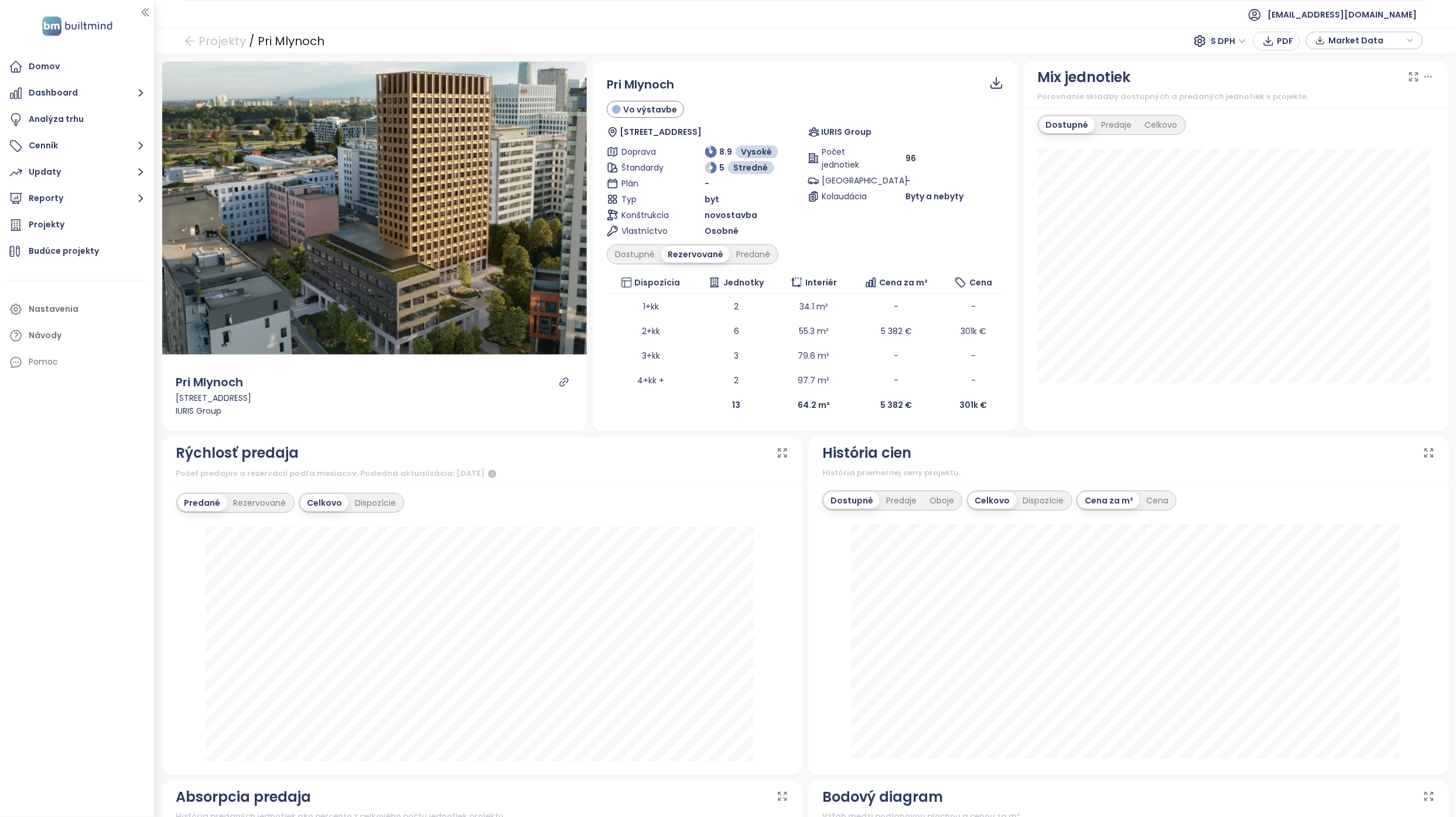
click at [989, 85] on icon at bounding box center [996, 83] width 15 height 15
click at [1008, 133] on span "Dáta ako XLSX" at bounding box center [998, 132] width 63 height 13
click at [904, 232] on div "Počet jednotiek 96 [GEOGRAPHIC_DATA] - [GEOGRAPHIC_DATA] Byty a nebyty" at bounding box center [905, 191] width 196 height 92
click at [989, 85] on icon at bounding box center [996, 83] width 15 height 15
click at [1010, 127] on span "Dáta ako XLSX" at bounding box center [998, 132] width 63 height 13
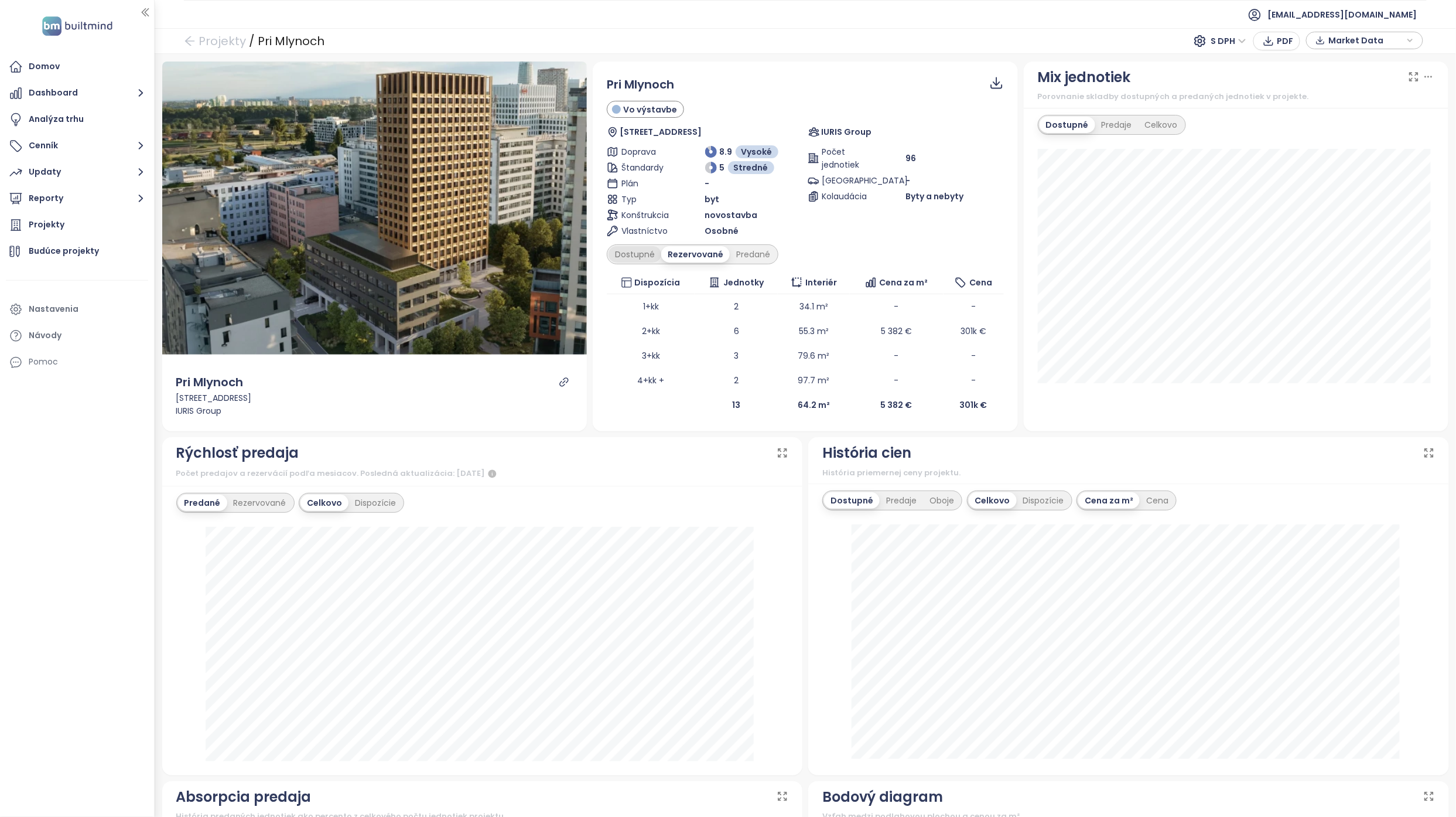
click at [632, 250] on div "Dostupné" at bounding box center [634, 254] width 52 height 16
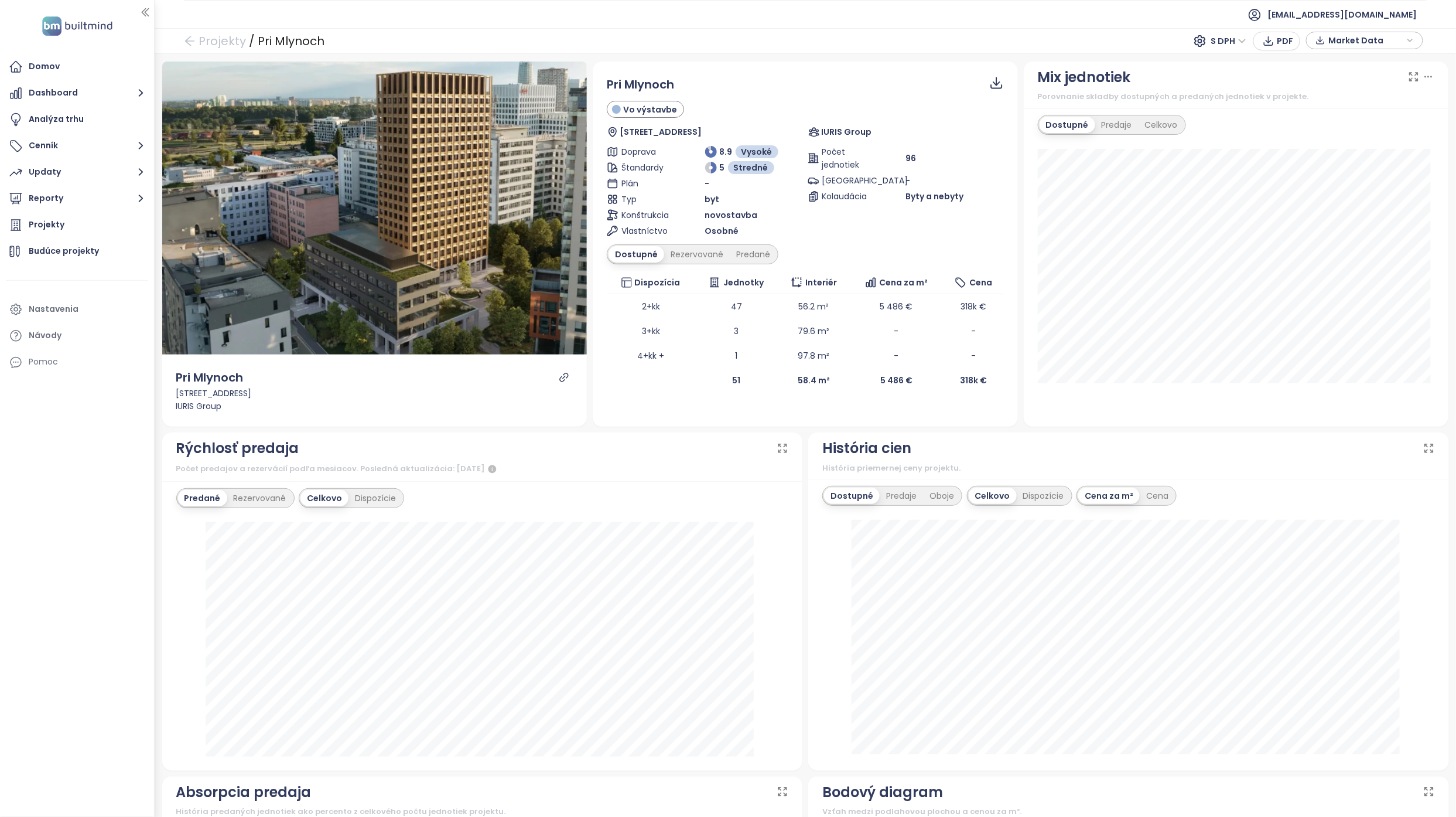
click at [854, 251] on div "Dostupné Rezervované Predané" at bounding box center [805, 254] width 397 height 20
click at [831, 252] on div "Dostupné Rezervované Predané" at bounding box center [805, 254] width 397 height 20
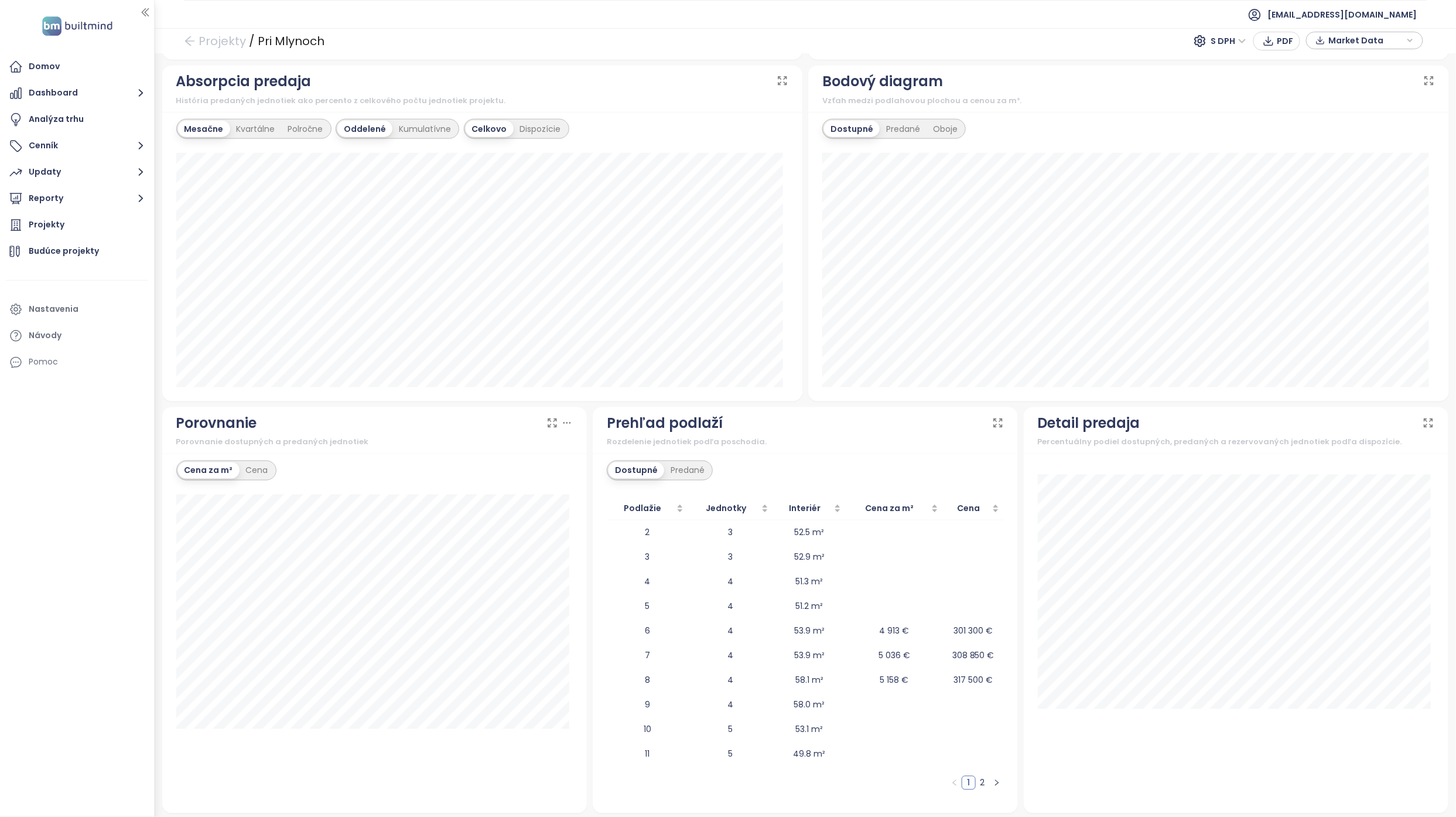
scroll to position [716, 0]
click at [977, 783] on link "2" at bounding box center [982, 779] width 13 height 13
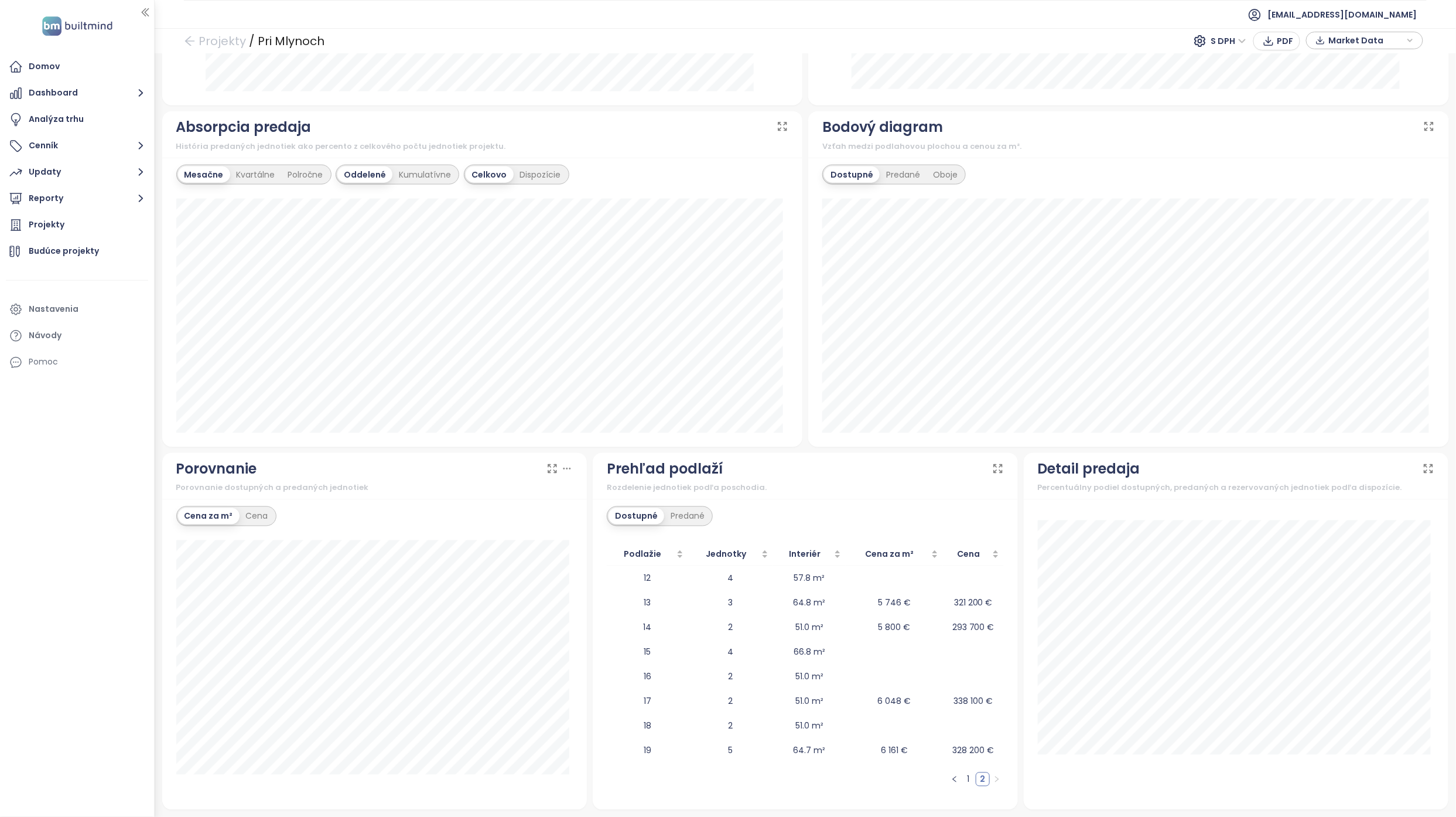
click at [962, 780] on link "1" at bounding box center [968, 779] width 13 height 13
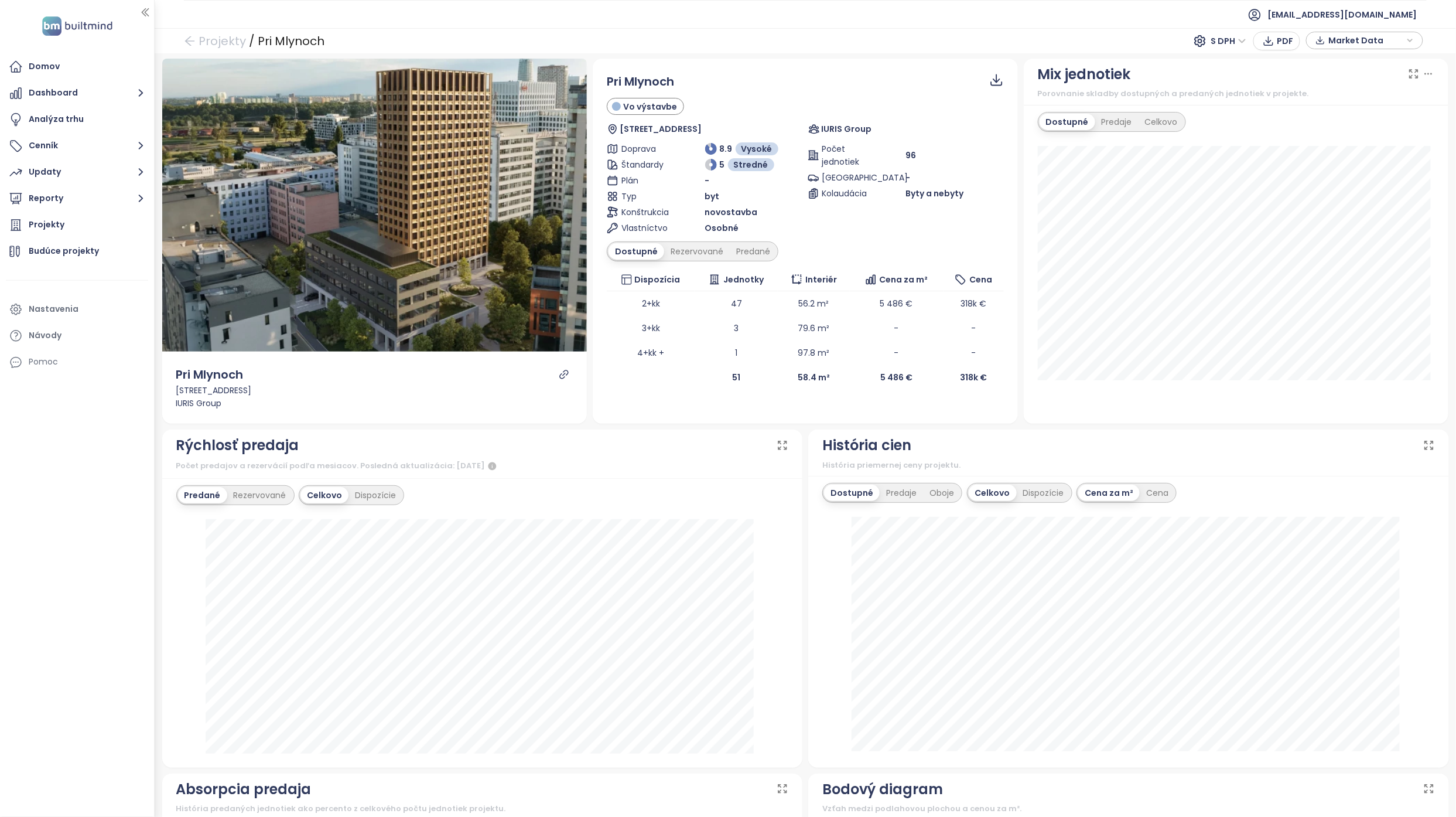
scroll to position [0, 0]
